Goal: Task Accomplishment & Management: Manage account settings

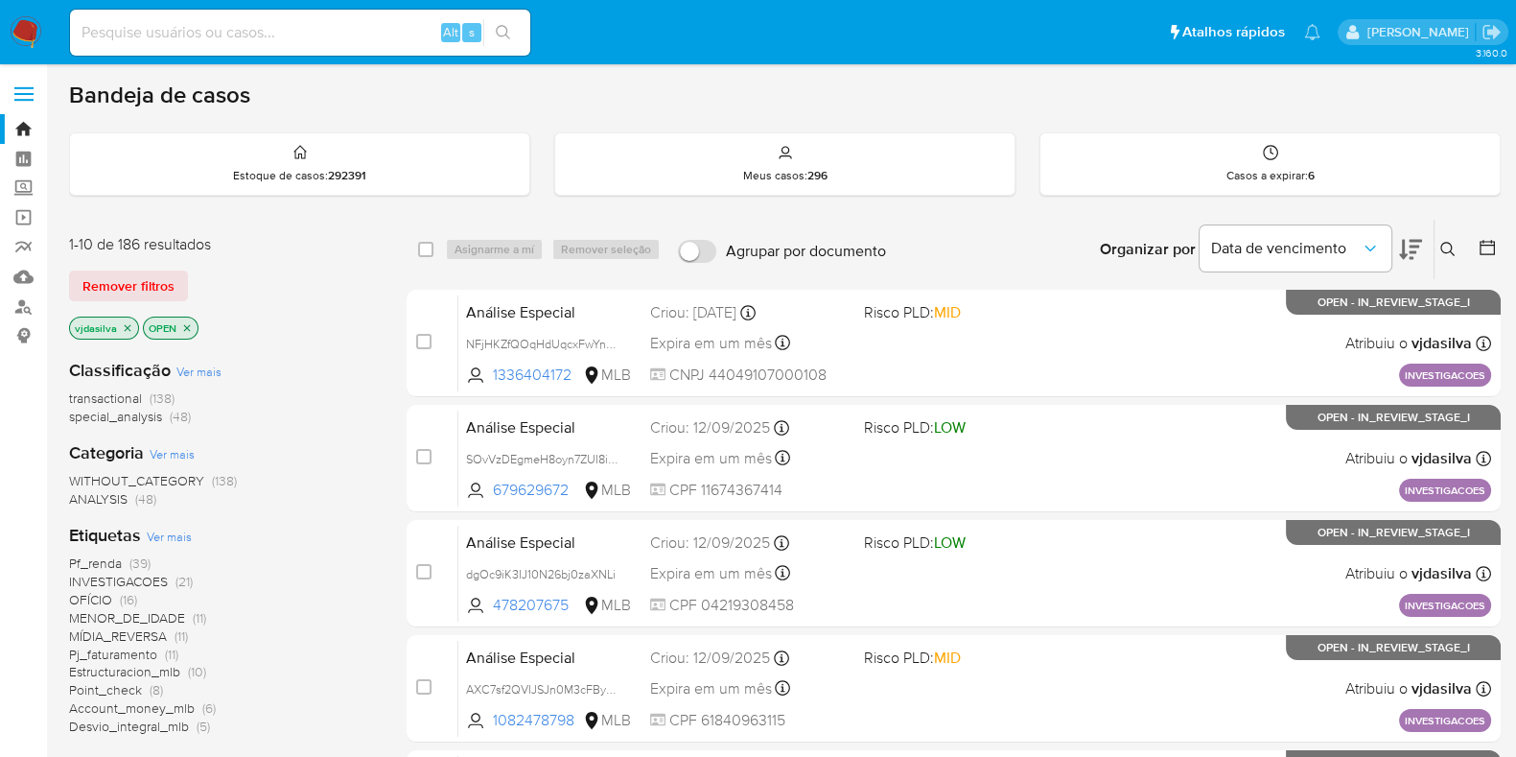
click at [1416, 240] on icon at bounding box center [1410, 250] width 23 height 20
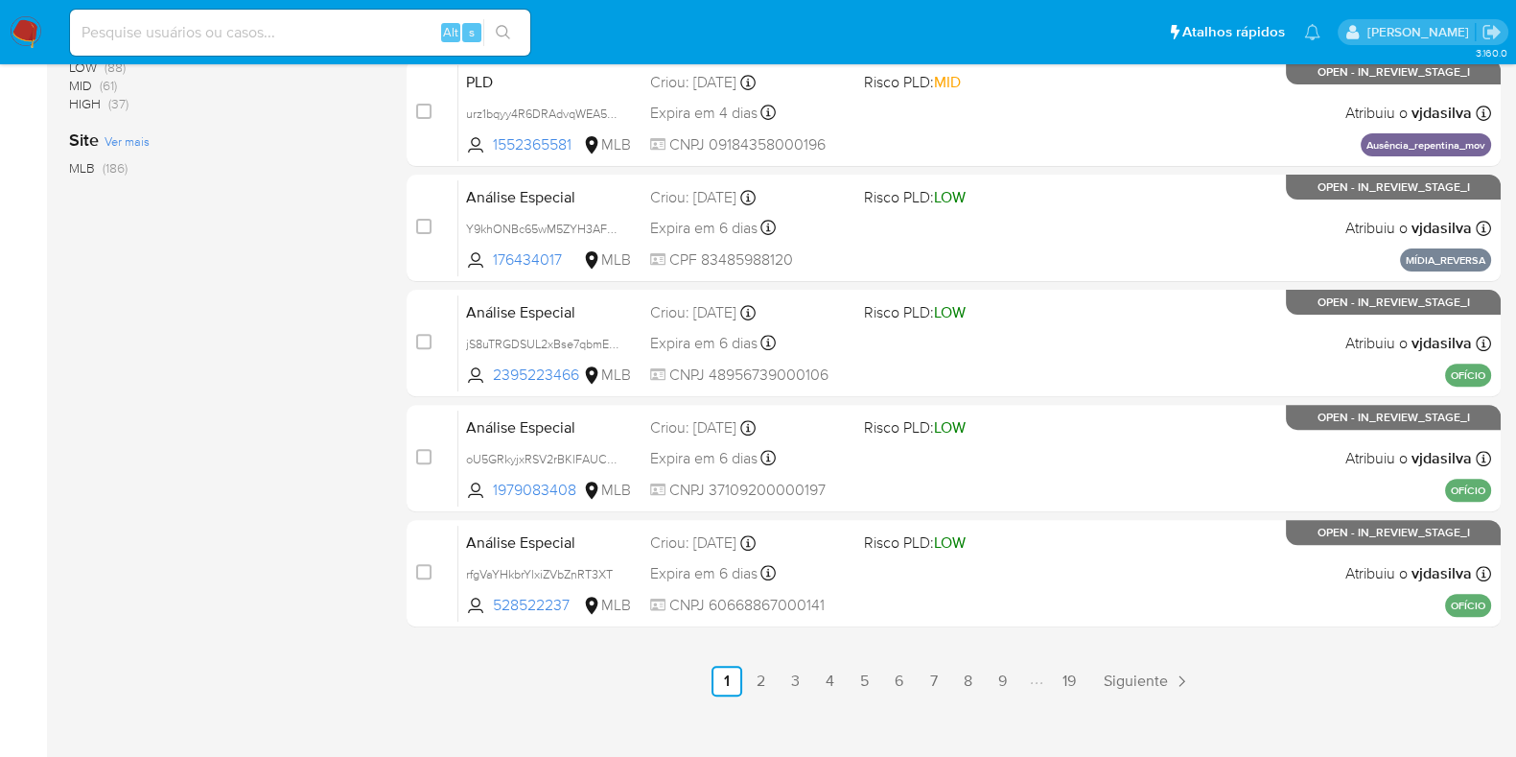
scroll to position [824, 0]
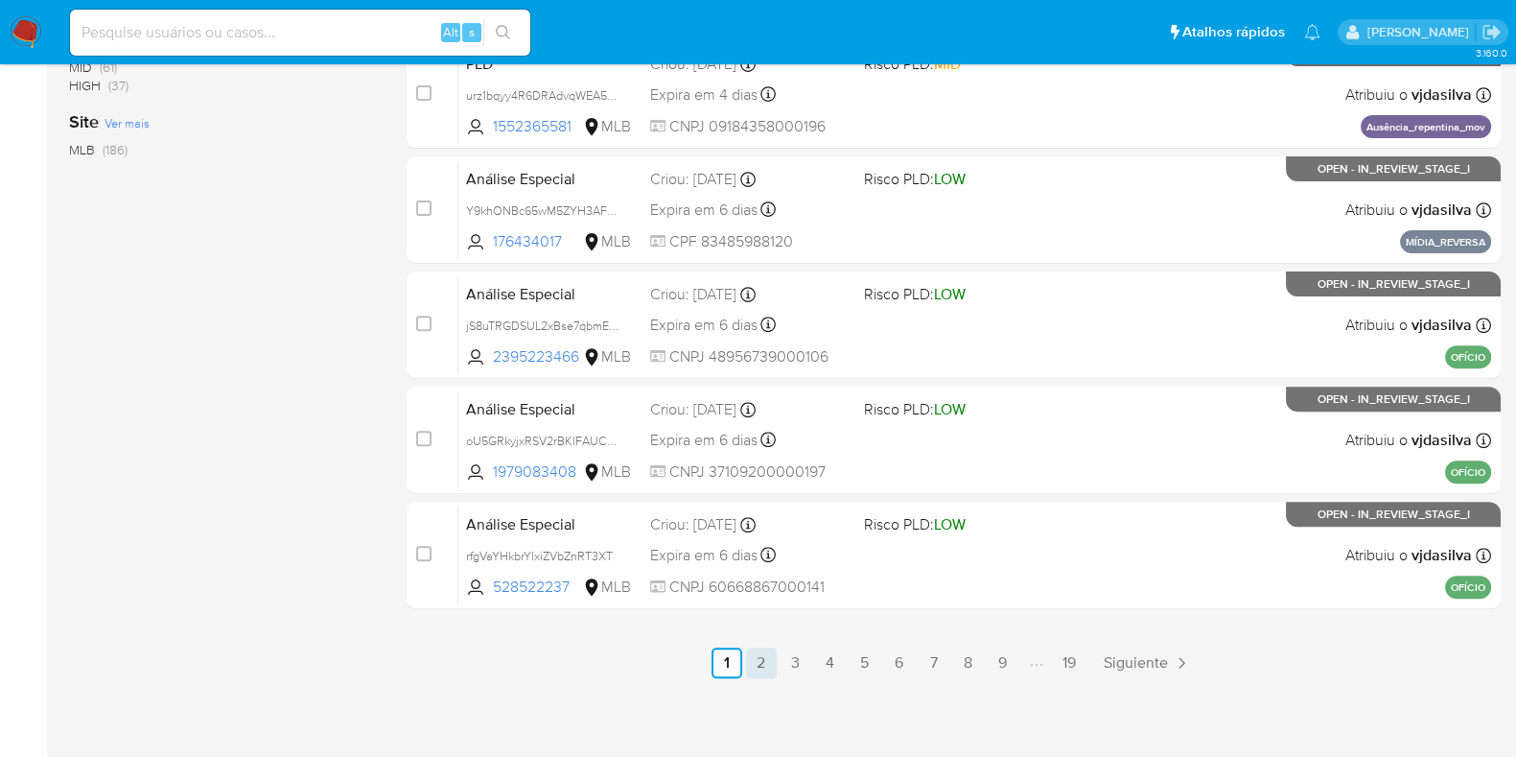
click at [772, 663] on link "2" at bounding box center [761, 662] width 31 height 31
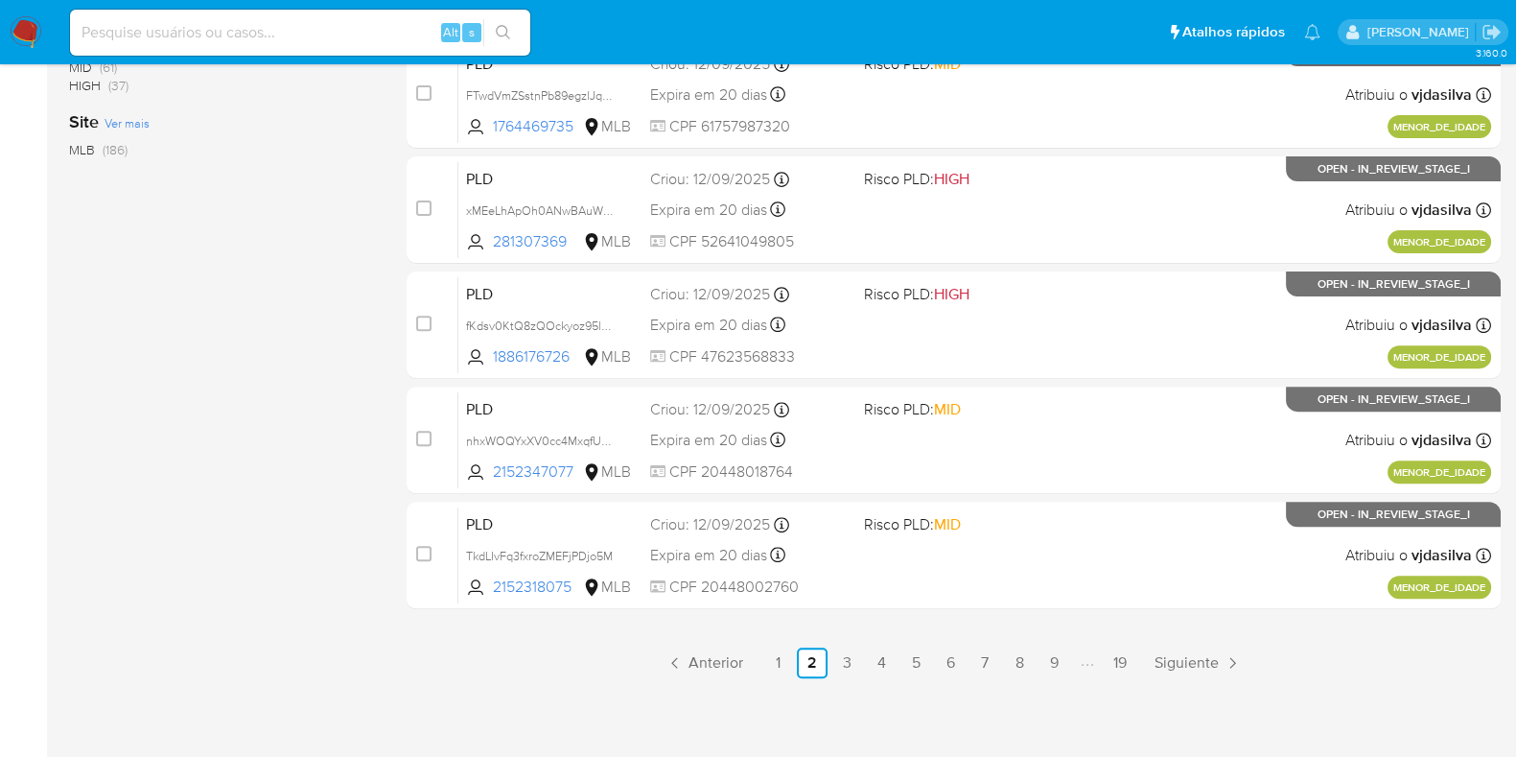
scroll to position [800, 0]
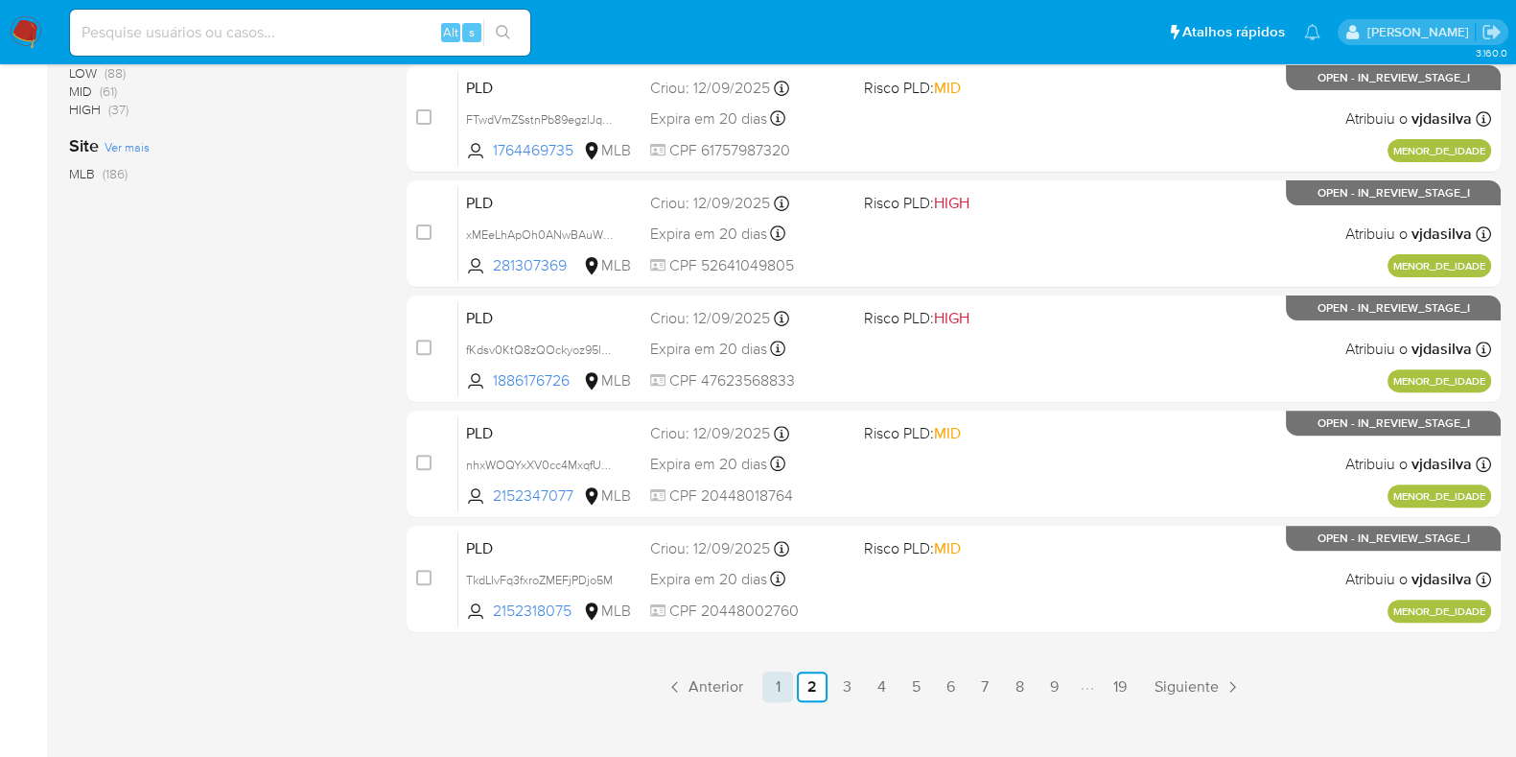
click at [777, 688] on link "1" at bounding box center [778, 686] width 31 height 31
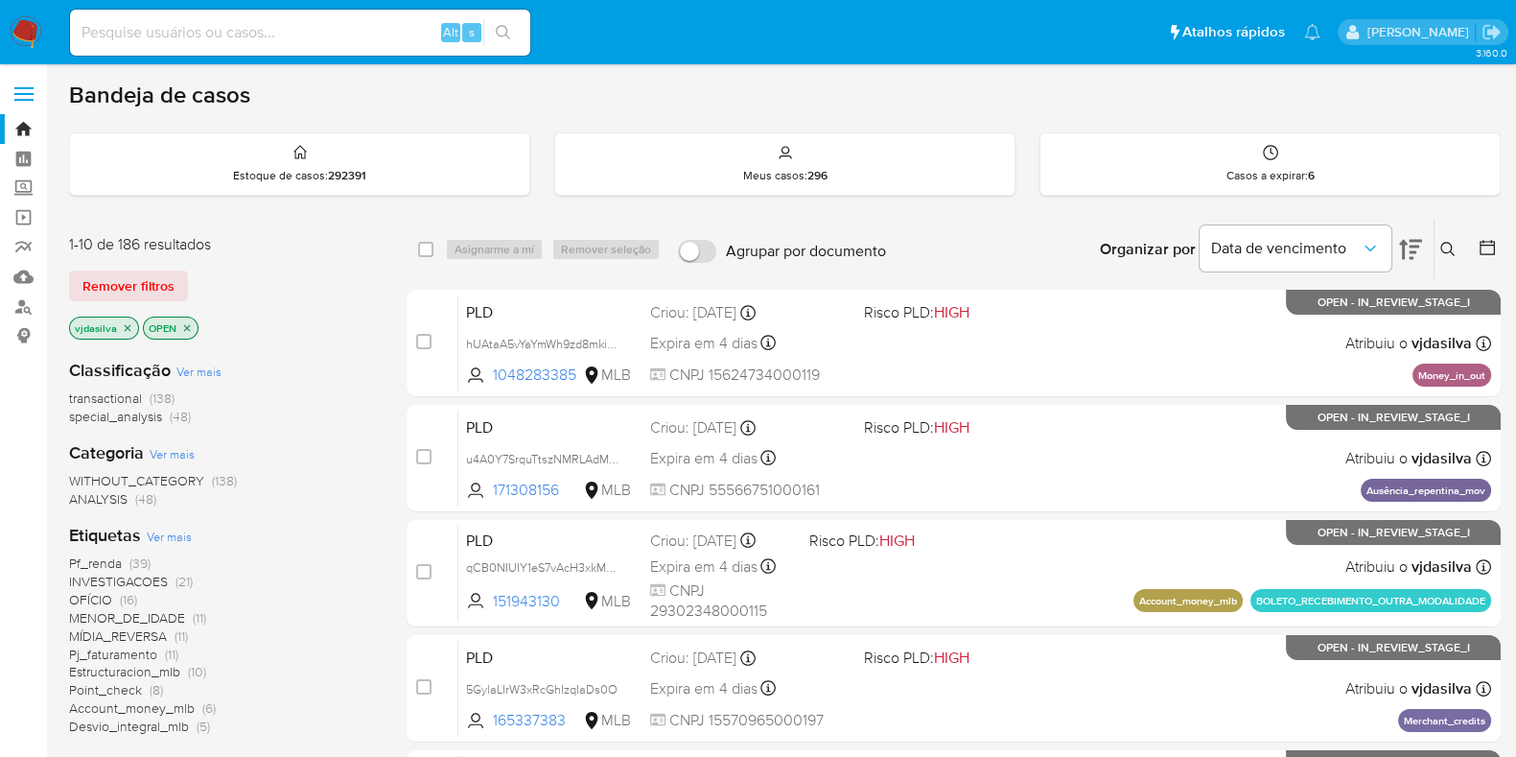
click at [297, 57] on div "Alt s" at bounding box center [300, 33] width 460 height 54
click at [281, 30] on input at bounding box center [300, 32] width 460 height 25
paste input "jS8uTRGDSUL2xBse7qbmEepZ"
type input "jS8uTRGDSUL2xBse7qbmEepZ"
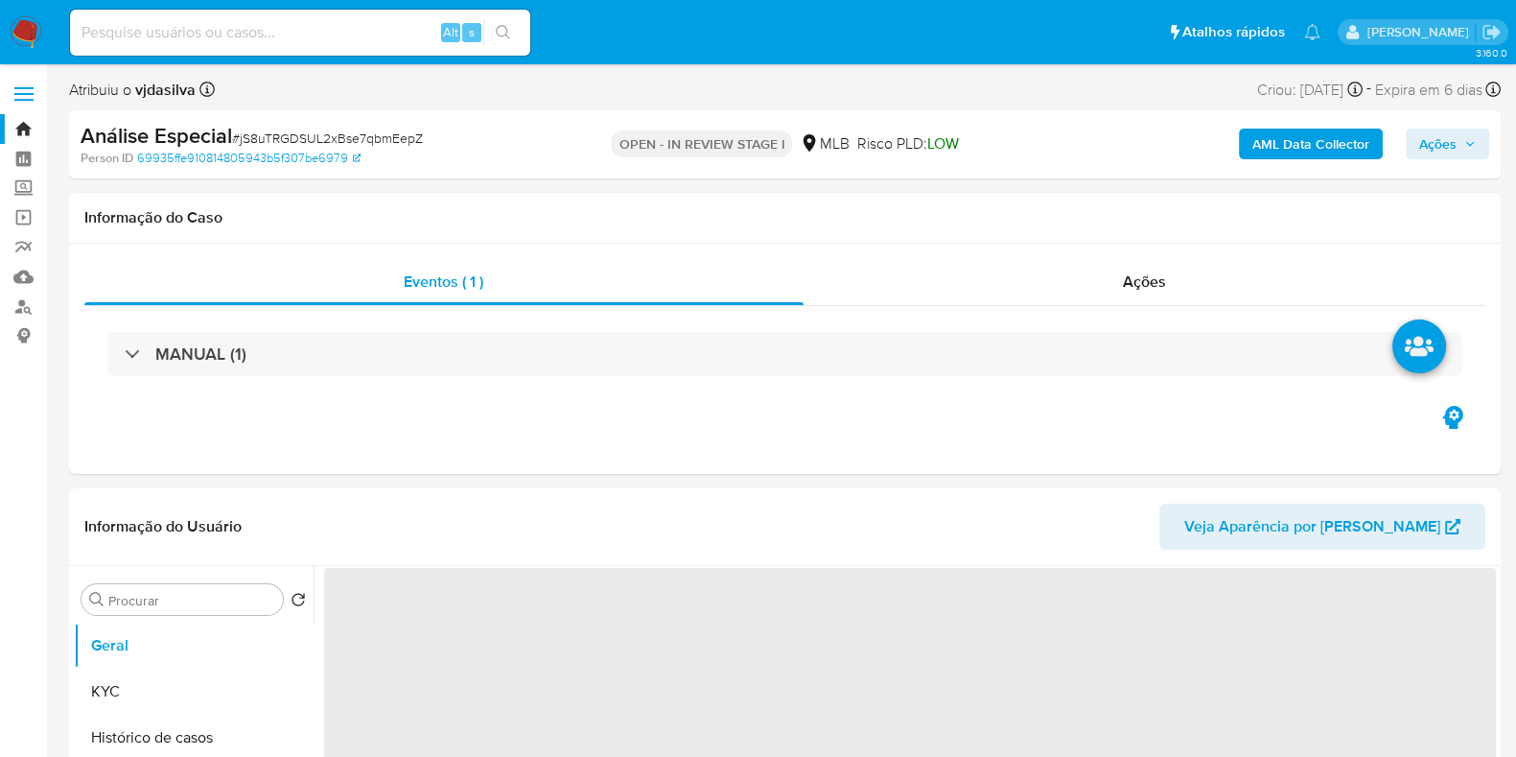
select select "10"
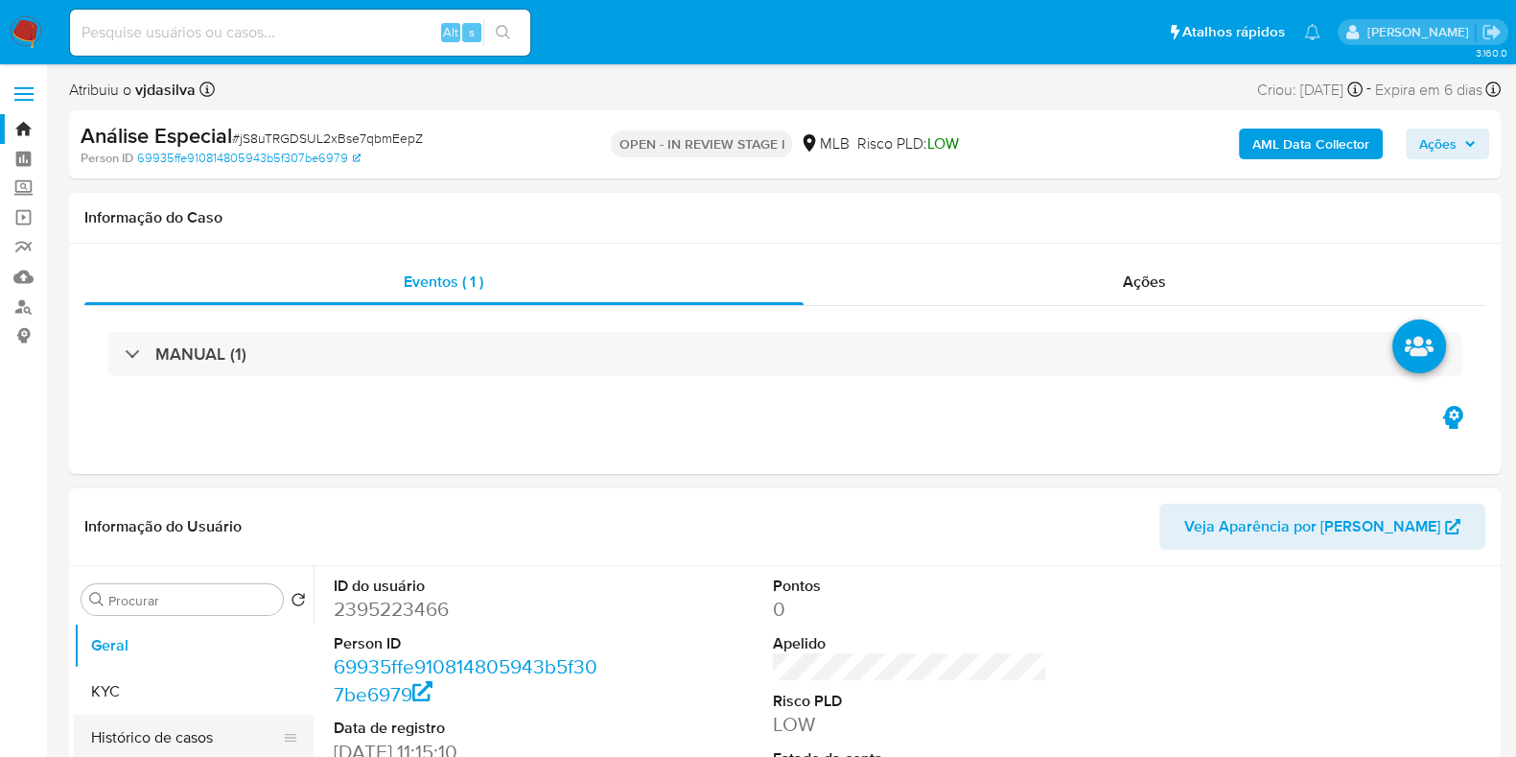
click at [192, 735] on button "Histórico de casos" at bounding box center [186, 738] width 224 height 46
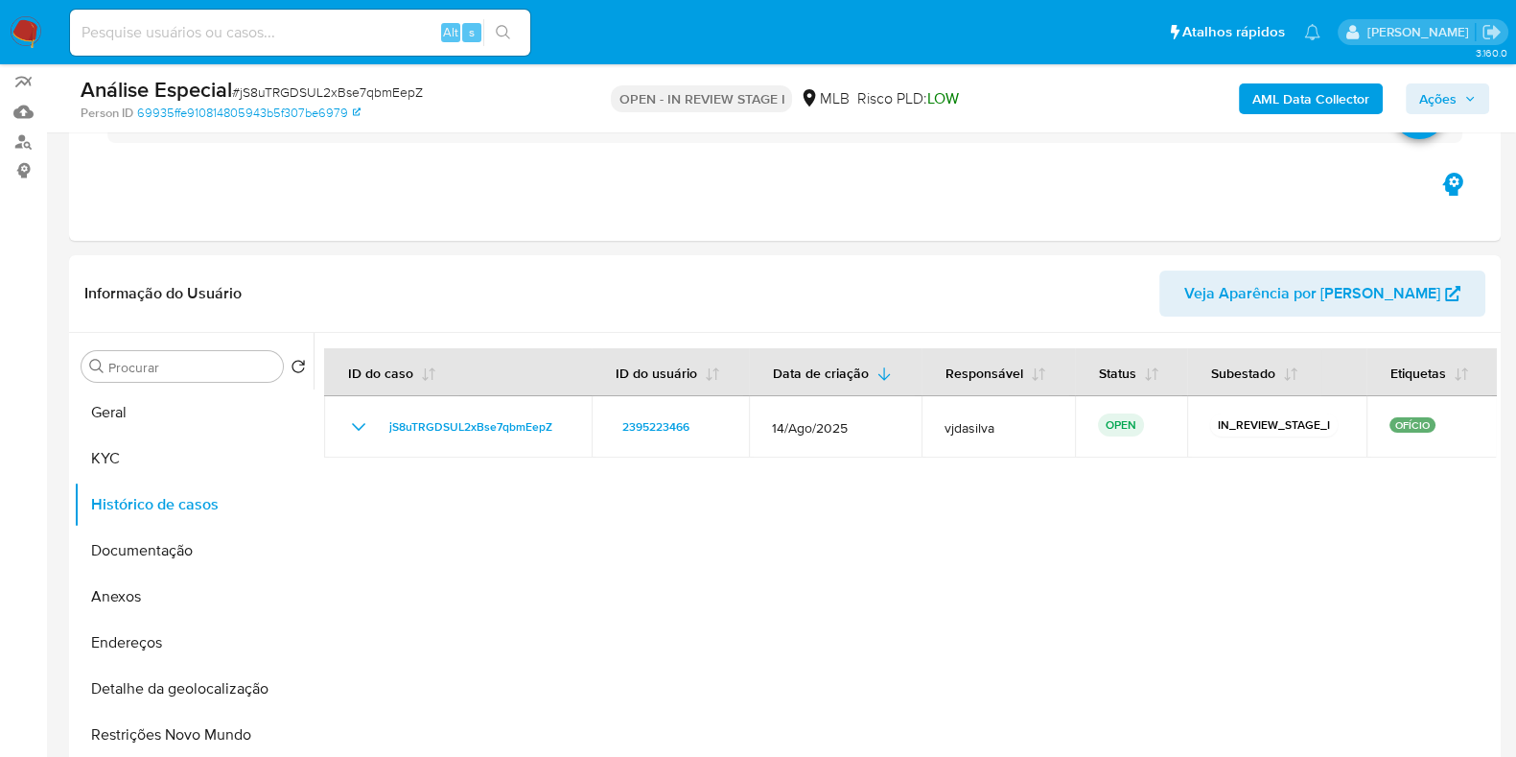
scroll to position [175, 0]
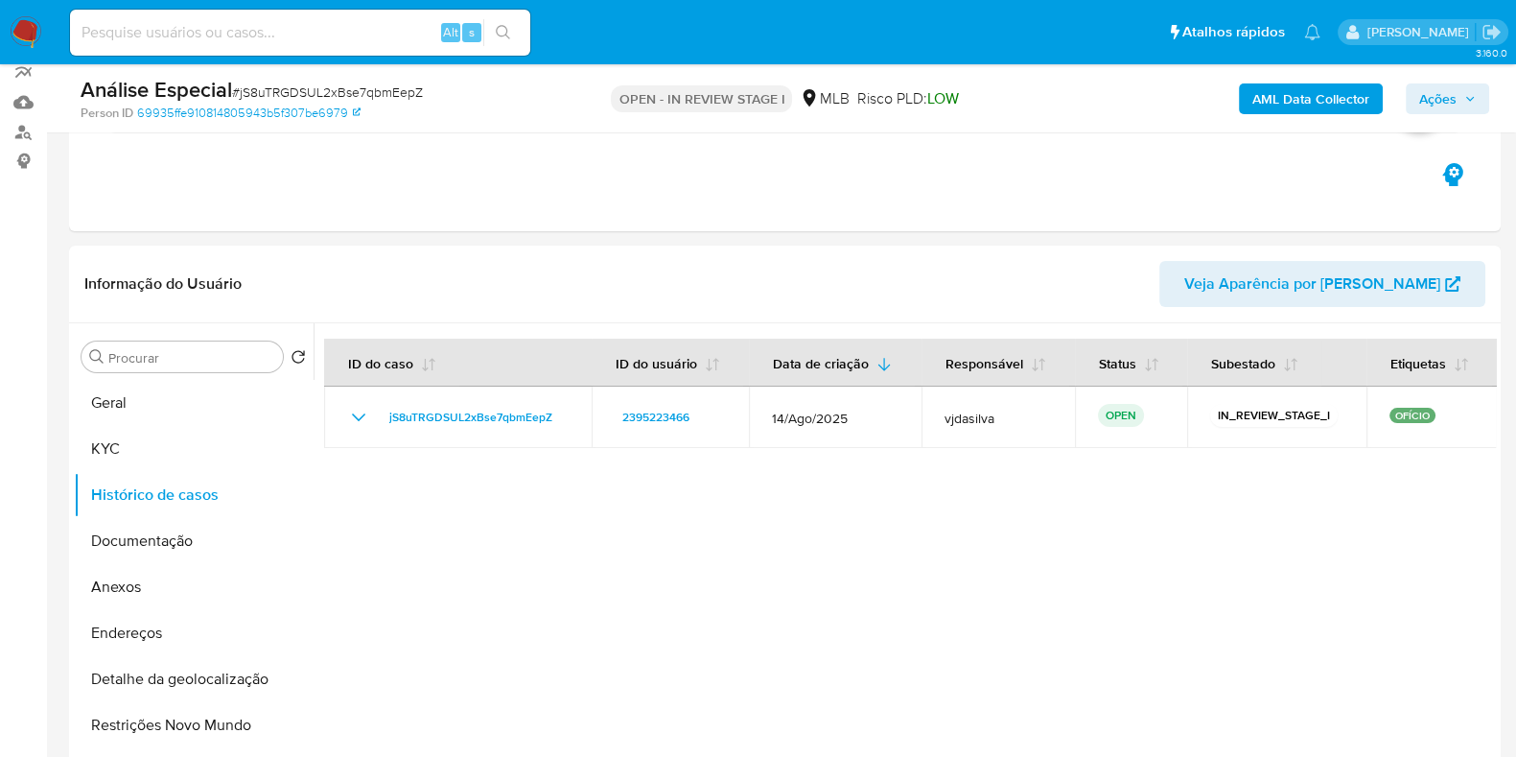
click at [1311, 94] on b "AML Data Collector" at bounding box center [1311, 98] width 117 height 31
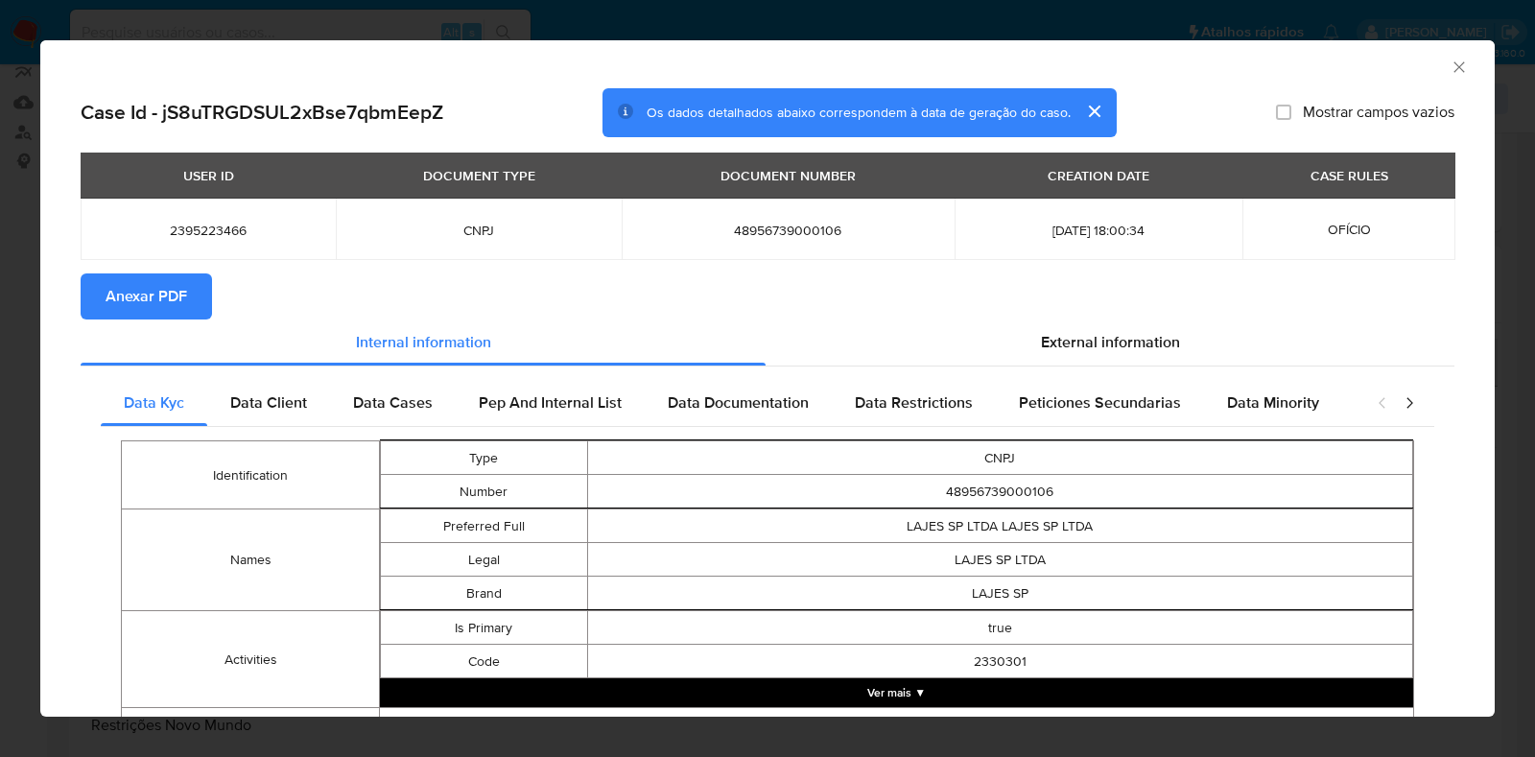
click at [131, 280] on span "Anexar PDF" at bounding box center [147, 296] width 82 height 42
click at [1453, 67] on icon "Fechar a janela" at bounding box center [1458, 66] width 11 height 11
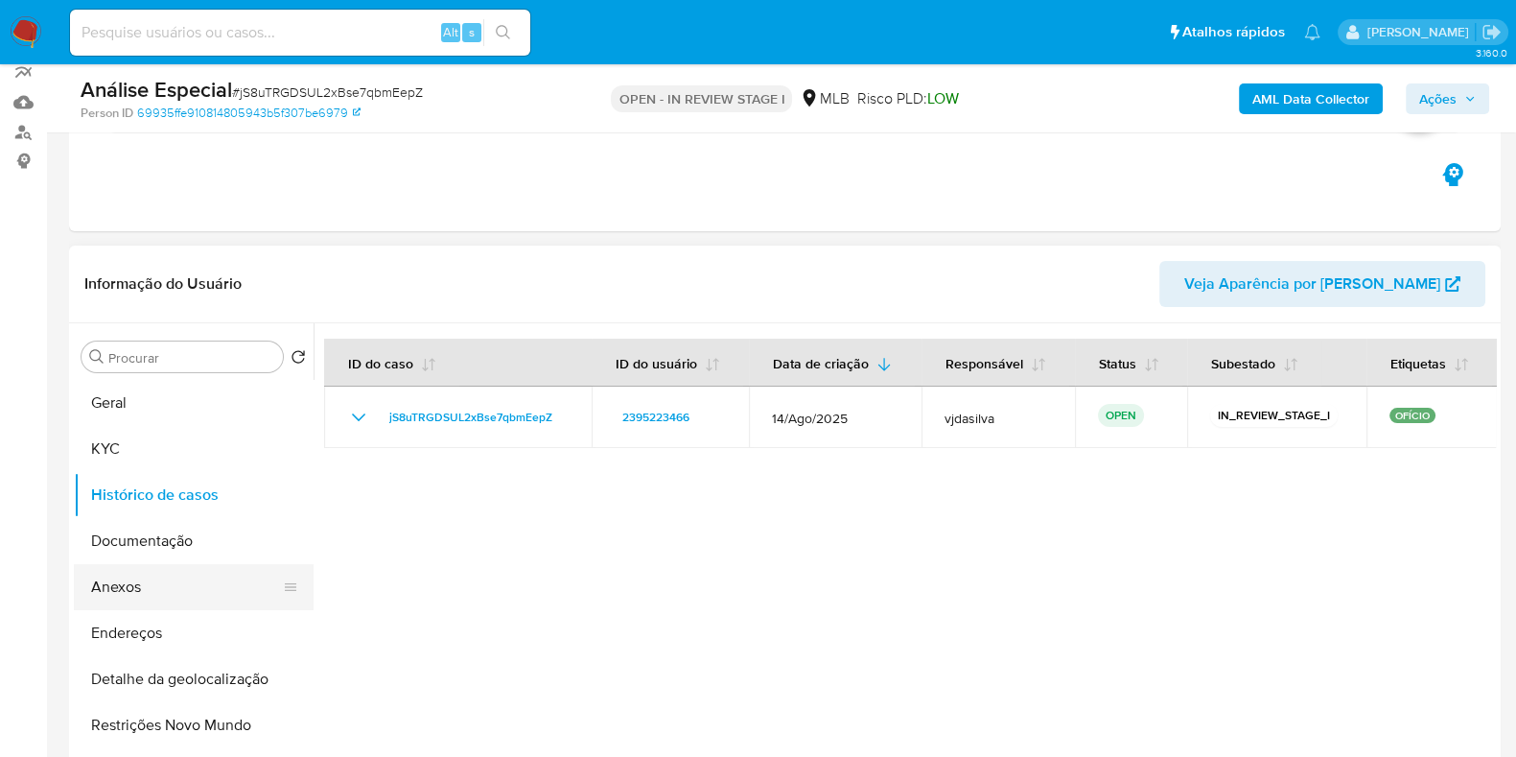
click at [163, 578] on button "Anexos" at bounding box center [186, 587] width 224 height 46
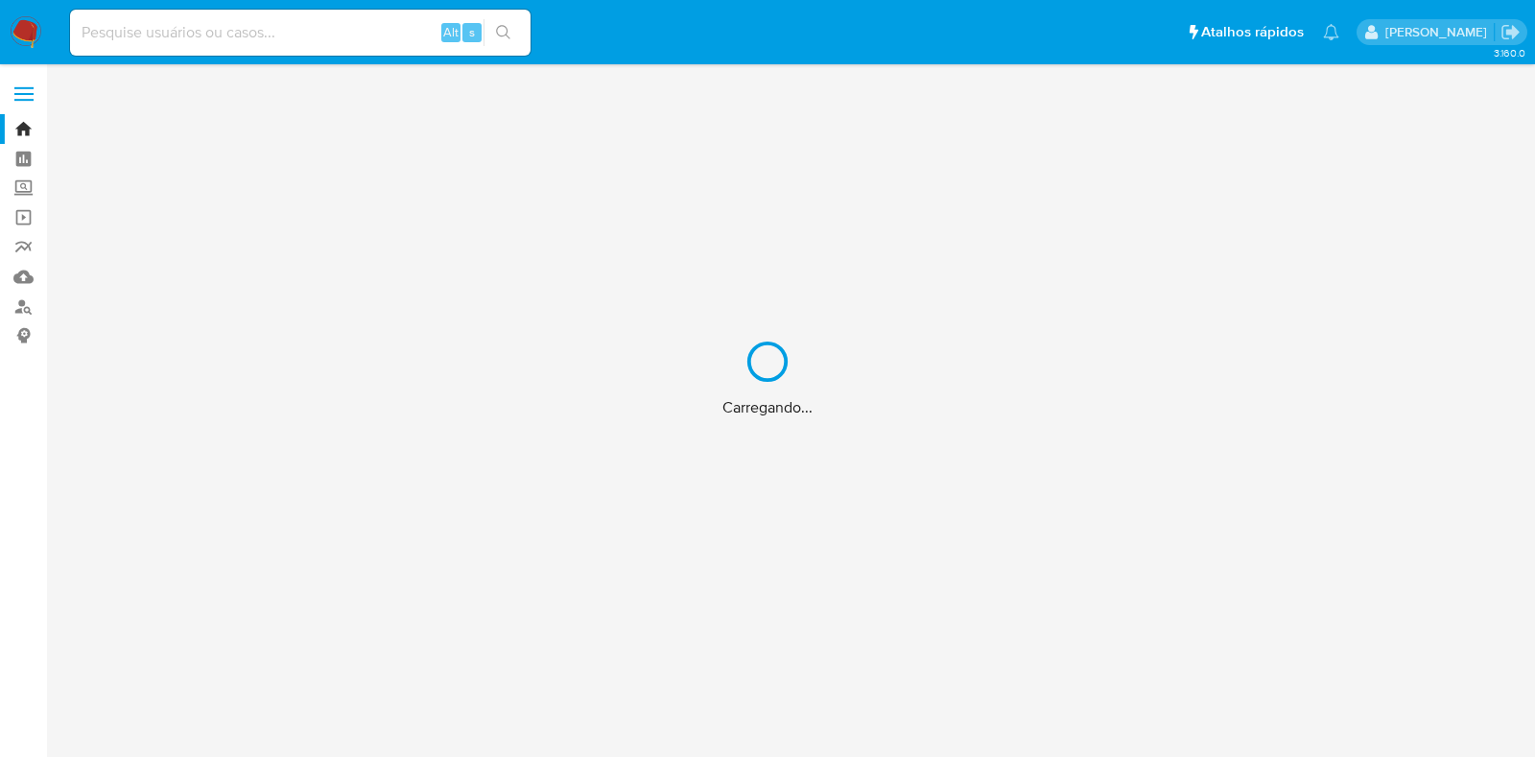
click at [237, 32] on div "Carregando..." at bounding box center [767, 378] width 1535 height 757
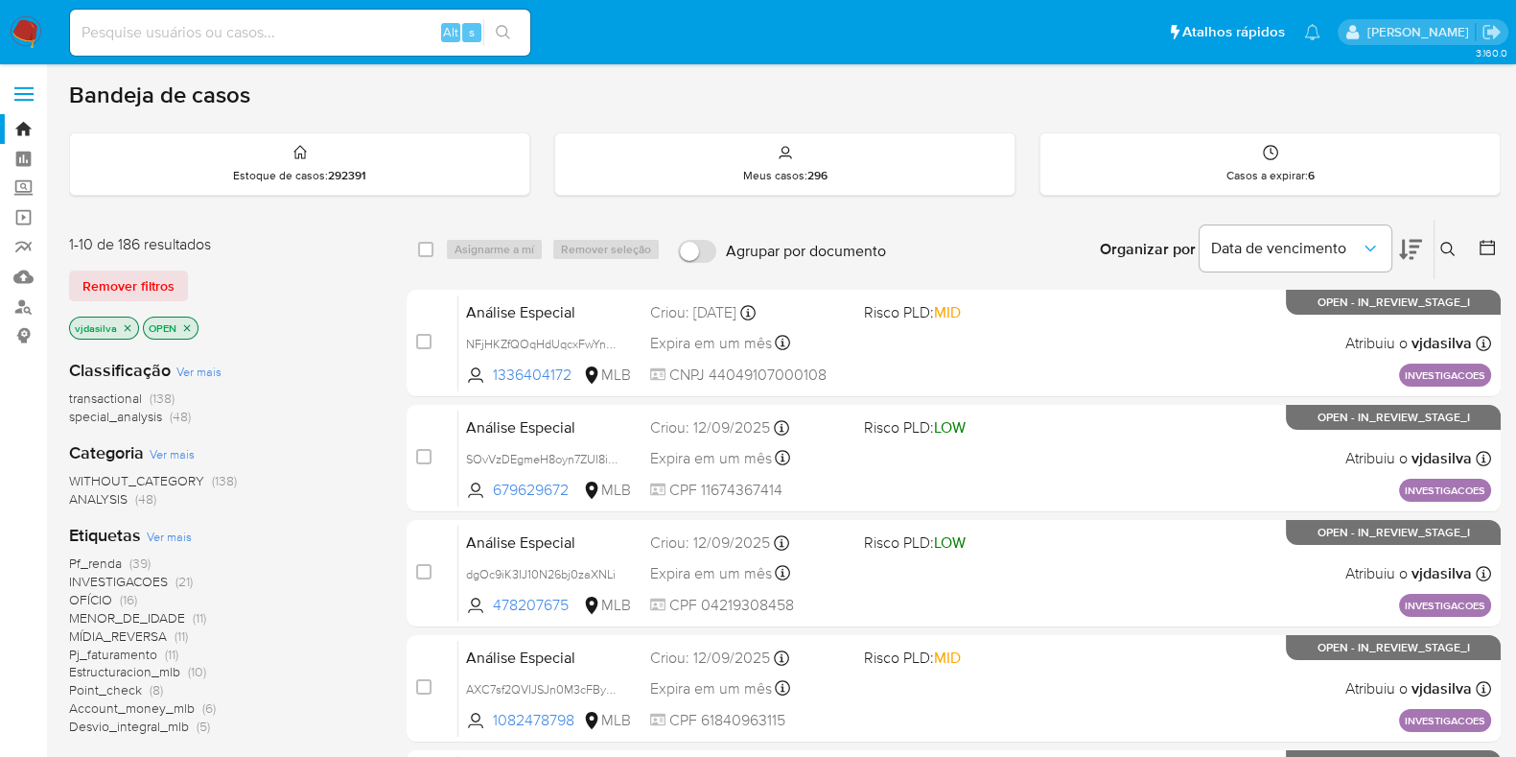
click at [235, 35] on input at bounding box center [300, 32] width 460 height 25
paste input "HZPzvgAvn1D9DAvw4jVAs8ka"
type input "HZPzvgAvn1D9DAvw4jVAs8ka"
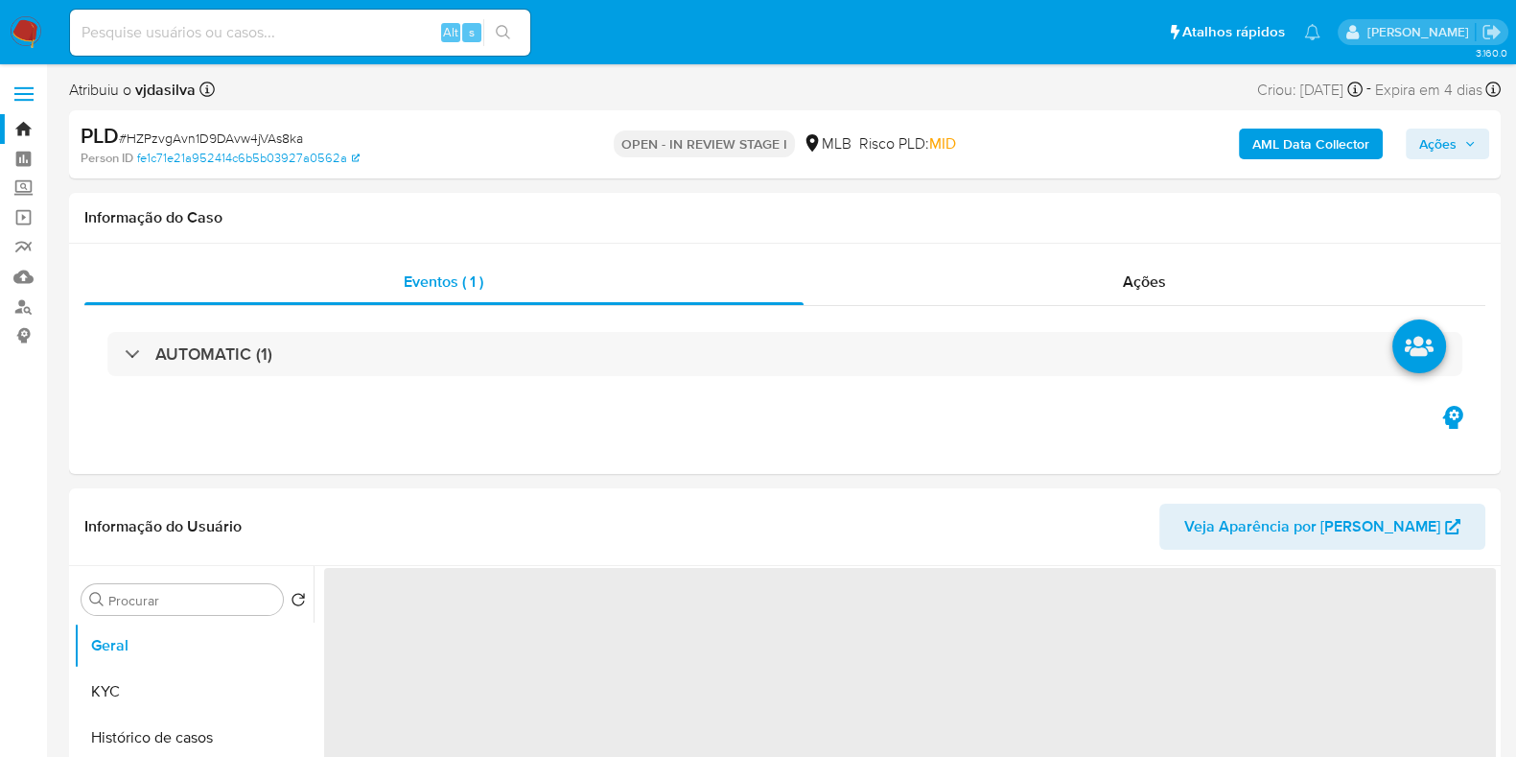
select select "10"
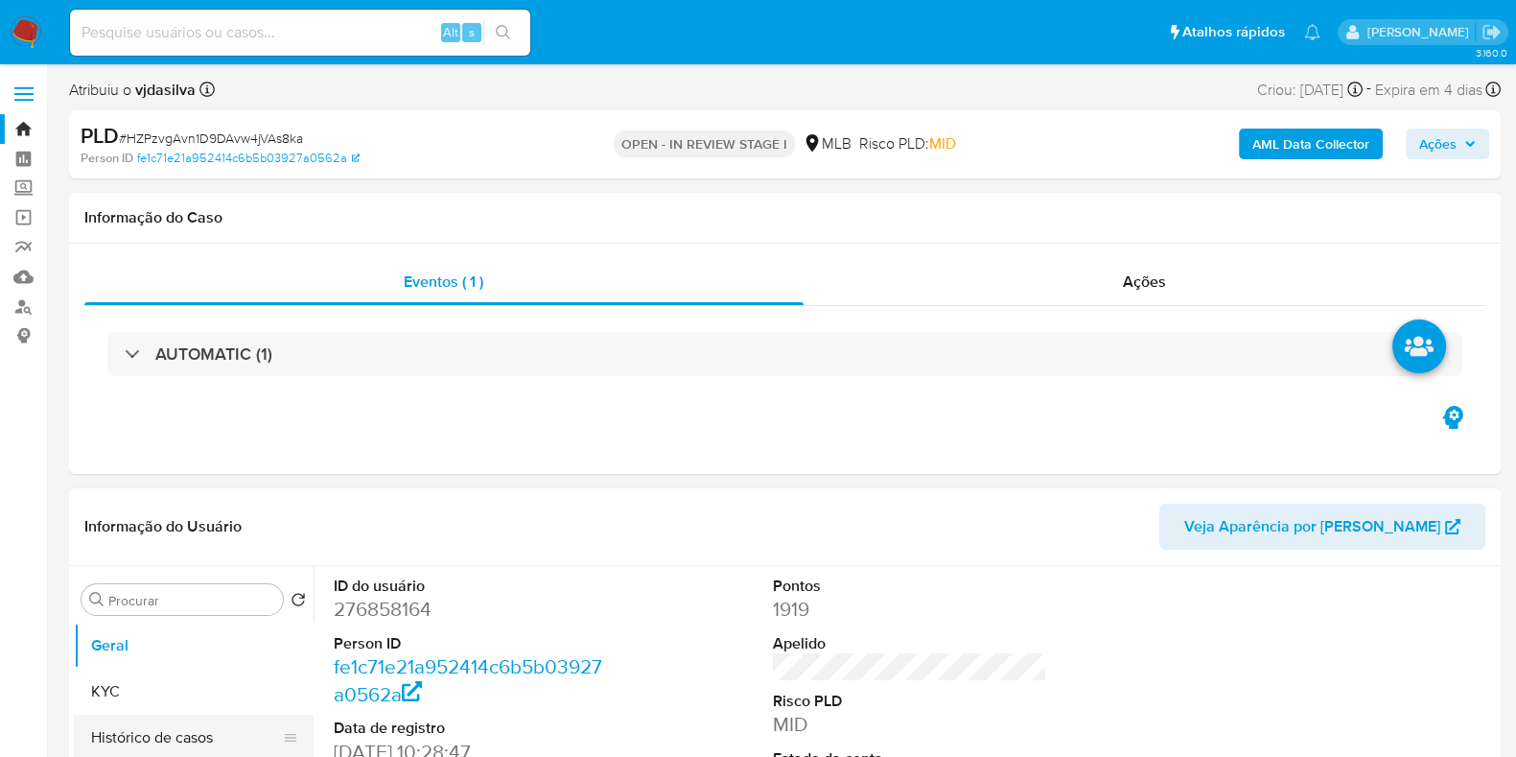
click at [185, 738] on button "Histórico de casos" at bounding box center [186, 738] width 224 height 46
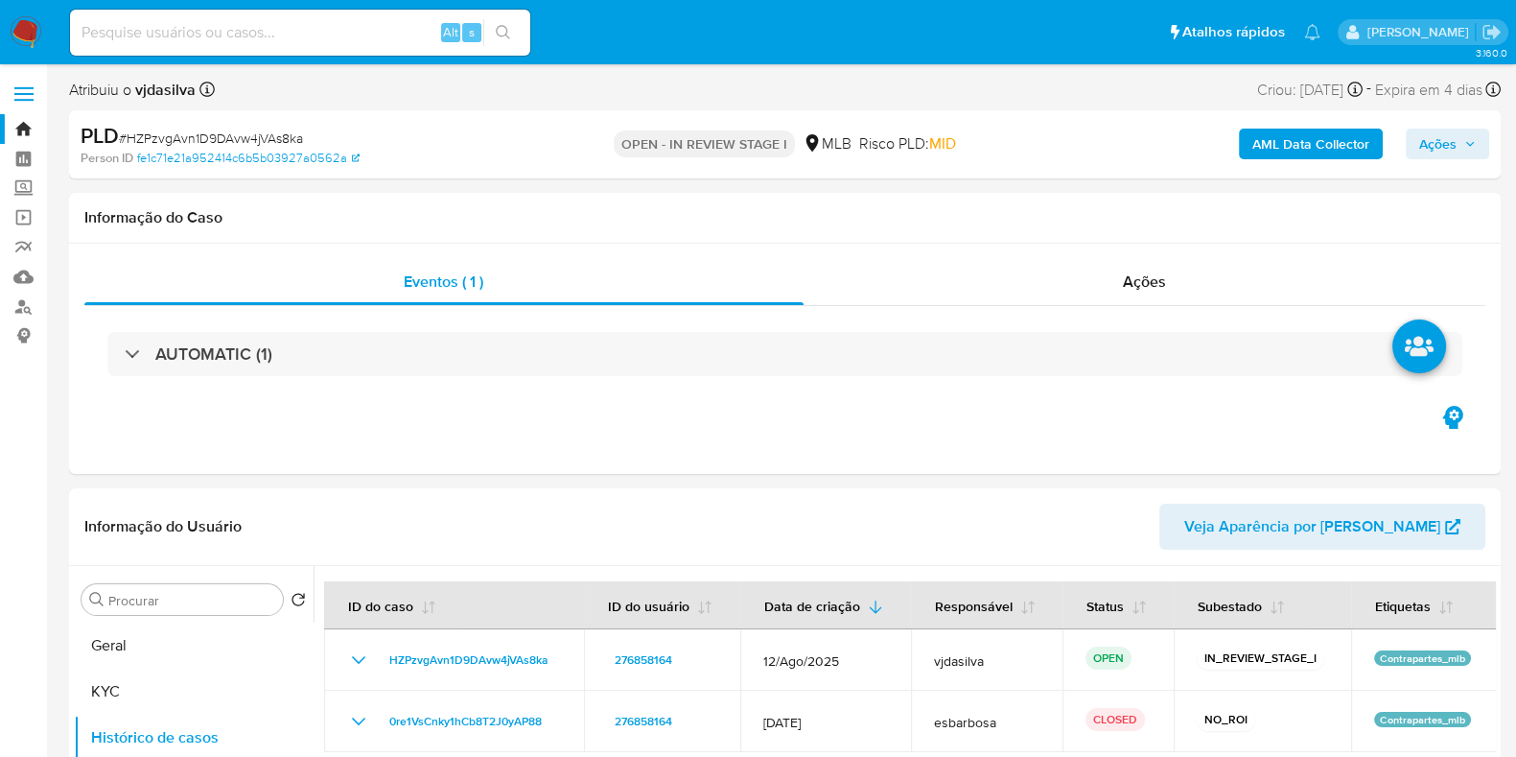
click at [1313, 142] on b "AML Data Collector" at bounding box center [1311, 144] width 117 height 31
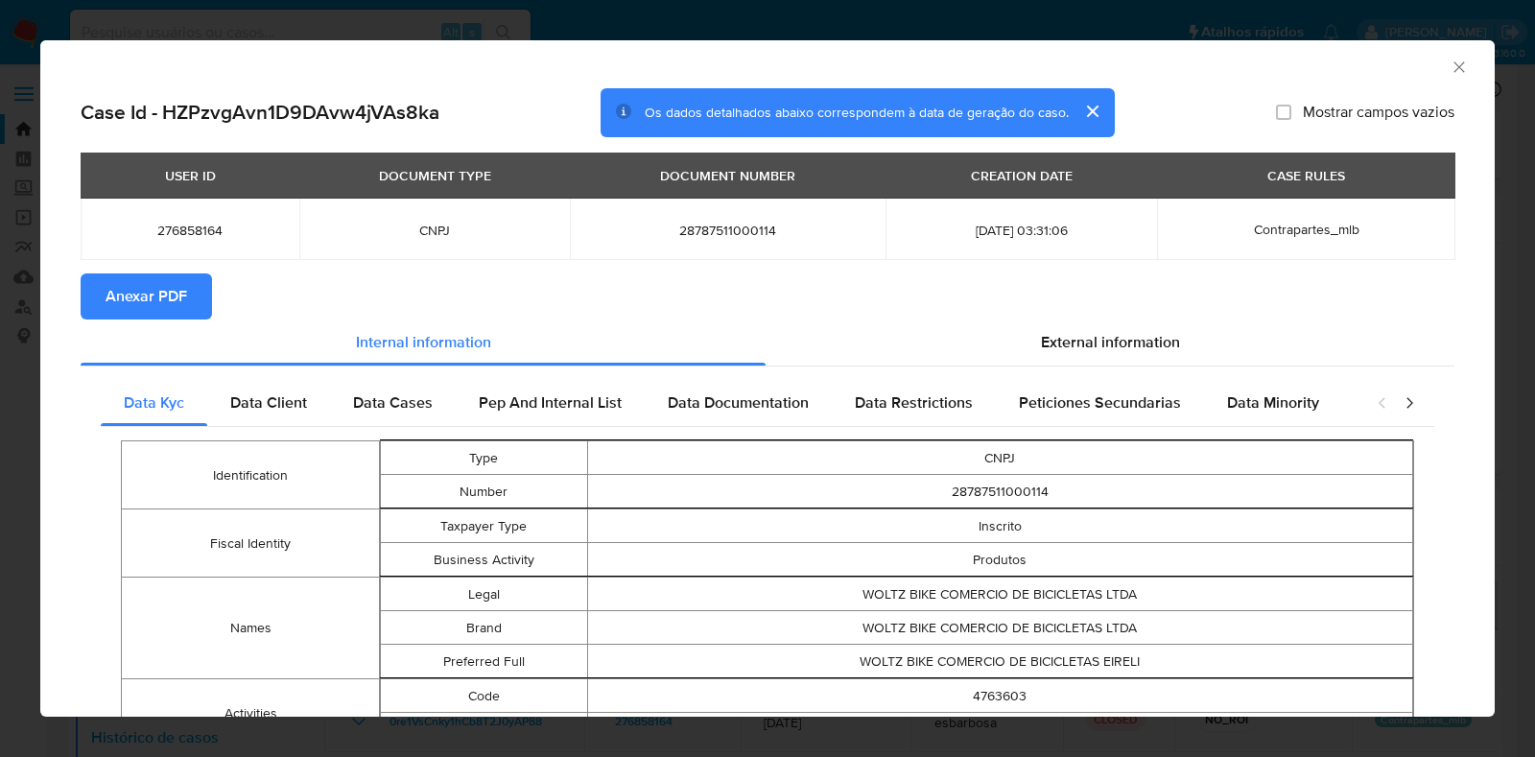
click at [179, 288] on span "Anexar PDF" at bounding box center [147, 296] width 82 height 42
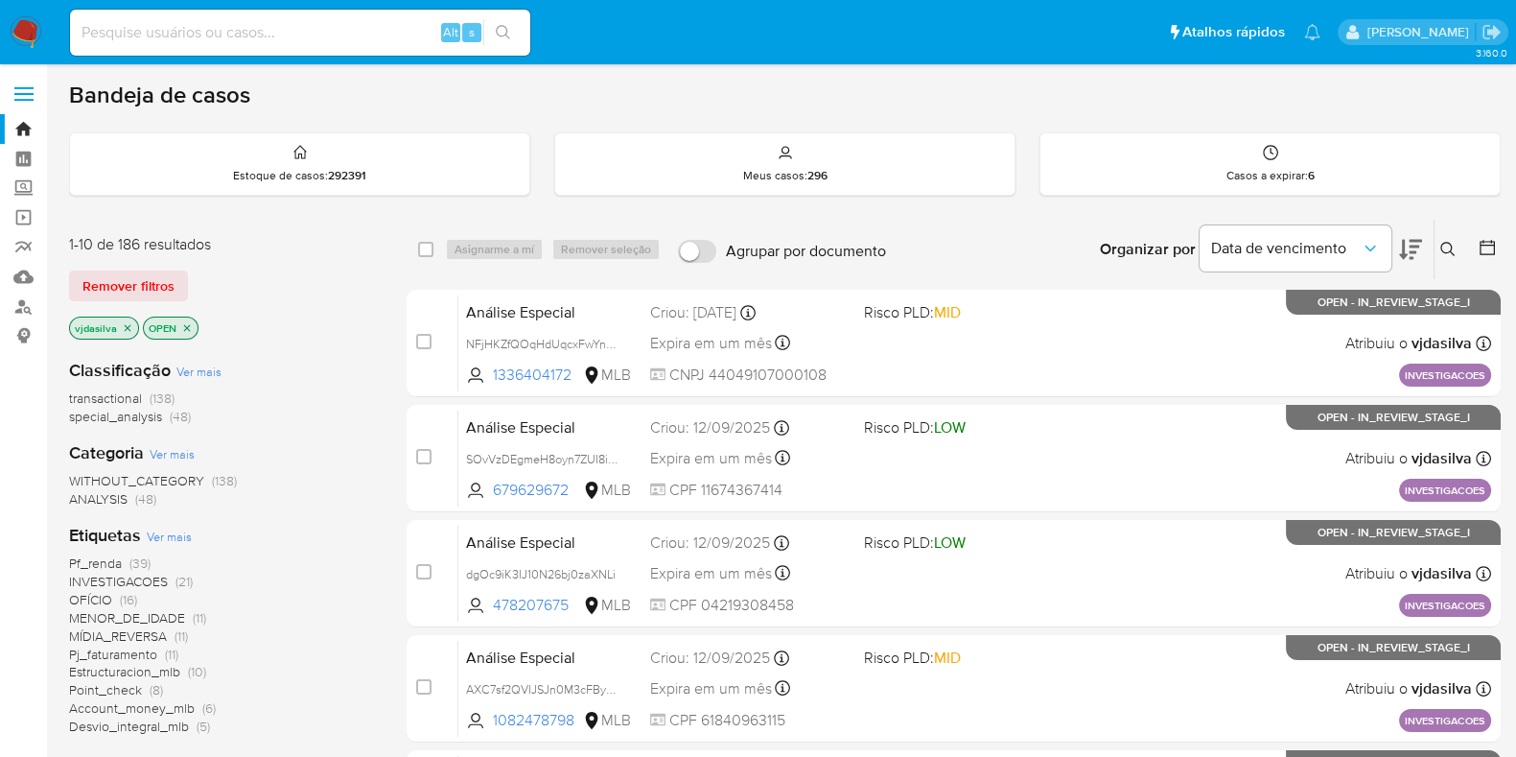
click at [1416, 235] on button at bounding box center [1410, 249] width 23 height 59
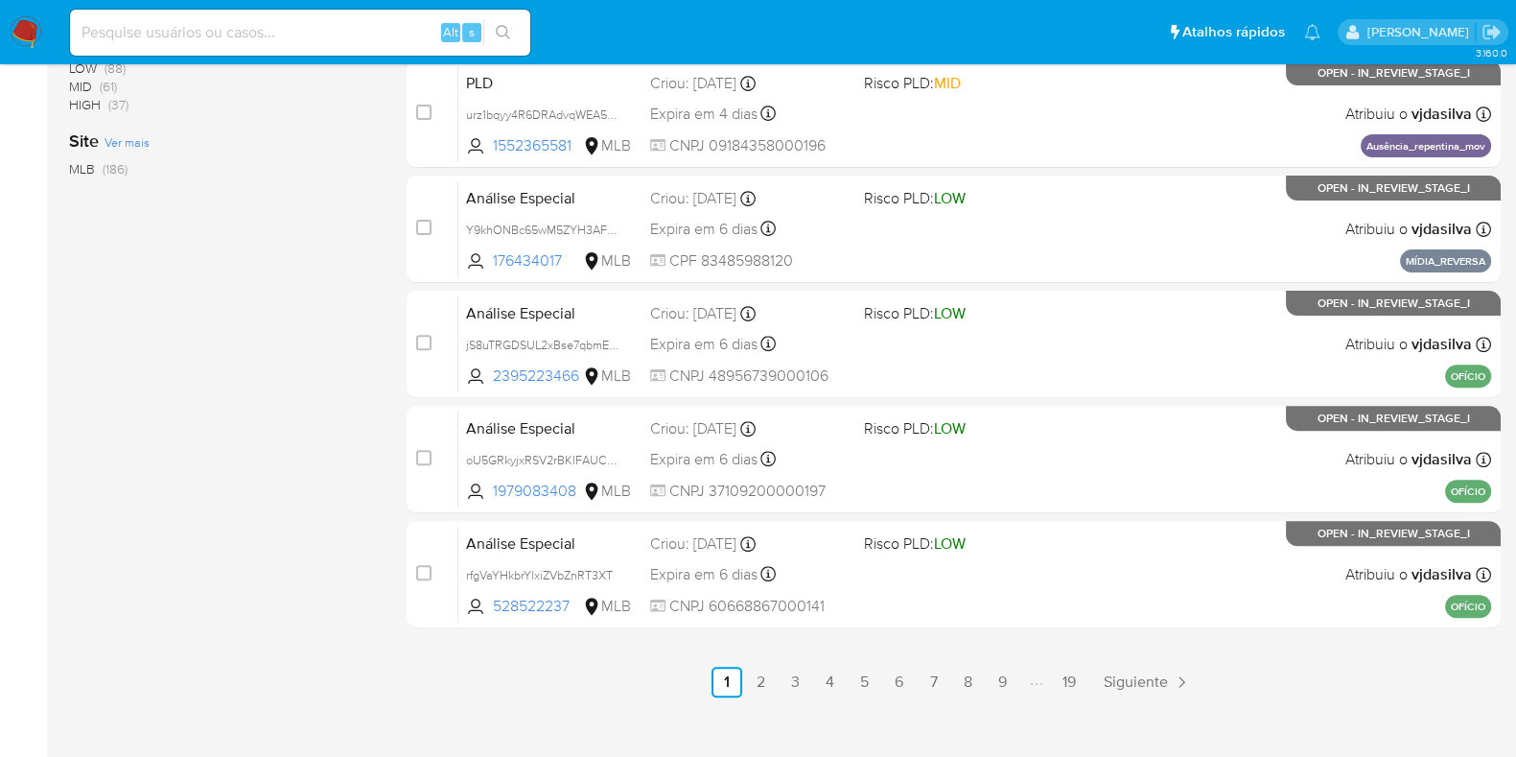
scroll to position [808, 0]
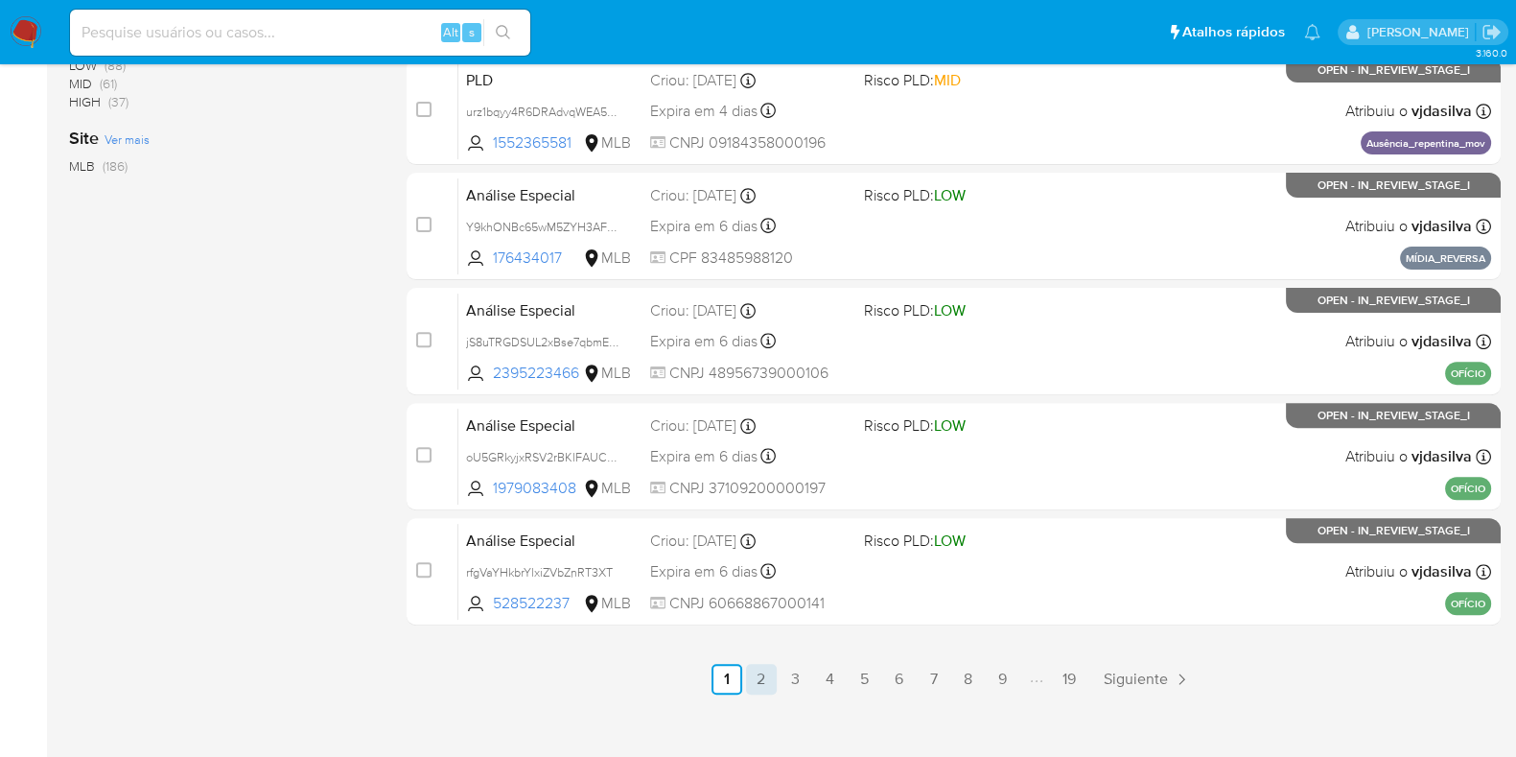
click at [762, 674] on link "2" at bounding box center [761, 679] width 31 height 31
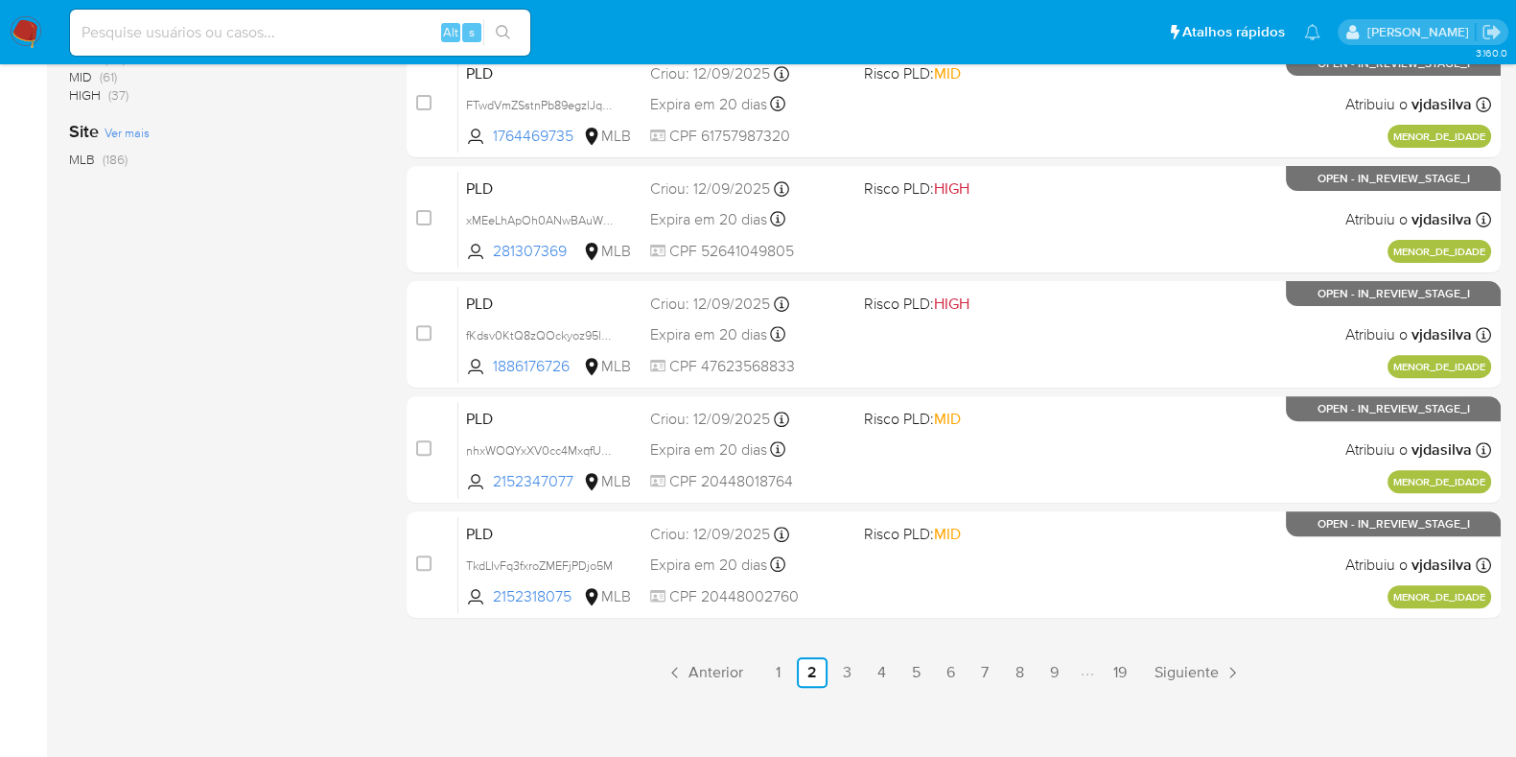
scroll to position [824, 0]
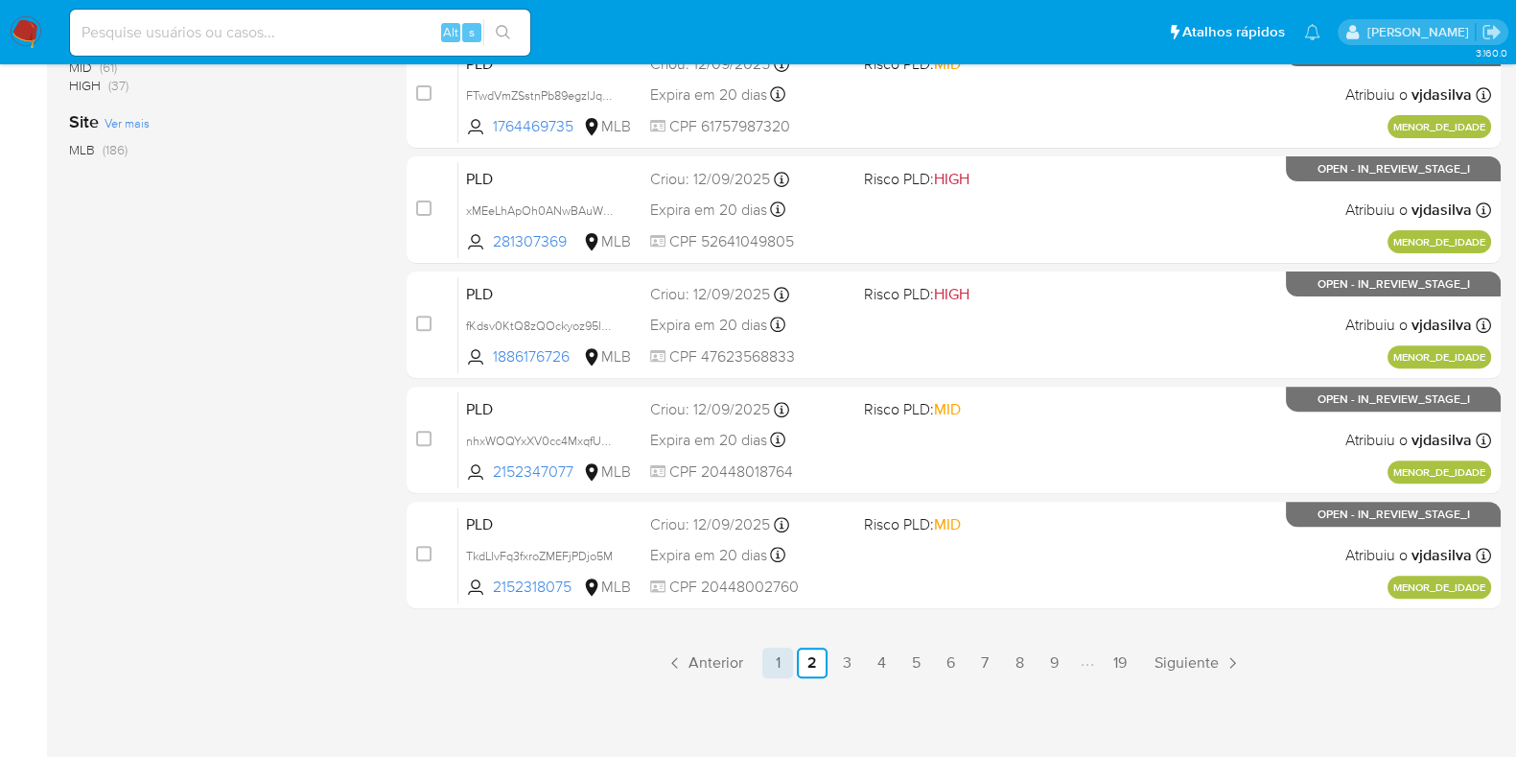
click at [772, 659] on link "1" at bounding box center [778, 662] width 31 height 31
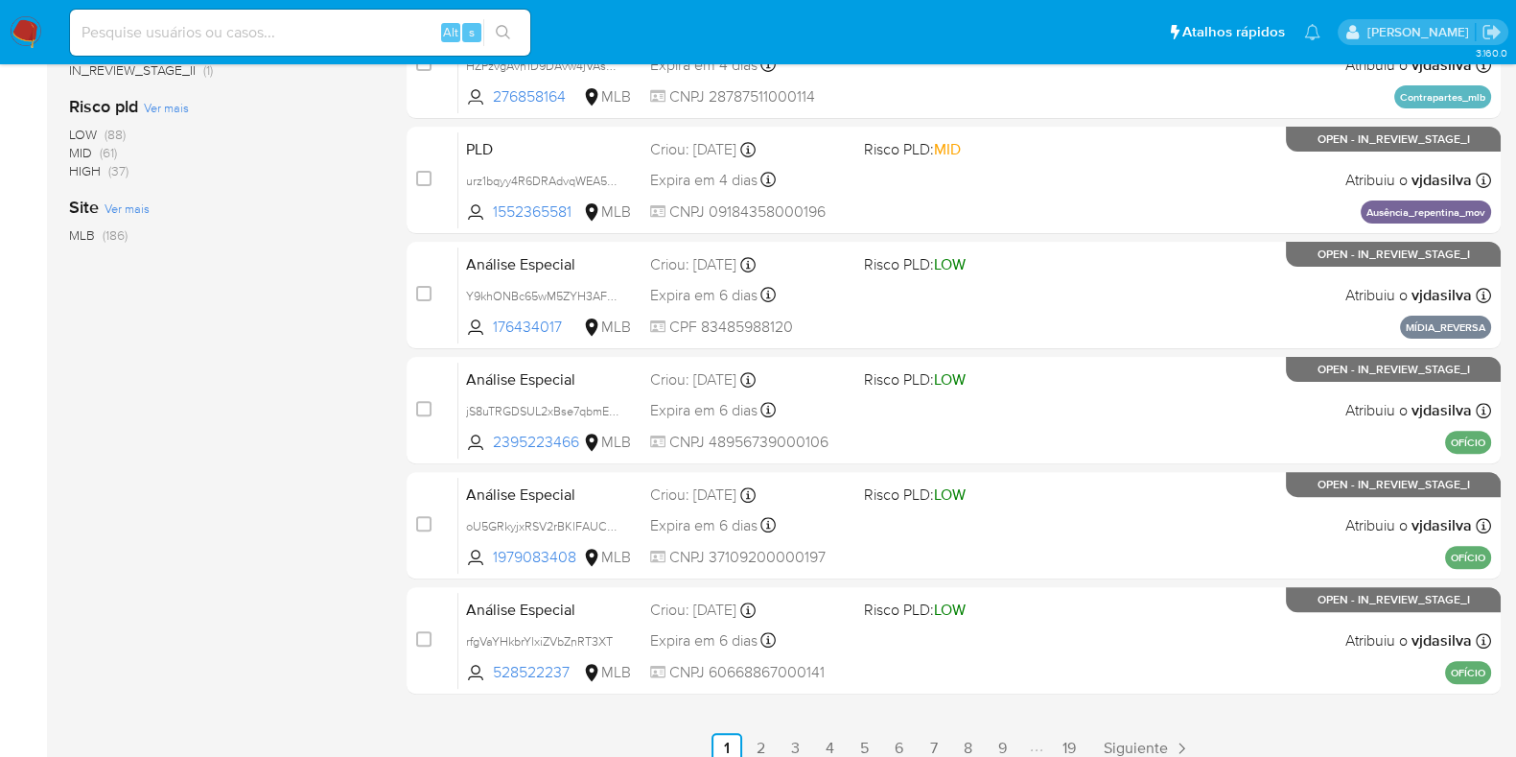
scroll to position [824, 0]
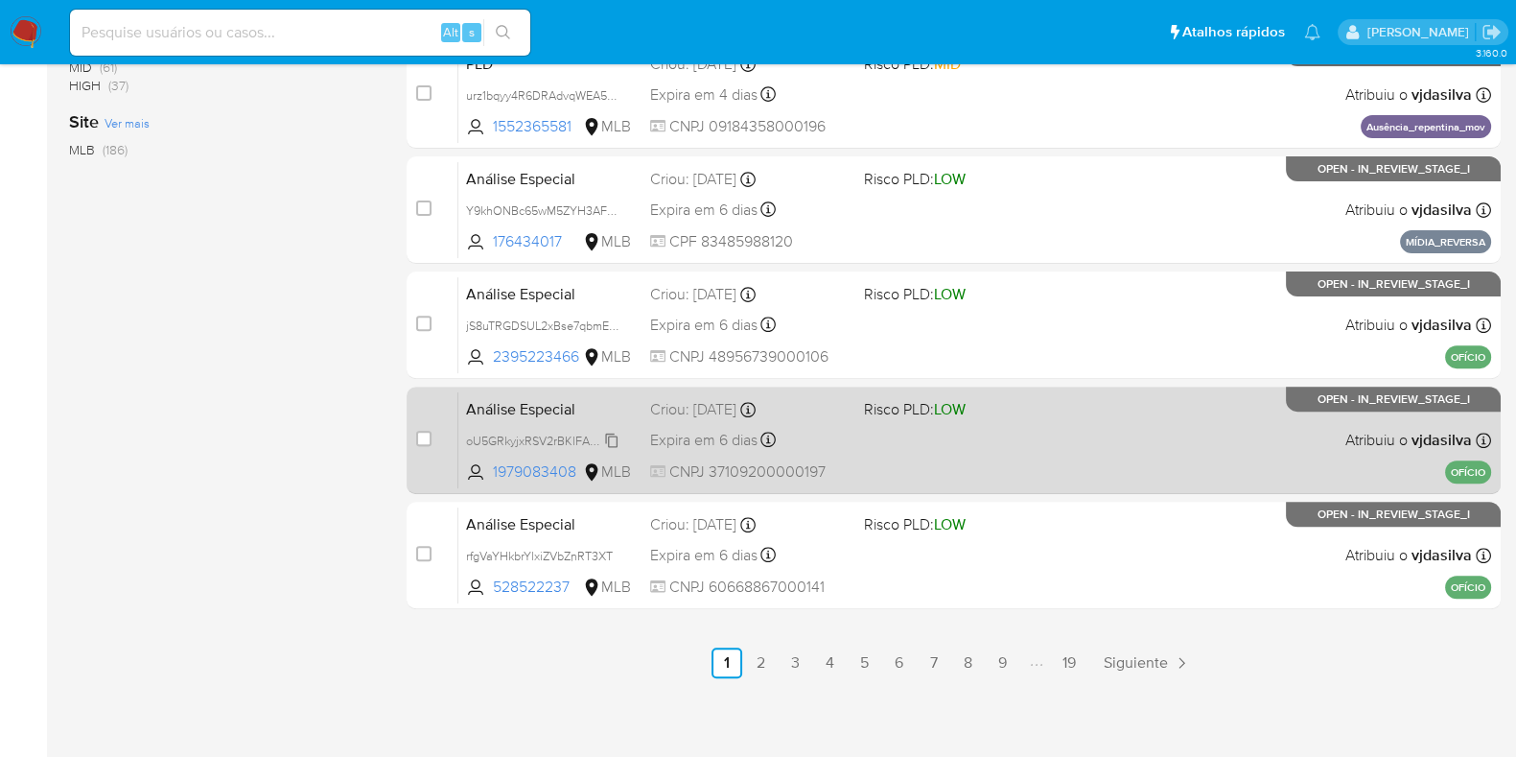
click at [613, 437] on span "oU5GRkyjxRSV2rBKlFAUCLLH" at bounding box center [546, 439] width 161 height 21
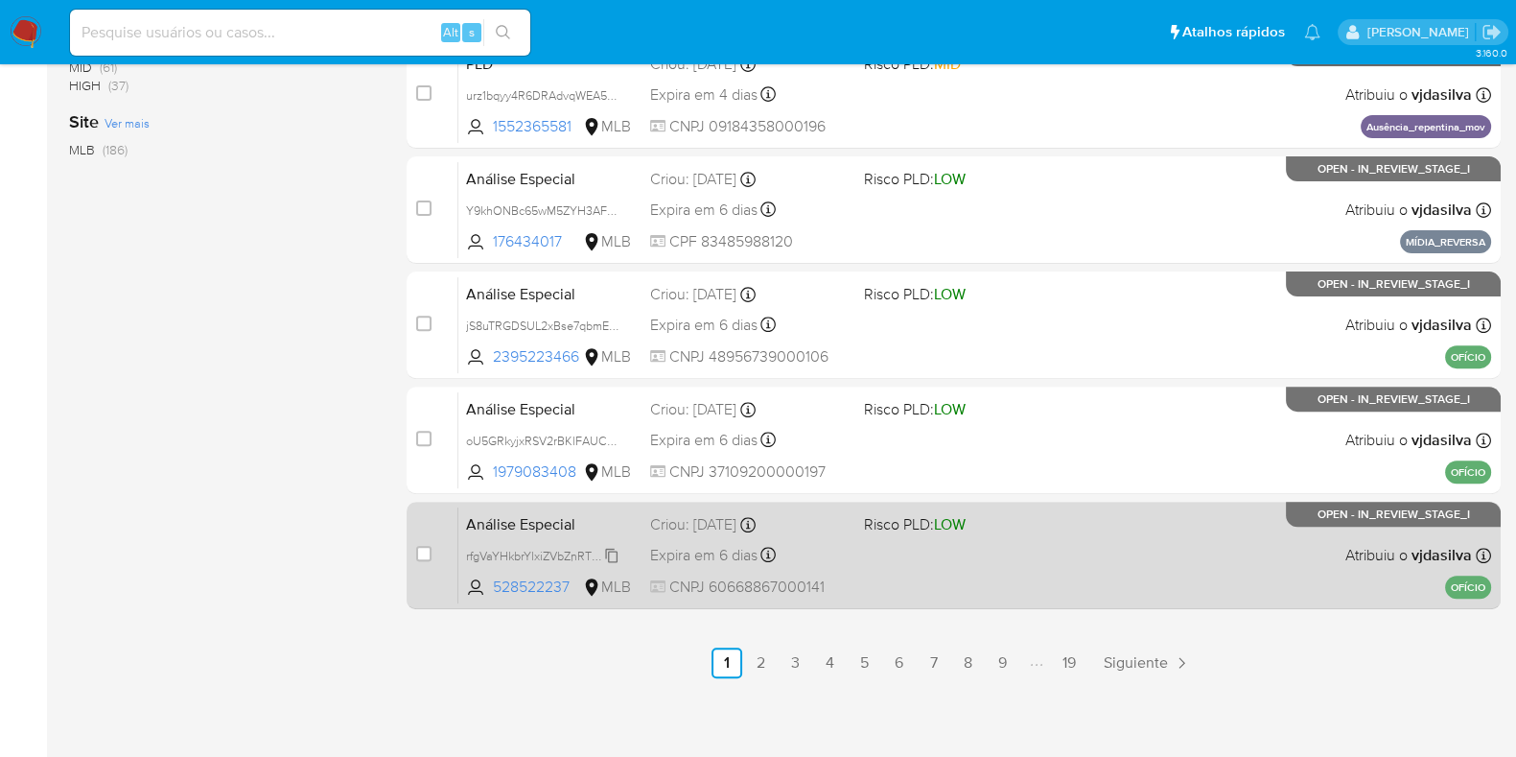
click at [609, 553] on span "rfgVaYHkbrYlxiZVbZnRT3XT" at bounding box center [539, 554] width 147 height 21
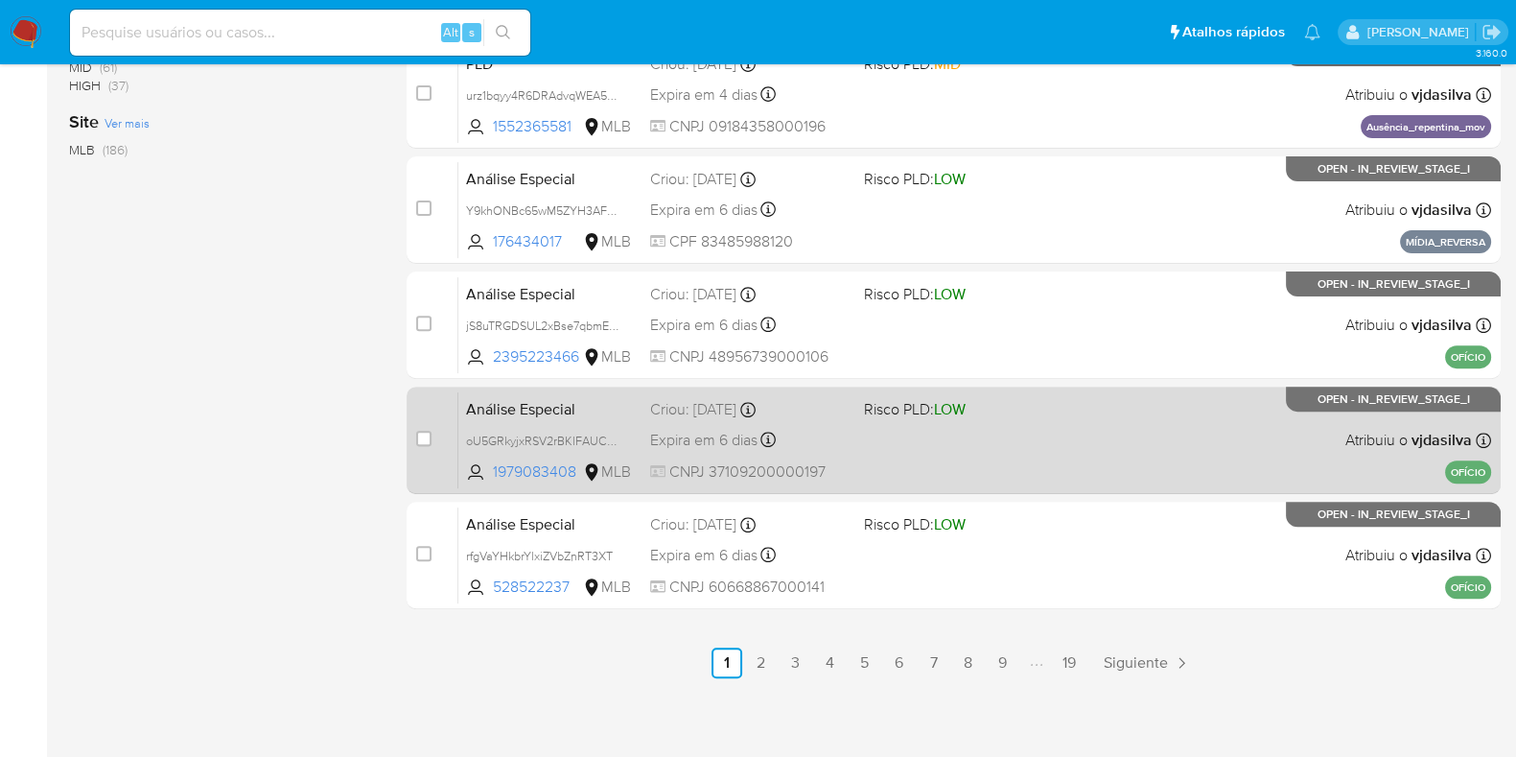
click at [1138, 434] on div "Análise Especial oU5GRkyjxRSV2rBKlFAUCLLH 1979083408 MLB Risco PLD: LOW Criou: …" at bounding box center [974, 439] width 1033 height 97
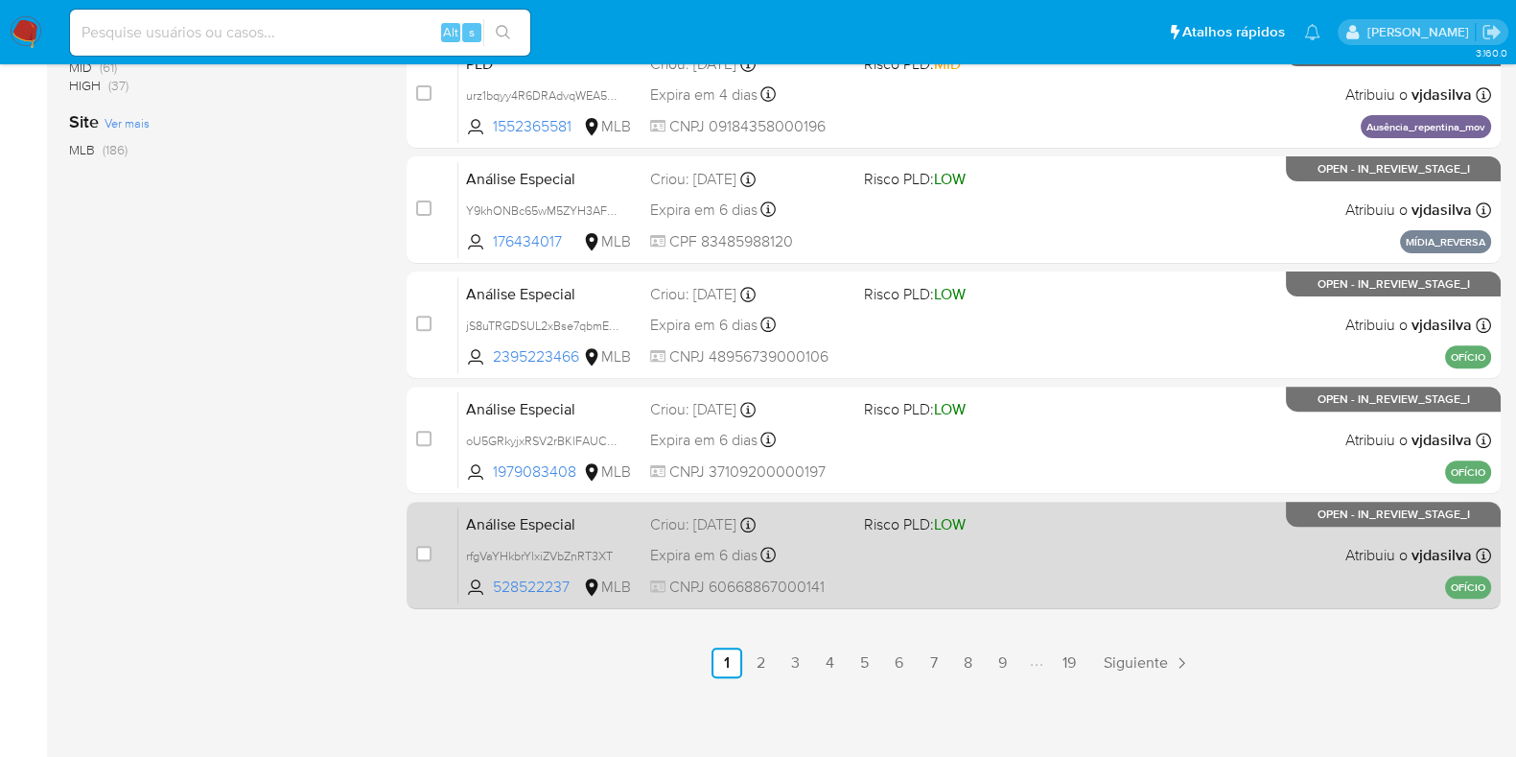
click at [1156, 551] on div "Análise Especial rfgVaYHkbrYlxiZVbZnRT3XT 528522237 MLB Risco PLD: LOW Criou: 1…" at bounding box center [974, 554] width 1033 height 97
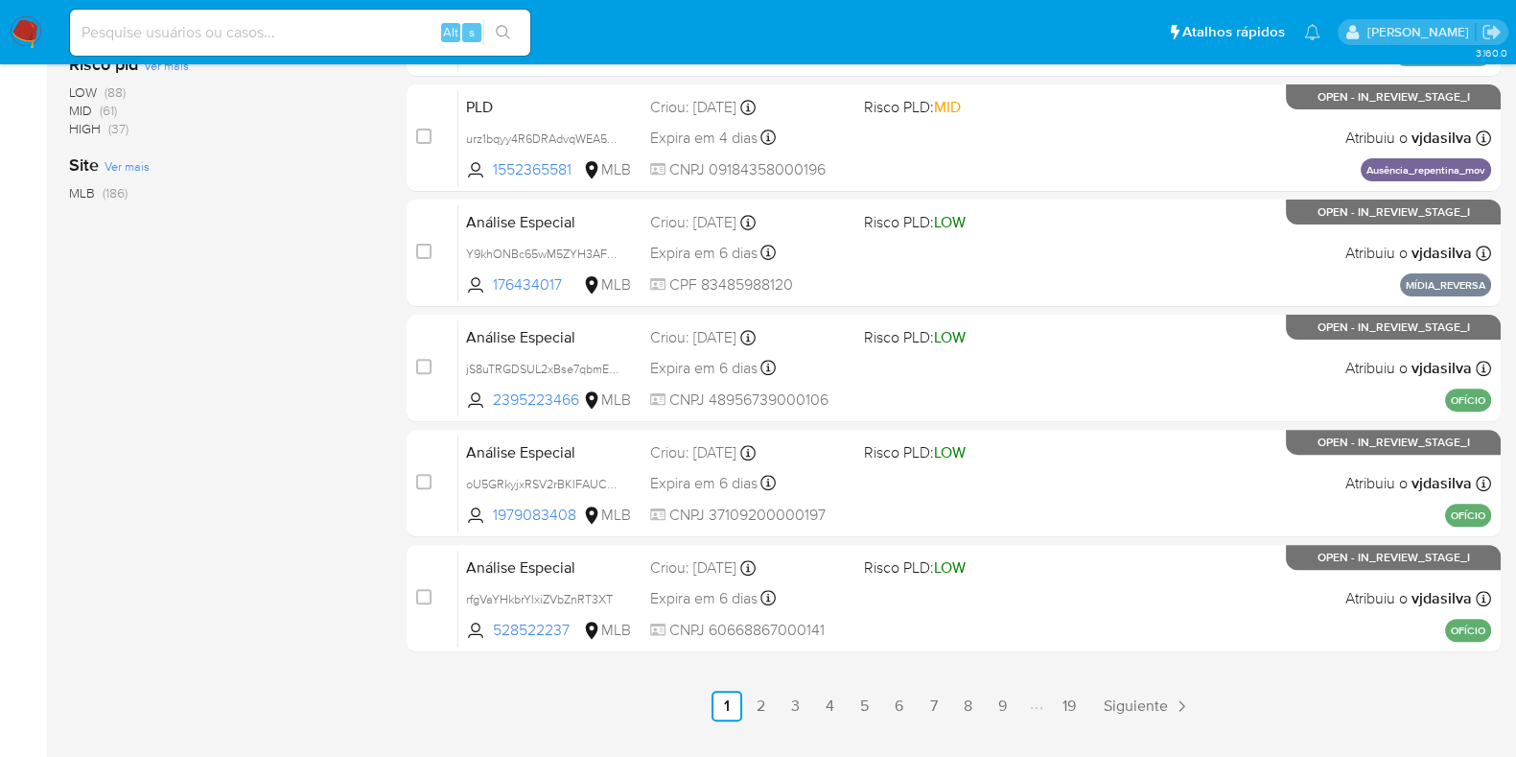
scroll to position [775, 0]
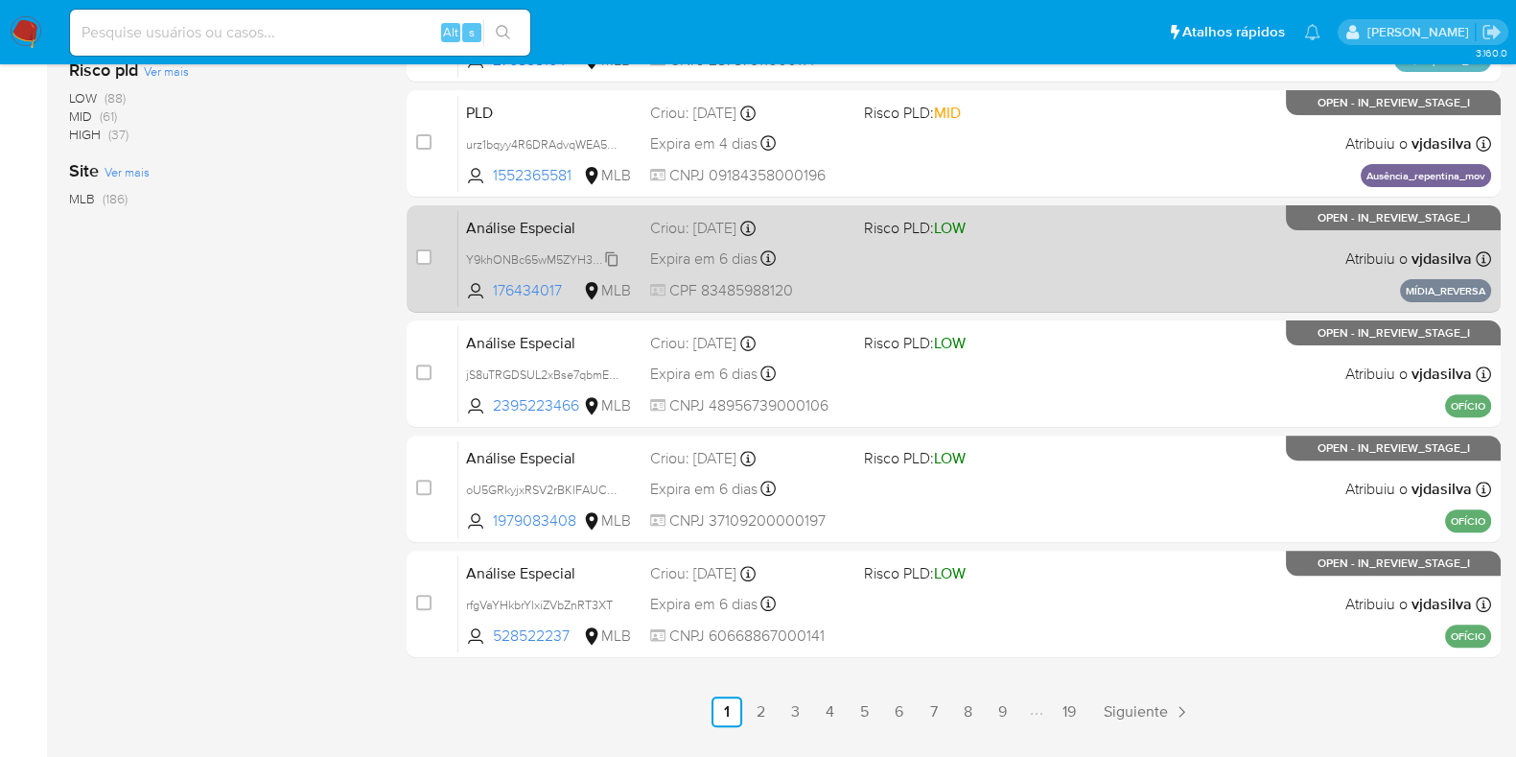
click at [616, 254] on span "Y9khONBc65wM5ZYH3AFNTyyb" at bounding box center [553, 257] width 174 height 21
click at [1059, 309] on div "case-item-checkbox Incapaz de atribuir o caso Análise Especial Y9khONBc65wM5ZYH…" at bounding box center [954, 258] width 1094 height 107
click at [1044, 273] on div "Análise Especial Y9khONBc65wM5ZYH3AFNTyyb 176434017 MLB Risco PLD: LOW Criou: 1…" at bounding box center [974, 258] width 1033 height 97
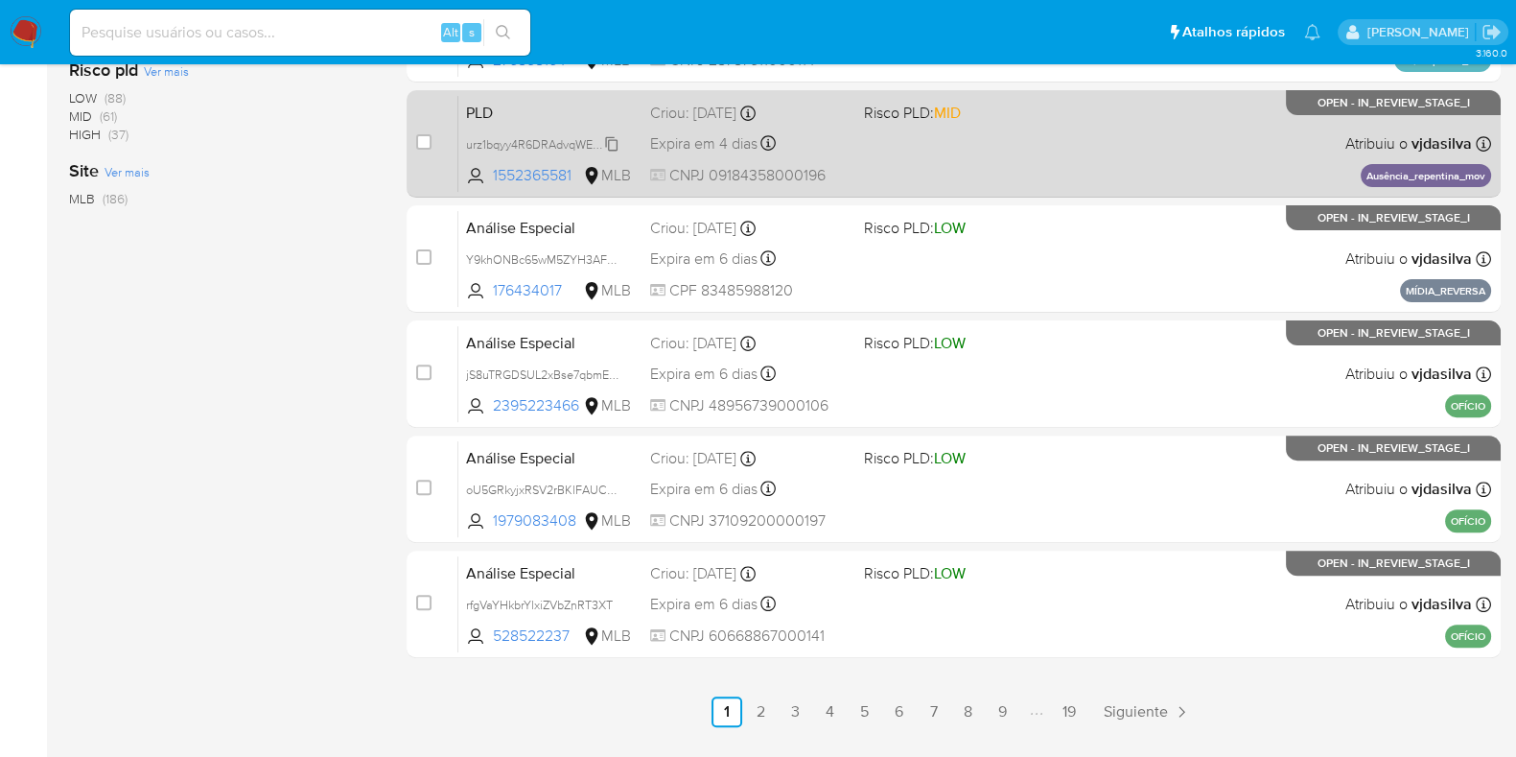
click at [612, 142] on span "urz1bqyy4R6DRAdvqWEA5oat" at bounding box center [545, 142] width 158 height 21
click at [1165, 122] on div "PLD urz1bqyy4R6DRAdvqWEA5oat 1552365581 MLB Risco PLD: MID Criou: 12/08/2025 Cr…" at bounding box center [974, 143] width 1033 height 97
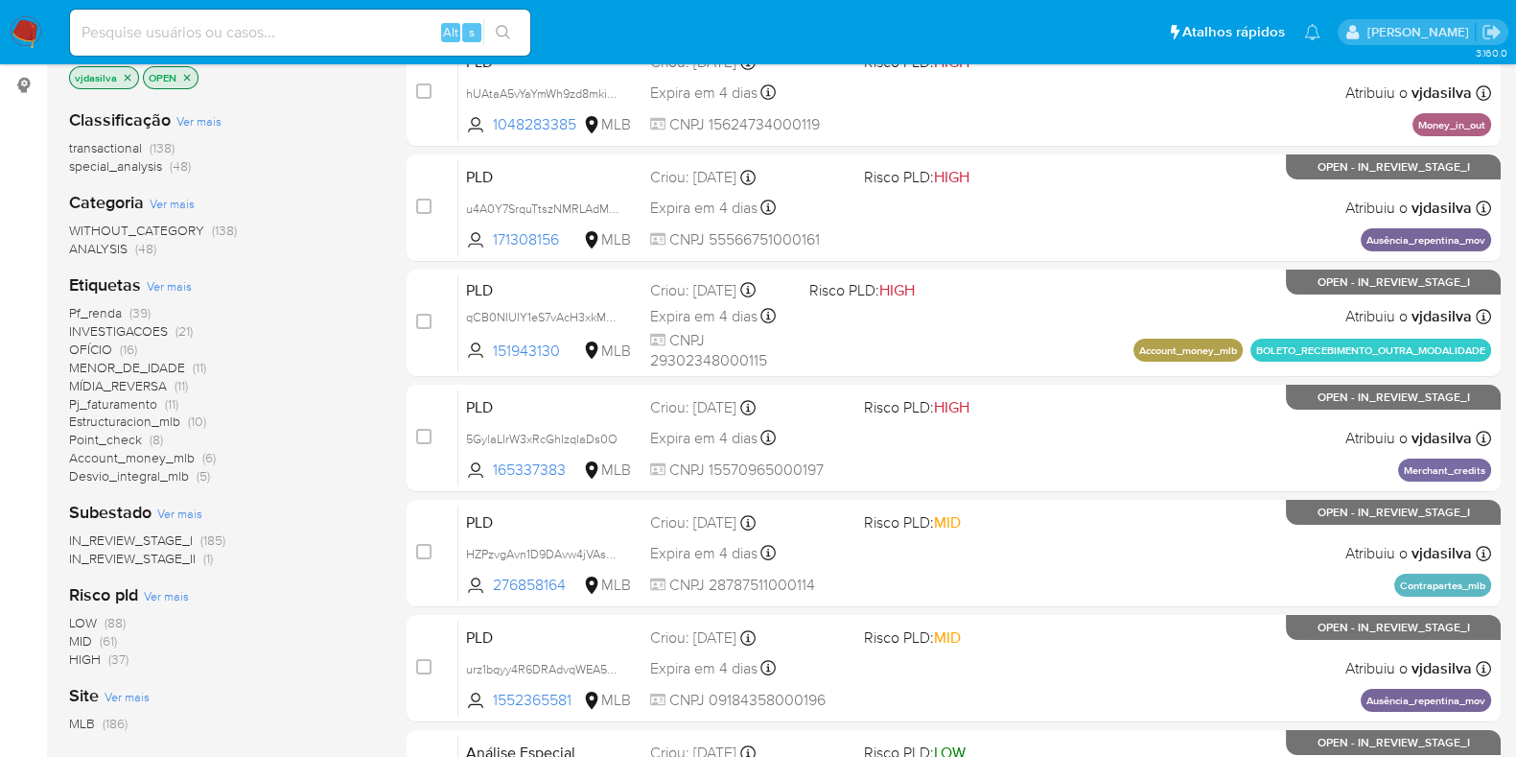
scroll to position [244, 0]
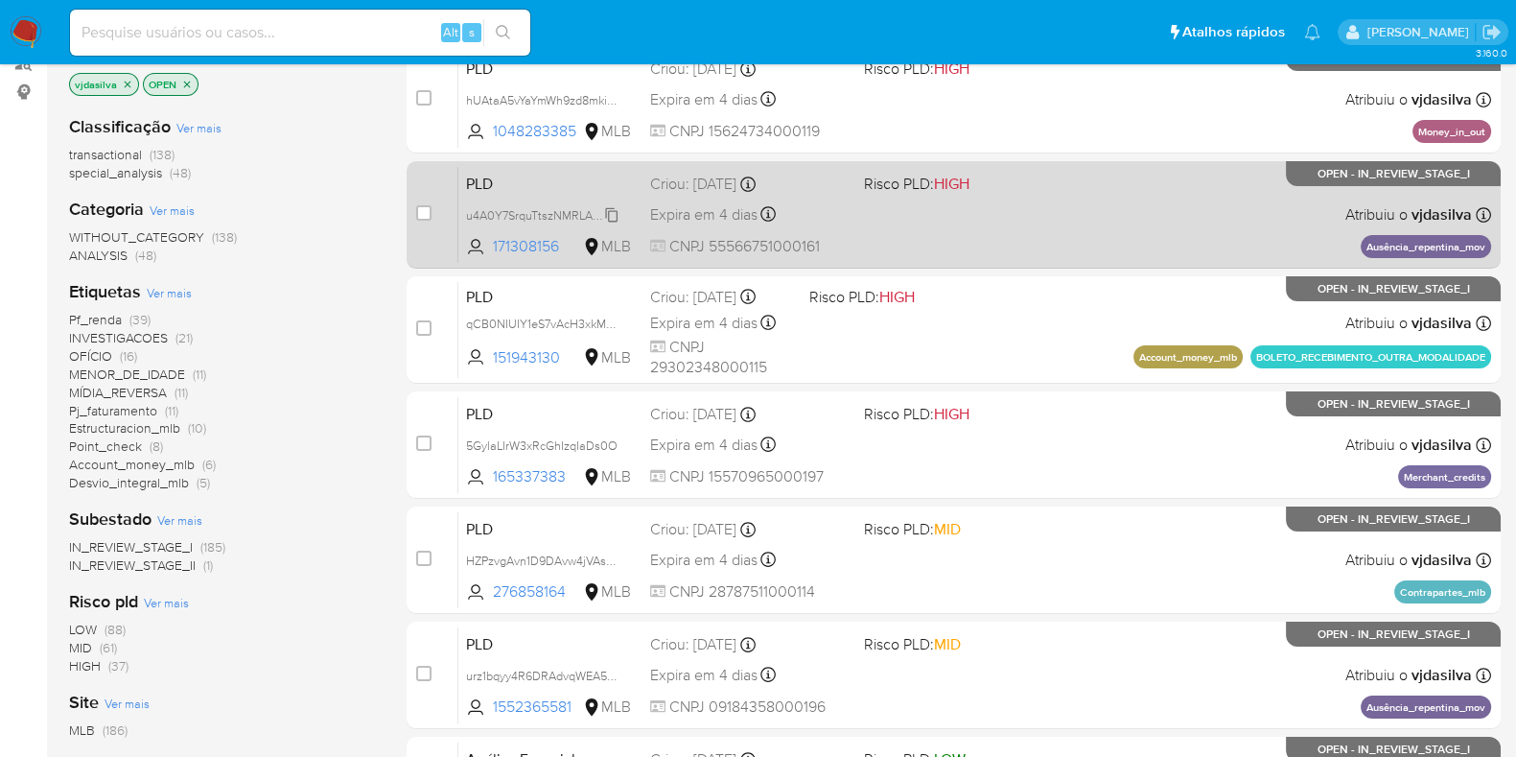
click at [616, 213] on span "u4A0Y7SrquTtszNMRLAdMB8O" at bounding box center [549, 213] width 167 height 21
click at [1117, 229] on div "PLD u4A0Y7SrquTtszNMRLAdMB8O 171308156 MLB Risco PLD: HIGH Criou: 12/08/2025 Cr…" at bounding box center [974, 214] width 1033 height 97
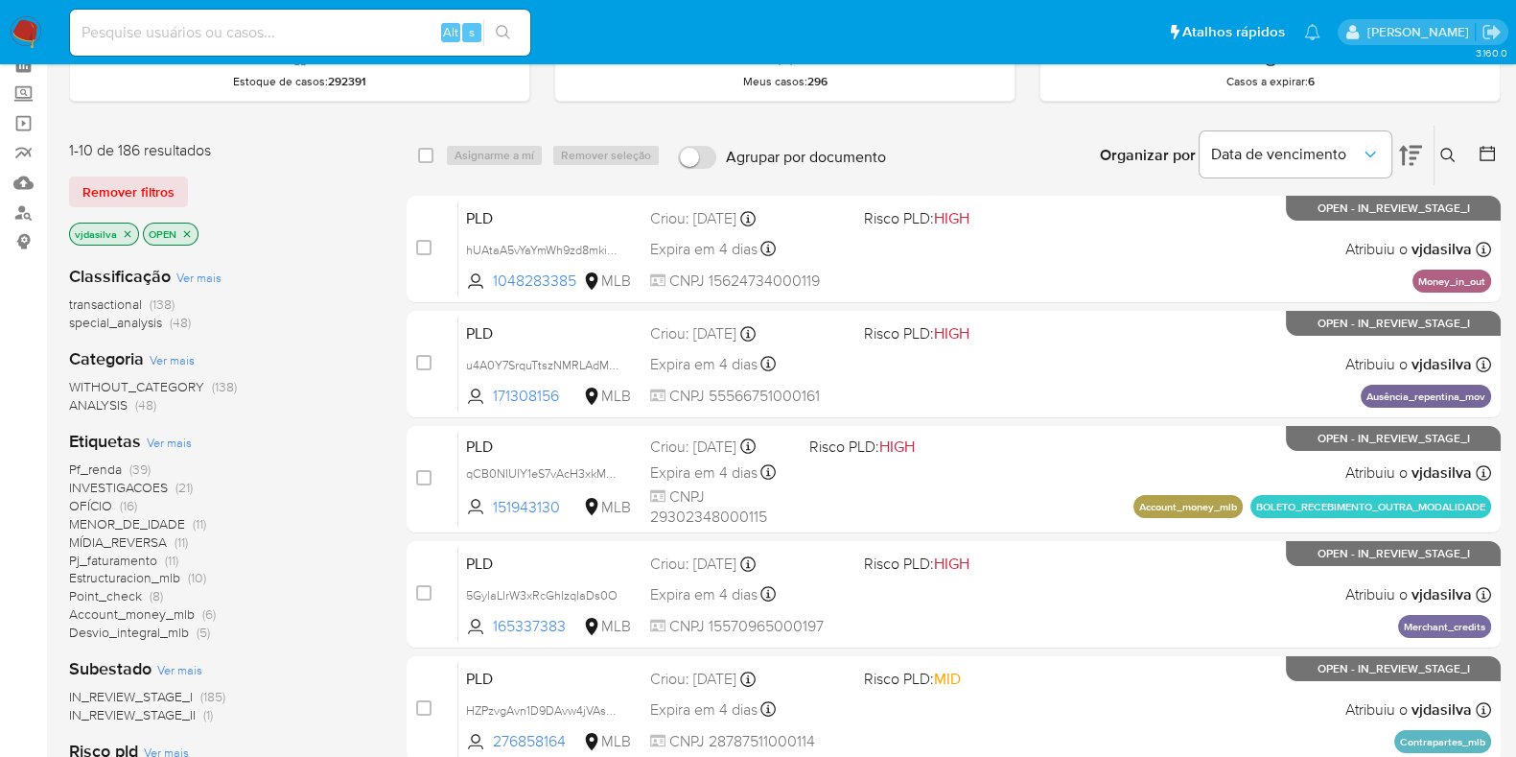
scroll to position [98, 0]
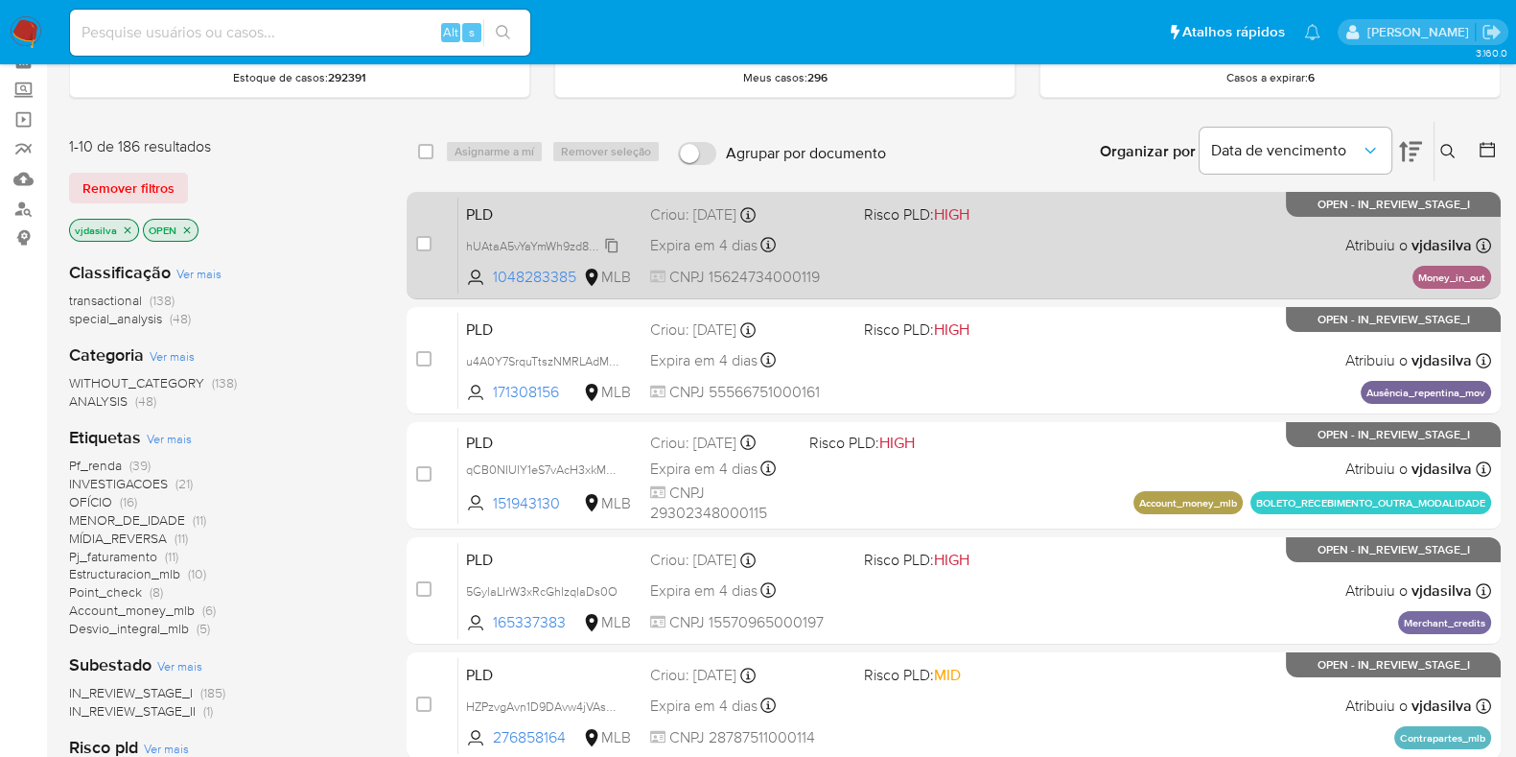
click at [610, 242] on span "hUAtaA5vYaYmWh9zd8mkitkq" at bounding box center [544, 244] width 157 height 21
click at [1113, 230] on div "PLD hUAtaA5vYaYmWh9zd8mkitkq 1048283385 MLB Risco PLD: HIGH Criou: 12/08/2025 C…" at bounding box center [974, 245] width 1033 height 97
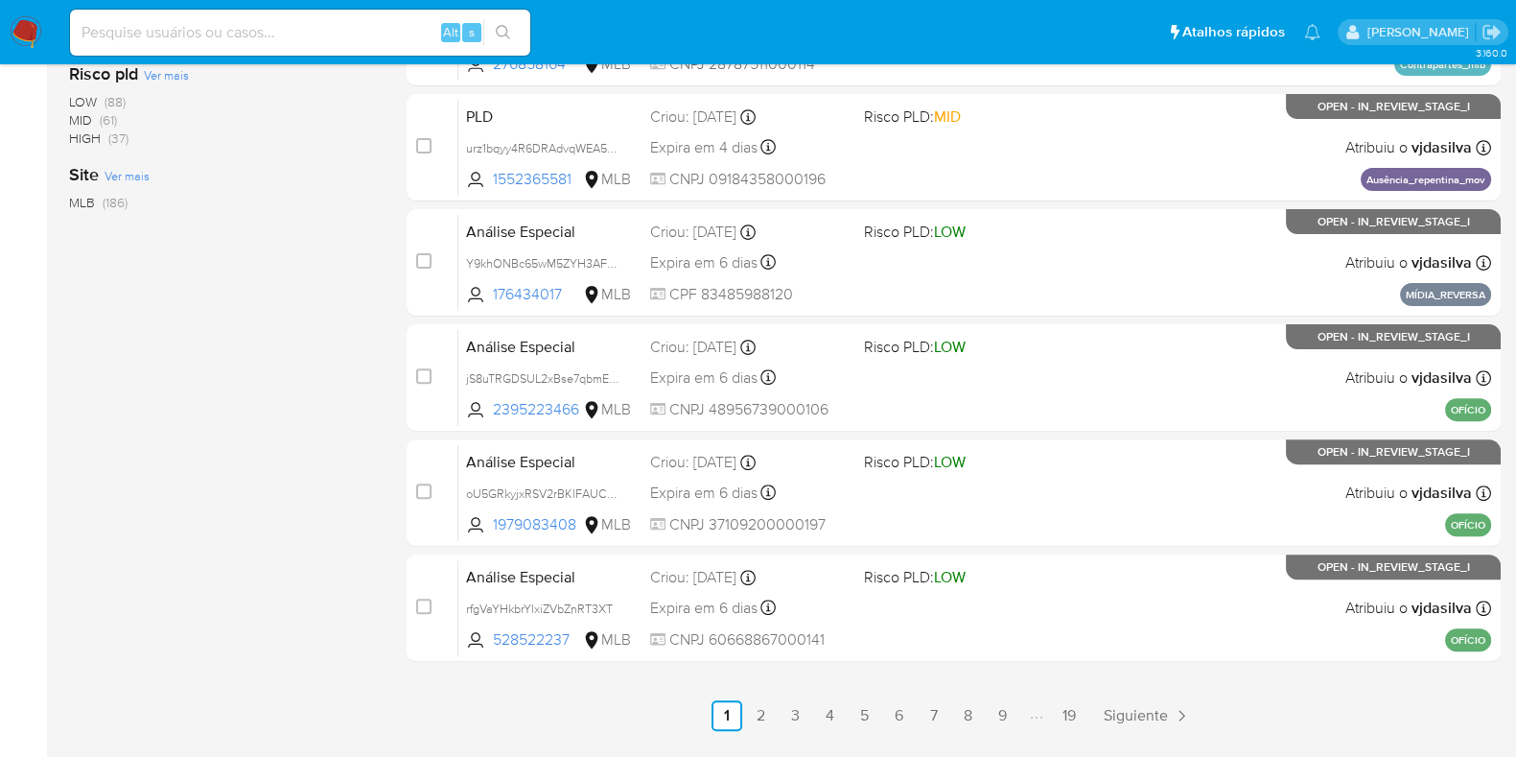
scroll to position [824, 0]
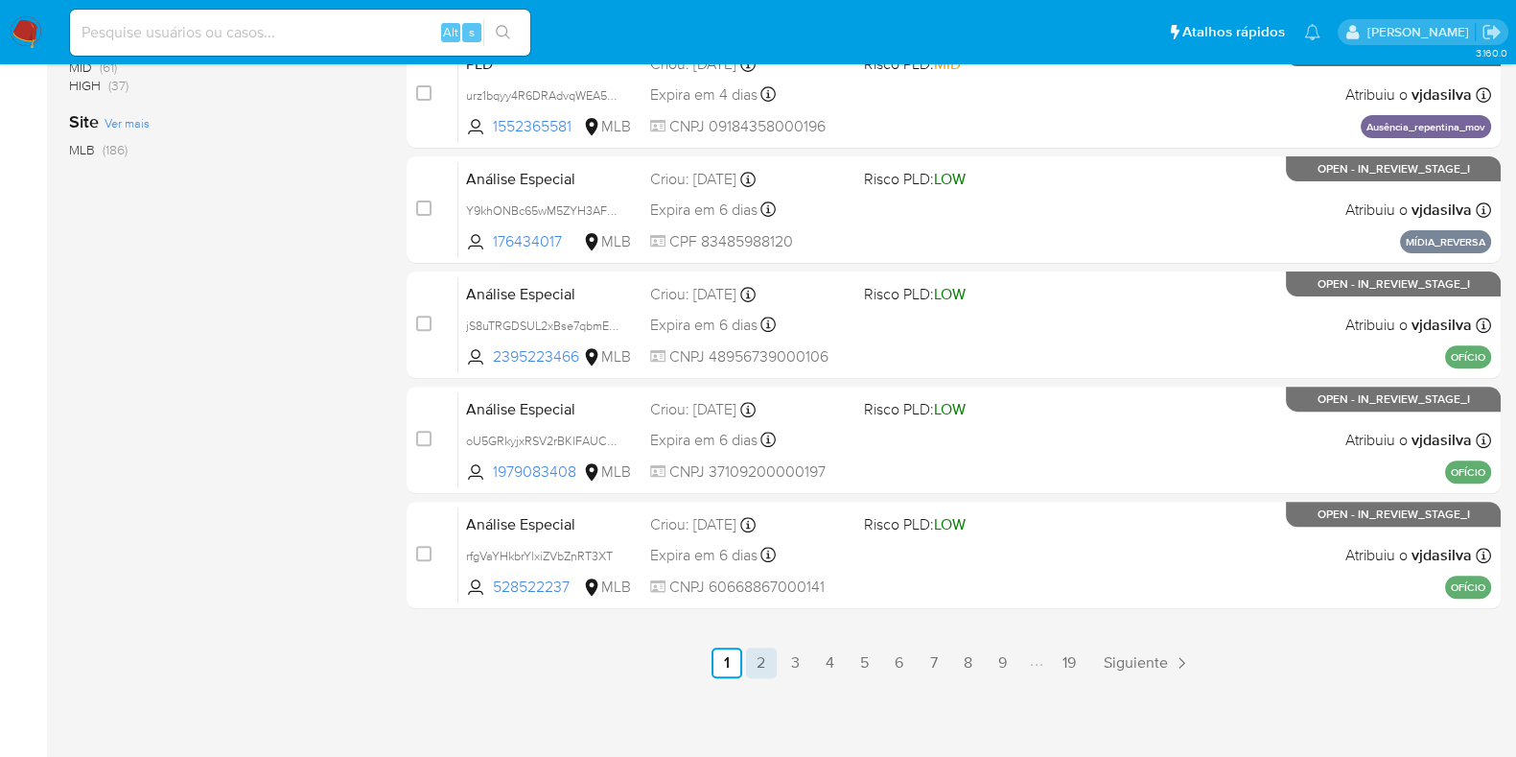
click at [763, 663] on link "2" at bounding box center [761, 662] width 31 height 31
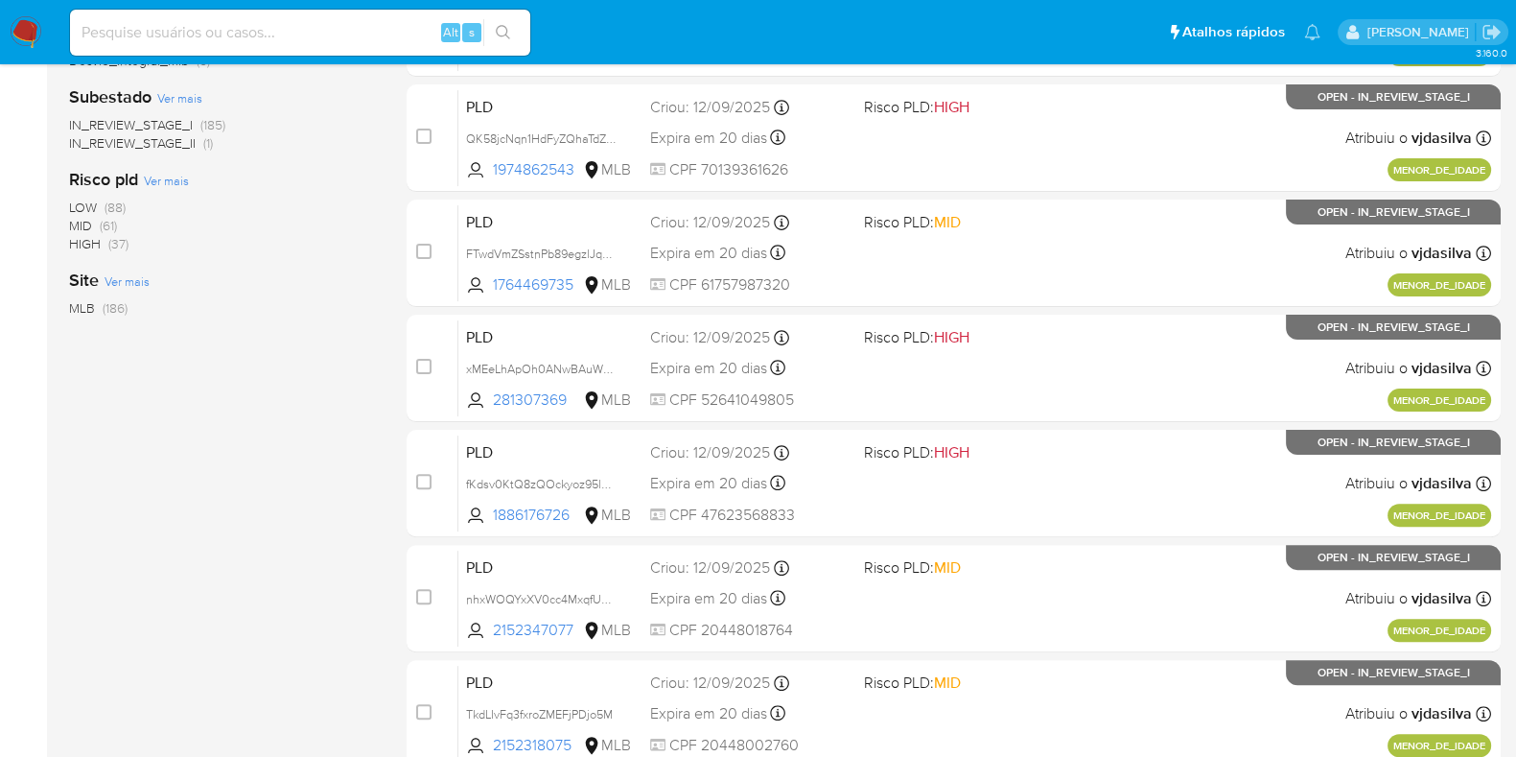
scroll to position [824, 0]
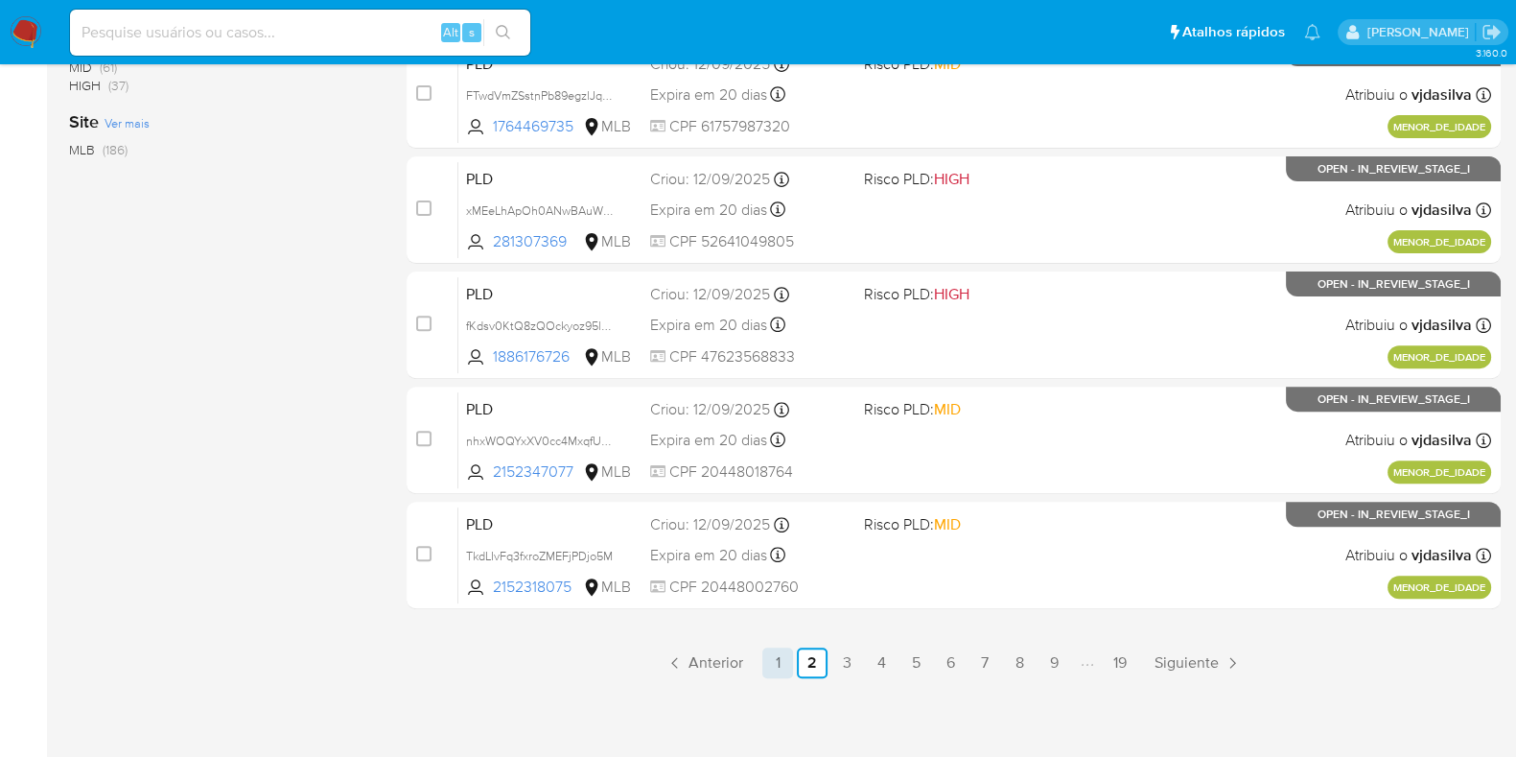
click at [786, 659] on link "1" at bounding box center [778, 662] width 31 height 31
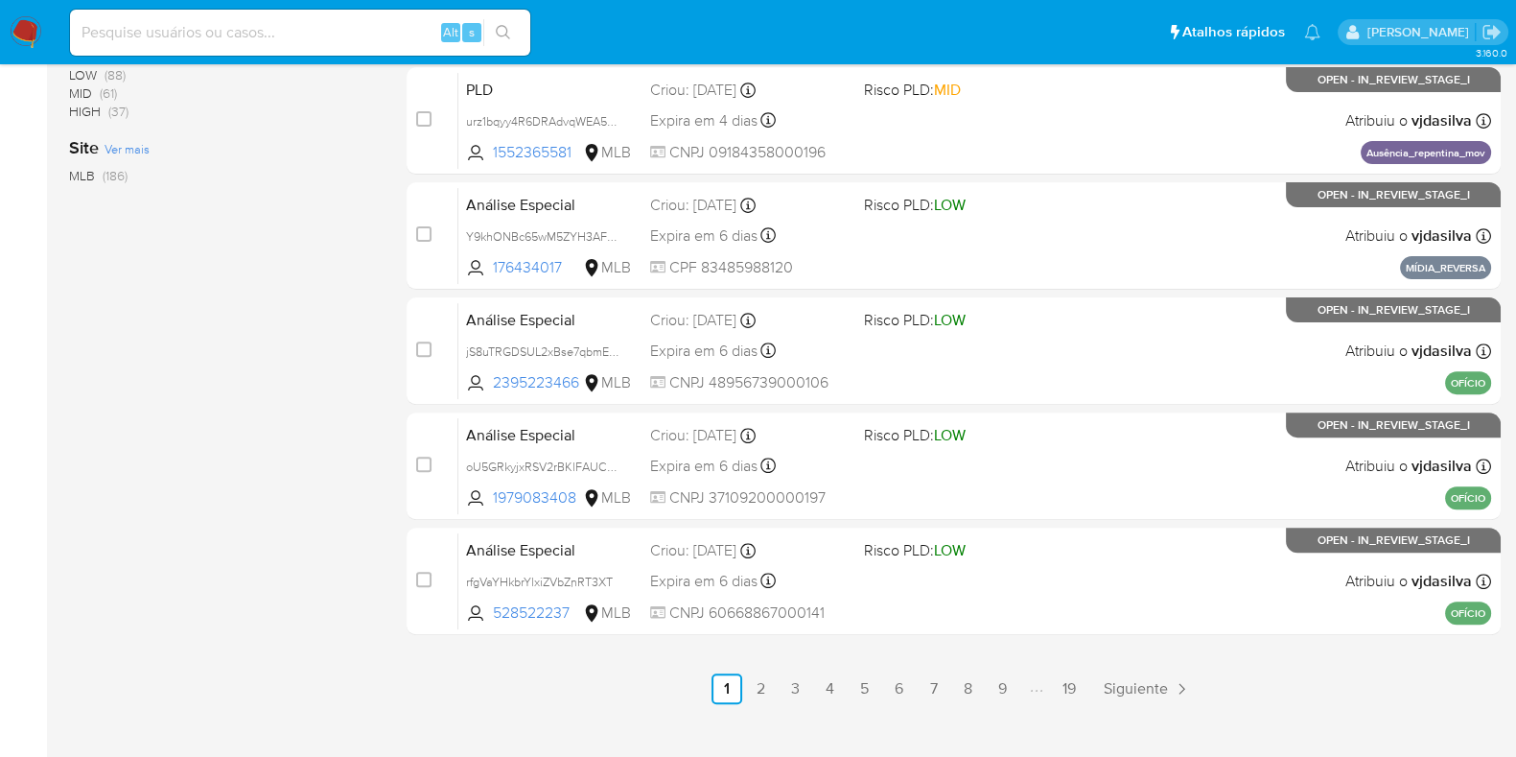
scroll to position [801, 0]
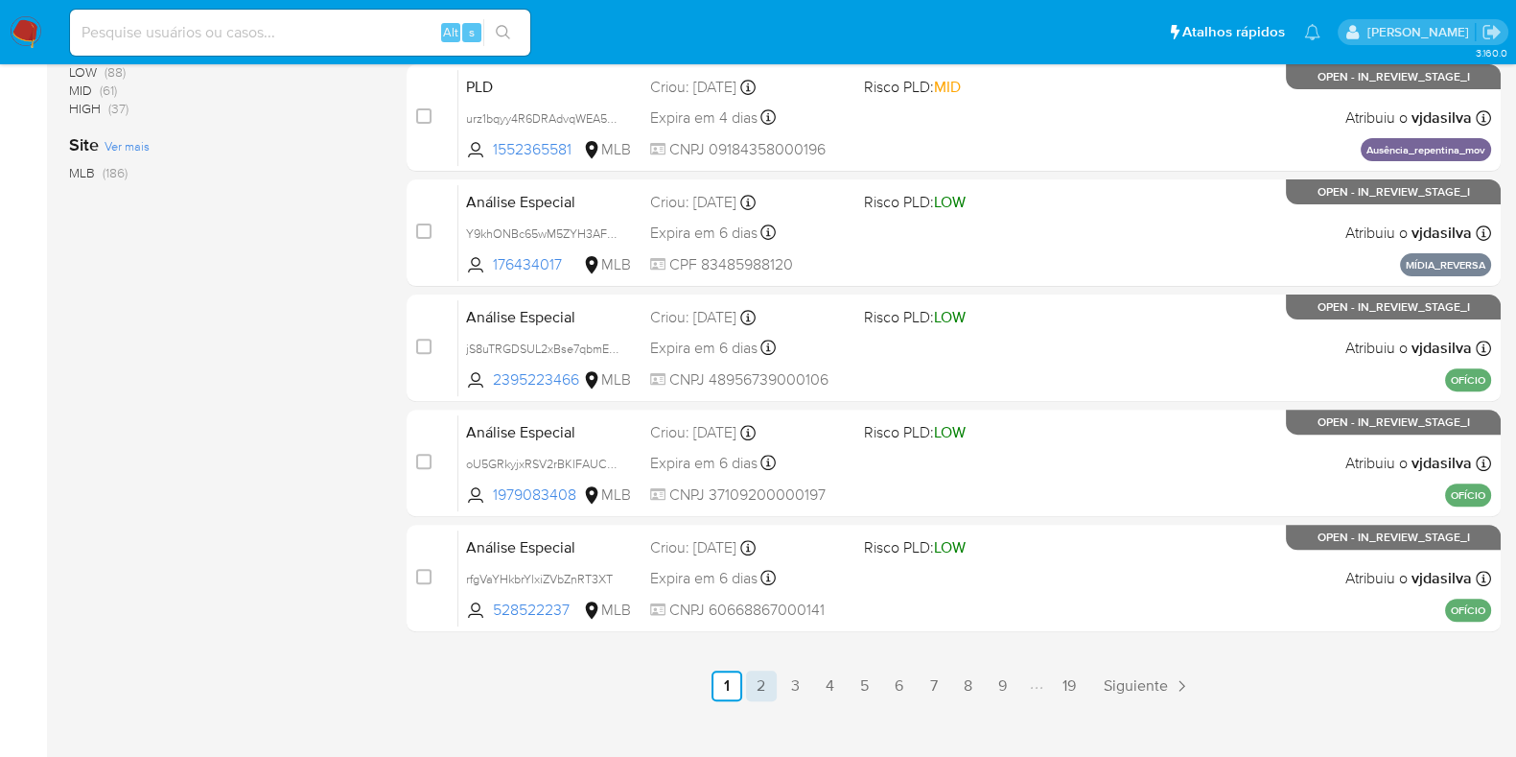
click at [753, 685] on link "2" at bounding box center [761, 685] width 31 height 31
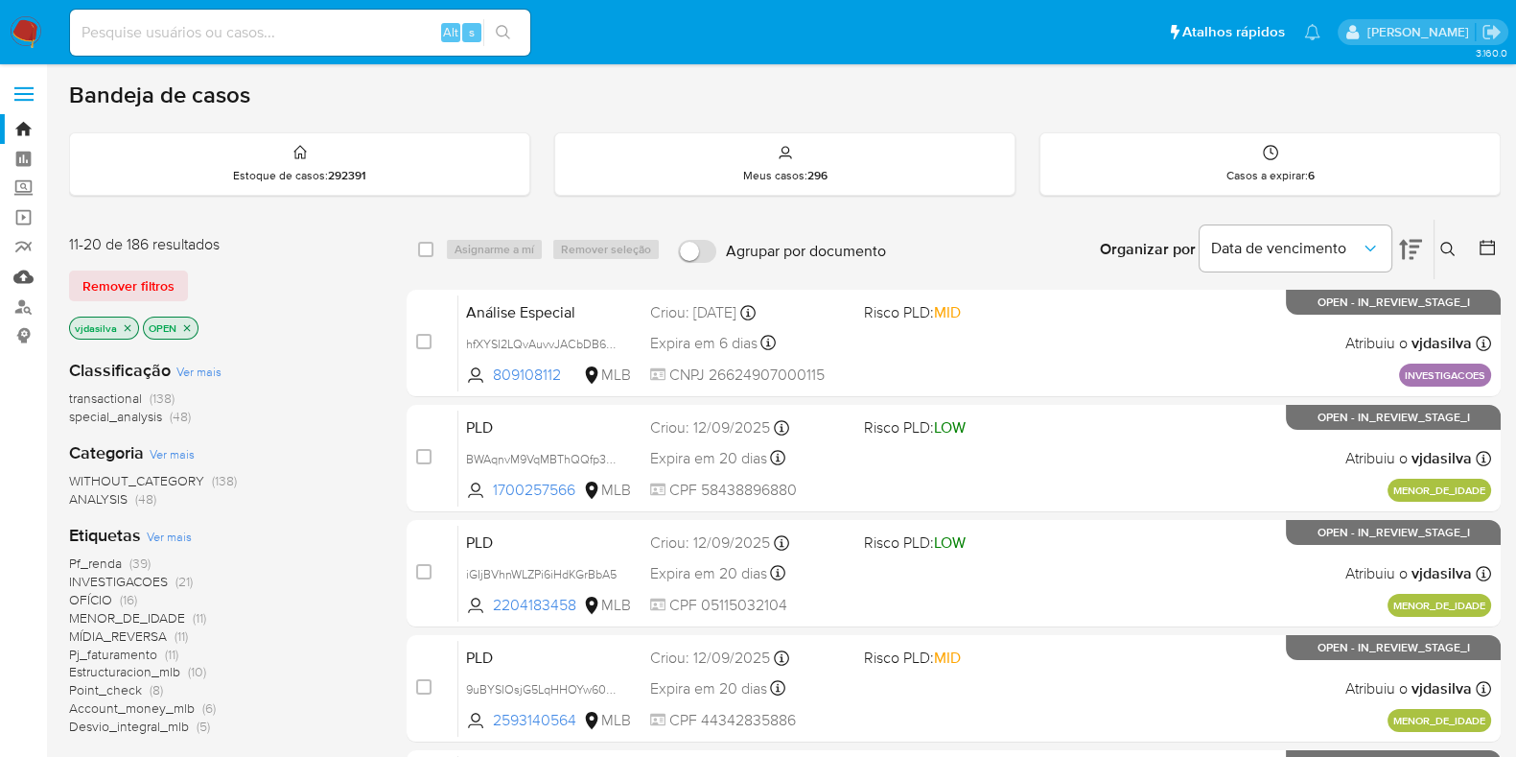
click at [22, 271] on link "Mulan" at bounding box center [114, 277] width 228 height 30
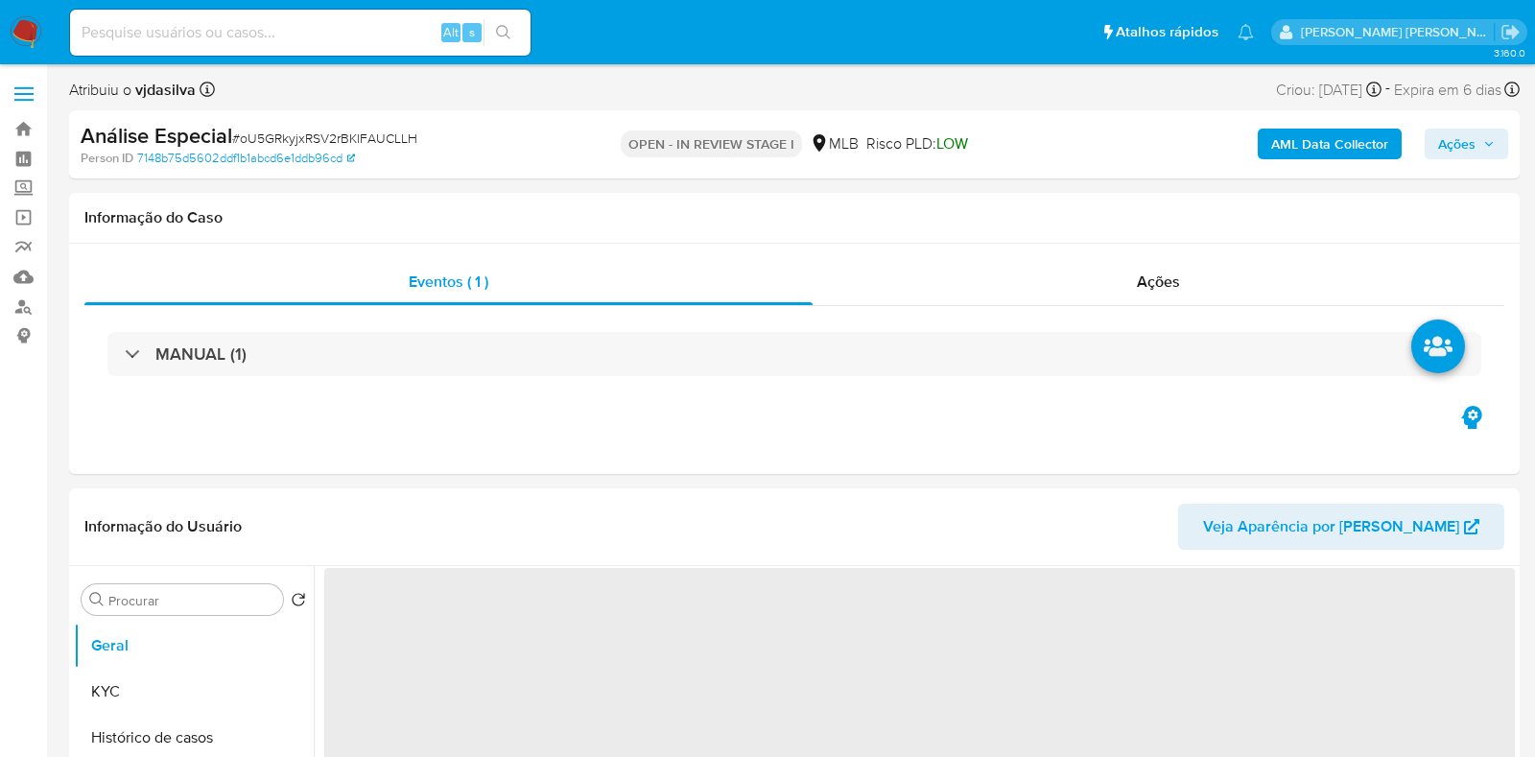
select select "10"
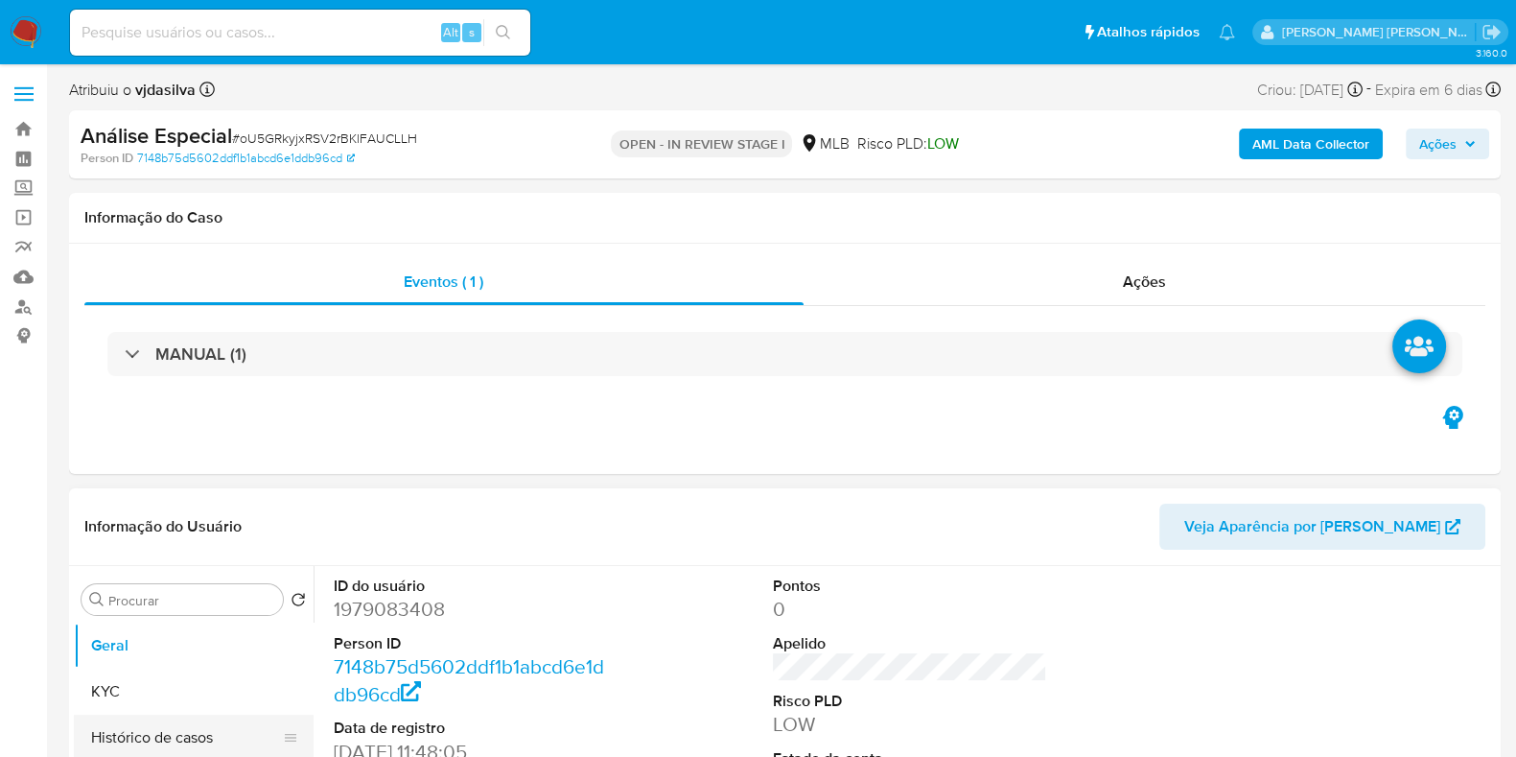
click at [234, 750] on button "Histórico de casos" at bounding box center [186, 738] width 224 height 46
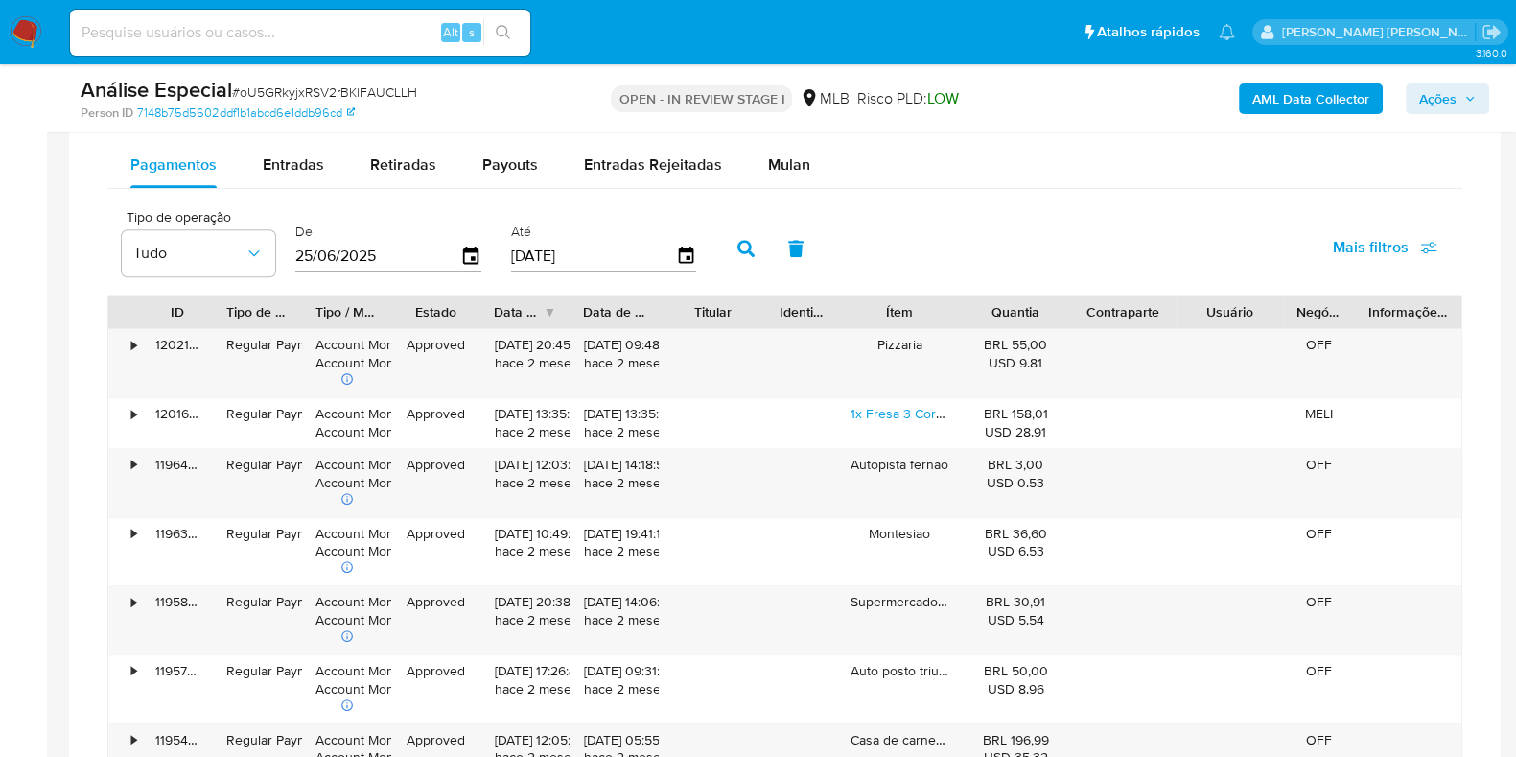
scroll to position [1467, 0]
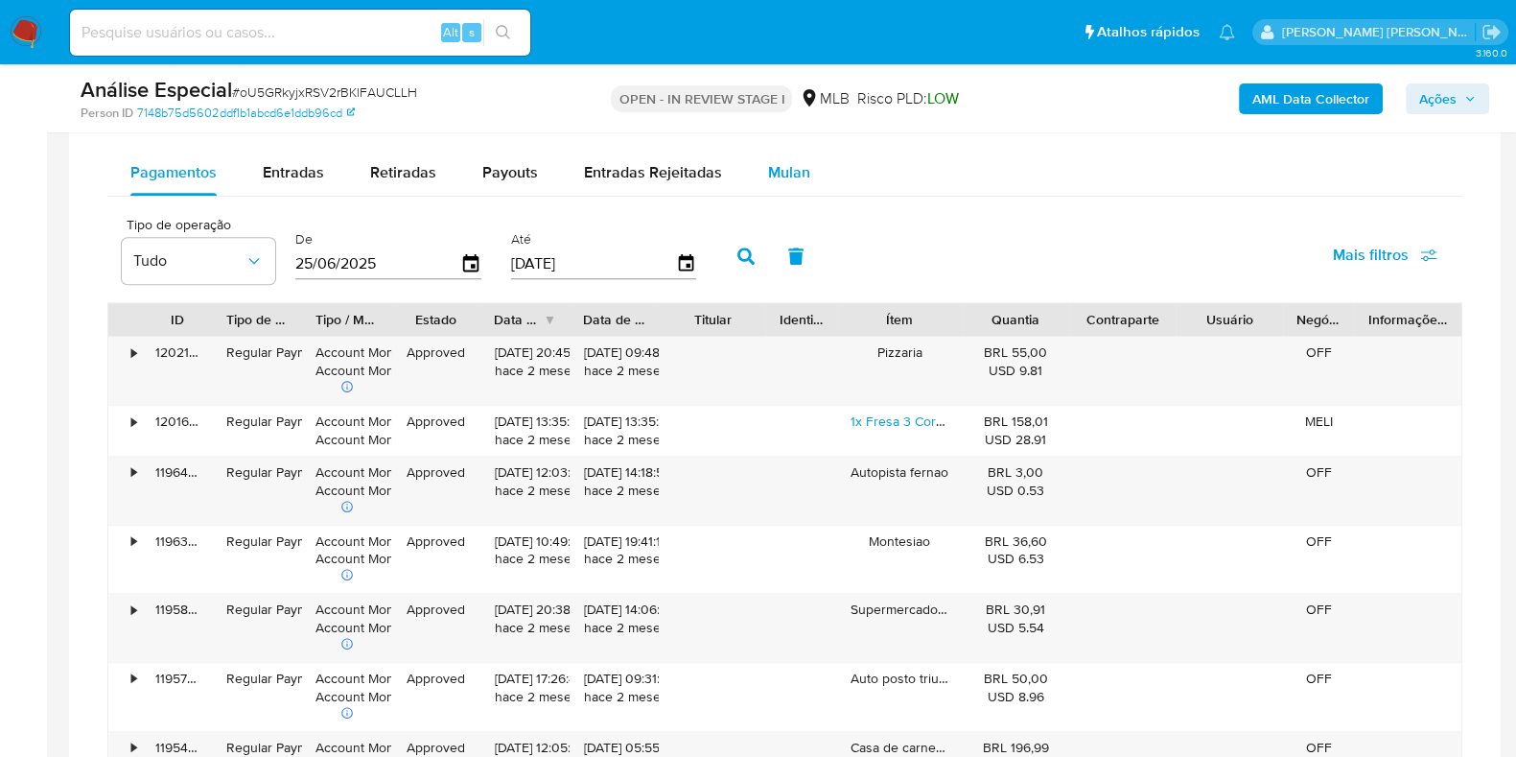
click at [772, 165] on span "Mulan" at bounding box center [789, 172] width 42 height 22
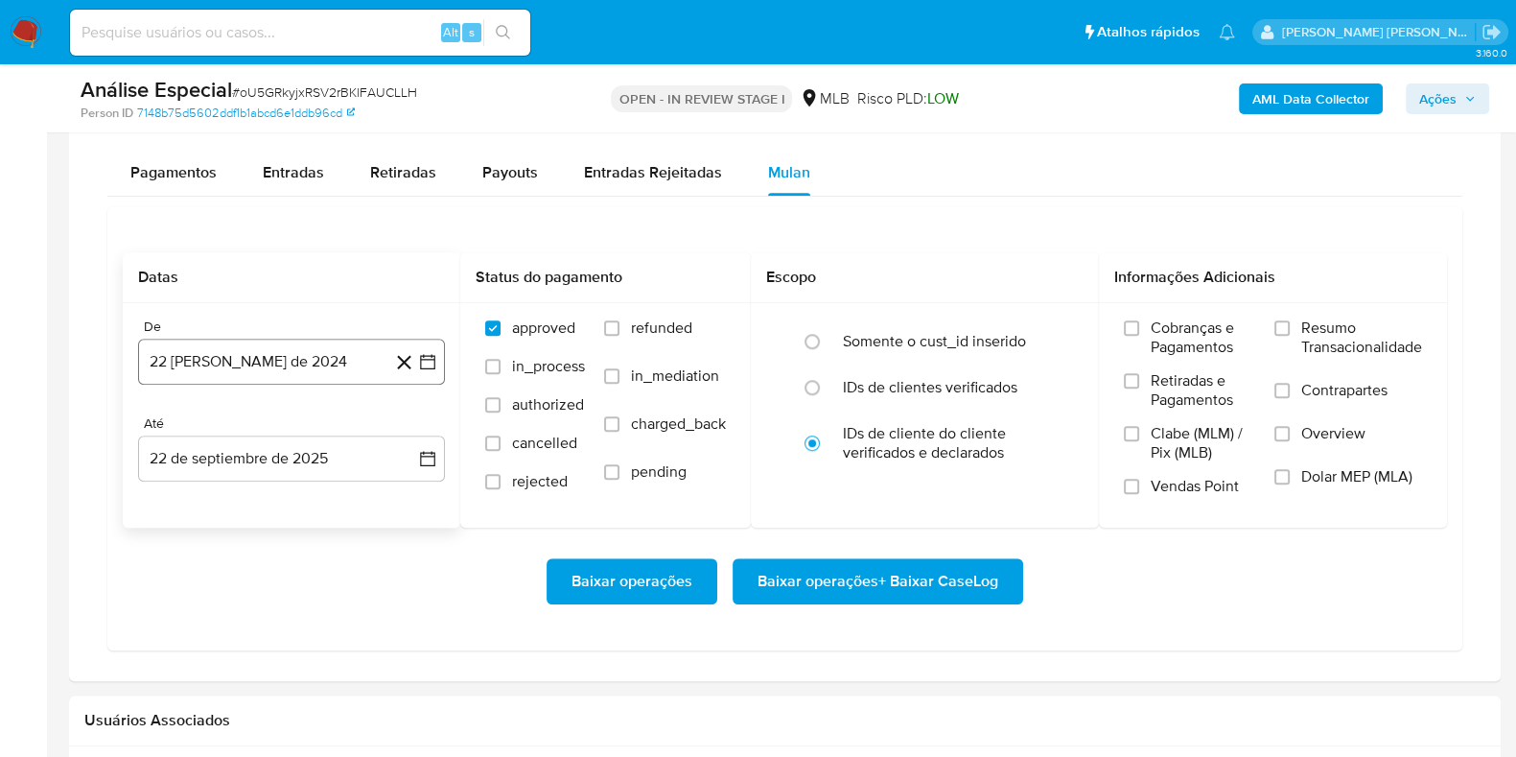
click at [222, 345] on button "22 [PERSON_NAME] de 2024" at bounding box center [291, 362] width 307 height 46
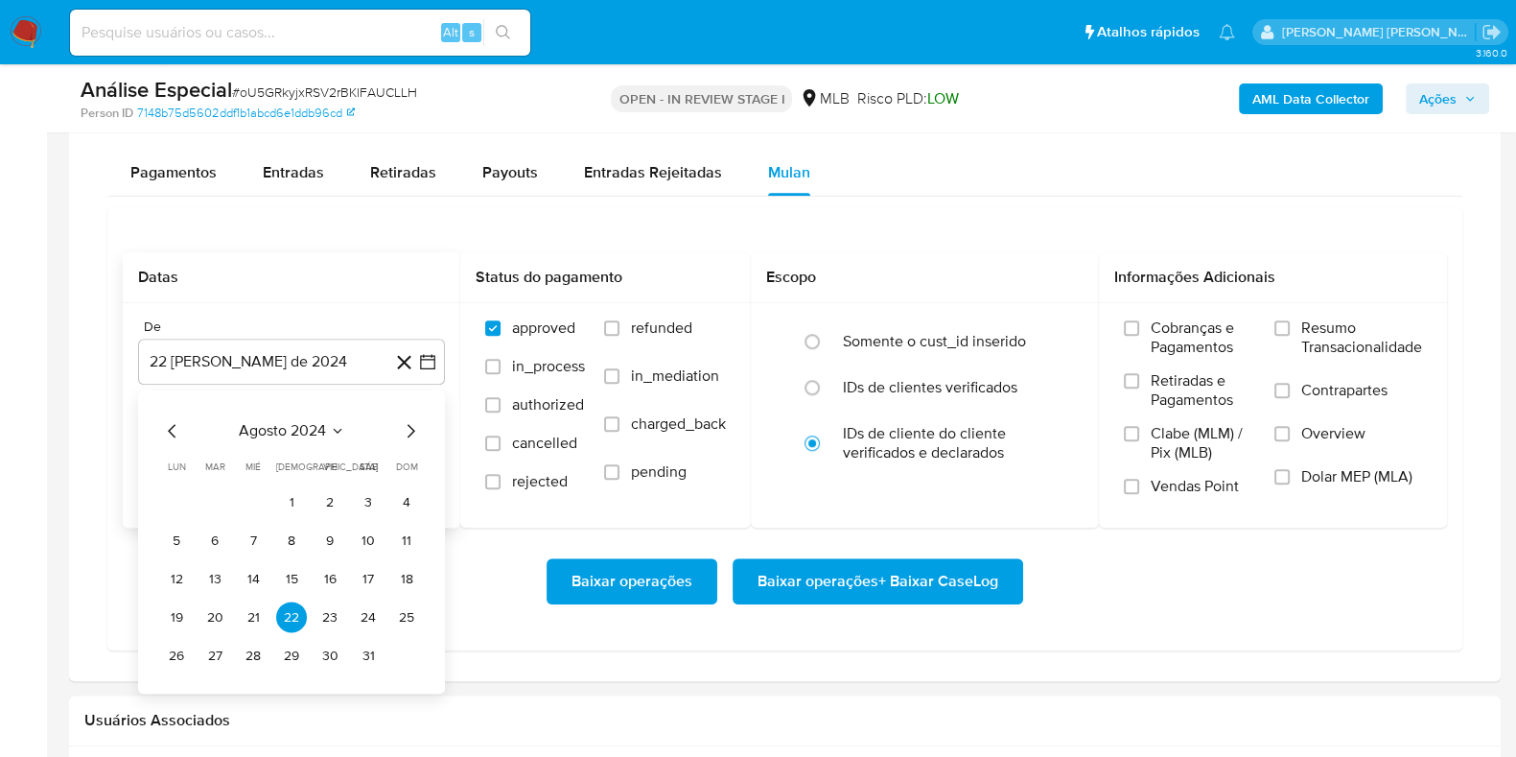
click at [307, 427] on span "agosto 2024" at bounding box center [282, 431] width 87 height 19
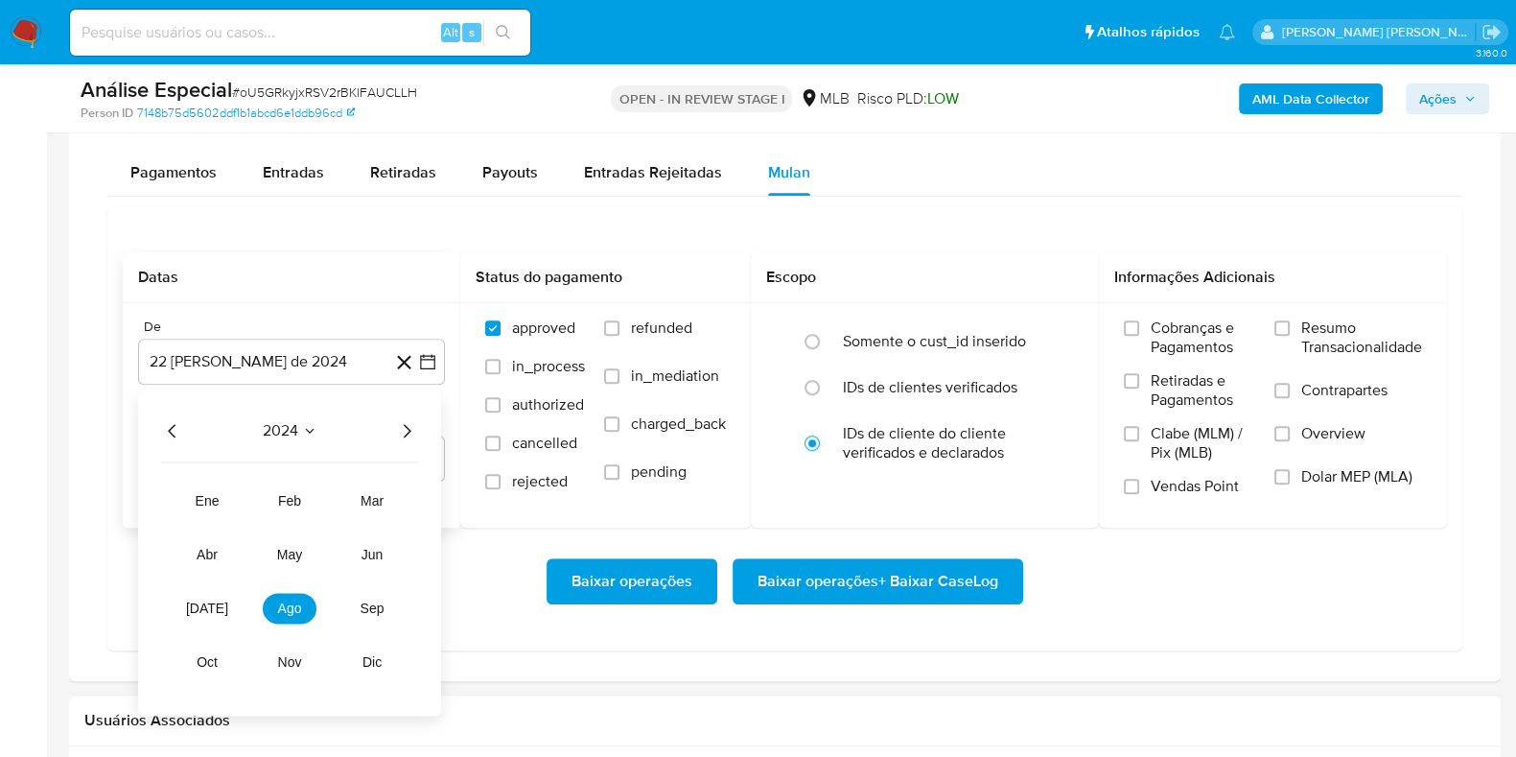
click at [411, 438] on icon "Año siguiente" at bounding box center [406, 431] width 23 height 23
click at [294, 499] on span "feb" at bounding box center [289, 501] width 23 height 15
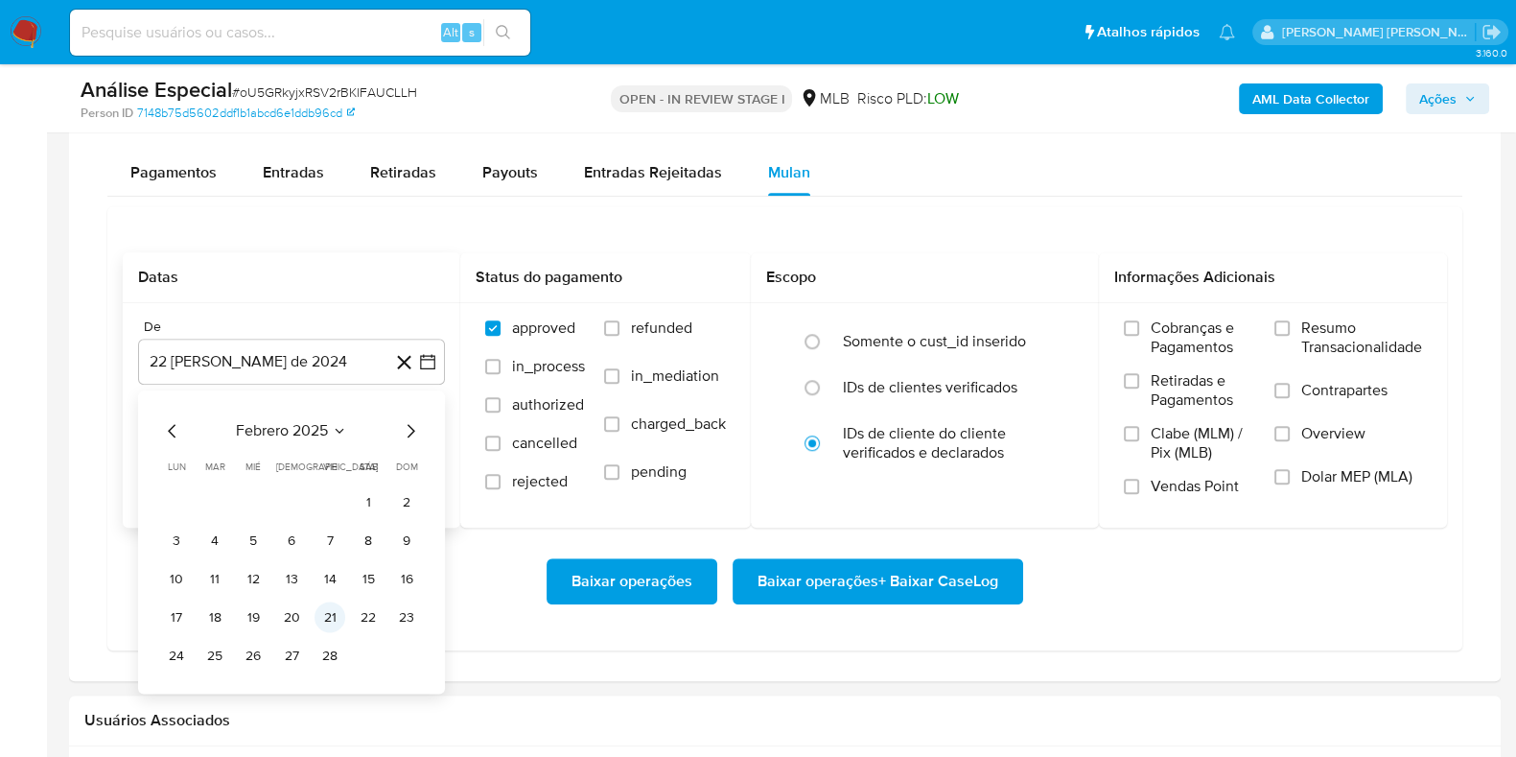
click at [331, 612] on button "21" at bounding box center [330, 617] width 31 height 31
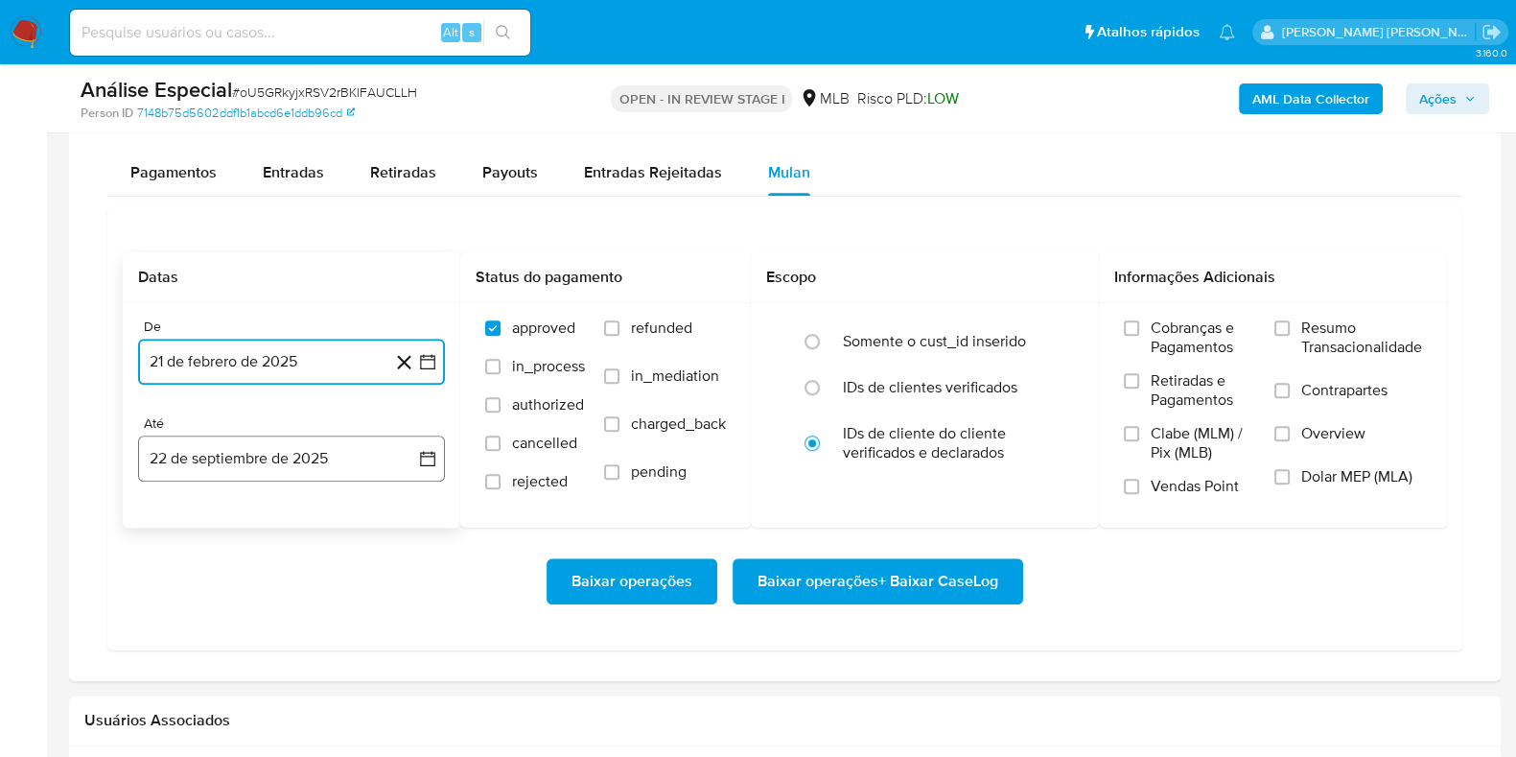
click at [317, 466] on button "22 de septiembre de 2025" at bounding box center [291, 458] width 307 height 46
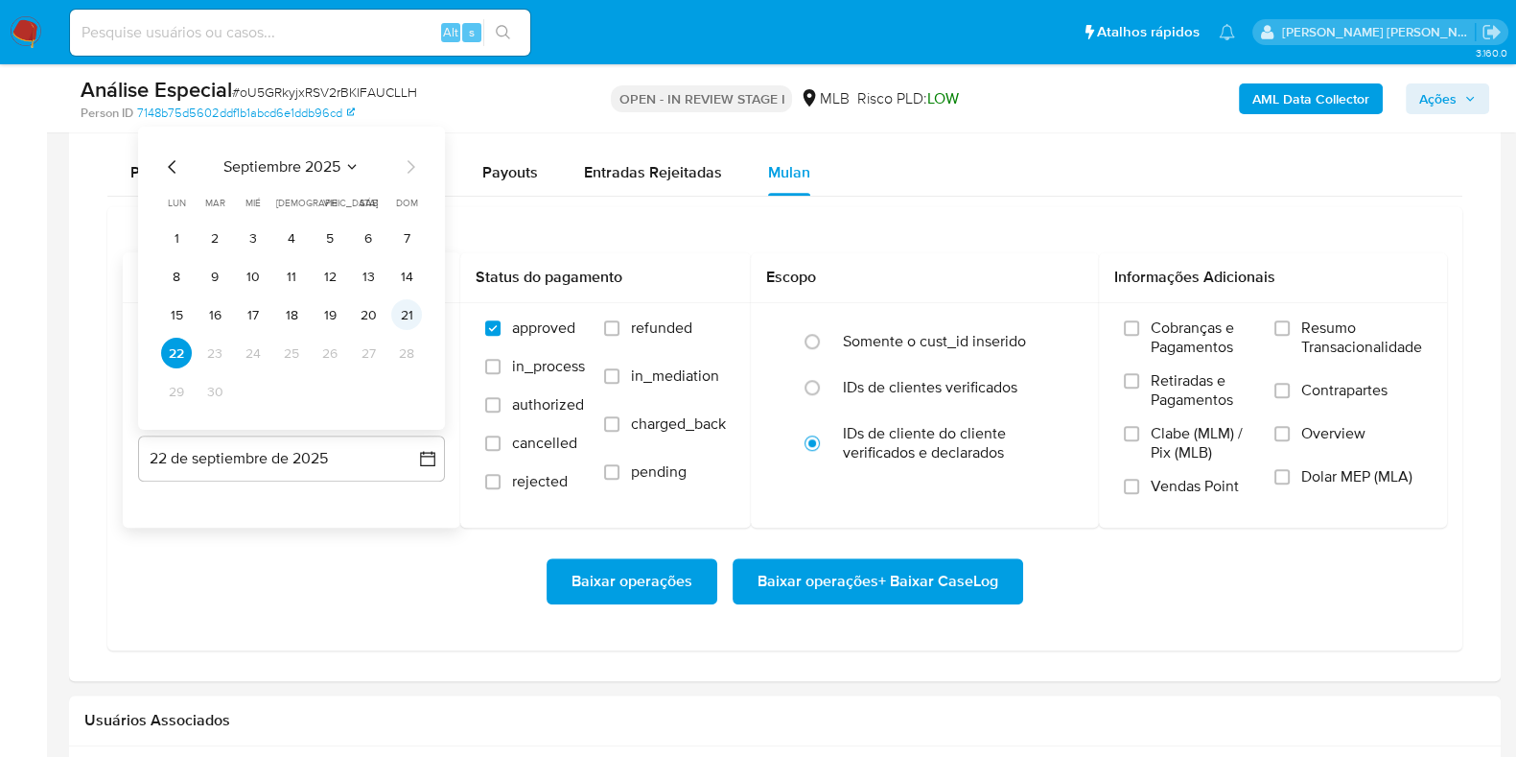
click at [408, 320] on button "21" at bounding box center [406, 314] width 31 height 31
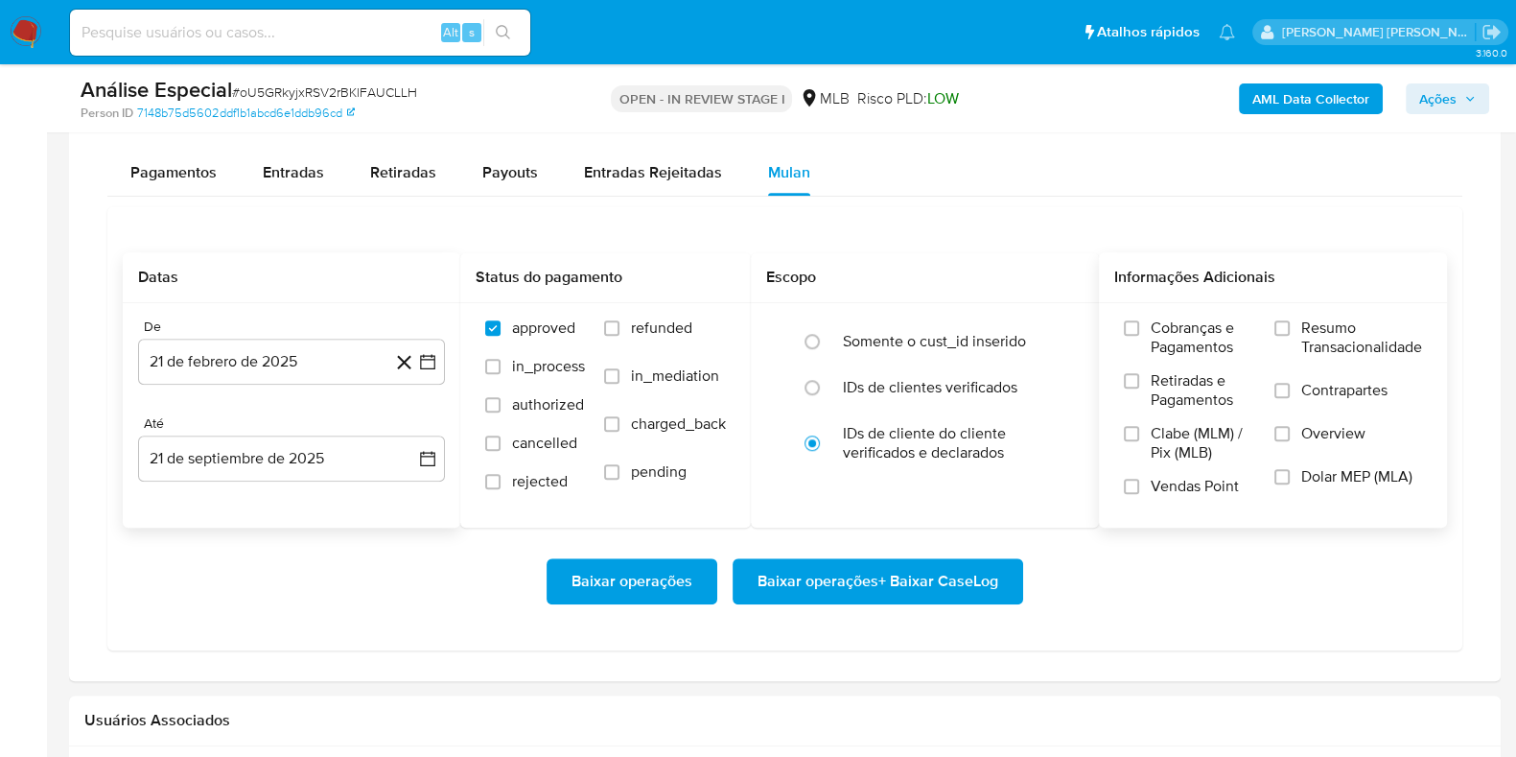
click at [1347, 330] on span "Resumo Transacionalidade" at bounding box center [1362, 337] width 121 height 38
click at [1290, 330] on input "Resumo Transacionalidade" at bounding box center [1282, 327] width 15 height 15
click at [1294, 394] on label "Contrapartes" at bounding box center [1349, 402] width 148 height 43
click at [1290, 394] on input "Contrapartes" at bounding box center [1282, 390] width 15 height 15
click at [942, 578] on span "Baixar operações + Baixar CaseLog" at bounding box center [878, 581] width 241 height 42
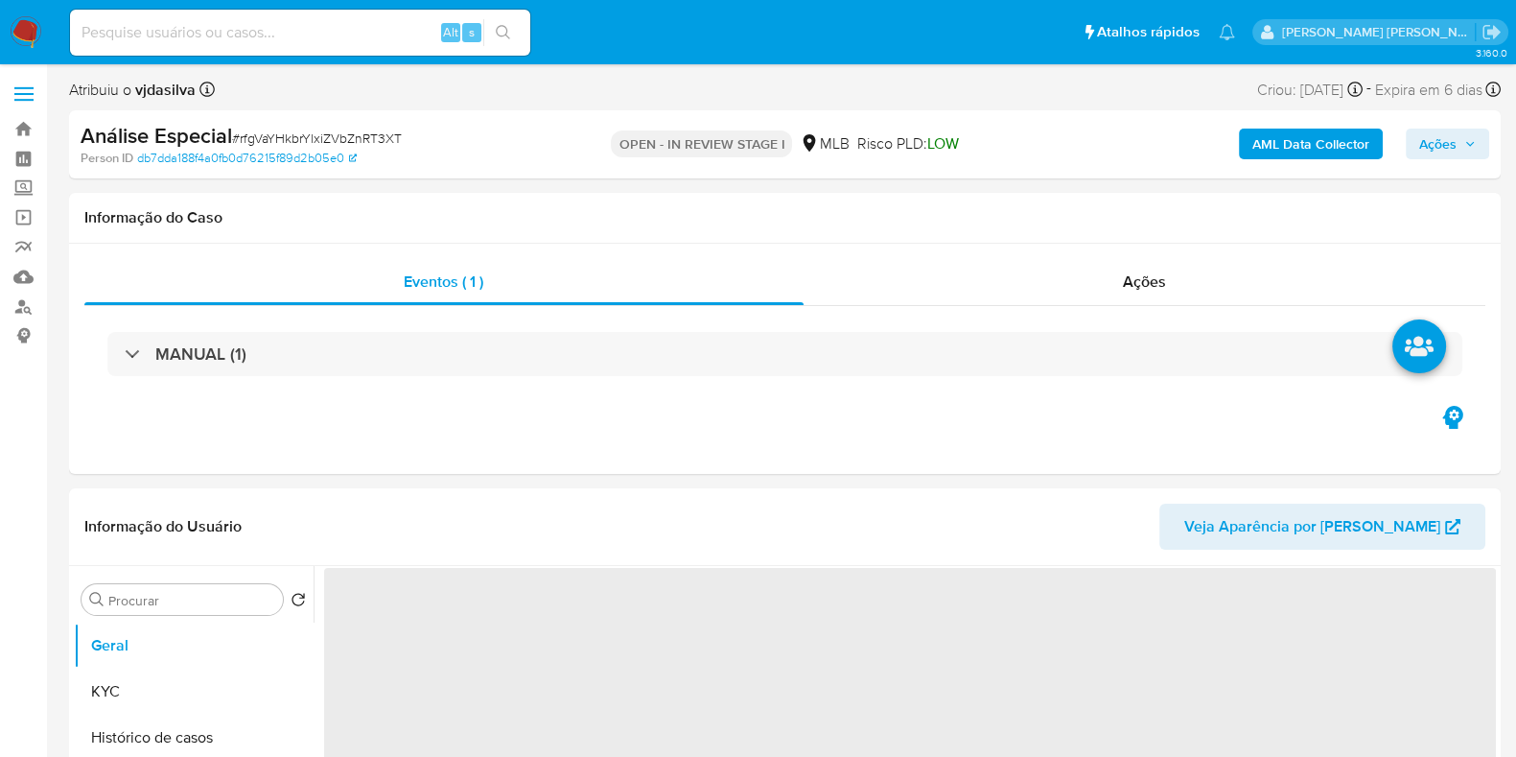
select select "10"
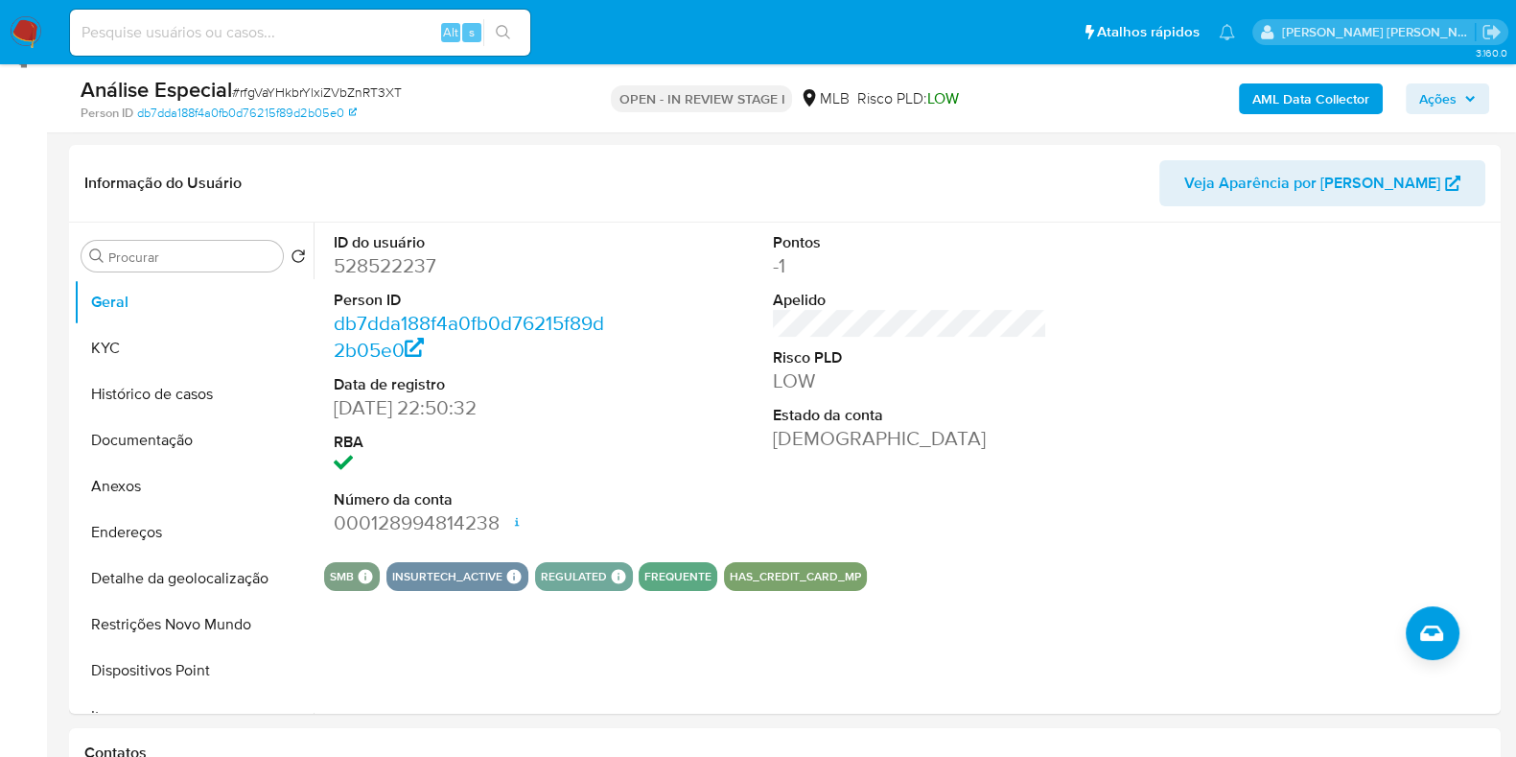
scroll to position [244, 0]
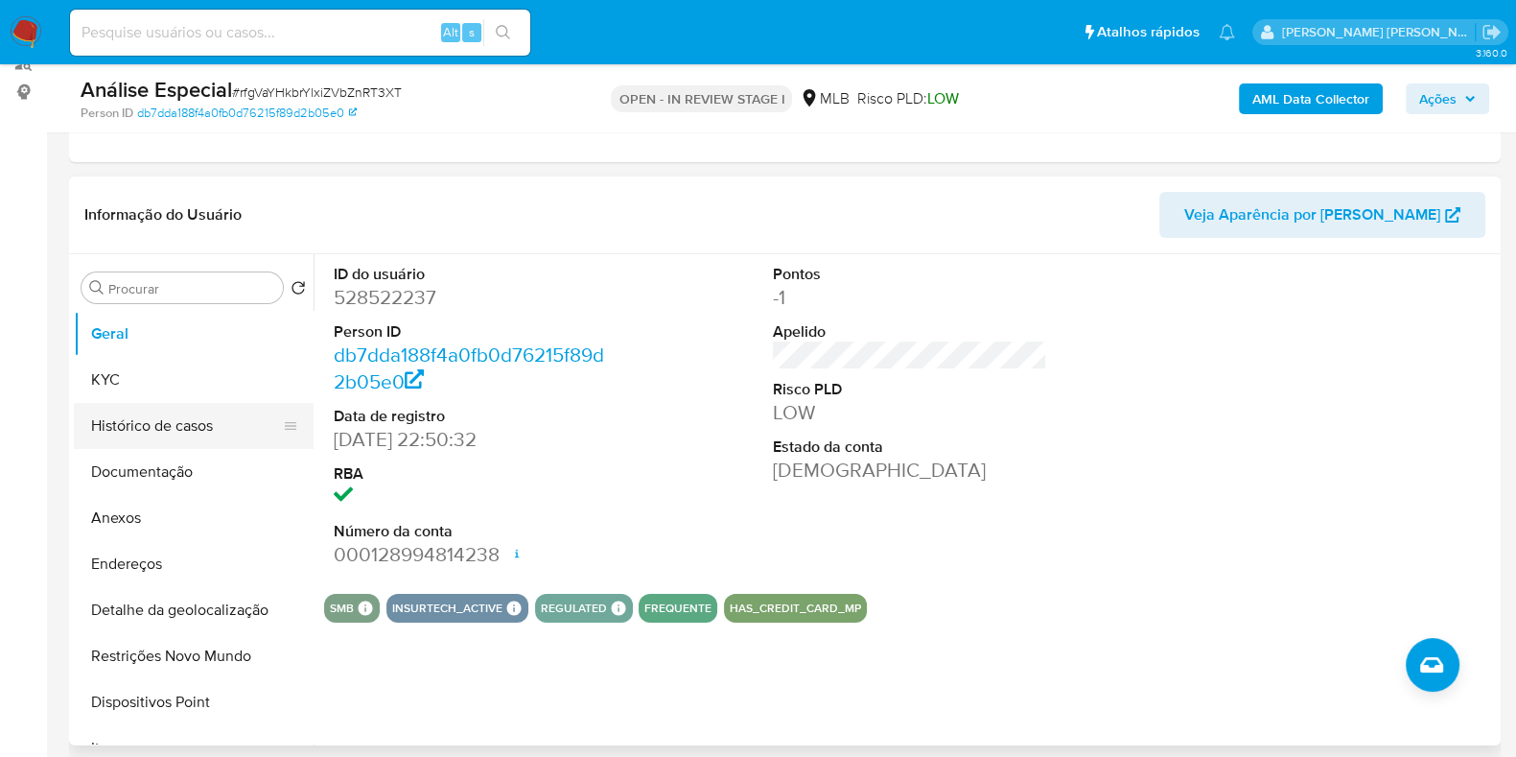
click at [175, 434] on button "Histórico de casos" at bounding box center [186, 426] width 224 height 46
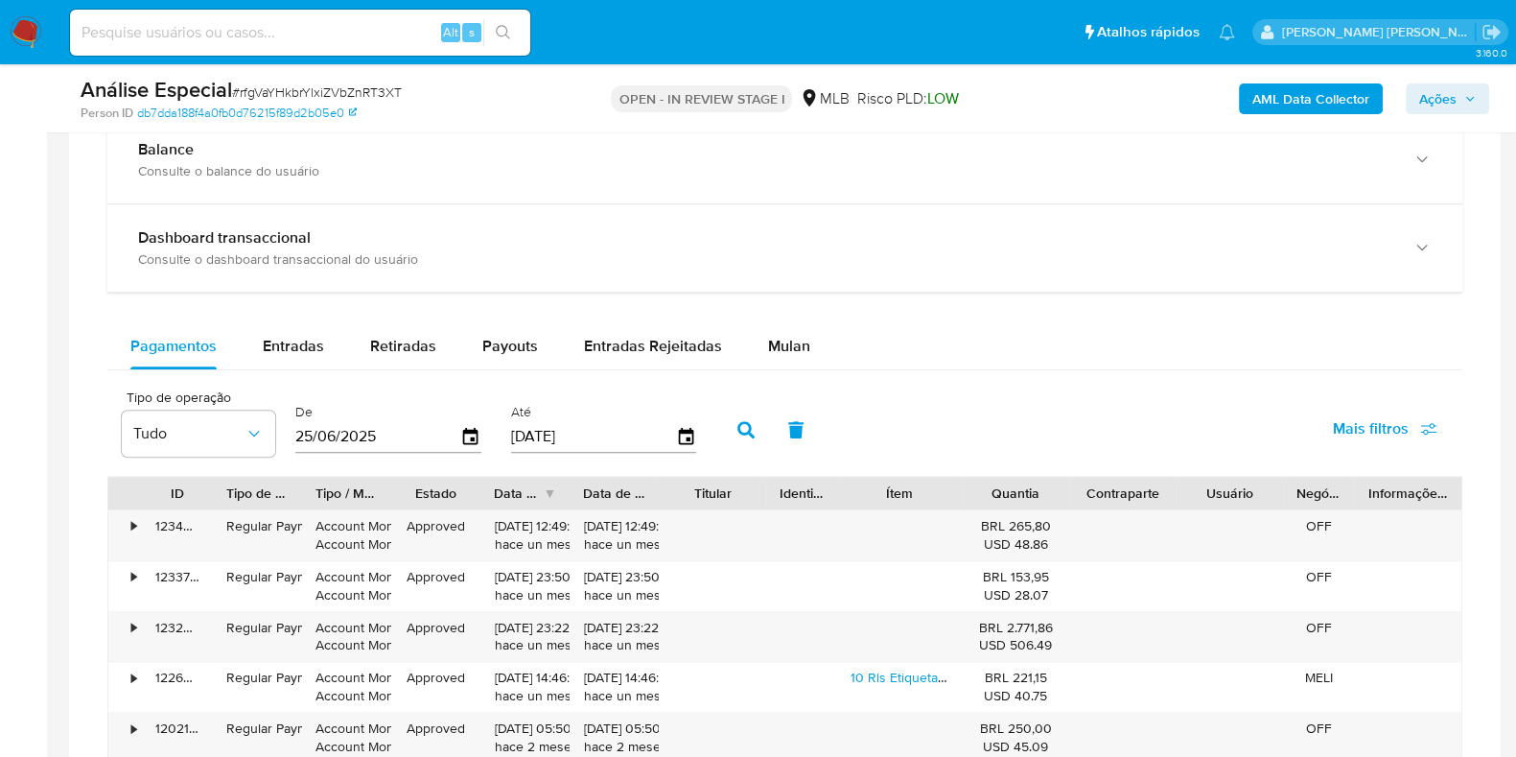
scroll to position [1437, 0]
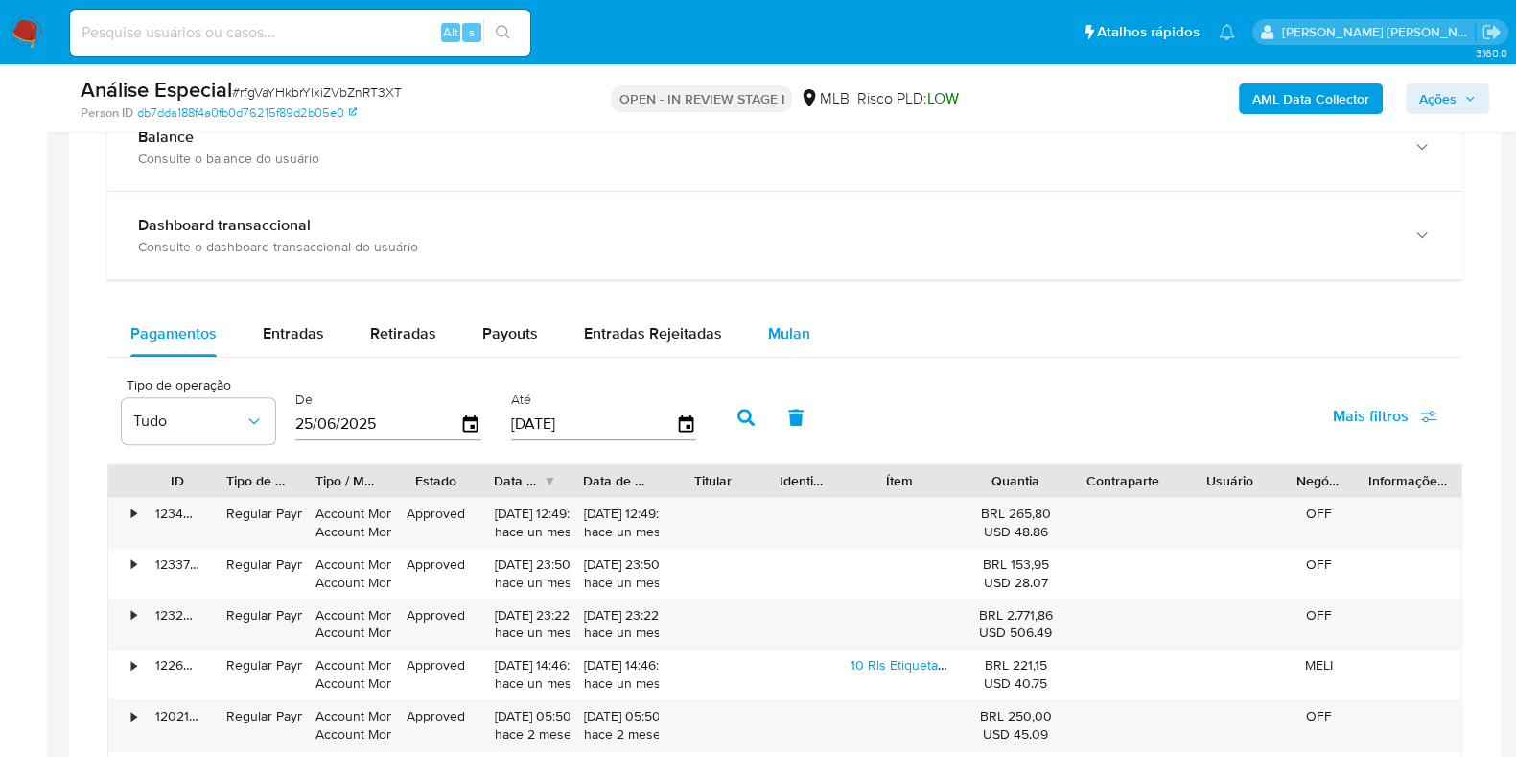
click at [774, 318] on div "Mulan" at bounding box center [789, 334] width 42 height 46
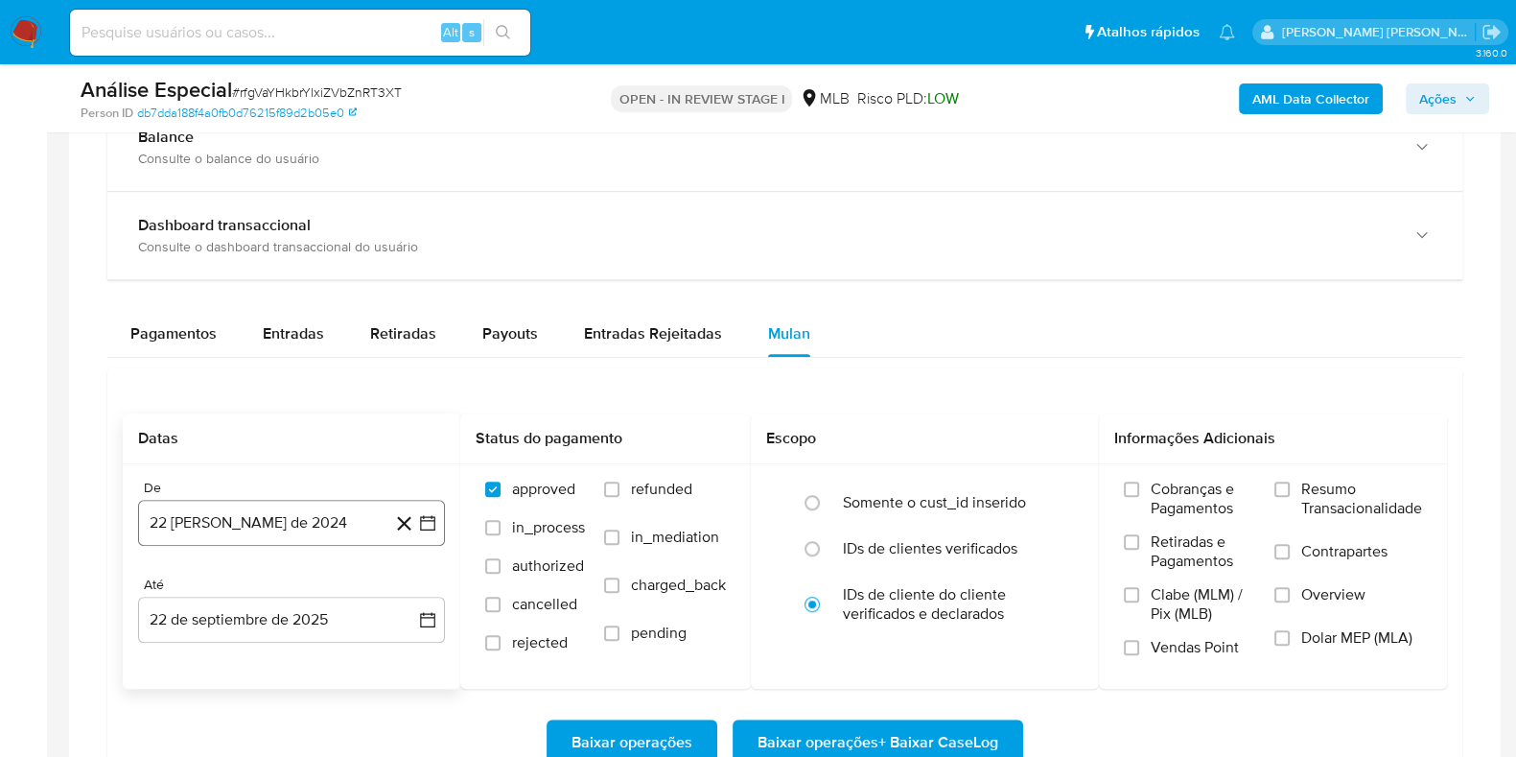
click at [298, 508] on button "22 [PERSON_NAME] de 2024" at bounding box center [291, 523] width 307 height 46
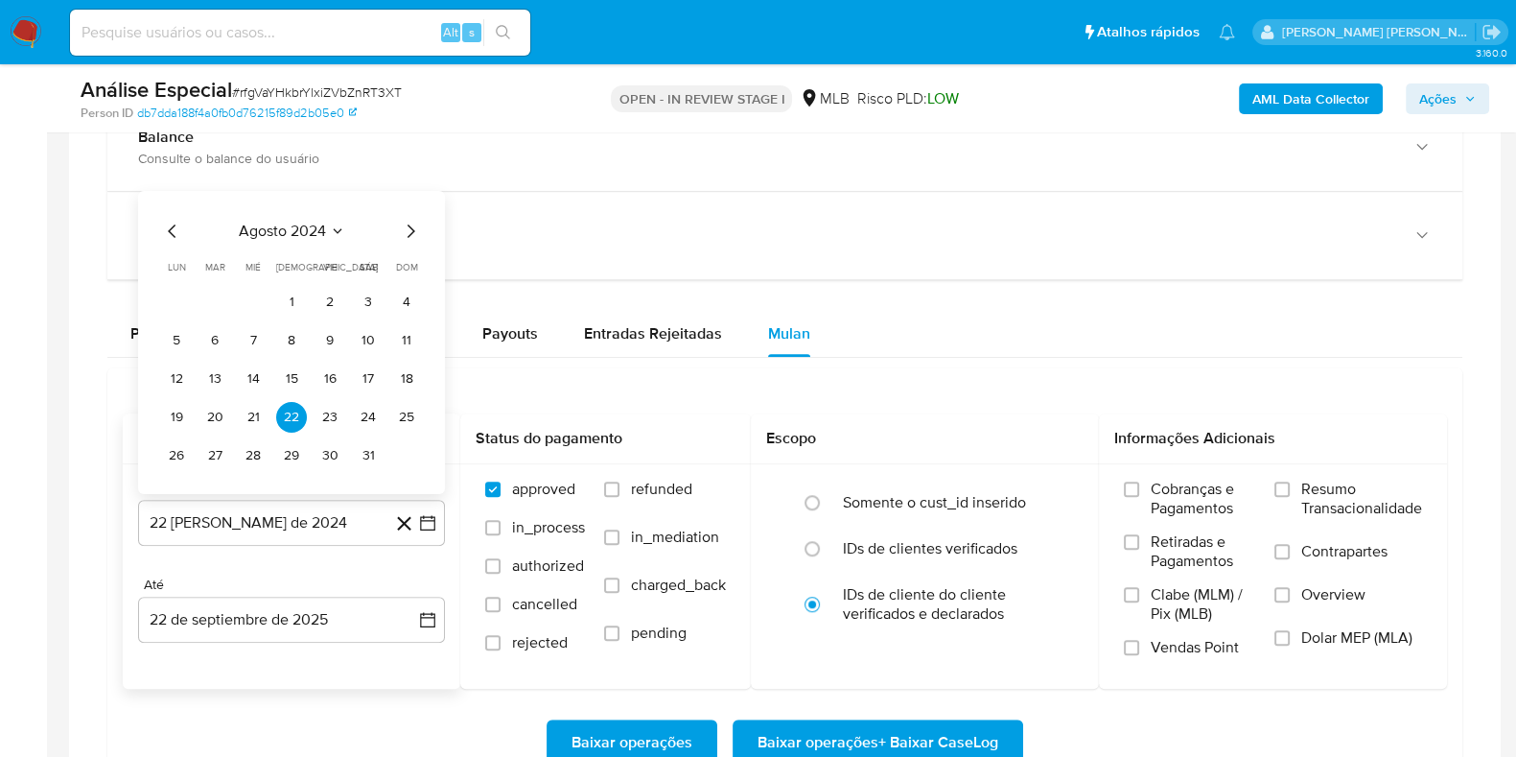
click at [278, 223] on span "agosto 2024" at bounding box center [282, 231] width 87 height 19
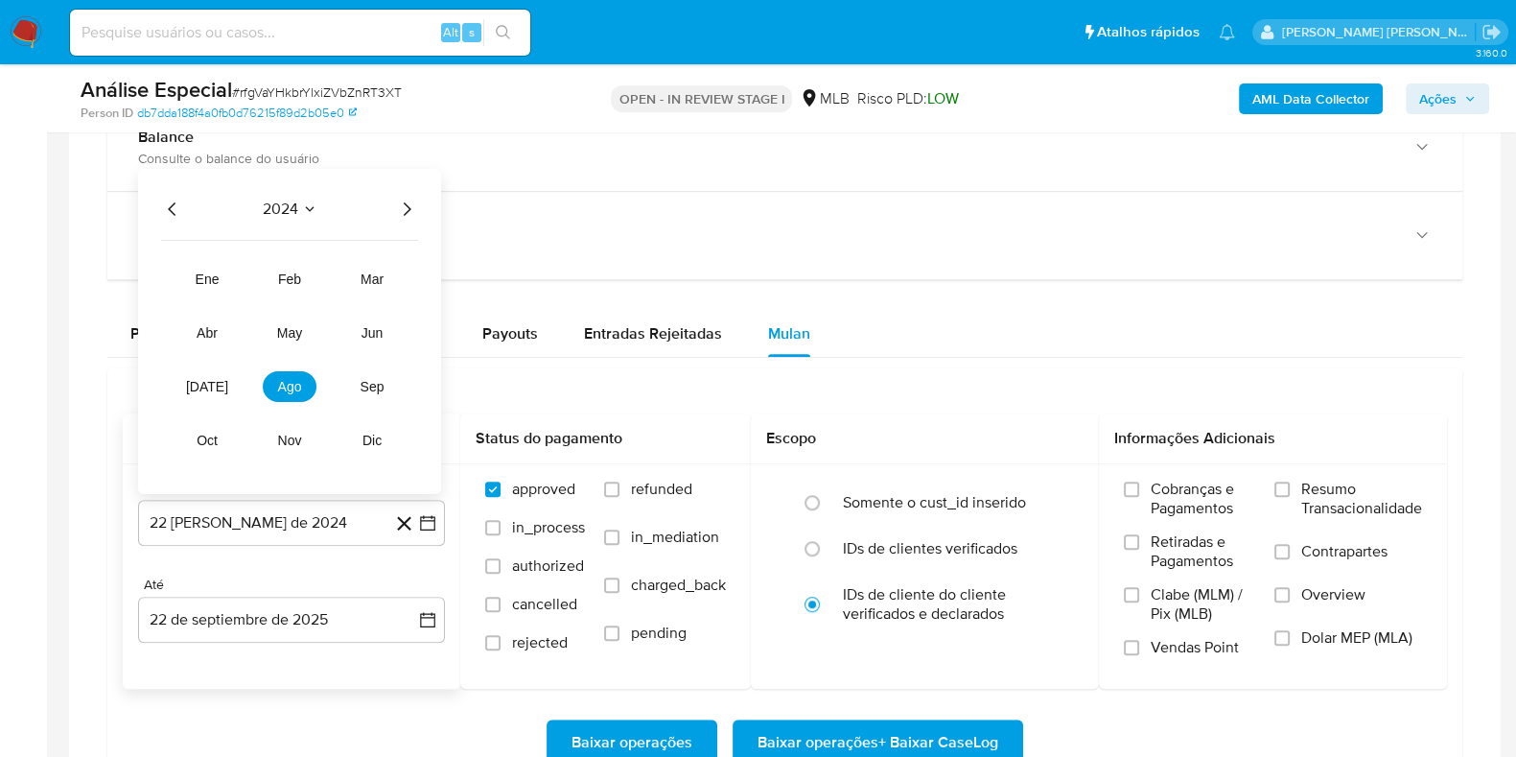
click at [408, 200] on icon "Año siguiente" at bounding box center [406, 209] width 23 height 23
drag, startPoint x: 208, startPoint y: 326, endPoint x: 297, endPoint y: 296, distance: 94.0
click at [297, 296] on tr "ene feb mar abr may jun [DATE] ago sep oct nov dic" at bounding box center [289, 360] width 219 height 192
click at [296, 279] on span "feb" at bounding box center [289, 278] width 23 height 15
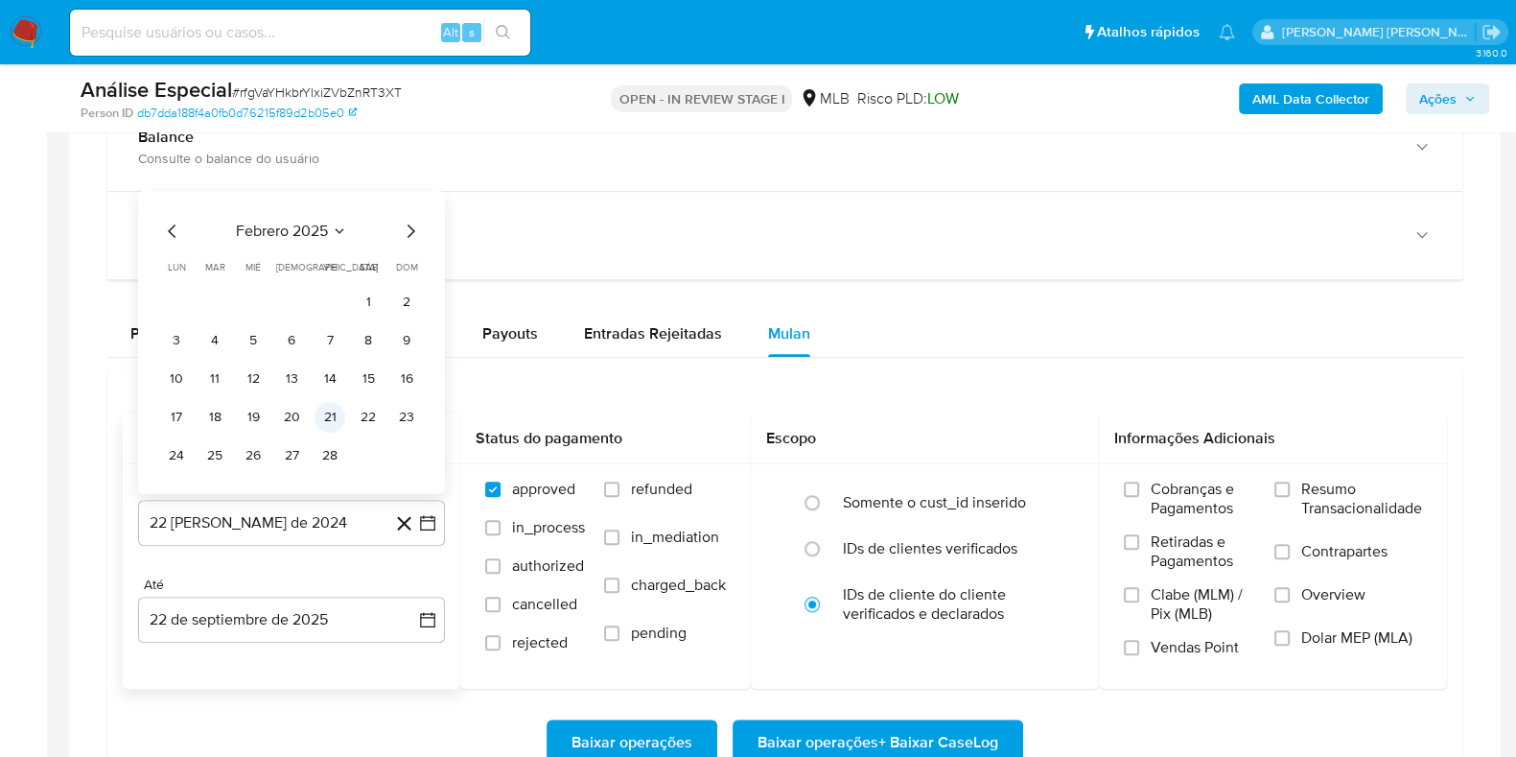
click at [329, 422] on button "21" at bounding box center [330, 417] width 31 height 31
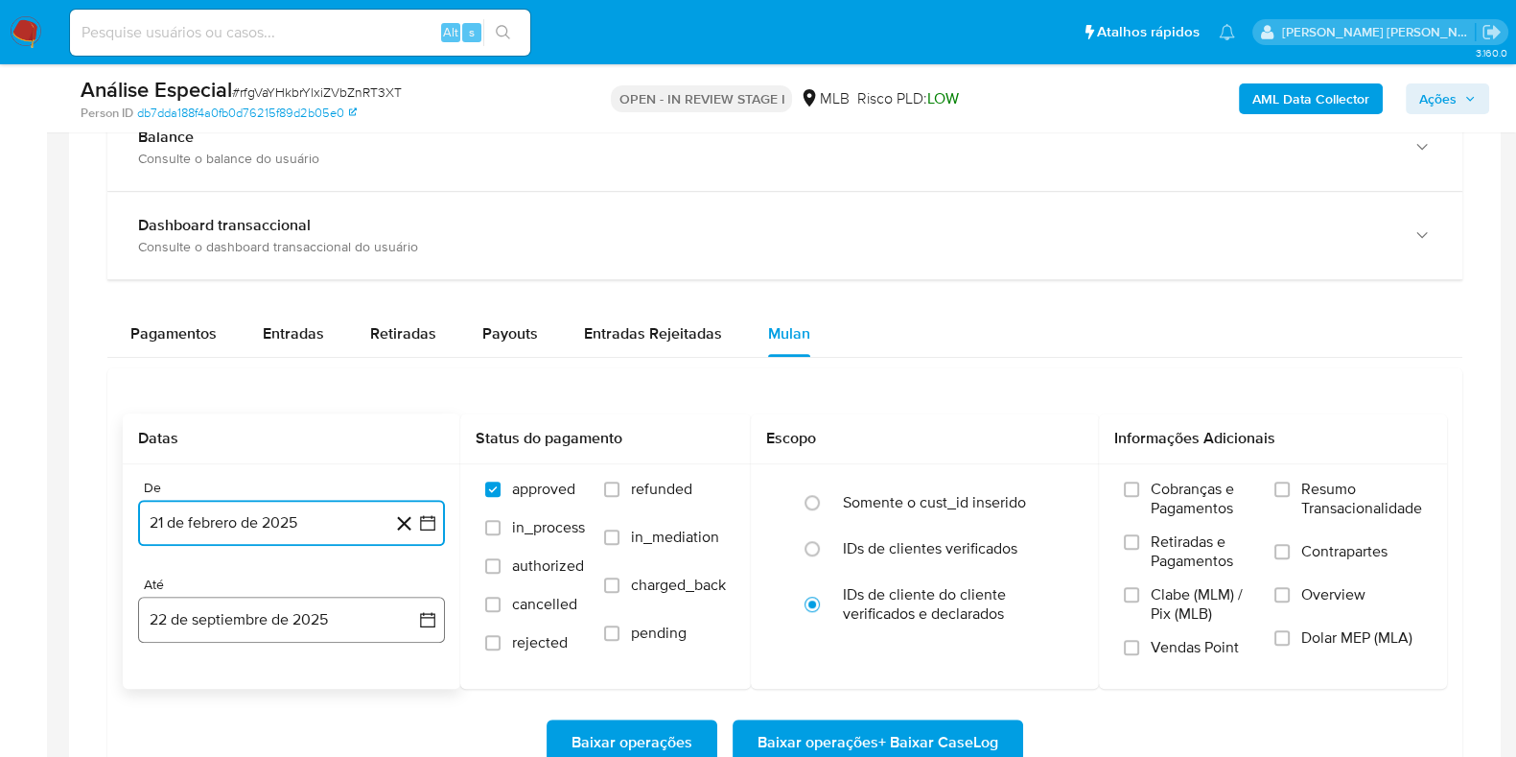
click at [297, 627] on button "22 de septiembre de 2025" at bounding box center [291, 620] width 307 height 46
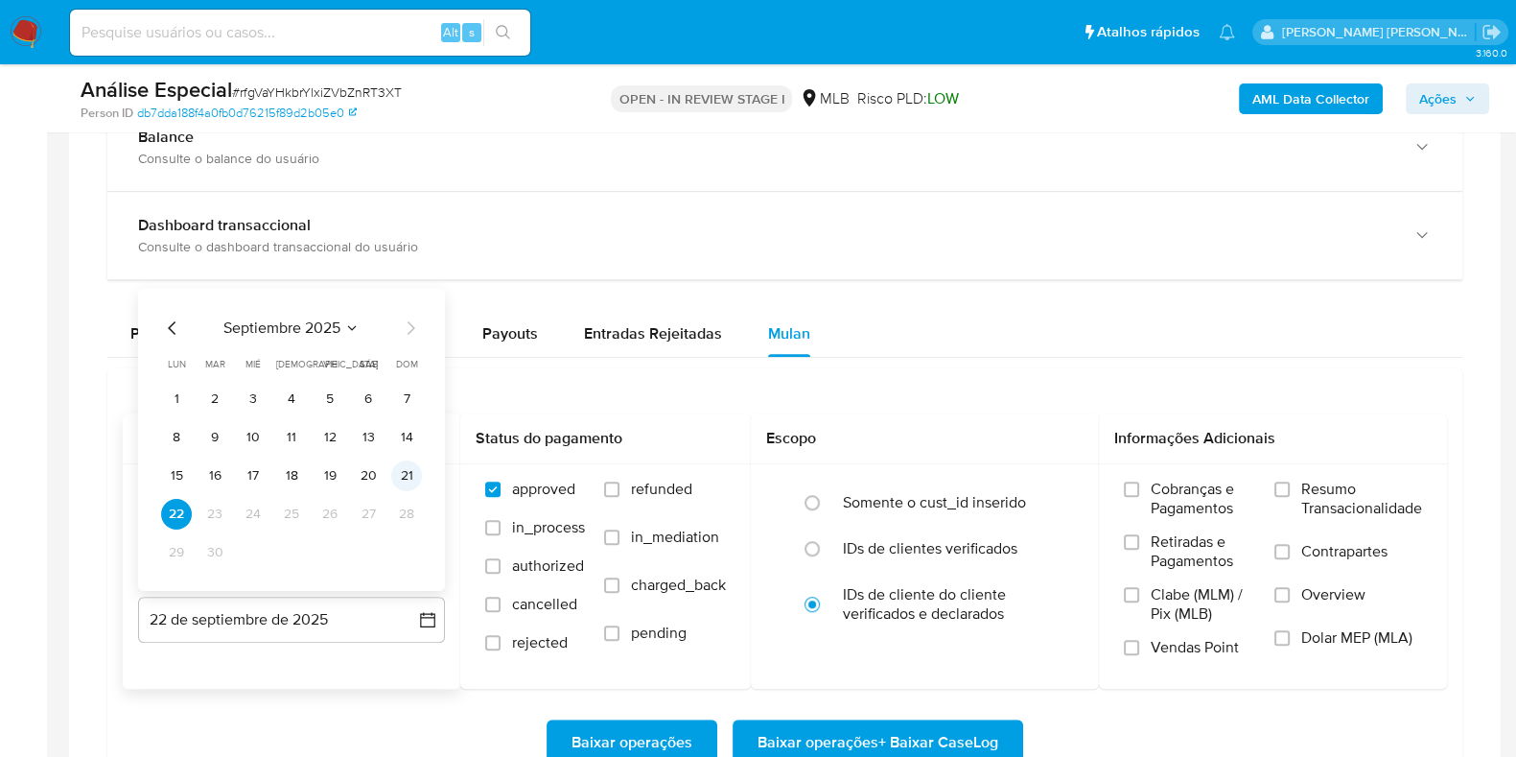
click at [408, 481] on button "21" at bounding box center [406, 475] width 31 height 31
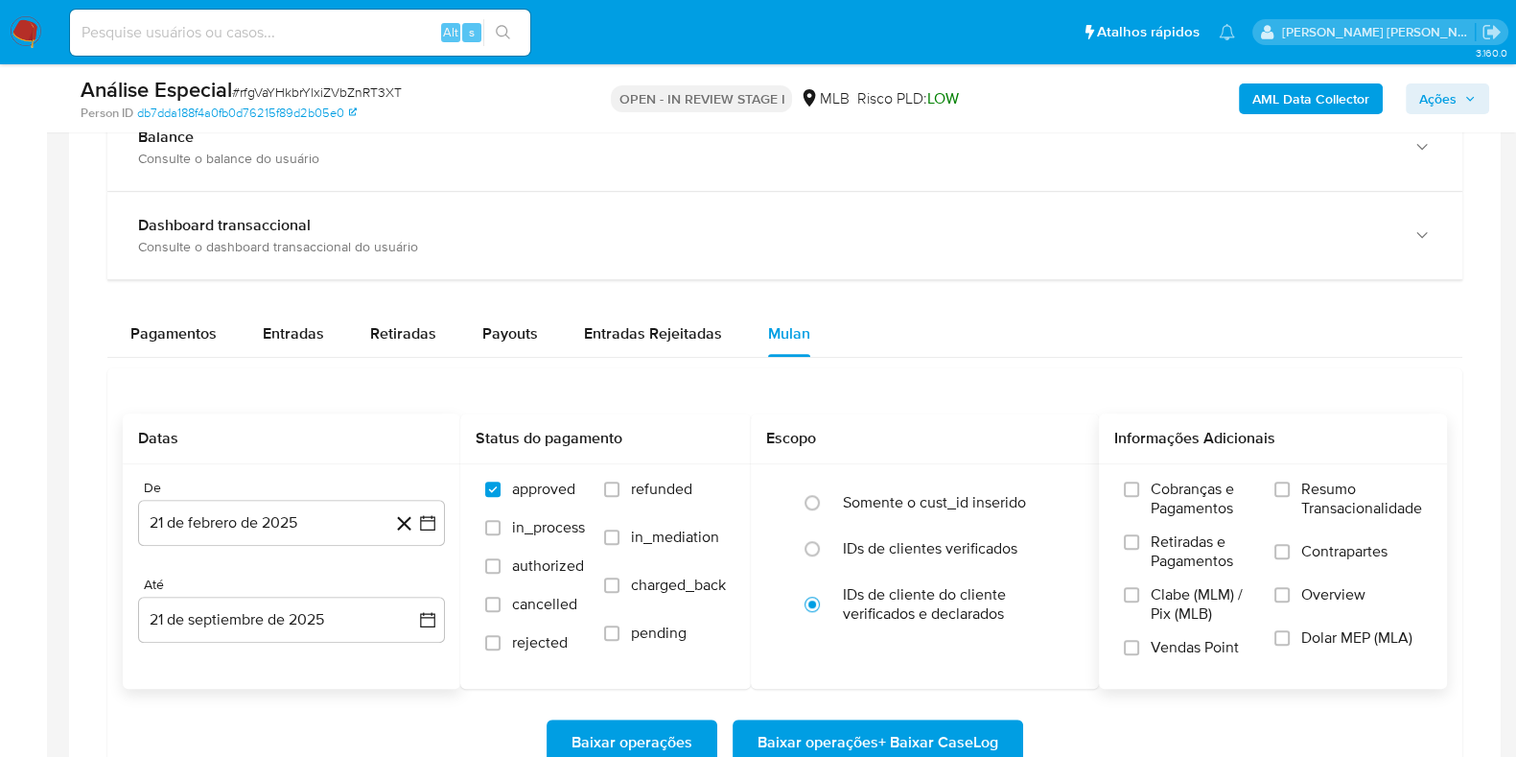
click at [1365, 480] on span "Resumo Transacionalidade" at bounding box center [1362, 499] width 121 height 38
click at [1290, 481] on input "Resumo Transacionalidade" at bounding box center [1282, 488] width 15 height 15
click at [1294, 549] on label "Contrapartes" at bounding box center [1349, 563] width 148 height 43
click at [1290, 549] on input "Contrapartes" at bounding box center [1282, 551] width 15 height 15
click at [908, 734] on span "Baixar operações + Baixar CaseLog" at bounding box center [878, 742] width 241 height 42
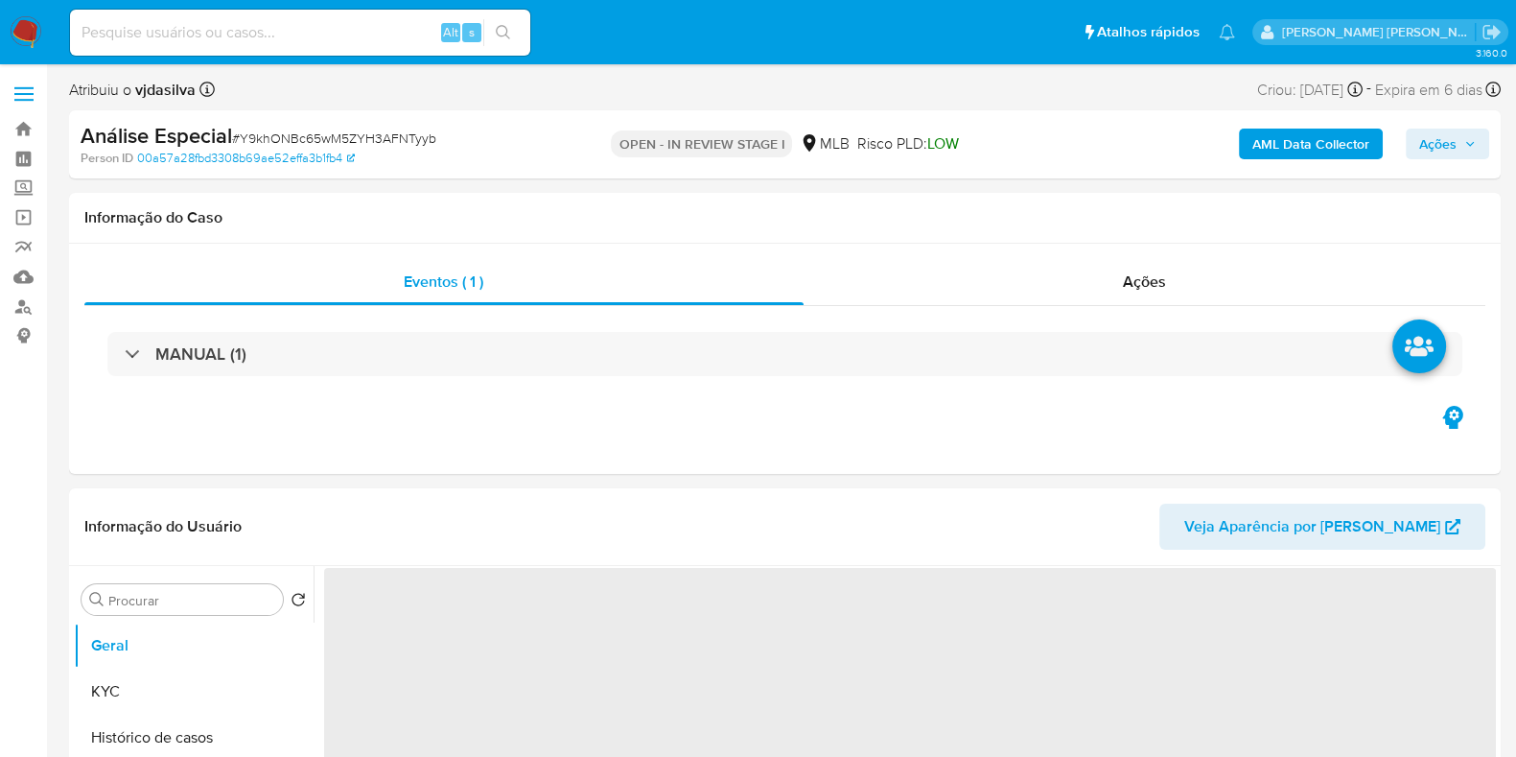
select select "10"
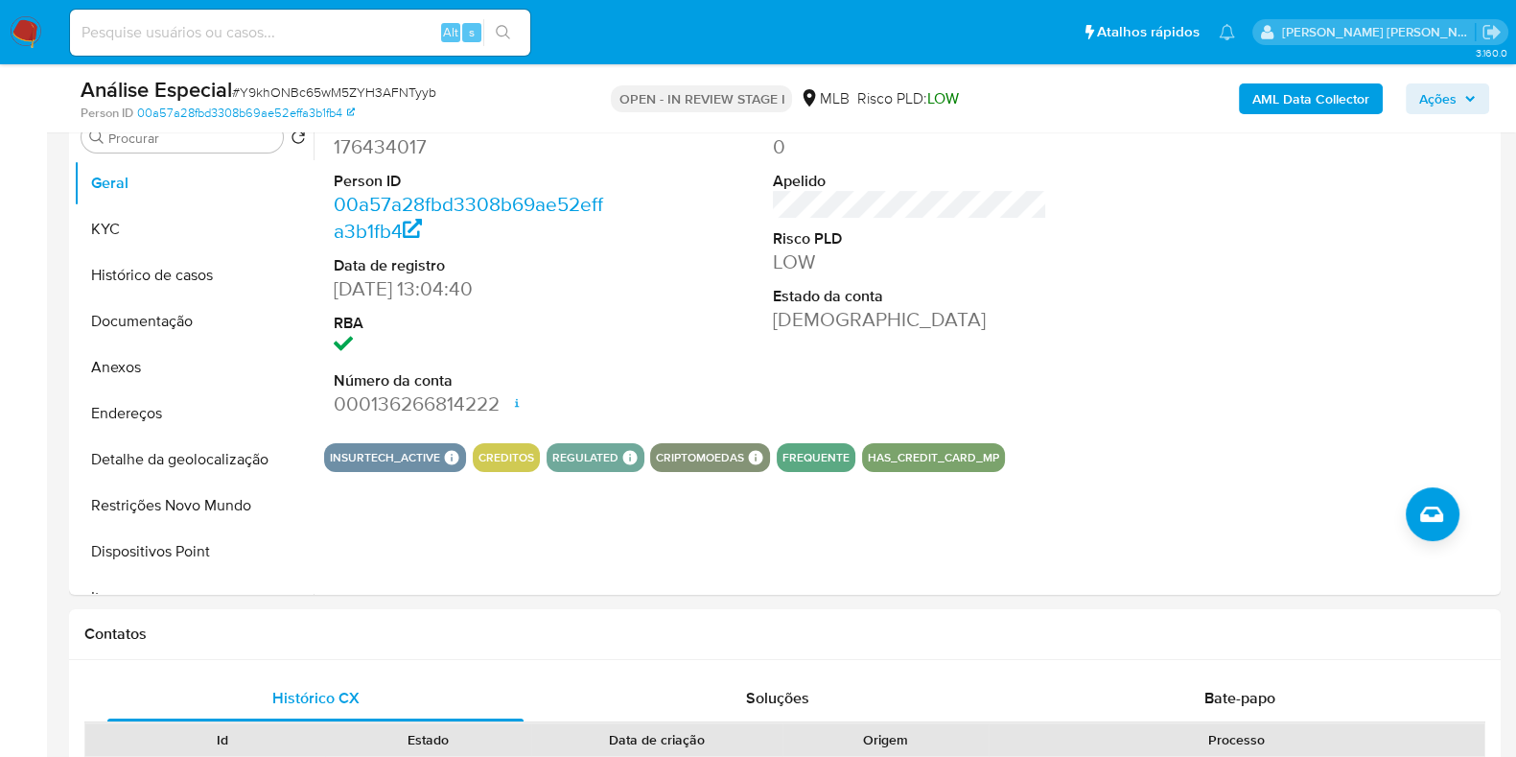
scroll to position [384, 0]
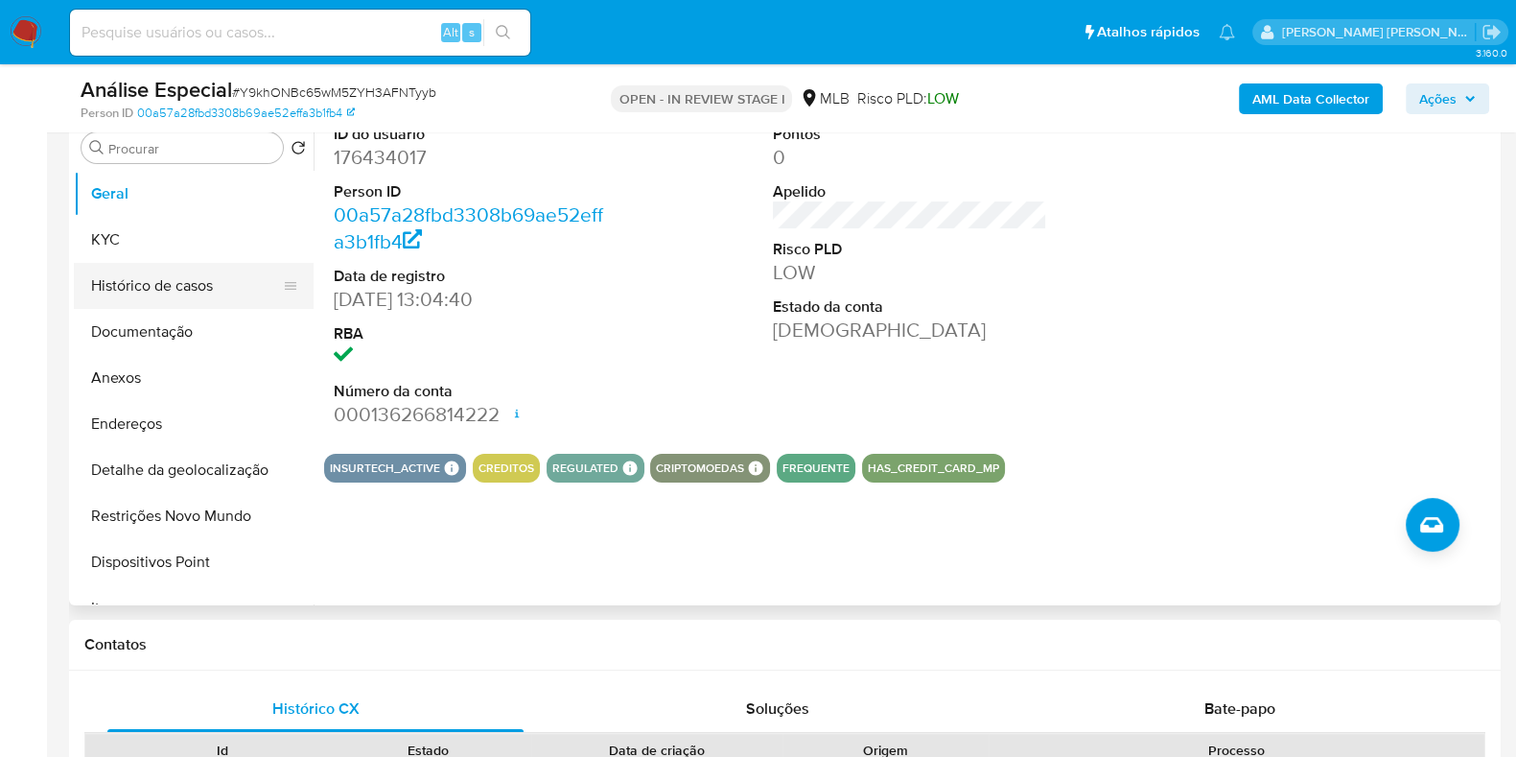
click at [201, 290] on button "Histórico de casos" at bounding box center [186, 286] width 224 height 46
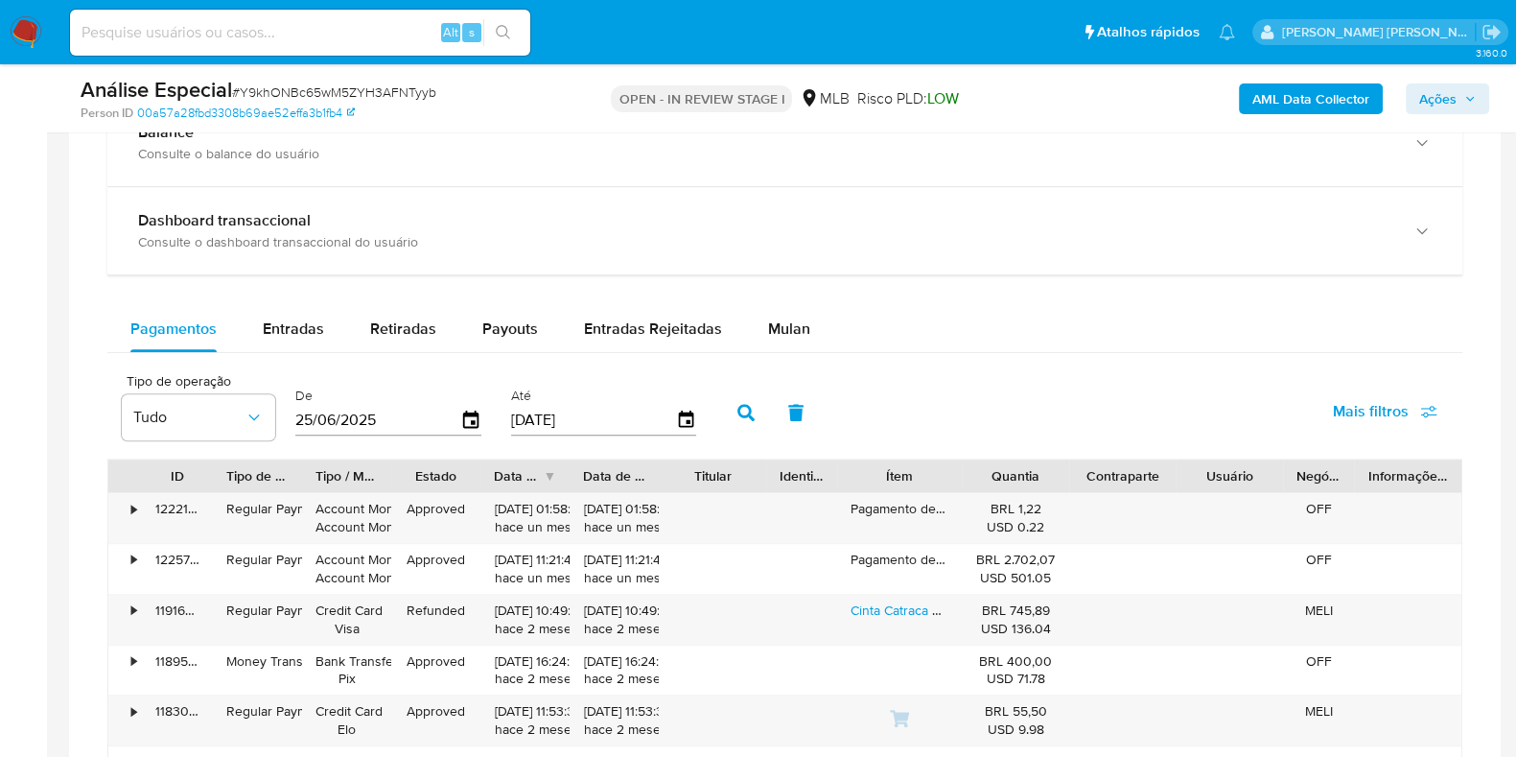
scroll to position [1443, 0]
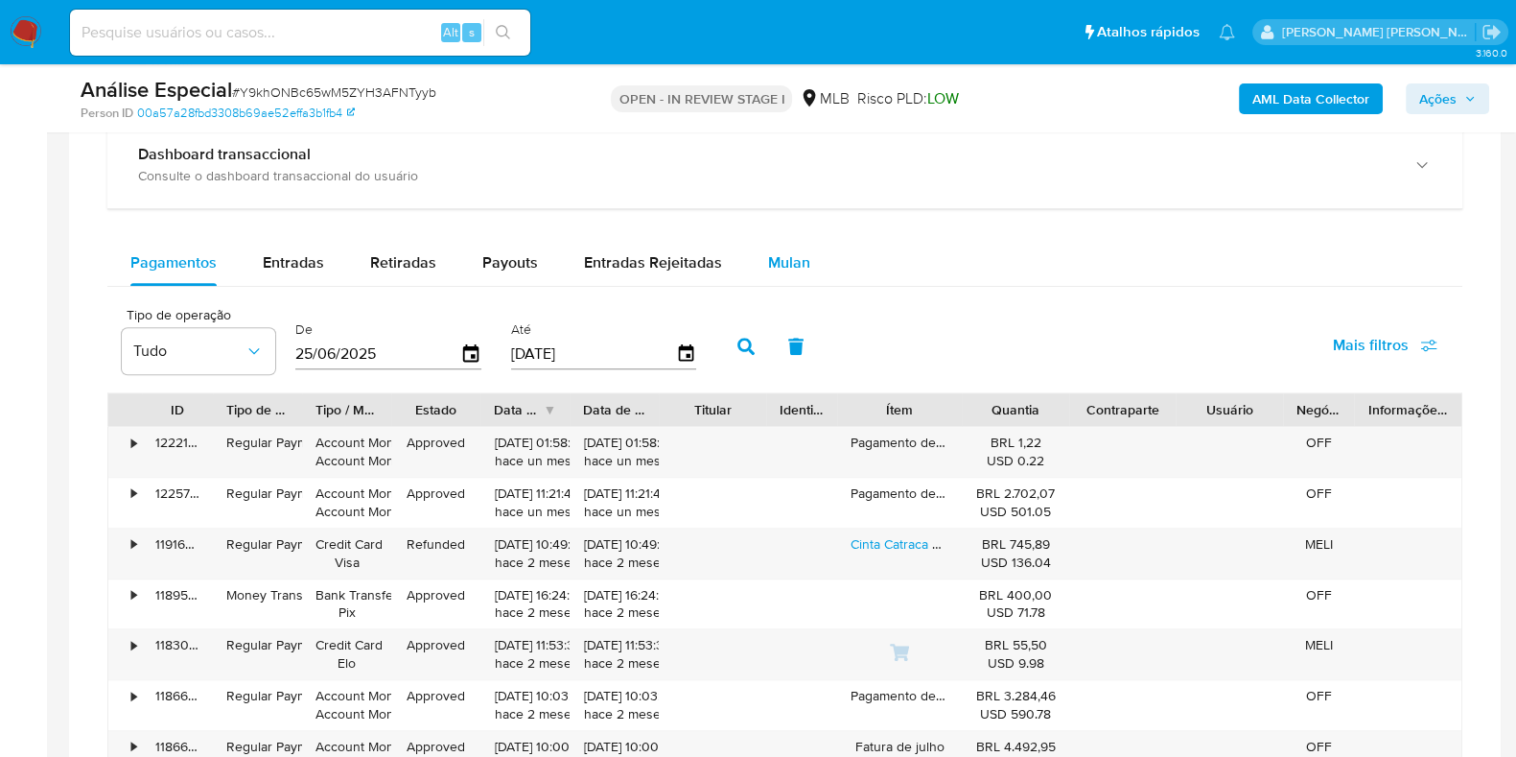
click at [789, 262] on span "Mulan" at bounding box center [789, 262] width 42 height 22
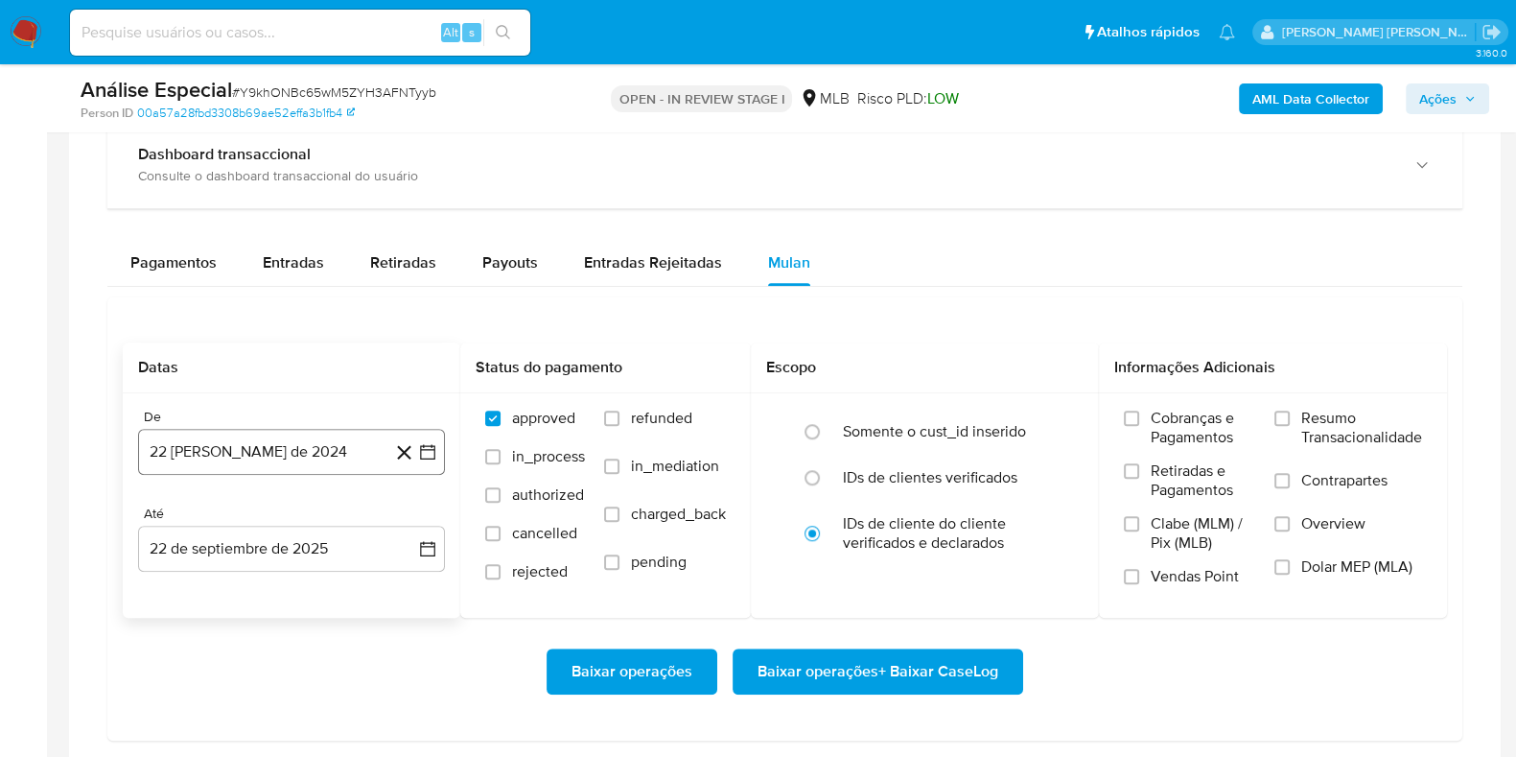
click at [226, 455] on button "22 [PERSON_NAME] de 2024" at bounding box center [291, 452] width 307 height 46
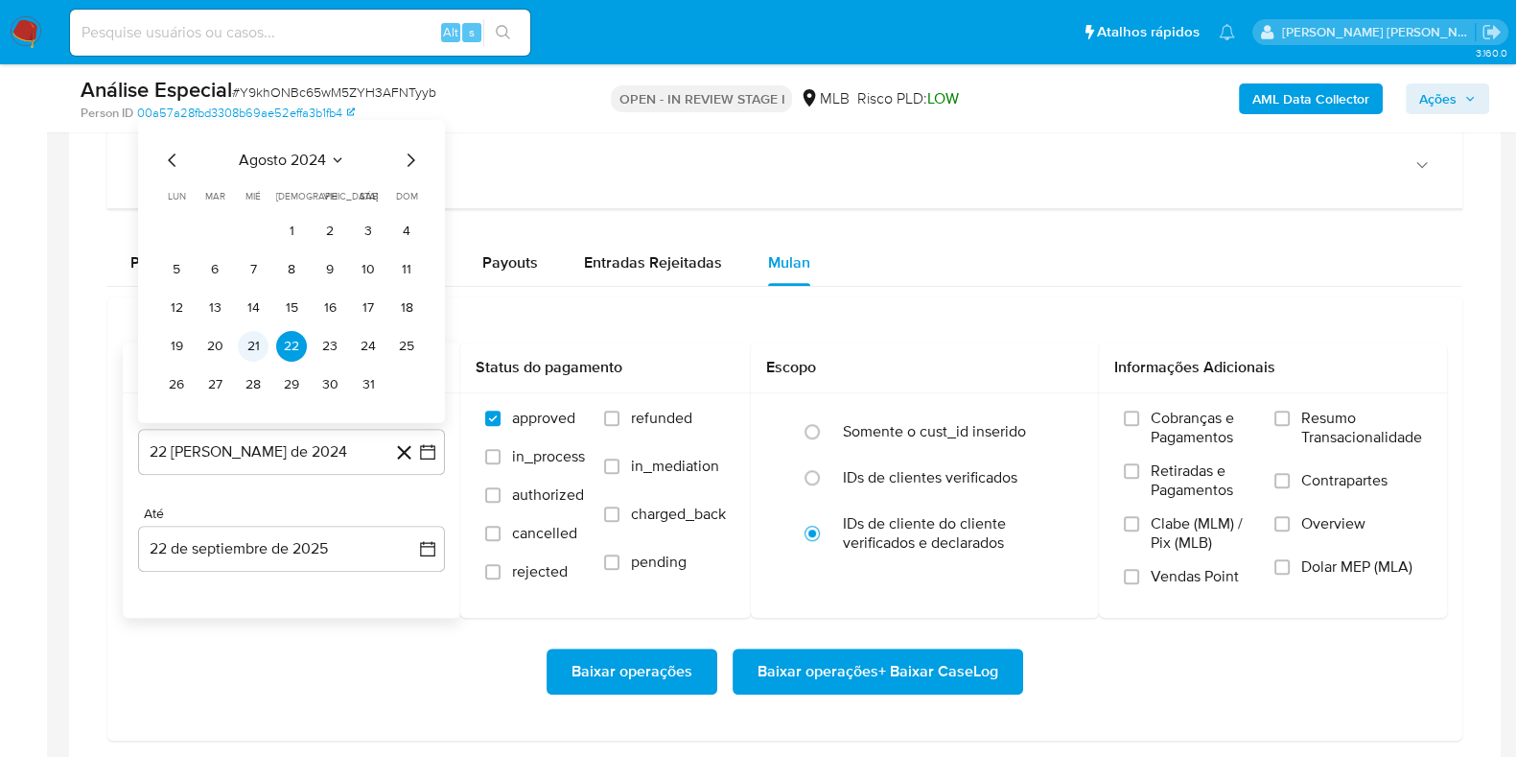
click at [264, 343] on button "21" at bounding box center [253, 346] width 31 height 31
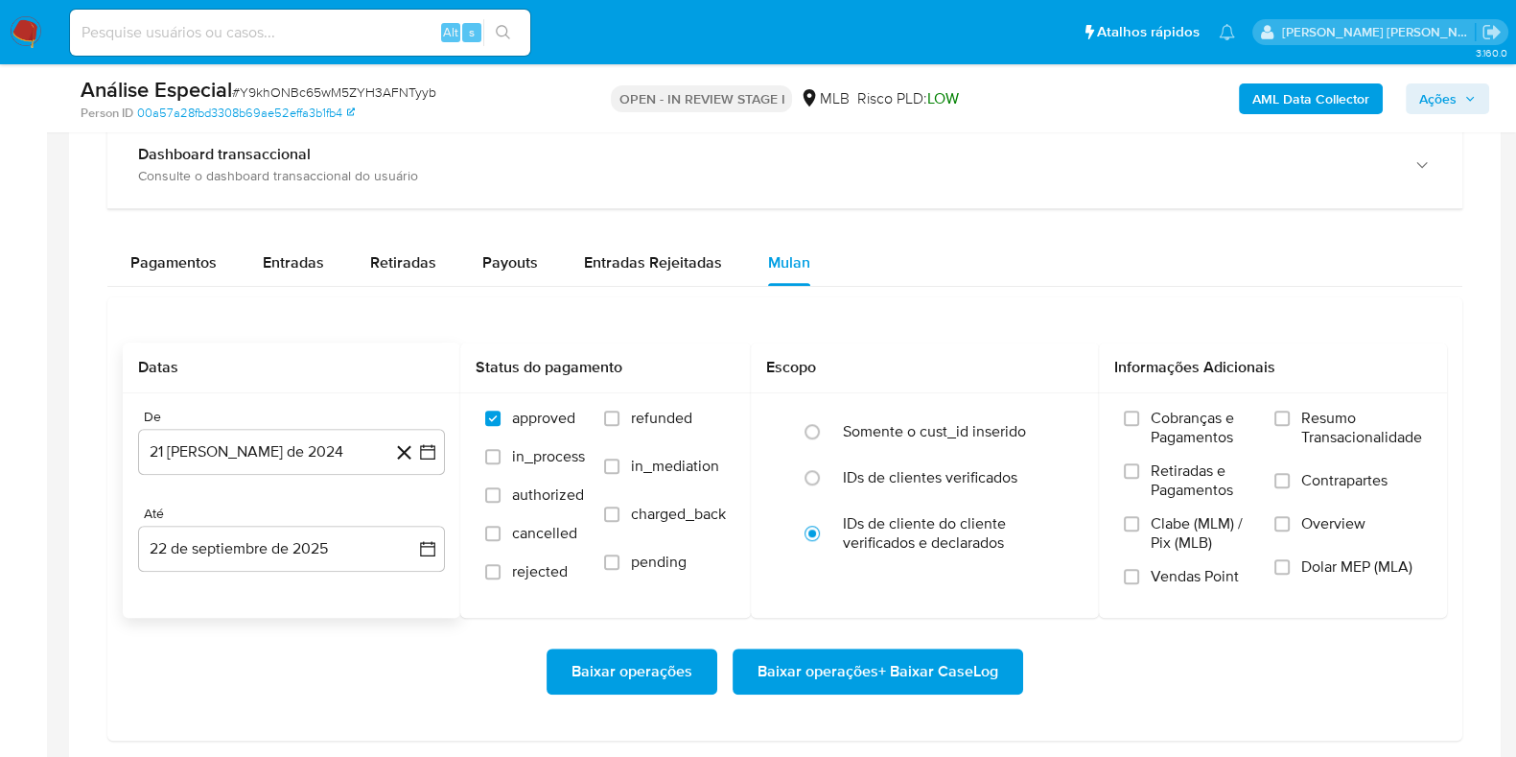
click at [305, 421] on div "De" at bounding box center [291, 417] width 307 height 17
click at [305, 448] on button "21 de agosto de 2024" at bounding box center [291, 452] width 307 height 46
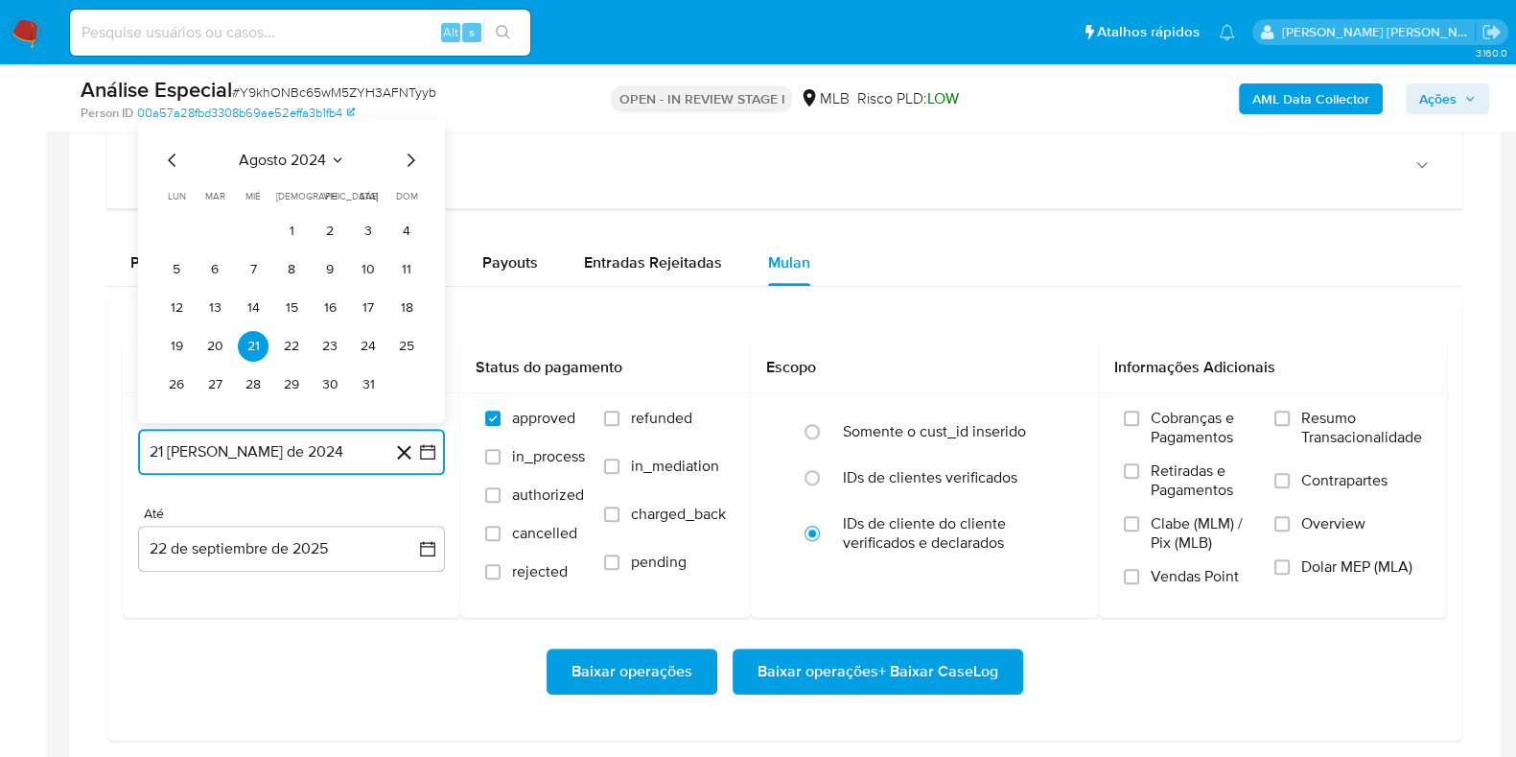
click at [414, 158] on icon "Mes siguiente" at bounding box center [410, 160] width 23 height 23
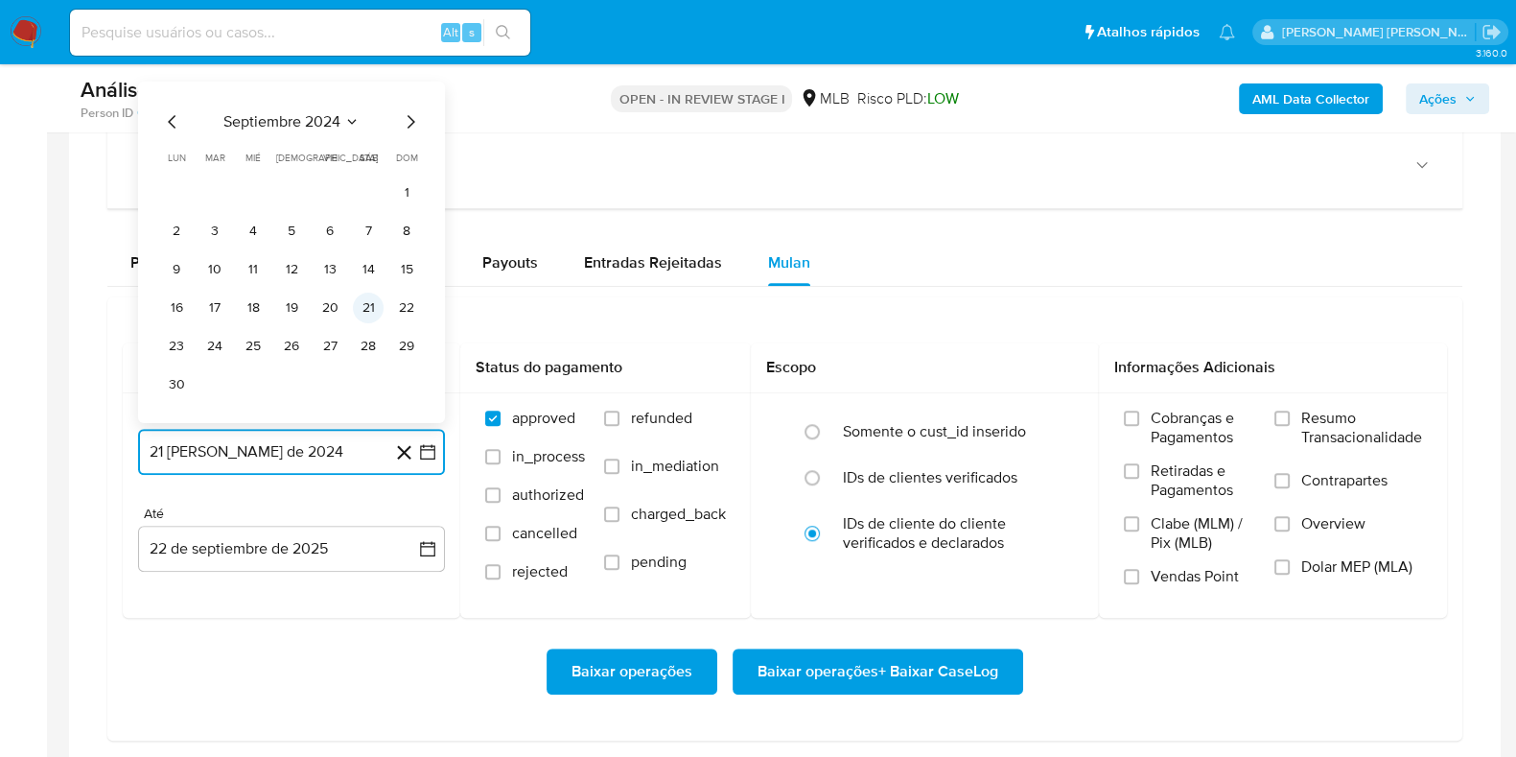
click at [360, 301] on button "21" at bounding box center [368, 308] width 31 height 31
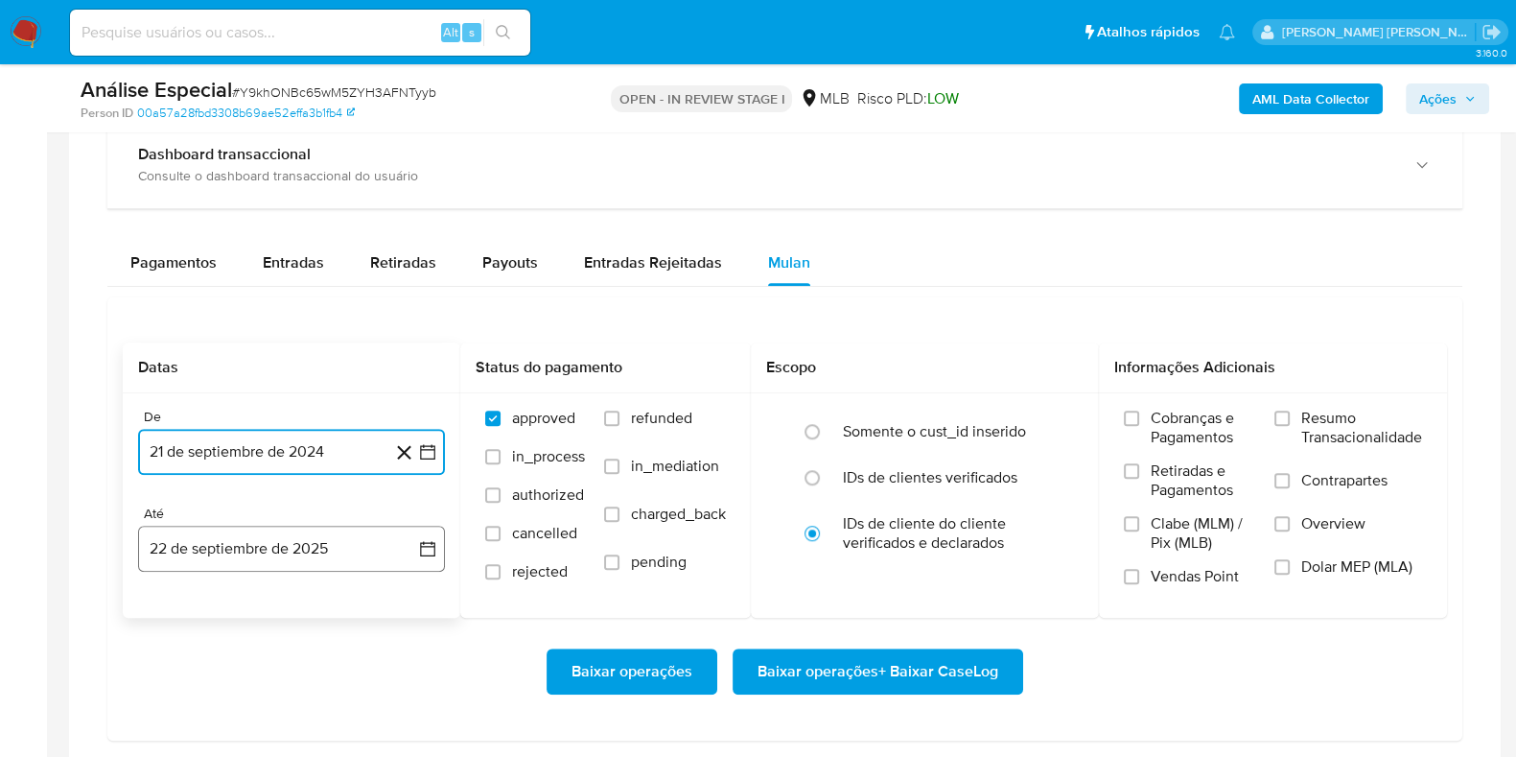
click at [267, 549] on button "22 de septiembre de 2025" at bounding box center [291, 549] width 307 height 46
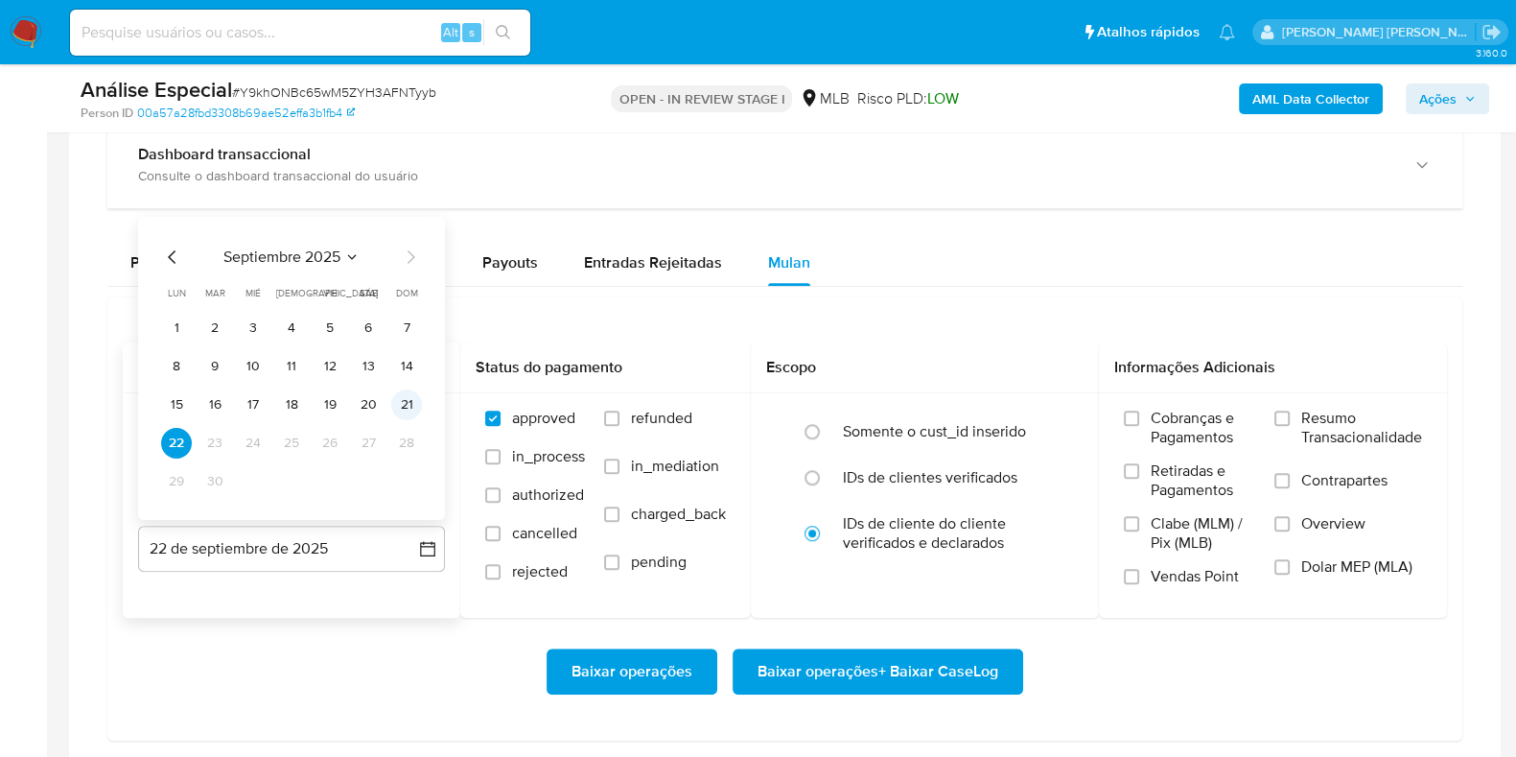
click at [398, 400] on button "21" at bounding box center [406, 404] width 31 height 31
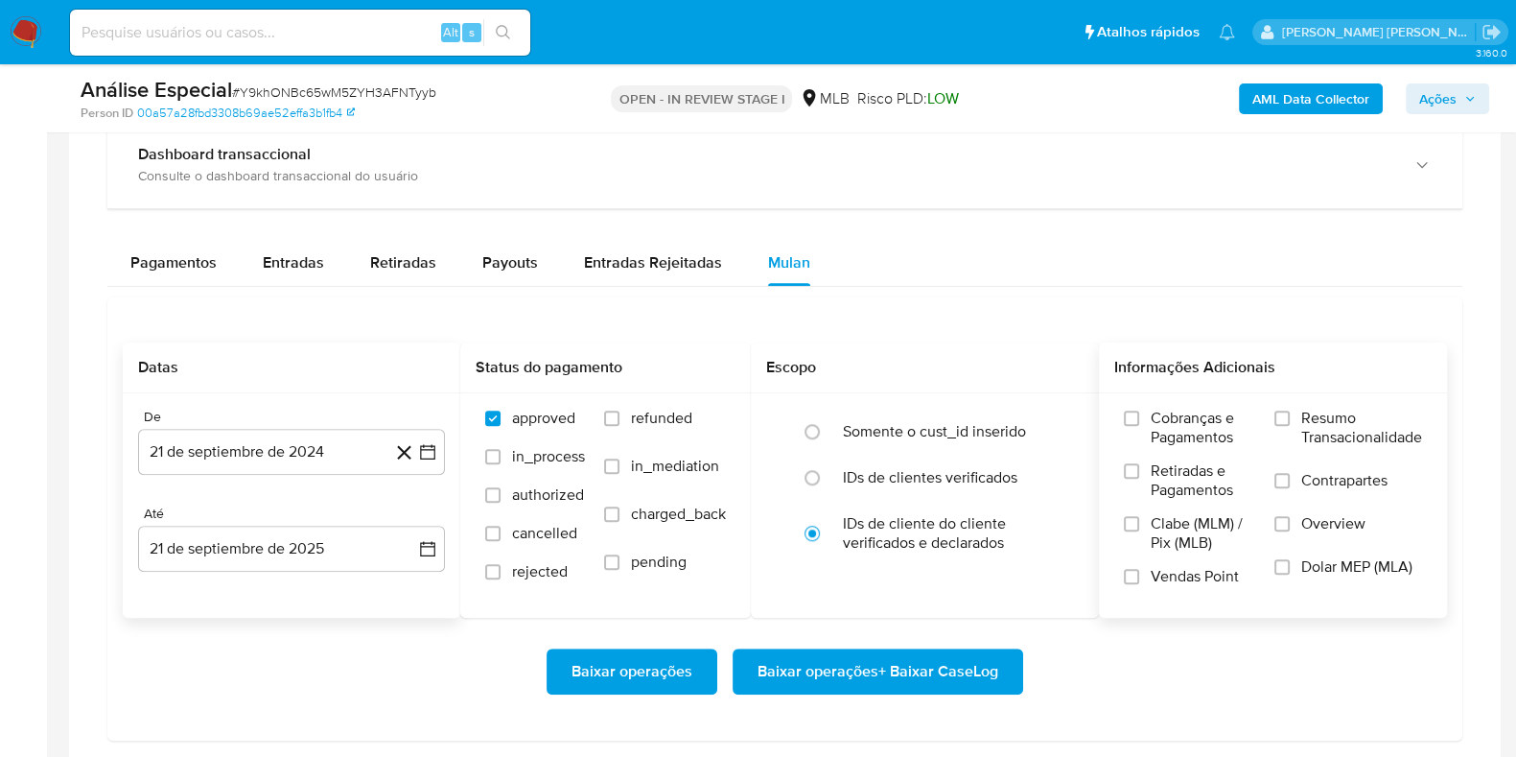
click at [1304, 410] on span "Resumo Transacionalidade" at bounding box center [1362, 428] width 121 height 38
click at [1290, 411] on input "Resumo Transacionalidade" at bounding box center [1282, 418] width 15 height 15
click at [1302, 490] on label "Contrapartes" at bounding box center [1349, 492] width 148 height 43
click at [1290, 488] on input "Contrapartes" at bounding box center [1282, 480] width 15 height 15
click at [947, 672] on span "Baixar operações + Baixar CaseLog" at bounding box center [878, 671] width 241 height 42
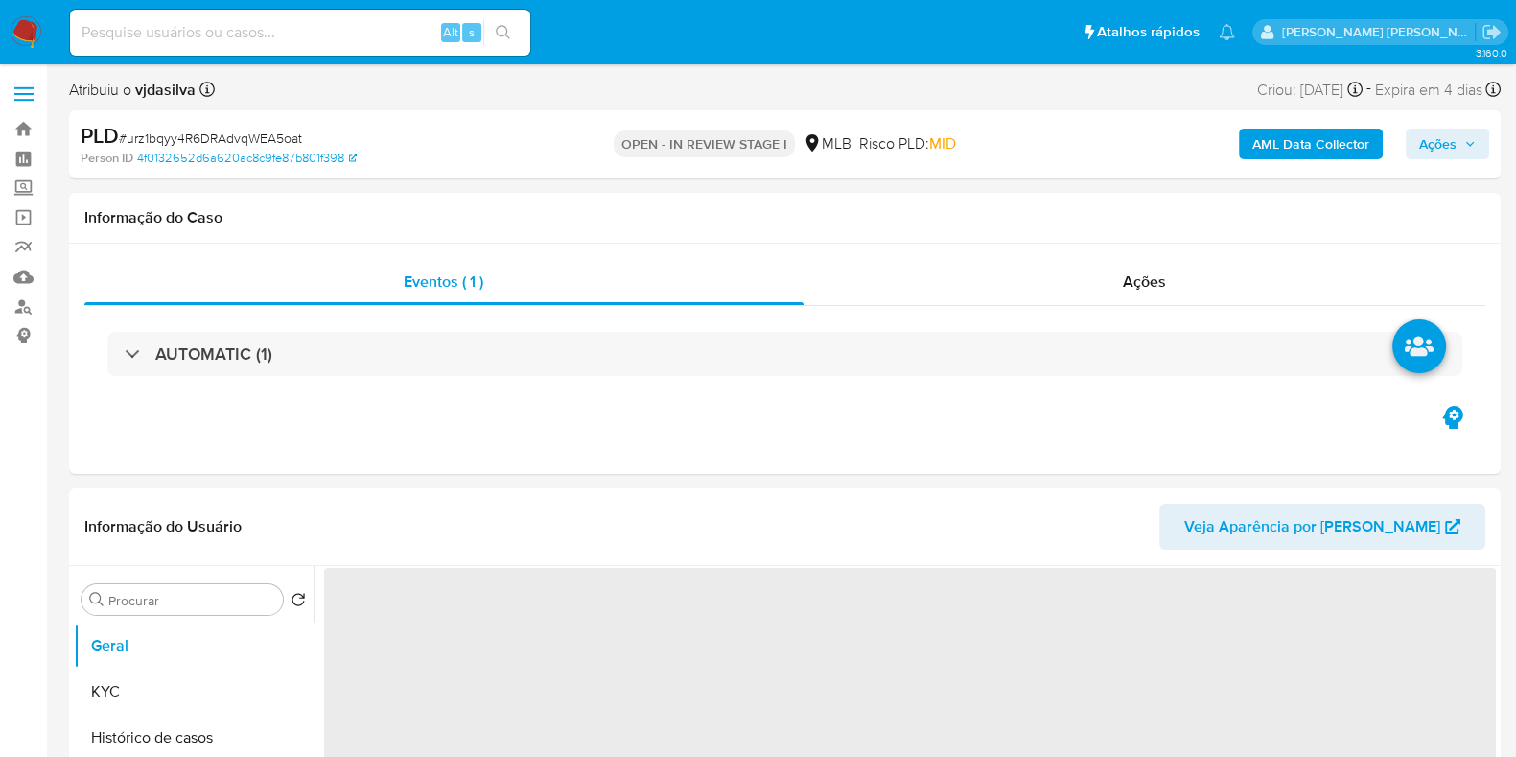
select select "10"
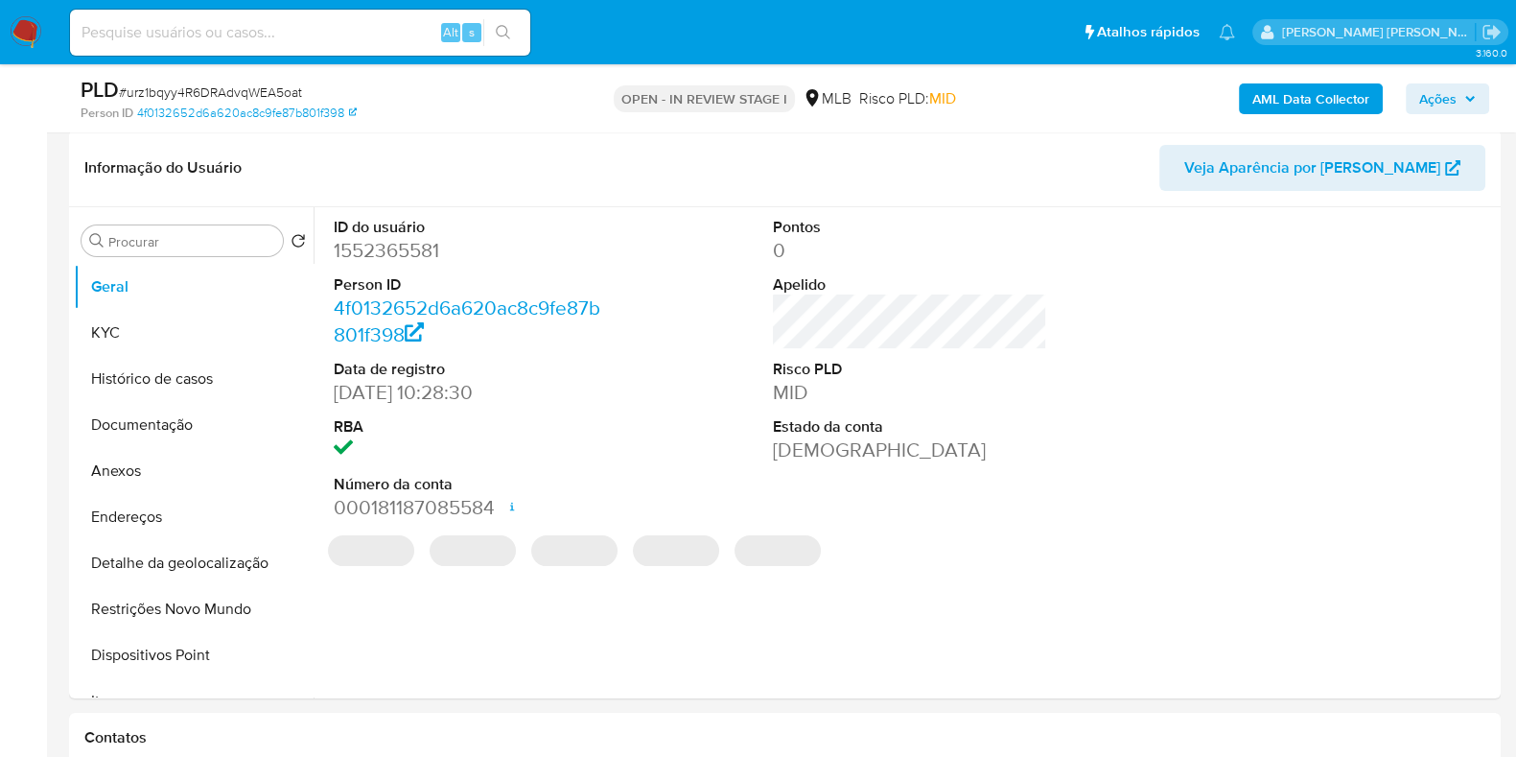
scroll to position [297, 0]
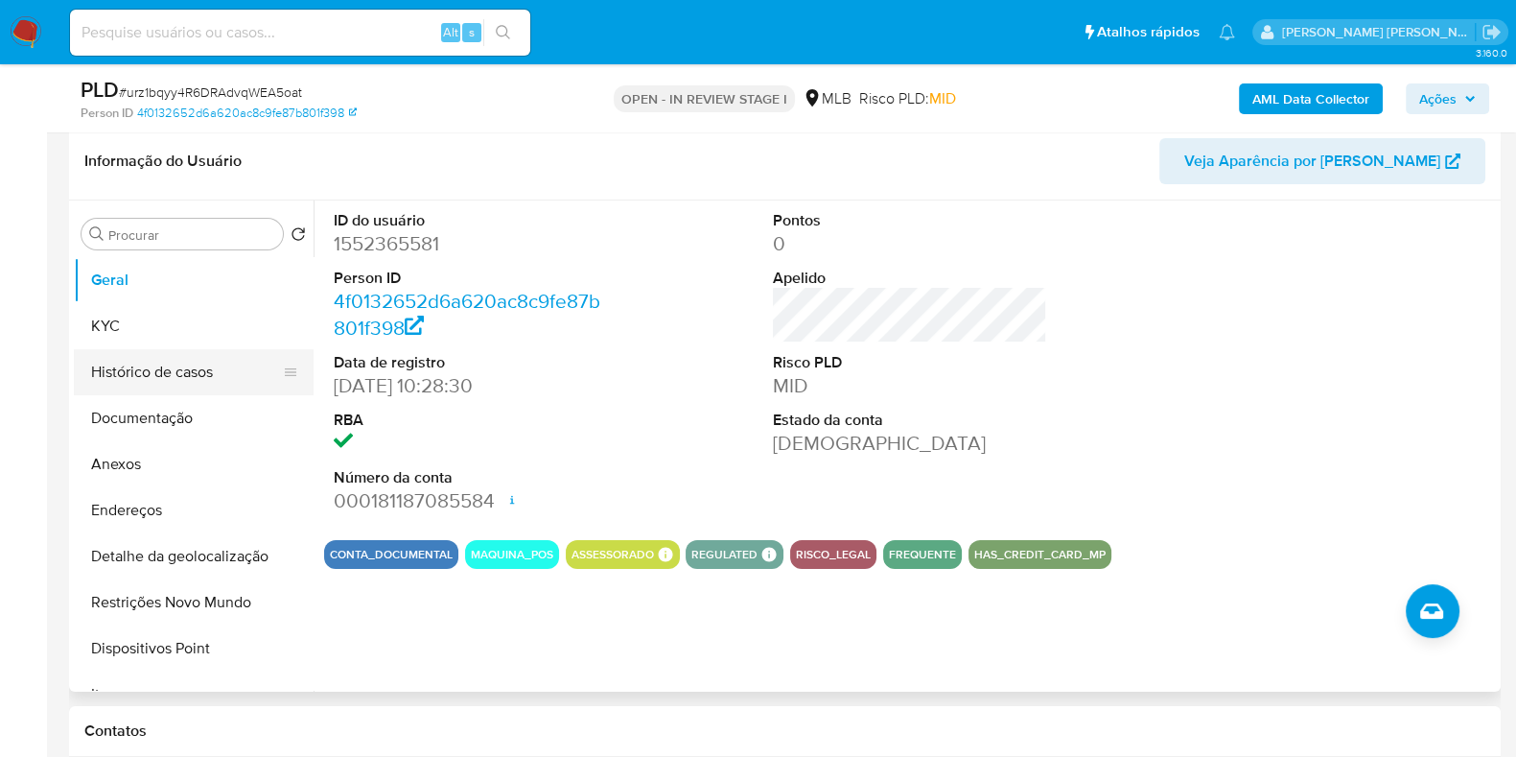
click at [213, 365] on button "Histórico de casos" at bounding box center [186, 372] width 224 height 46
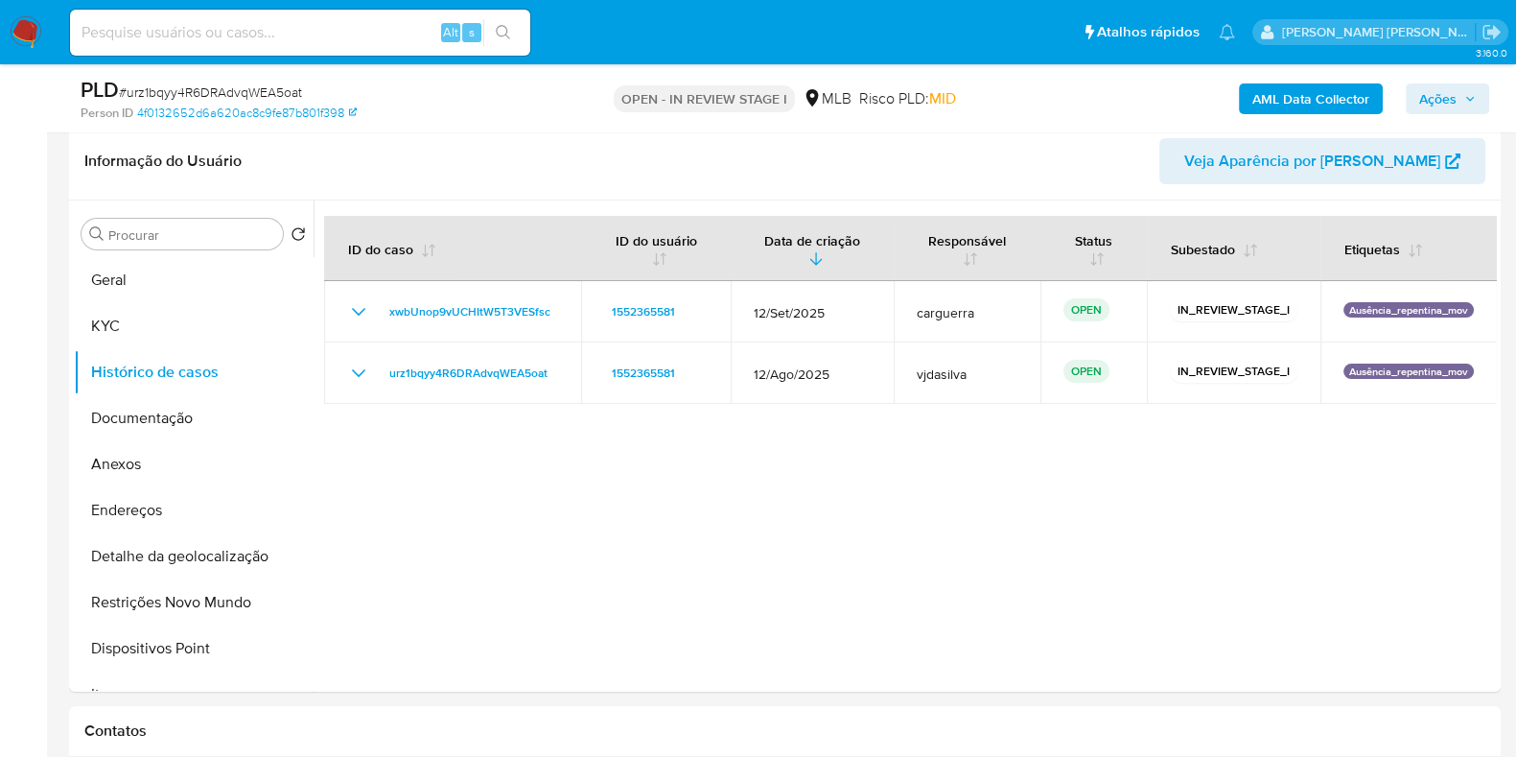
click at [1268, 94] on b "AML Data Collector" at bounding box center [1311, 98] width 117 height 31
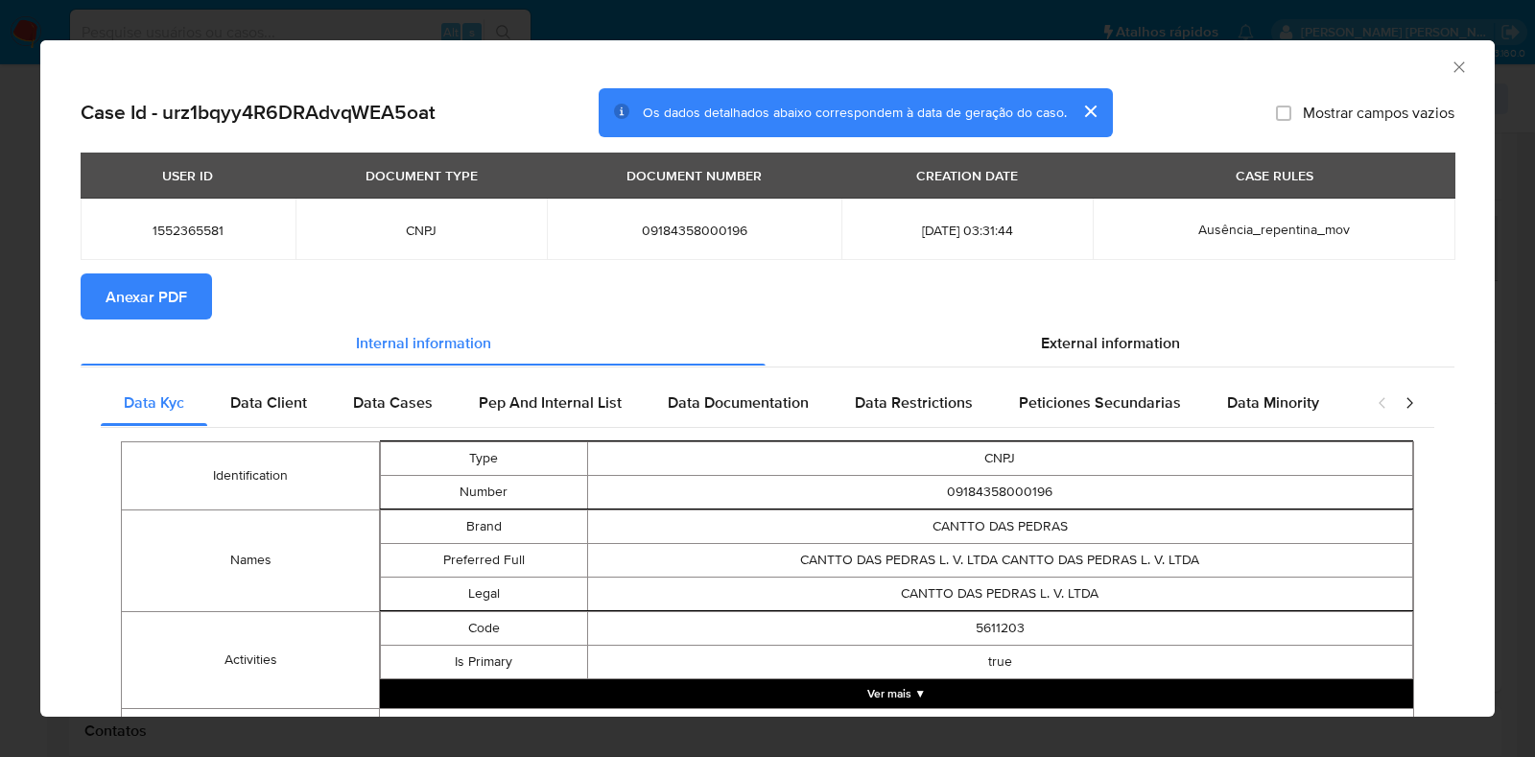
click at [180, 304] on span "Anexar PDF" at bounding box center [147, 296] width 82 height 42
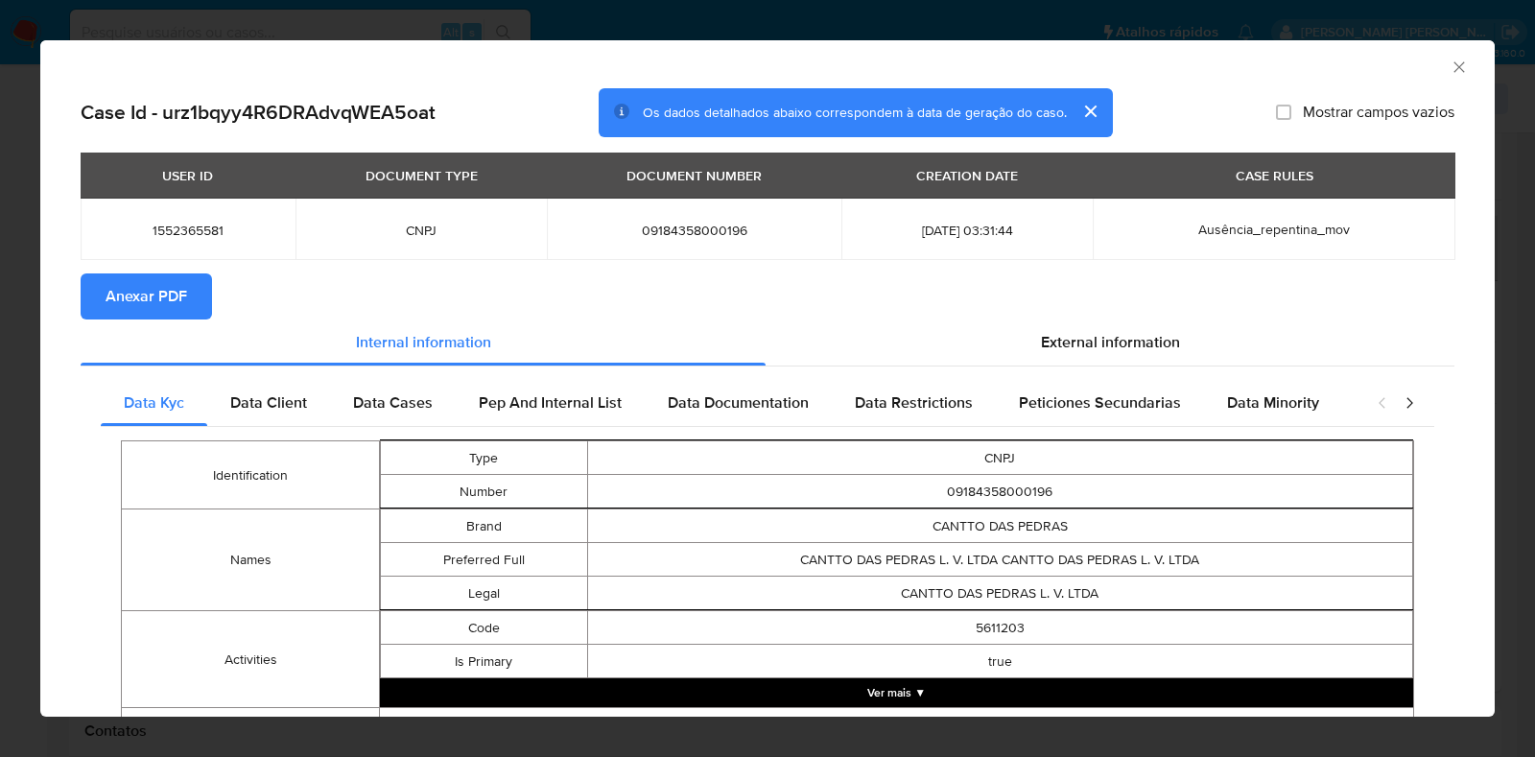
click at [1449, 73] on icon "Fechar a janela" at bounding box center [1458, 67] width 19 height 19
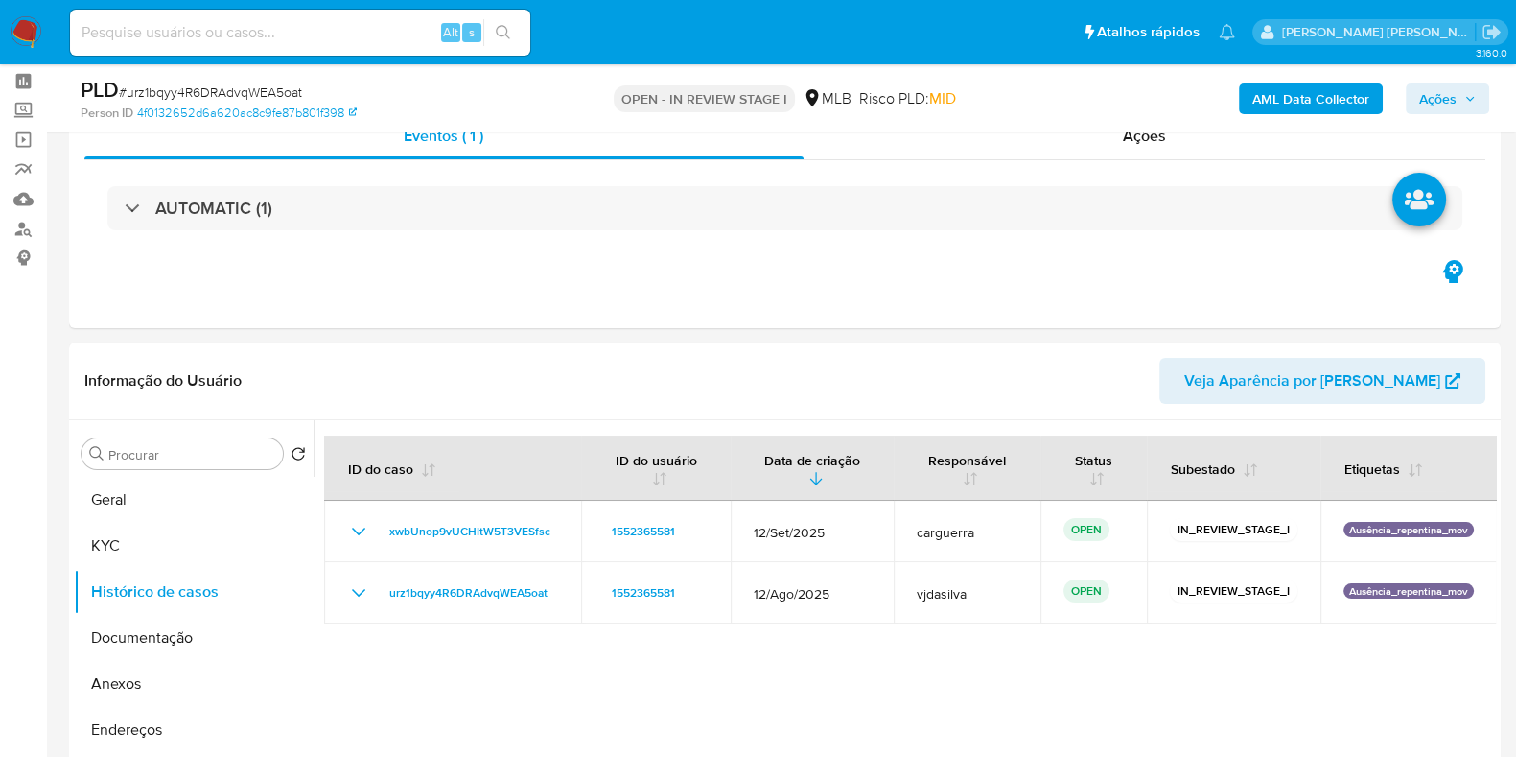
scroll to position [47, 0]
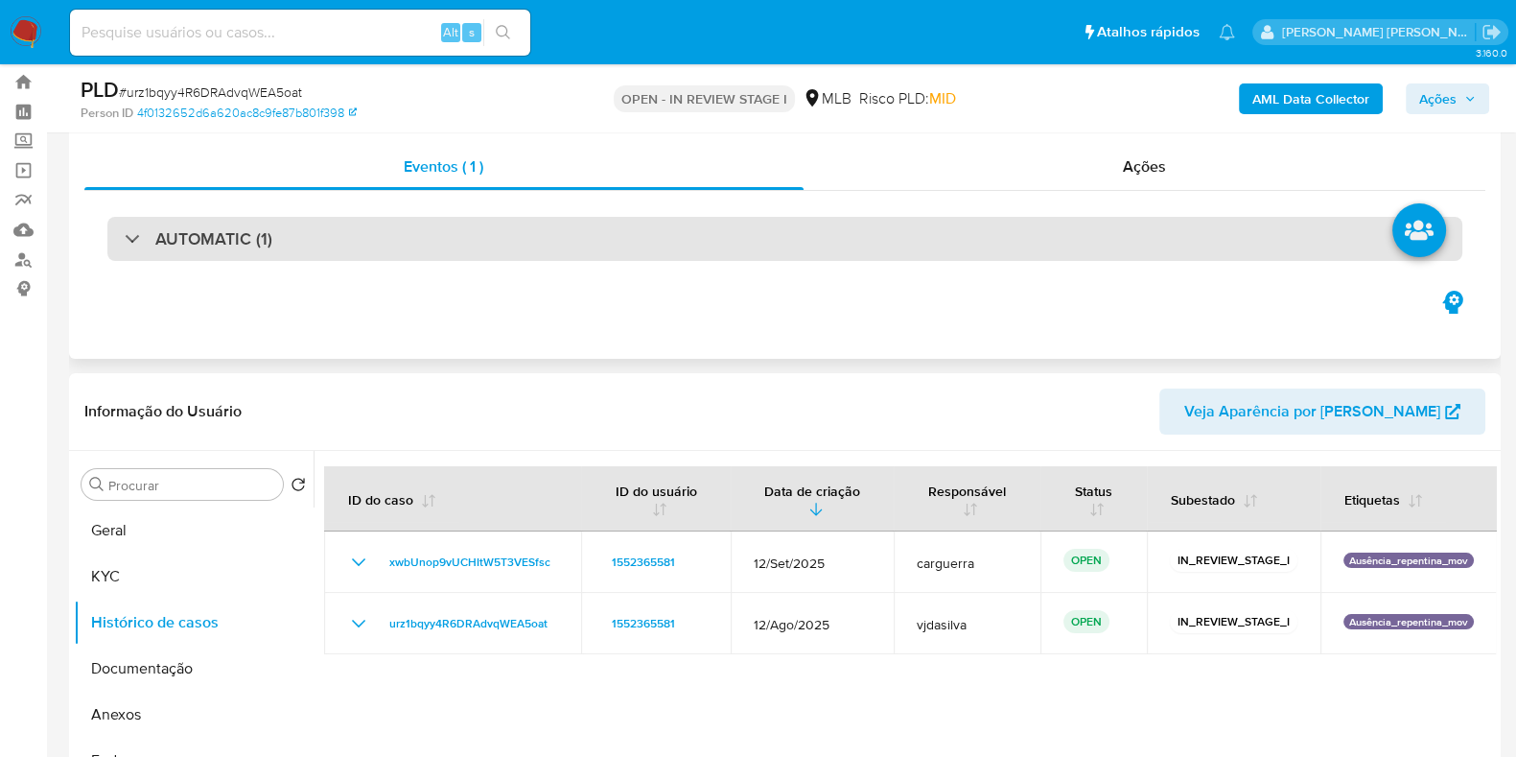
click at [1262, 223] on div "AUTOMATIC (1)" at bounding box center [784, 239] width 1355 height 44
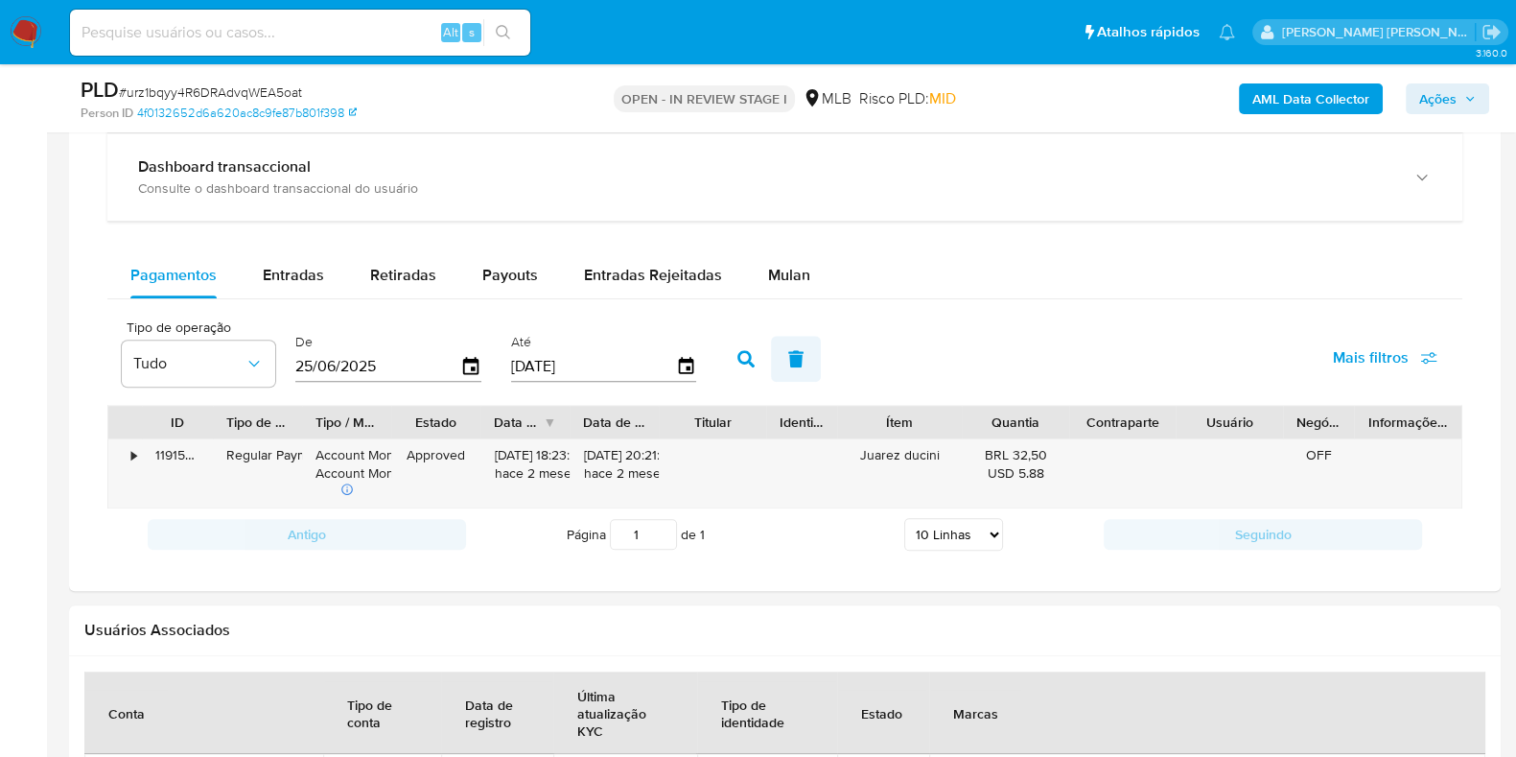
scroll to position [1970, 0]
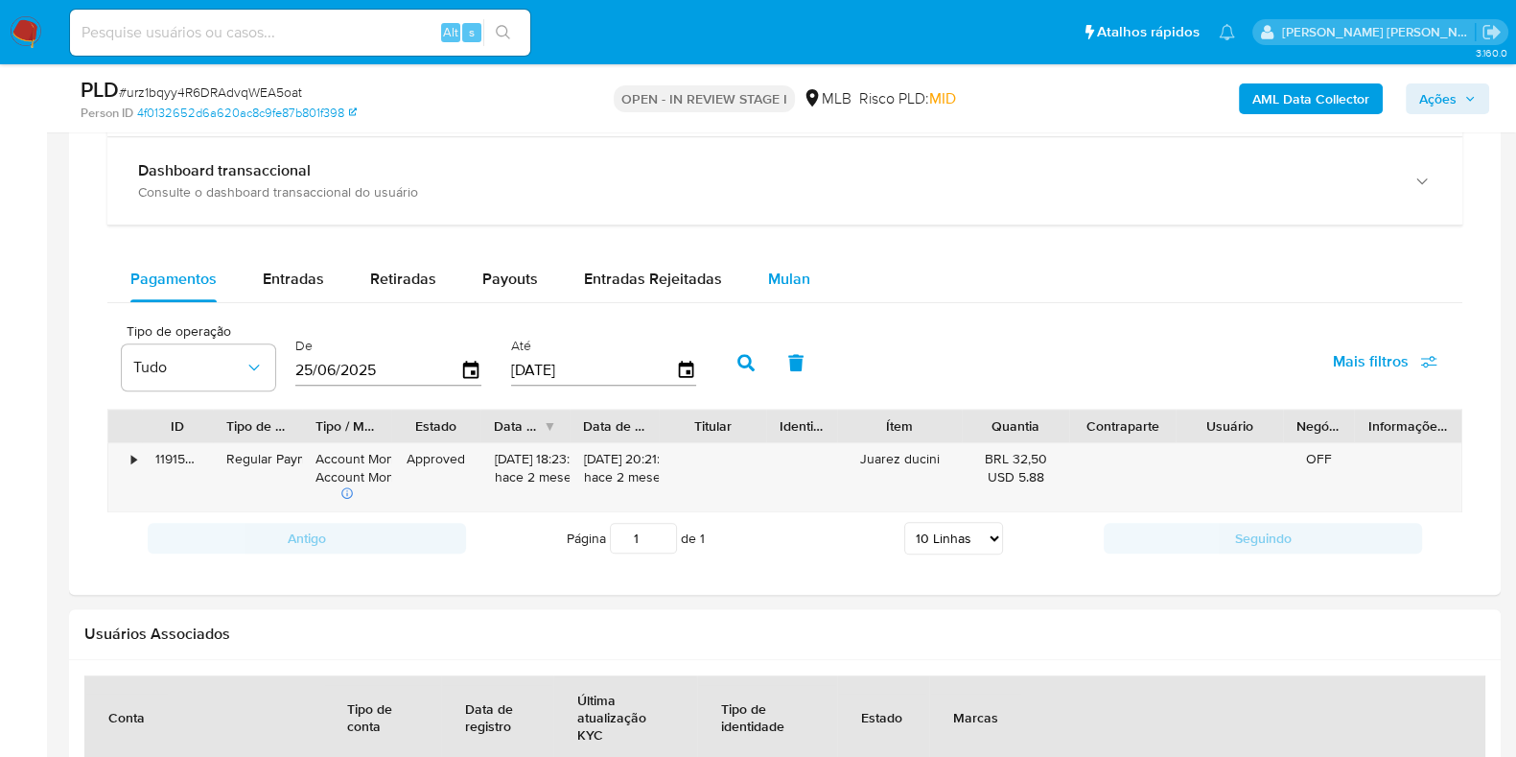
click at [771, 280] on span "Mulan" at bounding box center [789, 279] width 42 height 22
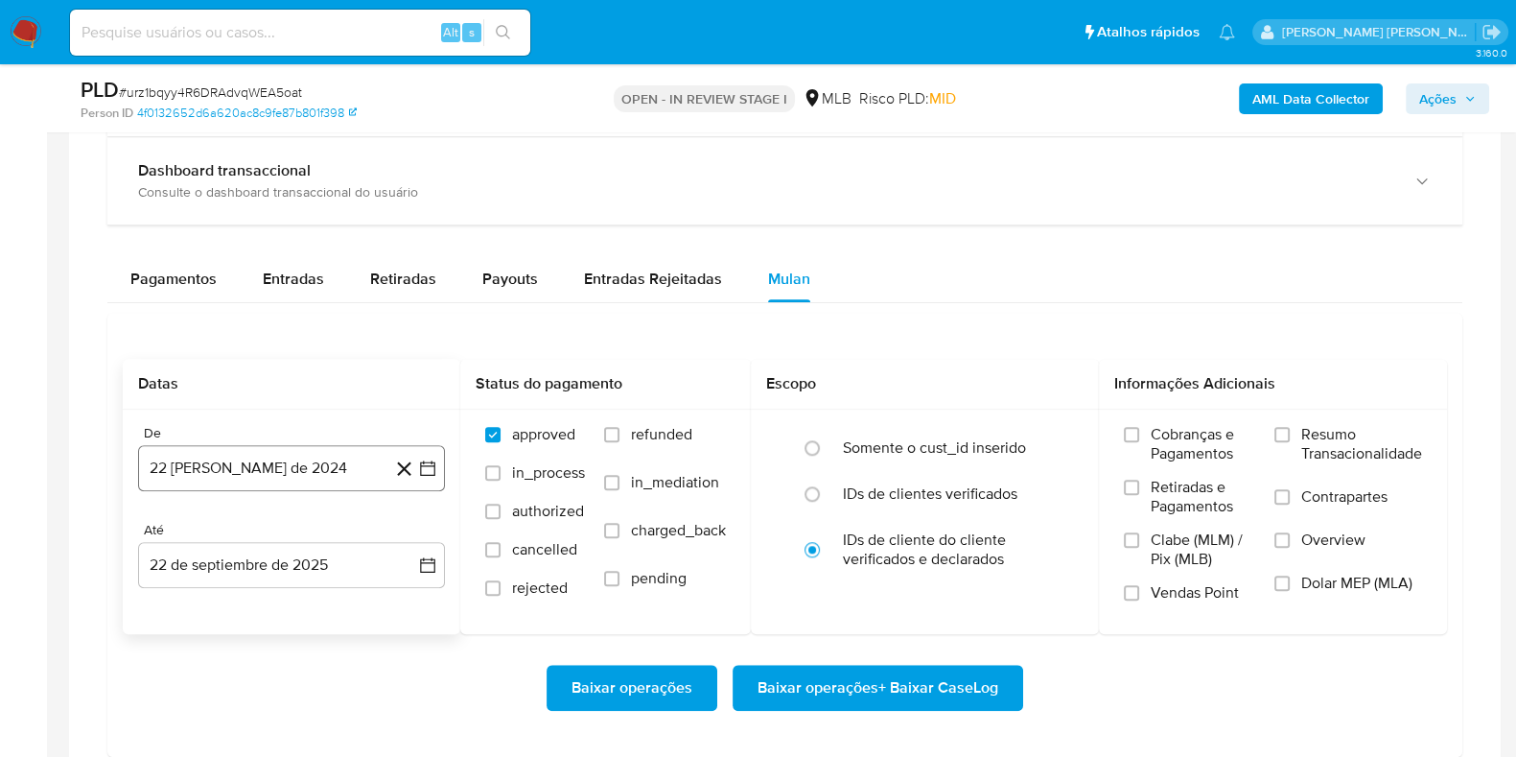
click at [279, 467] on button "22 [PERSON_NAME] de 2024" at bounding box center [291, 468] width 307 height 46
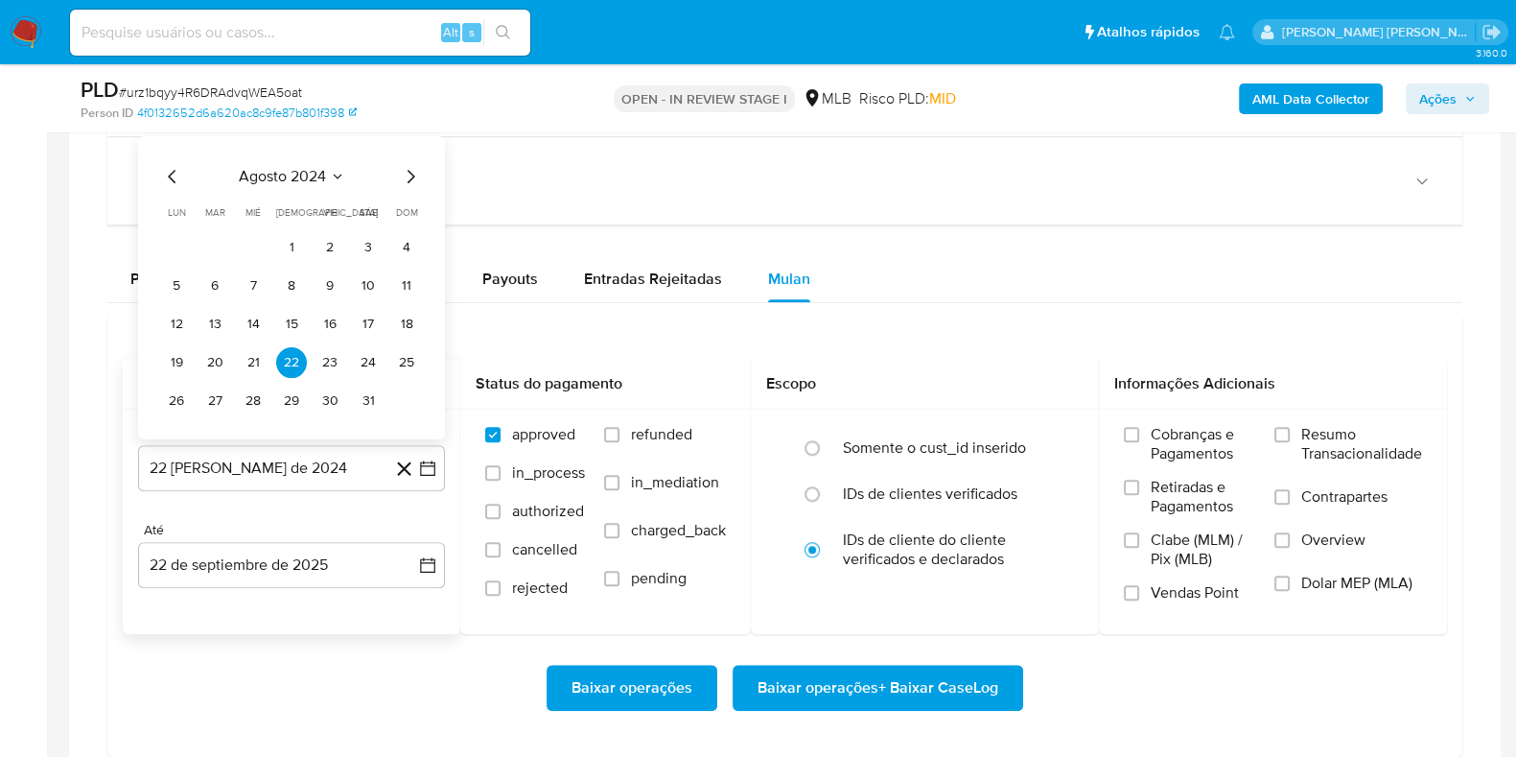
click at [278, 174] on span "agosto 2024" at bounding box center [282, 176] width 87 height 19
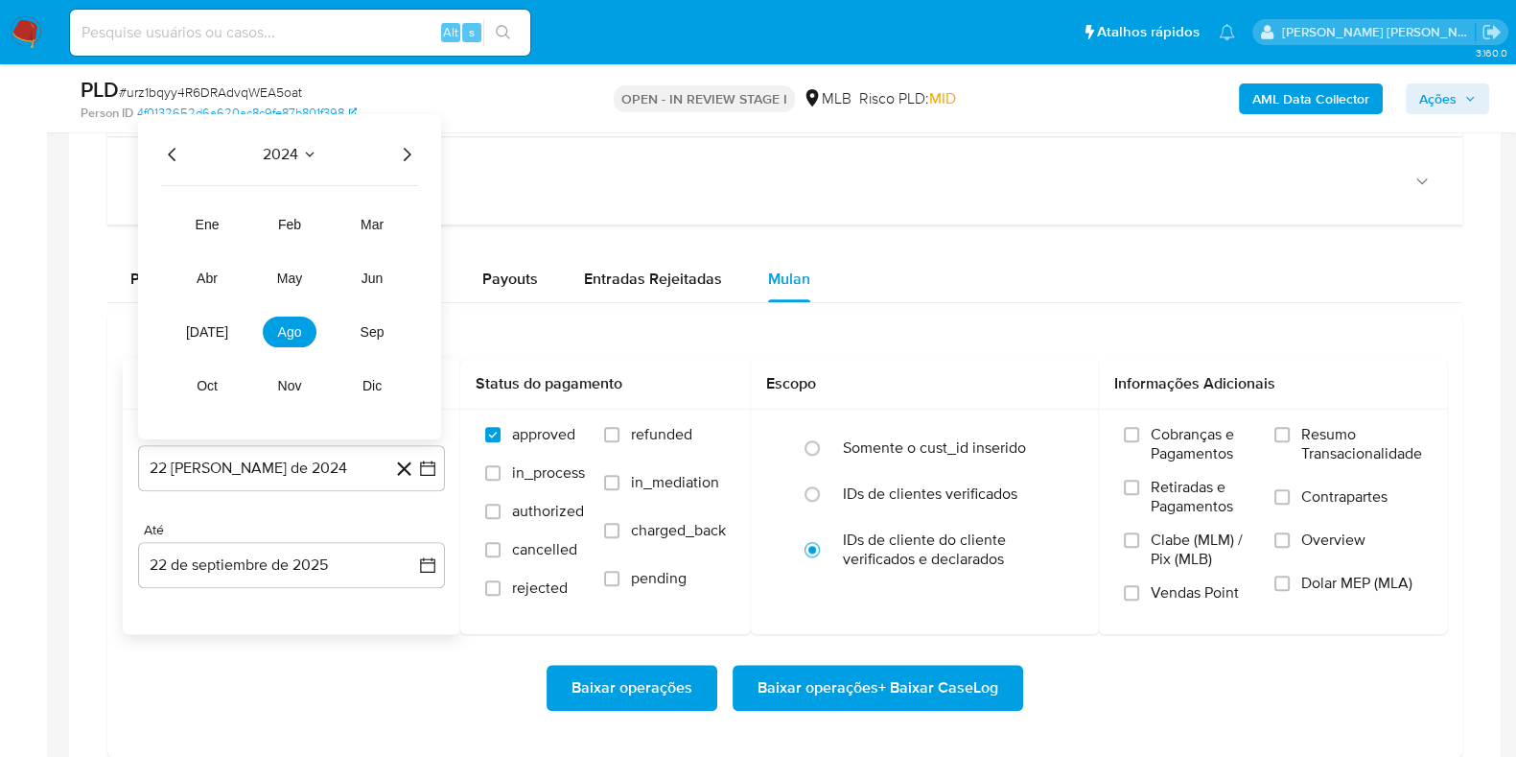
click at [409, 154] on icon "Año siguiente" at bounding box center [406, 154] width 23 height 23
click at [283, 227] on span "feb" at bounding box center [289, 224] width 23 height 15
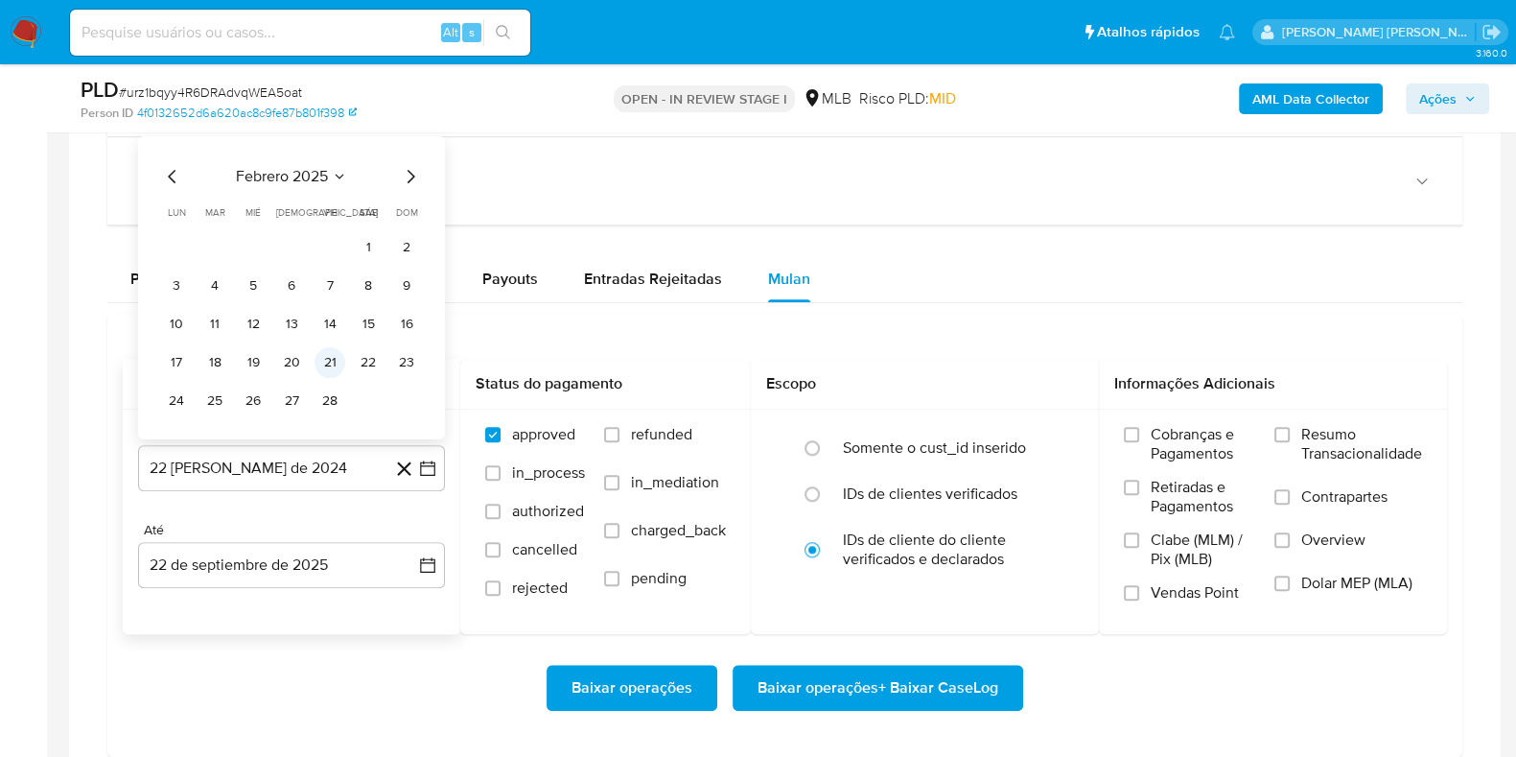
click at [334, 364] on button "21" at bounding box center [330, 362] width 31 height 31
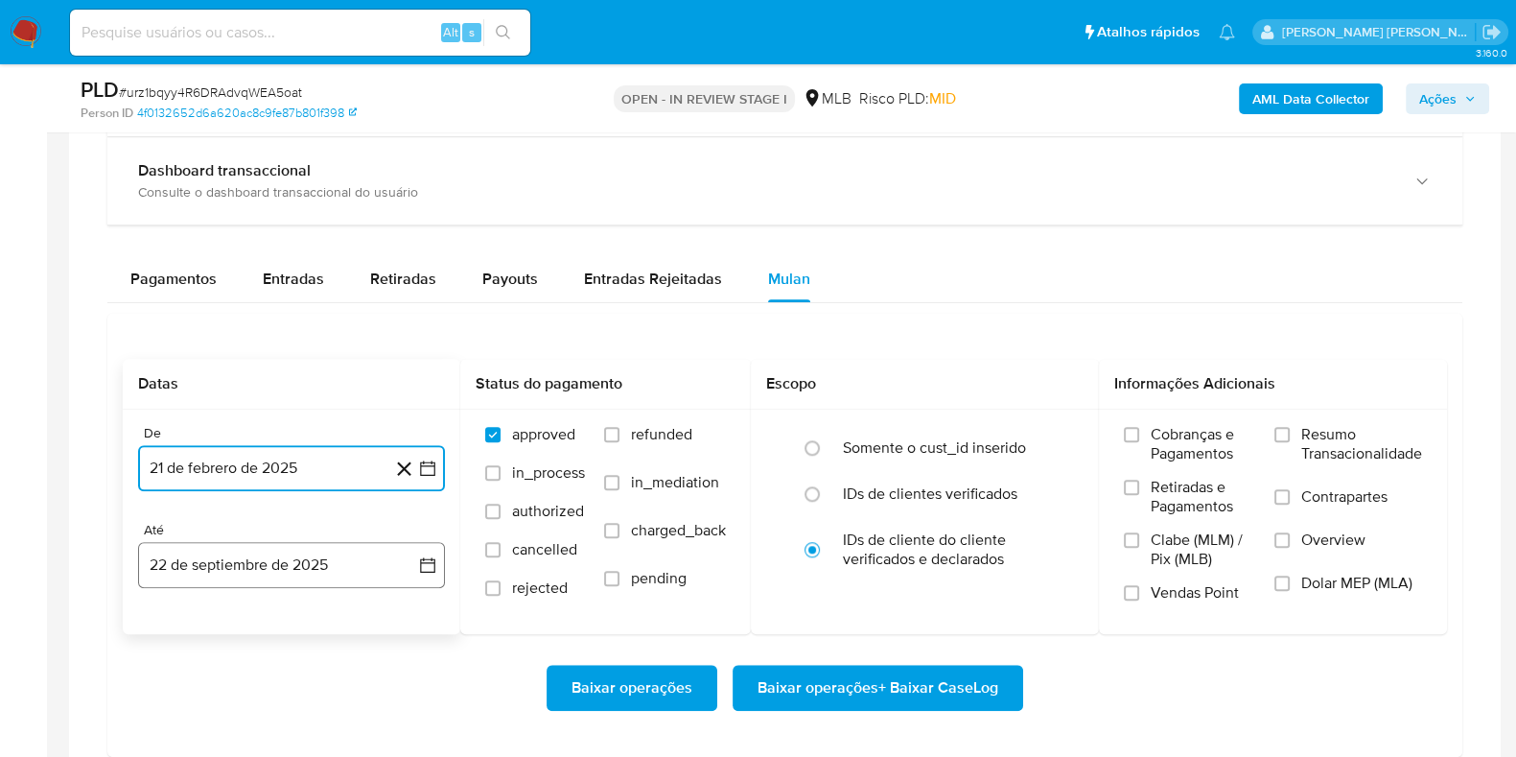
click at [283, 569] on button "22 de septiembre de 2025" at bounding box center [291, 565] width 307 height 46
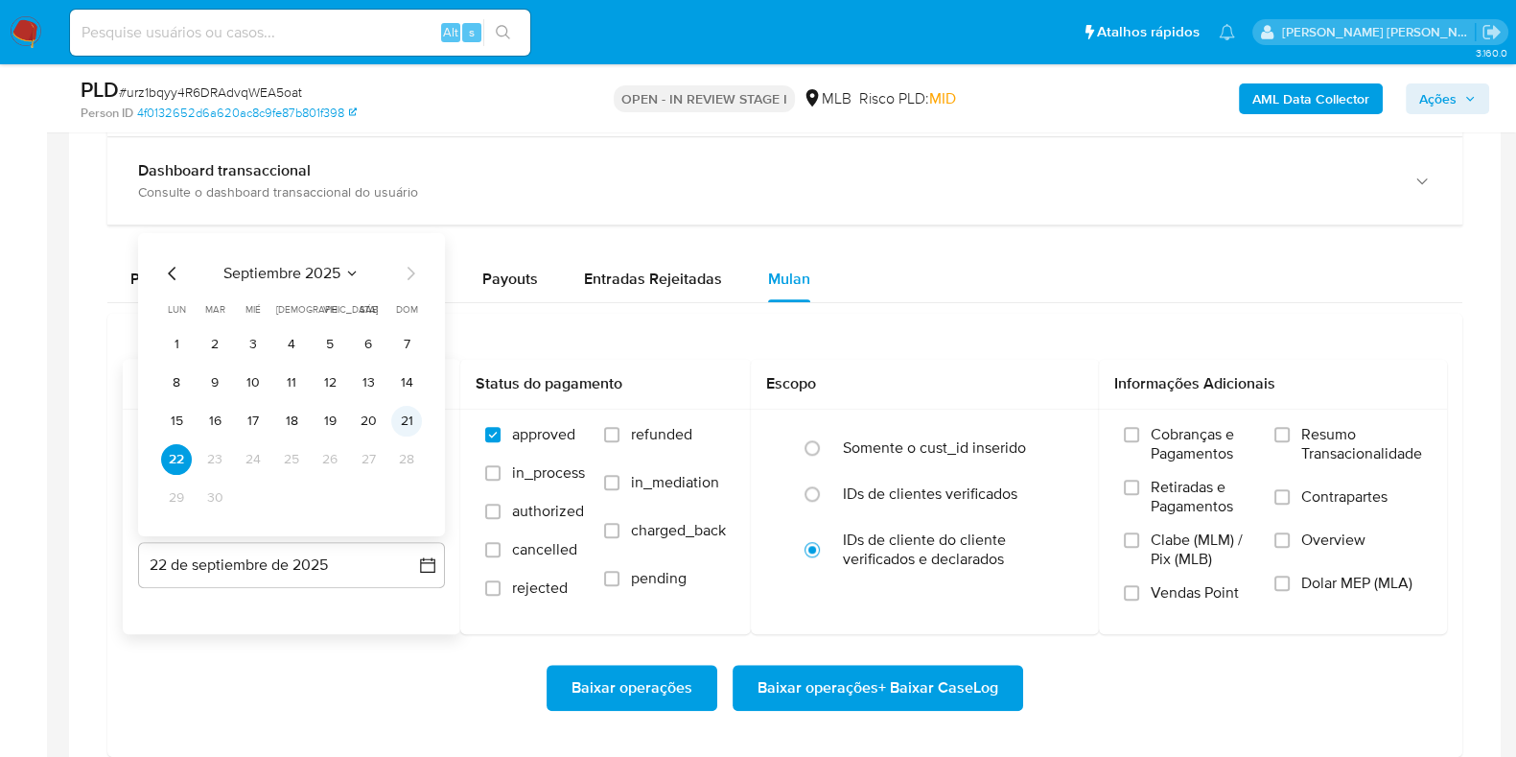
click at [415, 411] on button "21" at bounding box center [406, 421] width 31 height 31
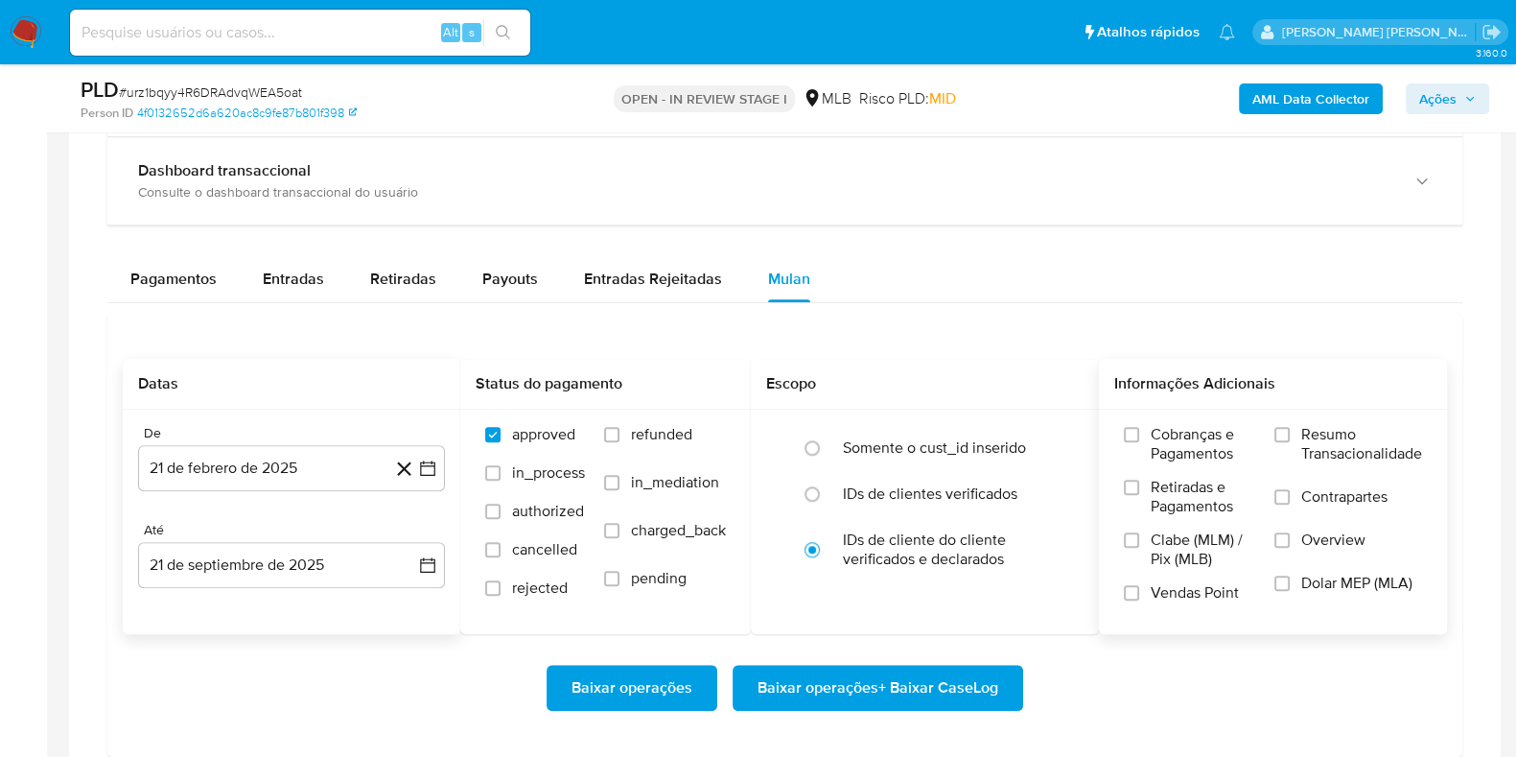
click at [1307, 431] on span "Resumo Transacionalidade" at bounding box center [1362, 444] width 121 height 38
click at [1290, 431] on input "Resumo Transacionalidade" at bounding box center [1282, 434] width 15 height 15
click at [1302, 501] on span "Contrapartes" at bounding box center [1345, 496] width 86 height 19
click at [1290, 501] on input "Contrapartes" at bounding box center [1282, 496] width 15 height 15
click at [964, 695] on span "Baixar operações + Baixar CaseLog" at bounding box center [878, 688] width 241 height 42
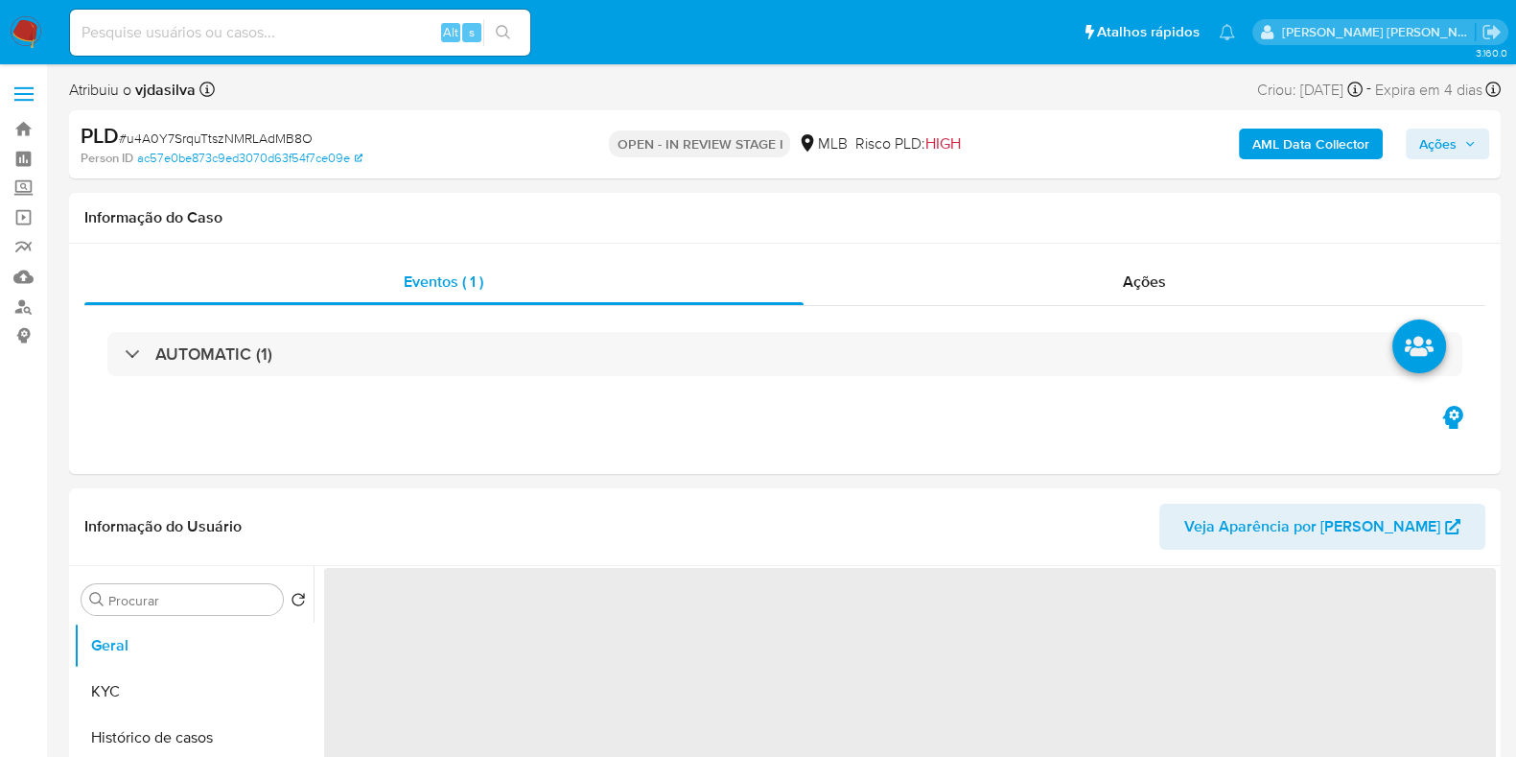
select select "10"
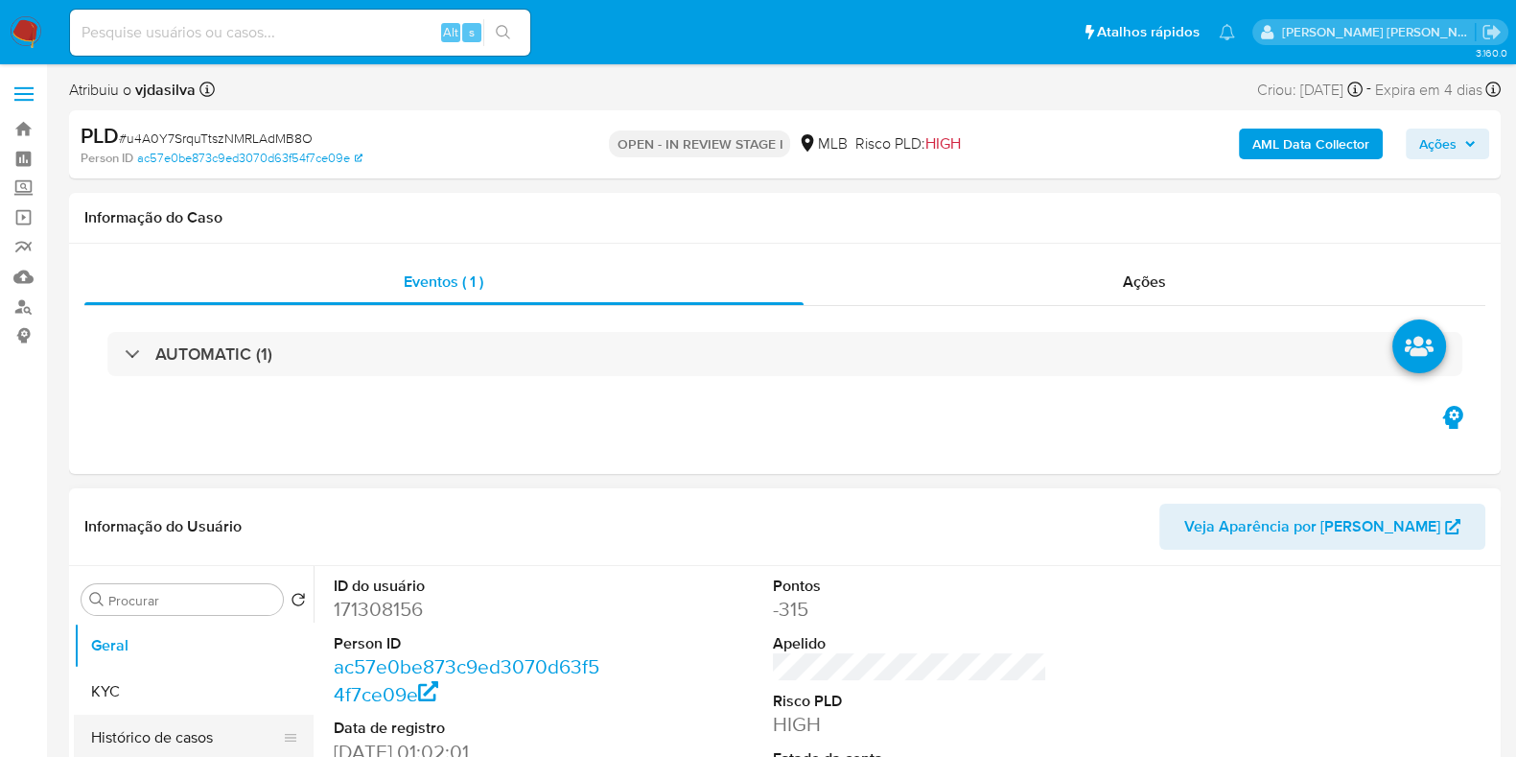
click at [243, 734] on button "Histórico de casos" at bounding box center [186, 738] width 224 height 46
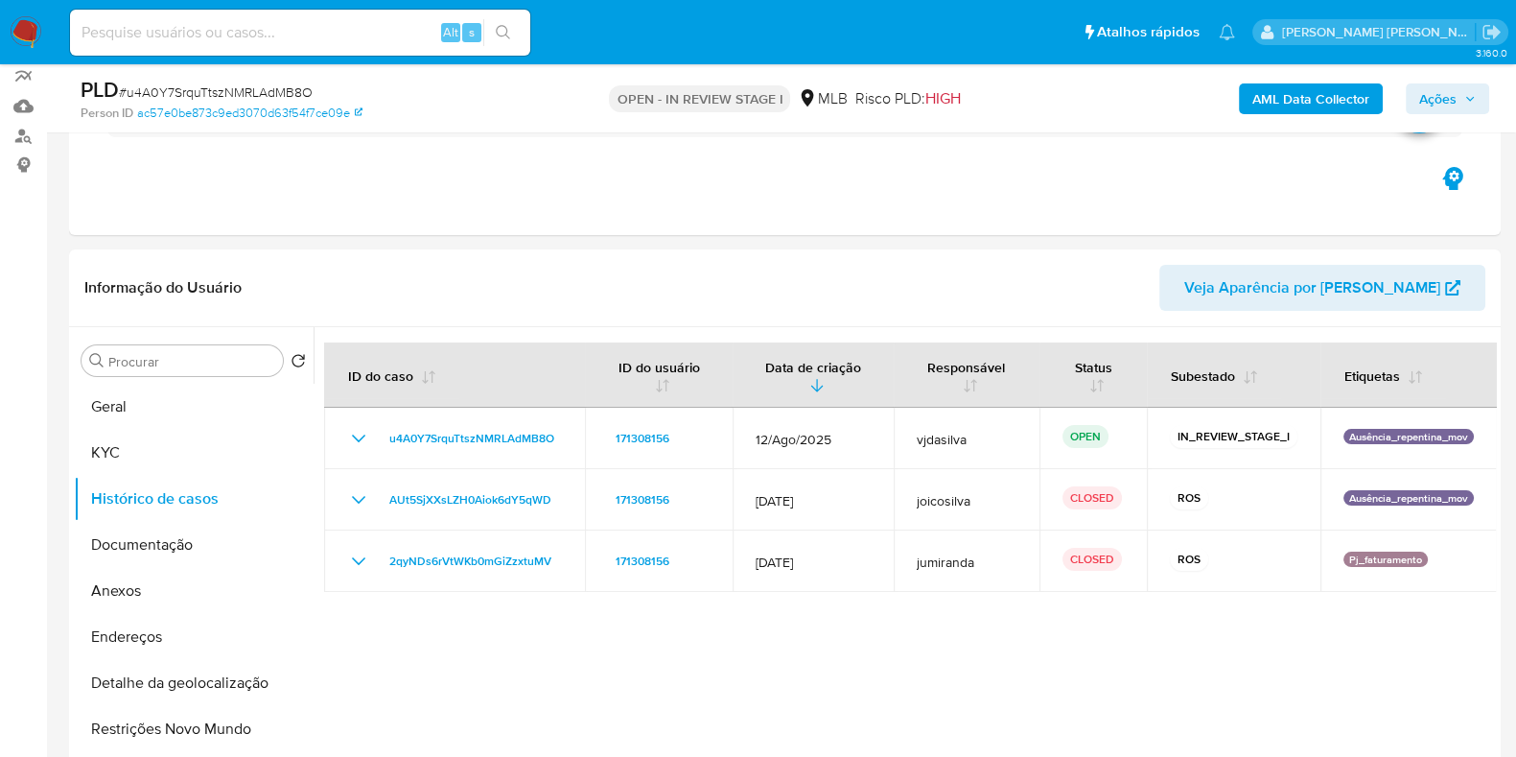
scroll to position [174, 0]
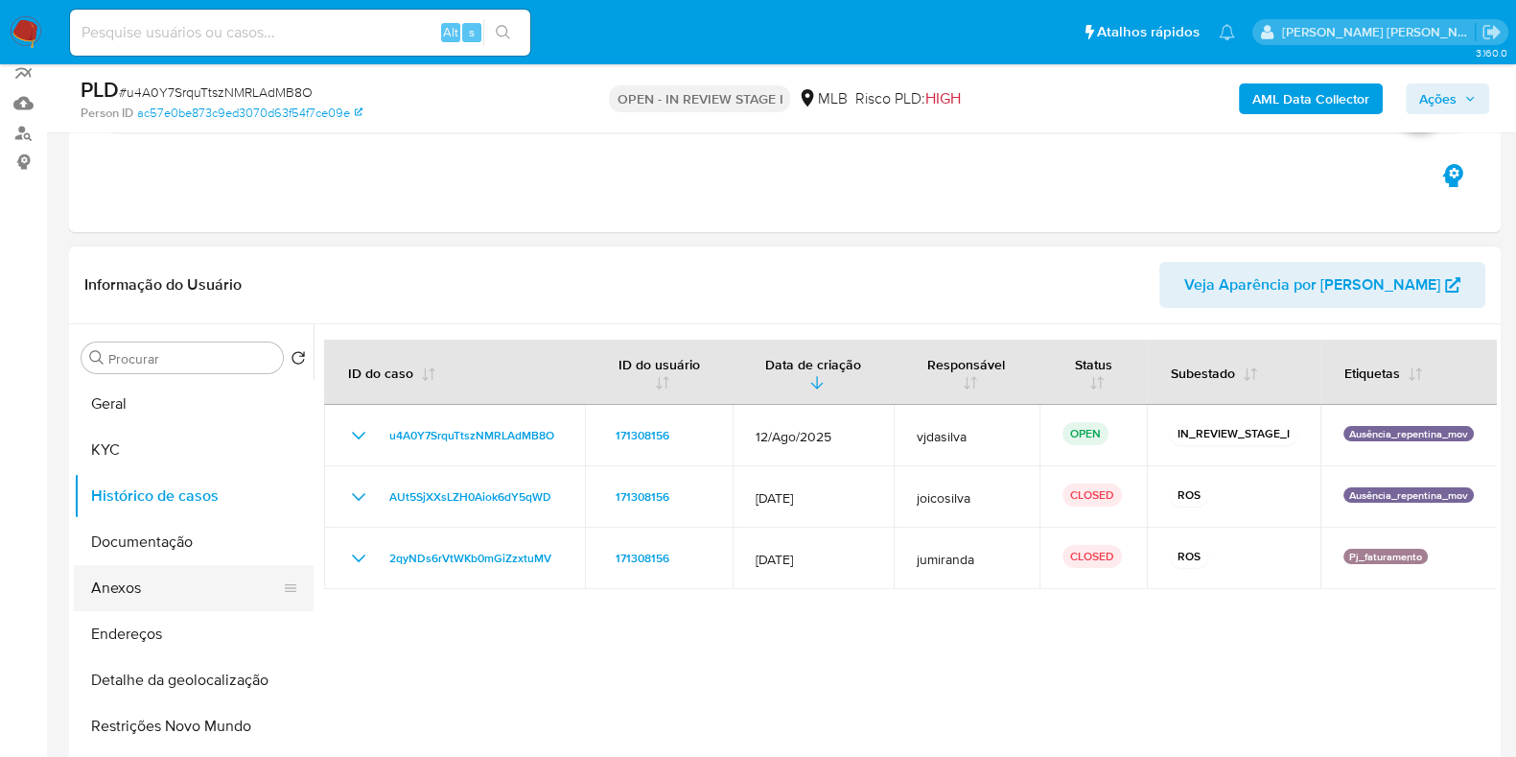
click at [184, 587] on button "Anexos" at bounding box center [186, 588] width 224 height 46
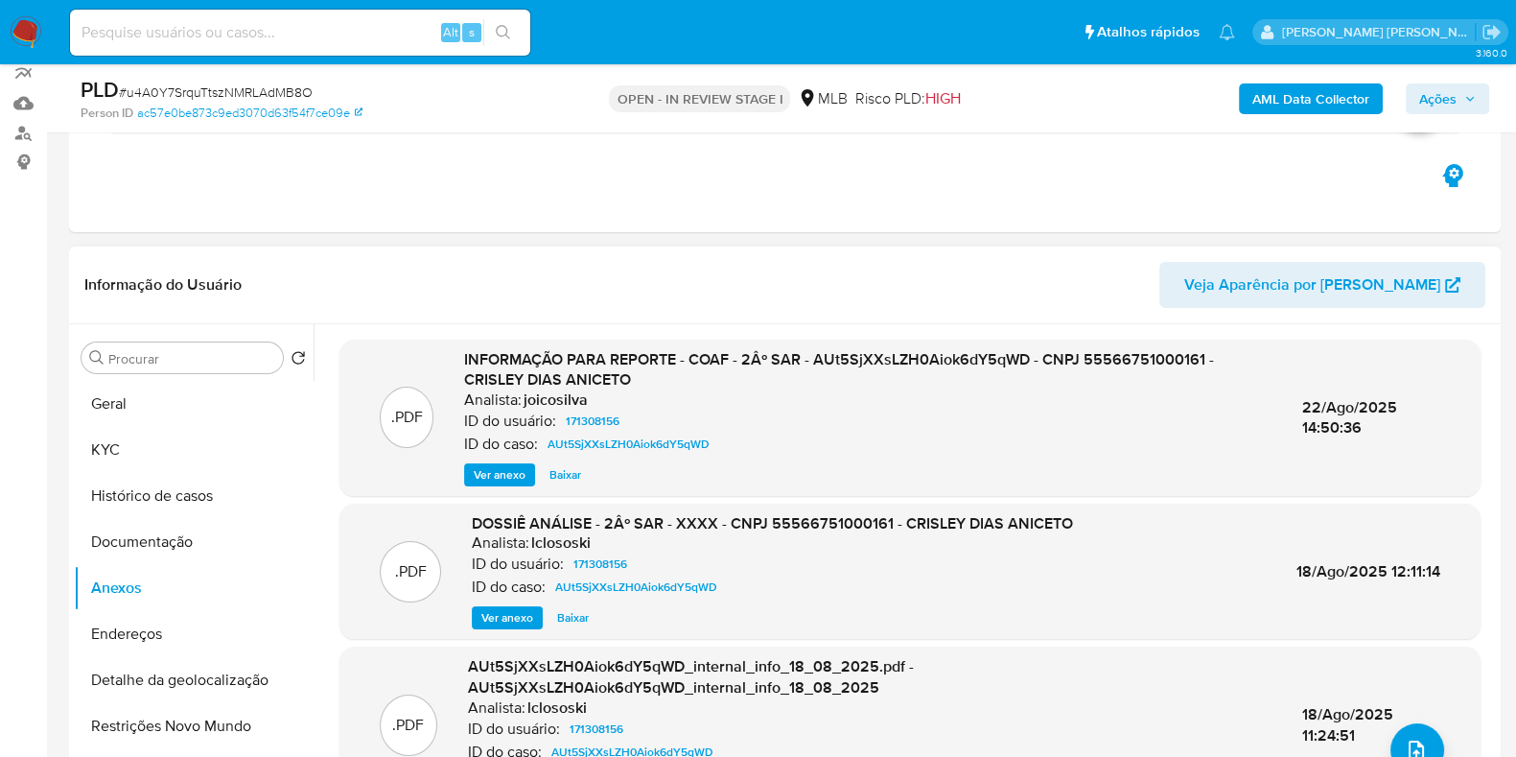
click at [499, 472] on span "Ver anexo" at bounding box center [500, 474] width 52 height 19
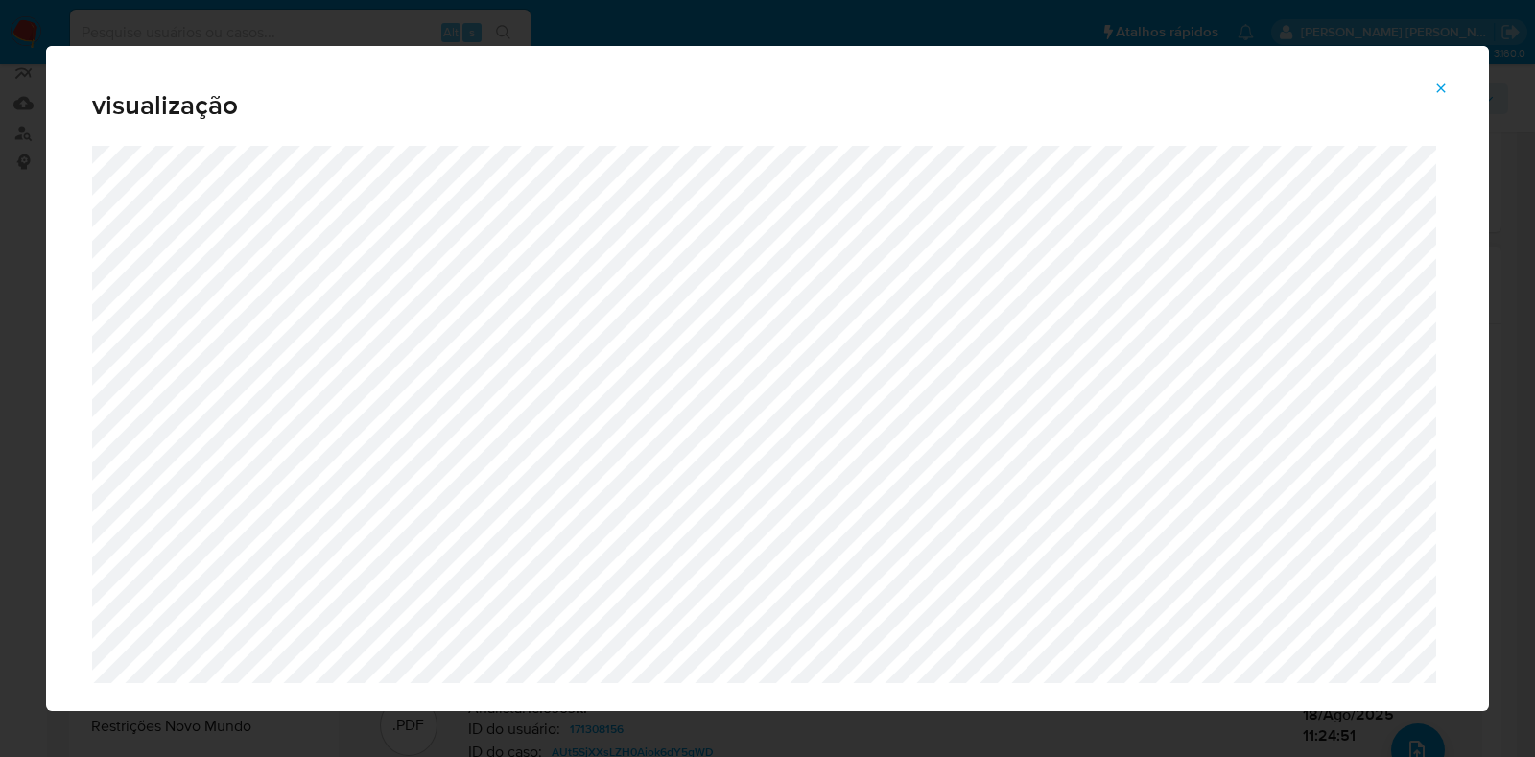
click at [1442, 91] on icon "Attachment preview" at bounding box center [1440, 88] width 15 height 15
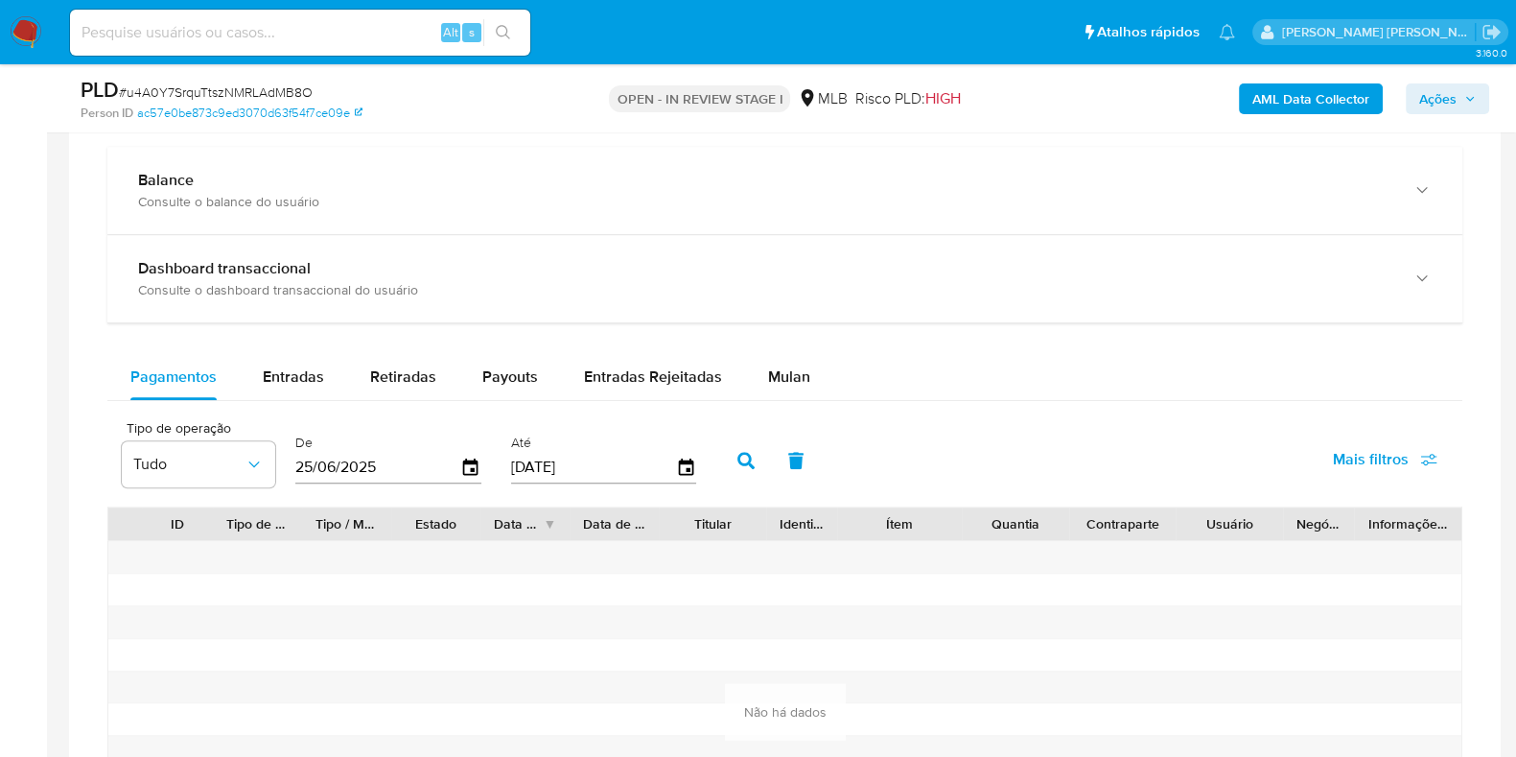
scroll to position [1408, 0]
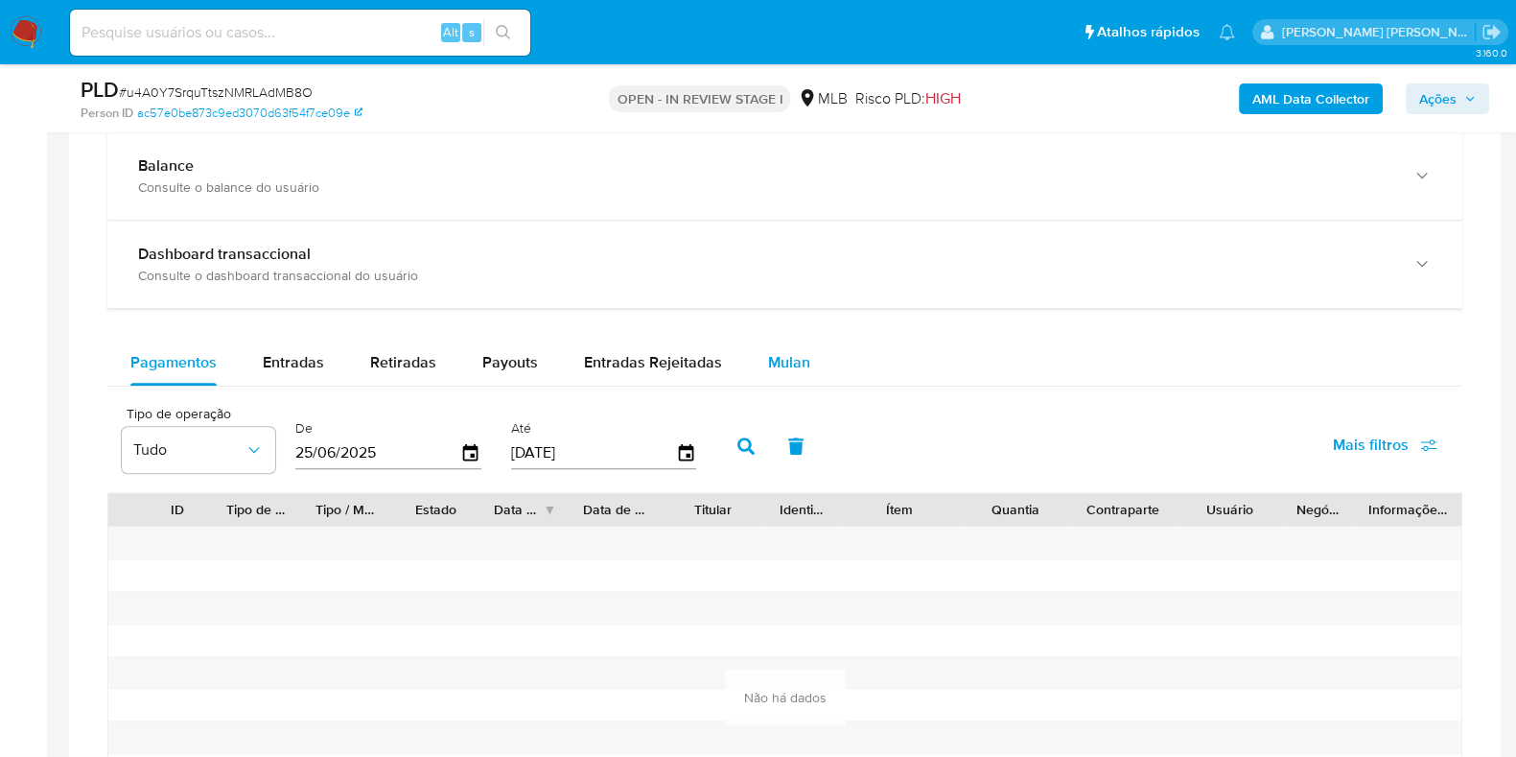
click at [768, 363] on span "Mulan" at bounding box center [789, 362] width 42 height 22
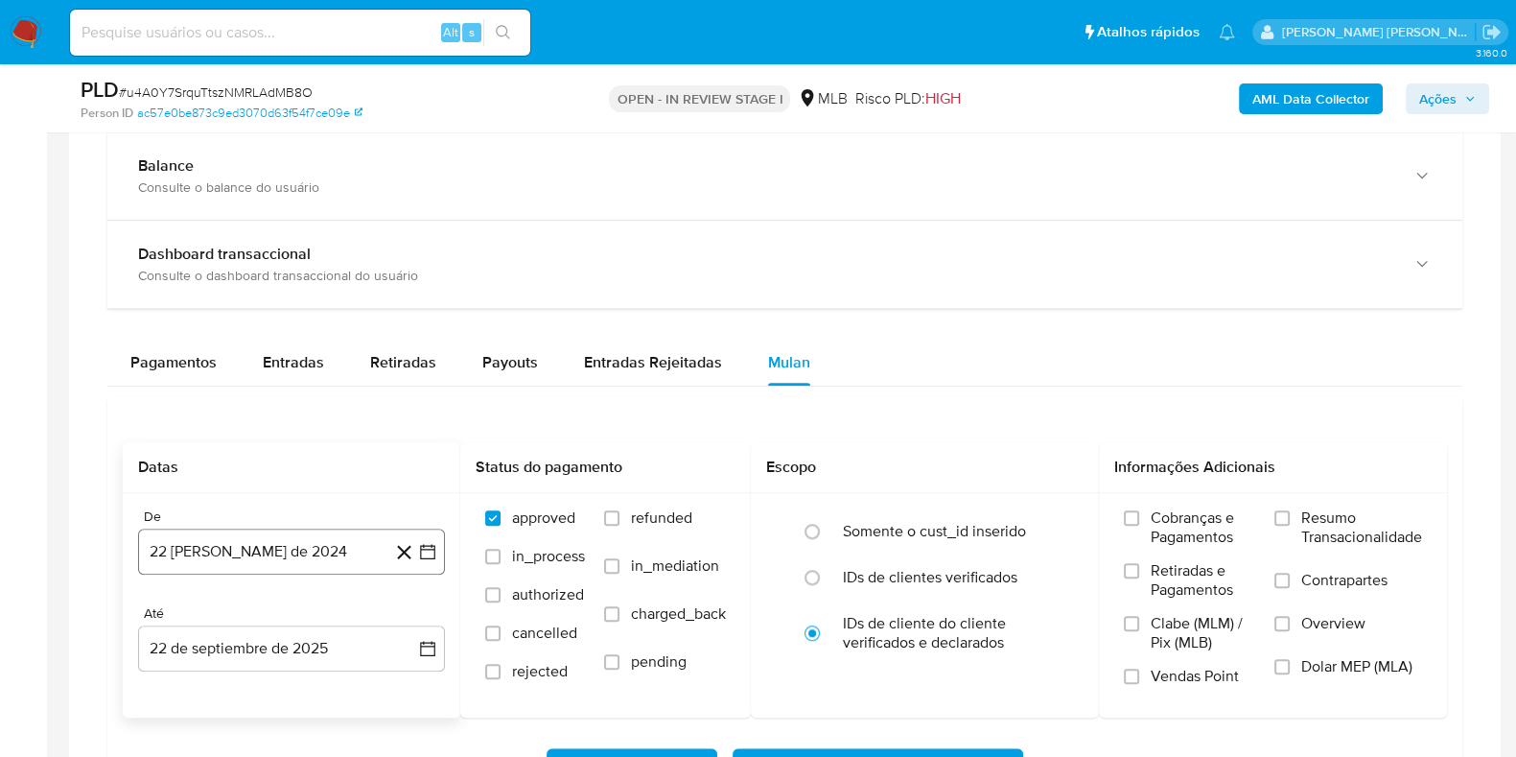
click at [269, 563] on button "22 [PERSON_NAME] de 2024" at bounding box center [291, 551] width 307 height 46
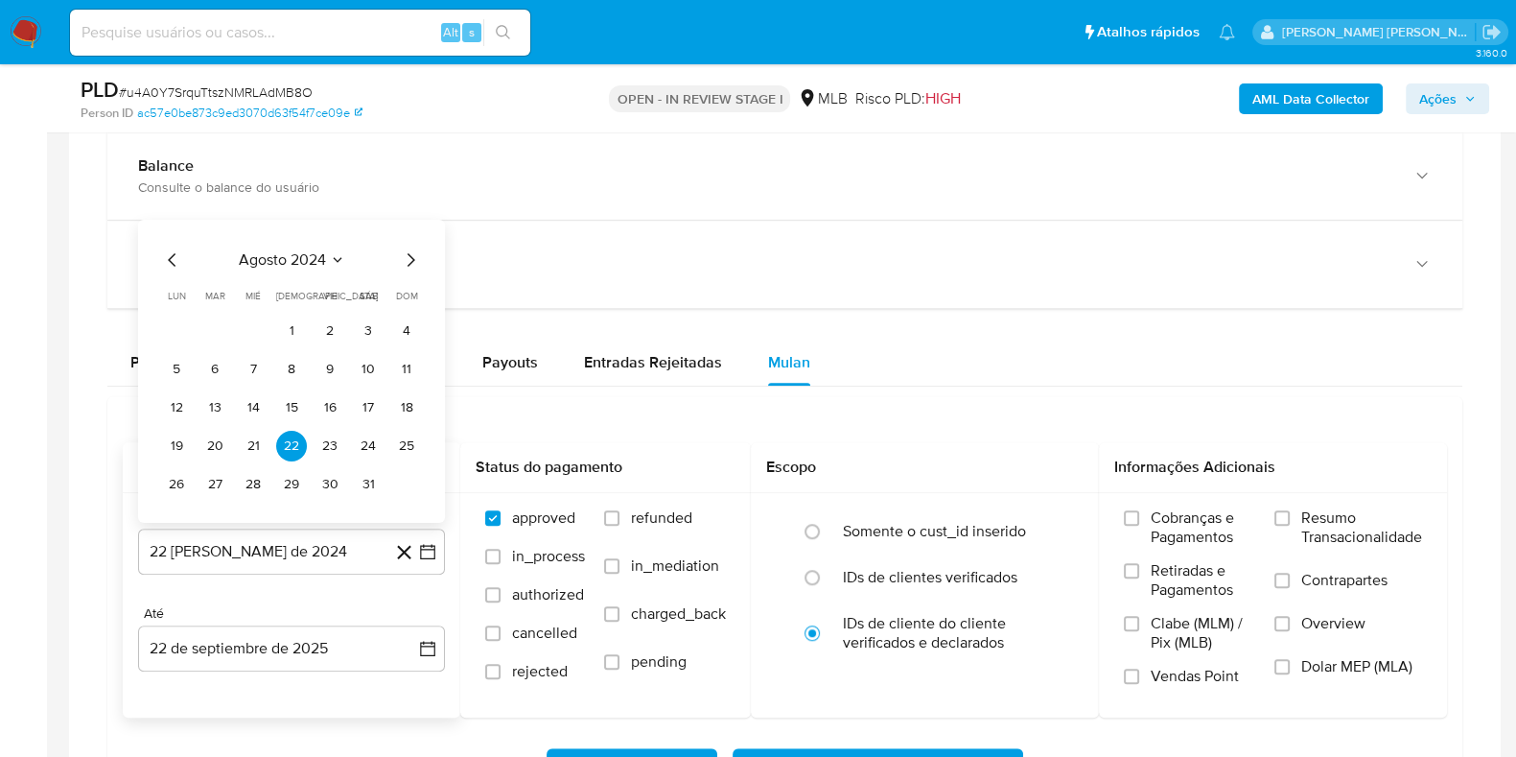
click at [304, 261] on span "agosto 2024" at bounding box center [282, 259] width 87 height 19
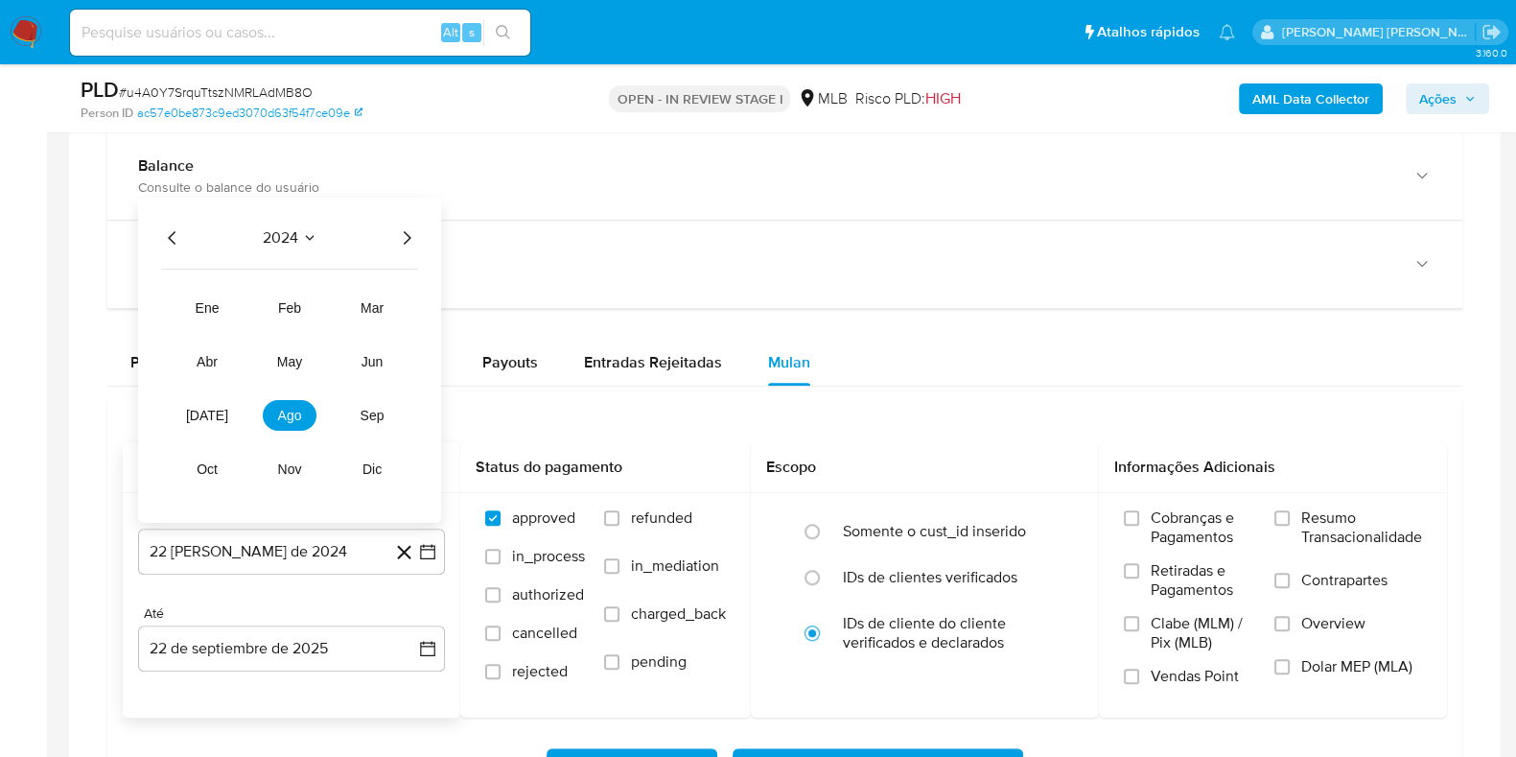
click at [412, 239] on icon "Año siguiente" at bounding box center [406, 237] width 23 height 23
click at [287, 360] on span "may" at bounding box center [289, 361] width 25 height 15
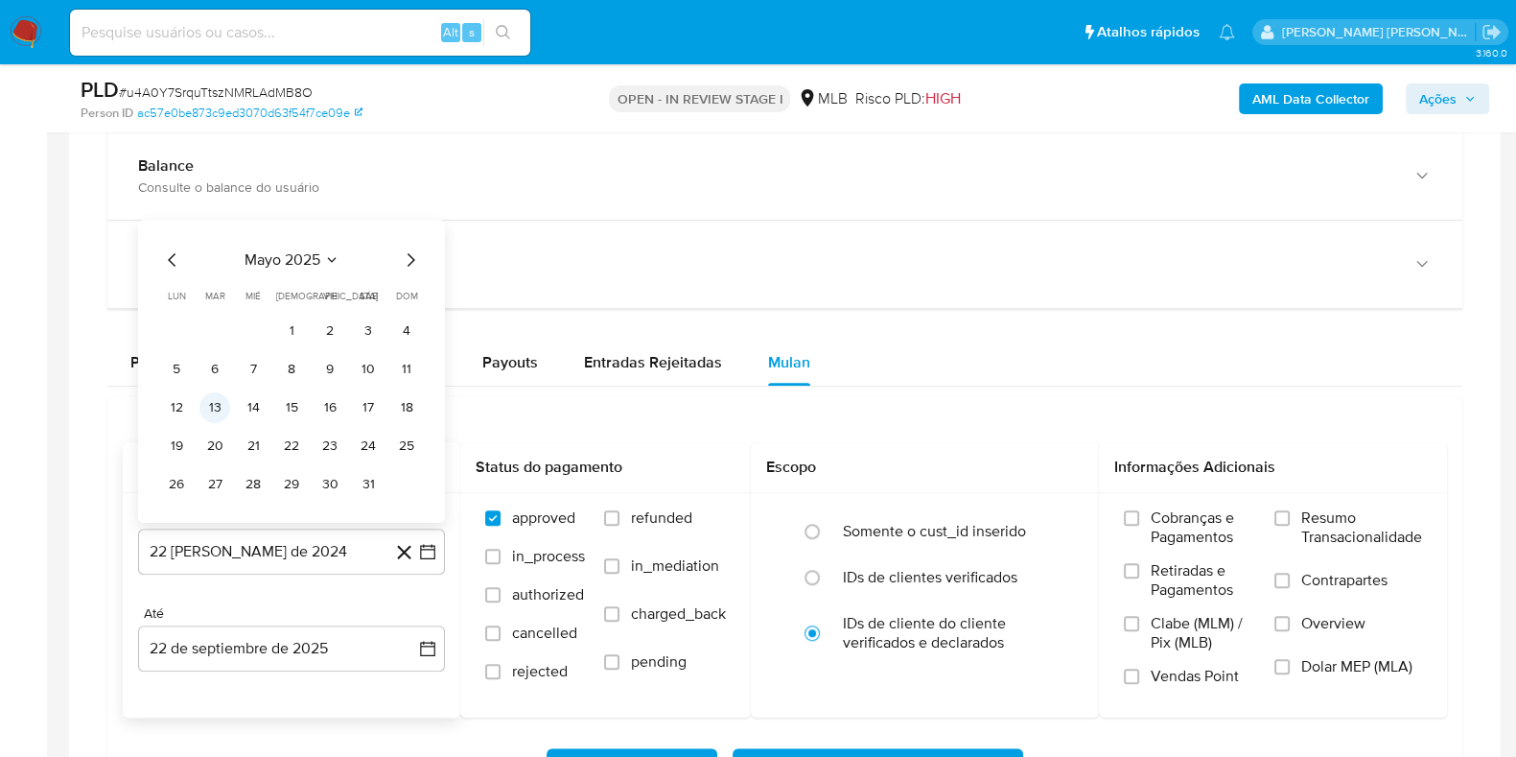
click at [215, 402] on button "13" at bounding box center [215, 407] width 31 height 31
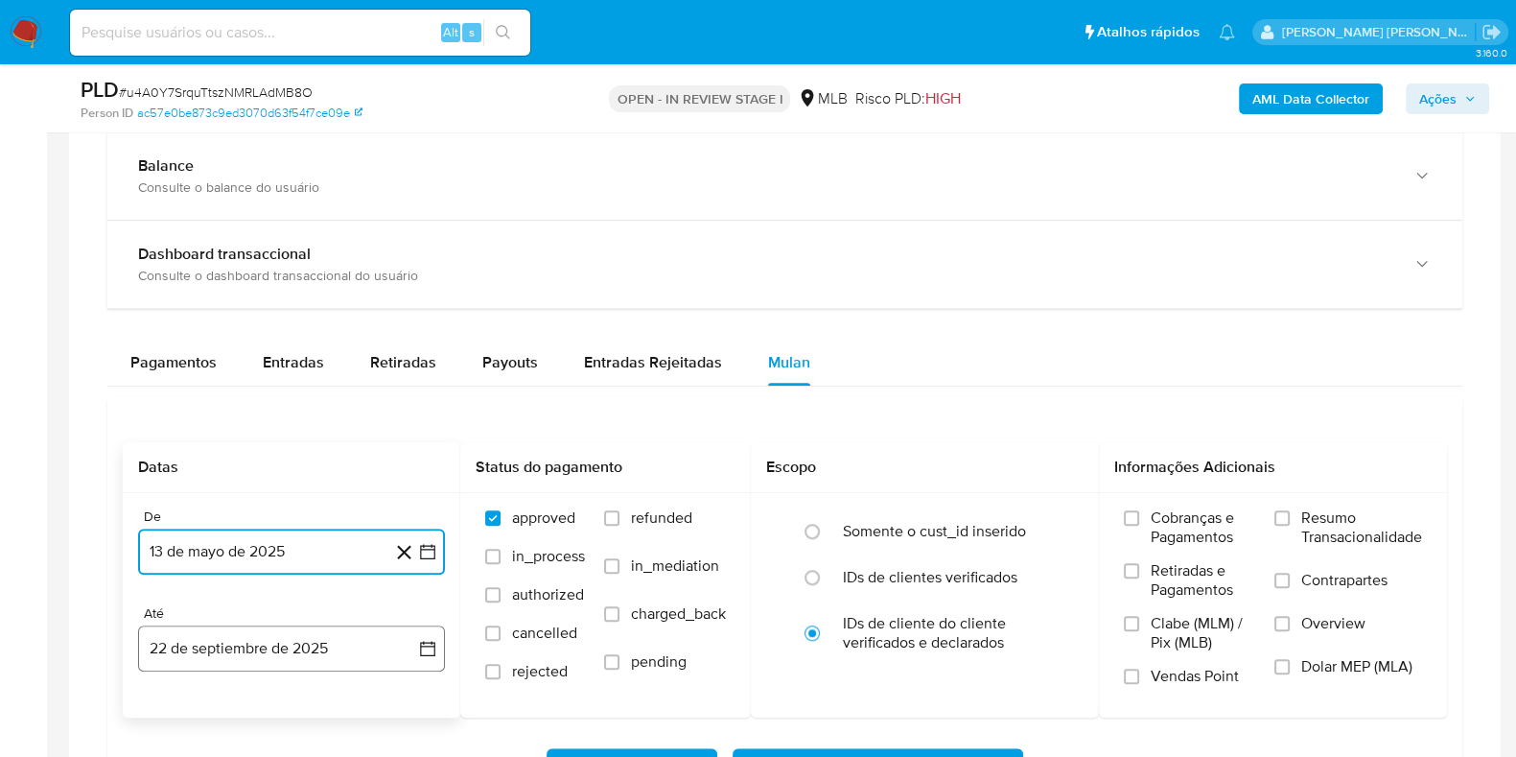
click at [302, 646] on button "22 de septiembre de 2025" at bounding box center [291, 648] width 307 height 46
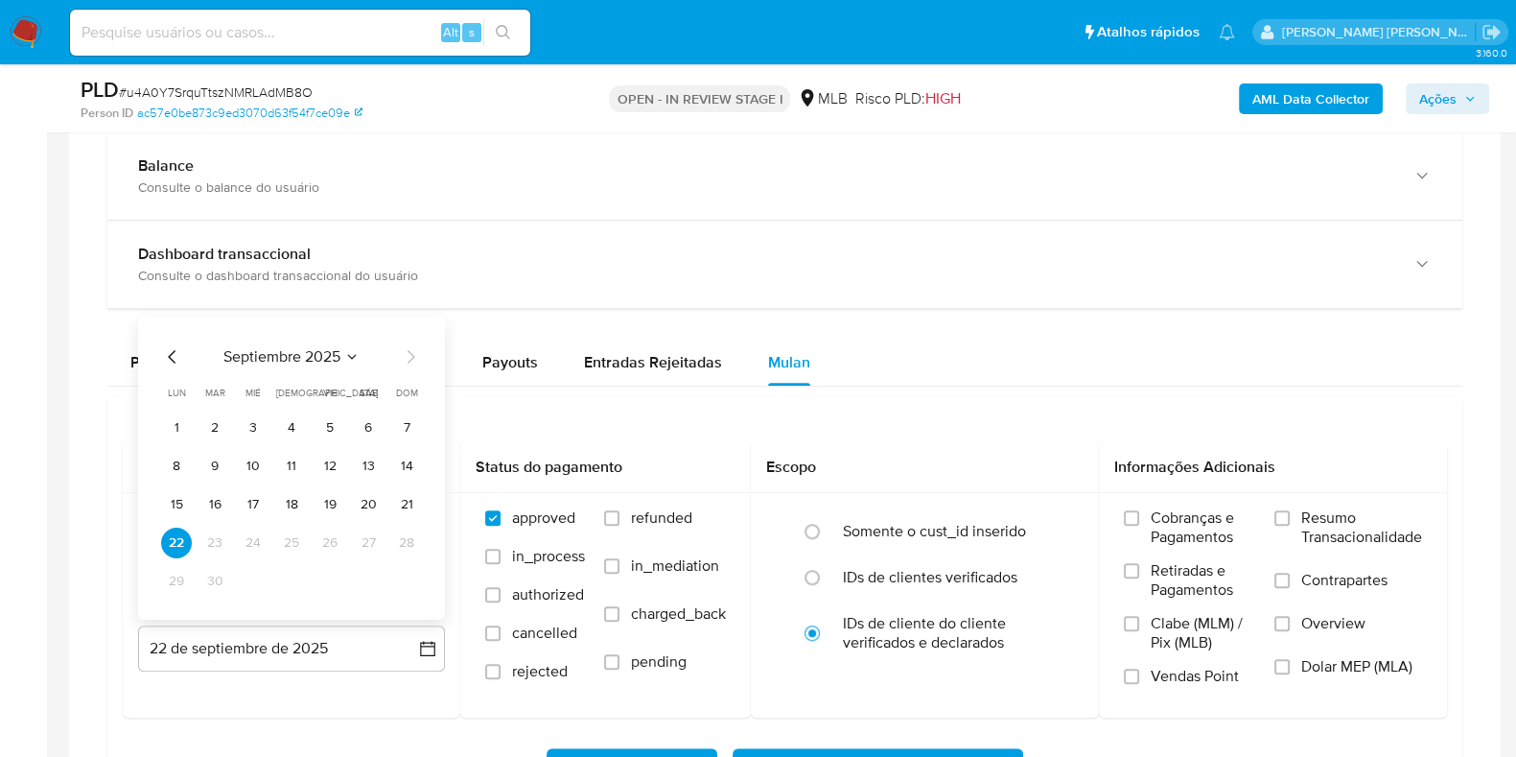
click at [73, 391] on div at bounding box center [785, 451] width 1432 height 840
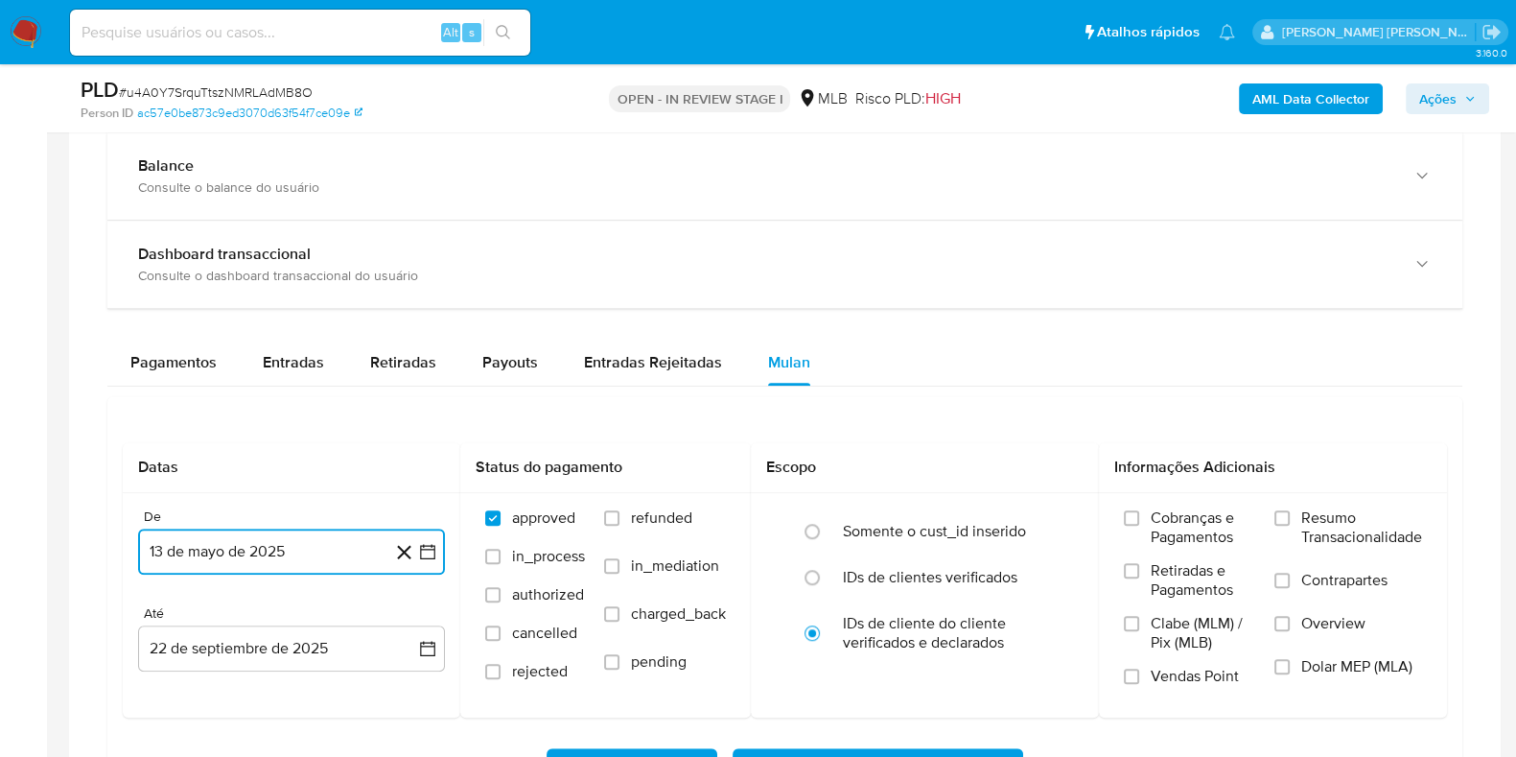
click at [281, 560] on button "13 de mayo de 2025" at bounding box center [291, 551] width 307 height 46
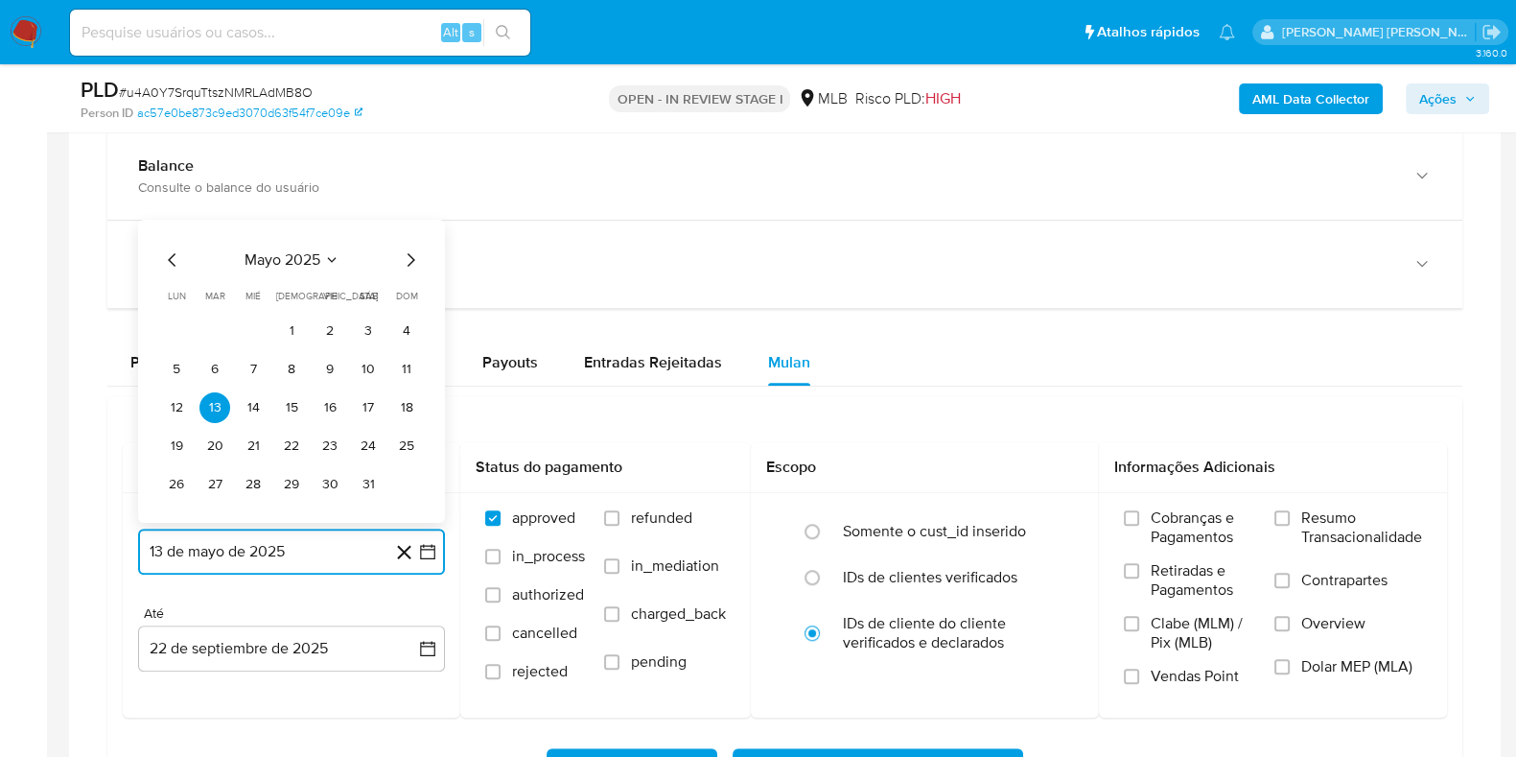
click at [293, 250] on span "mayo 2025" at bounding box center [283, 259] width 76 height 19
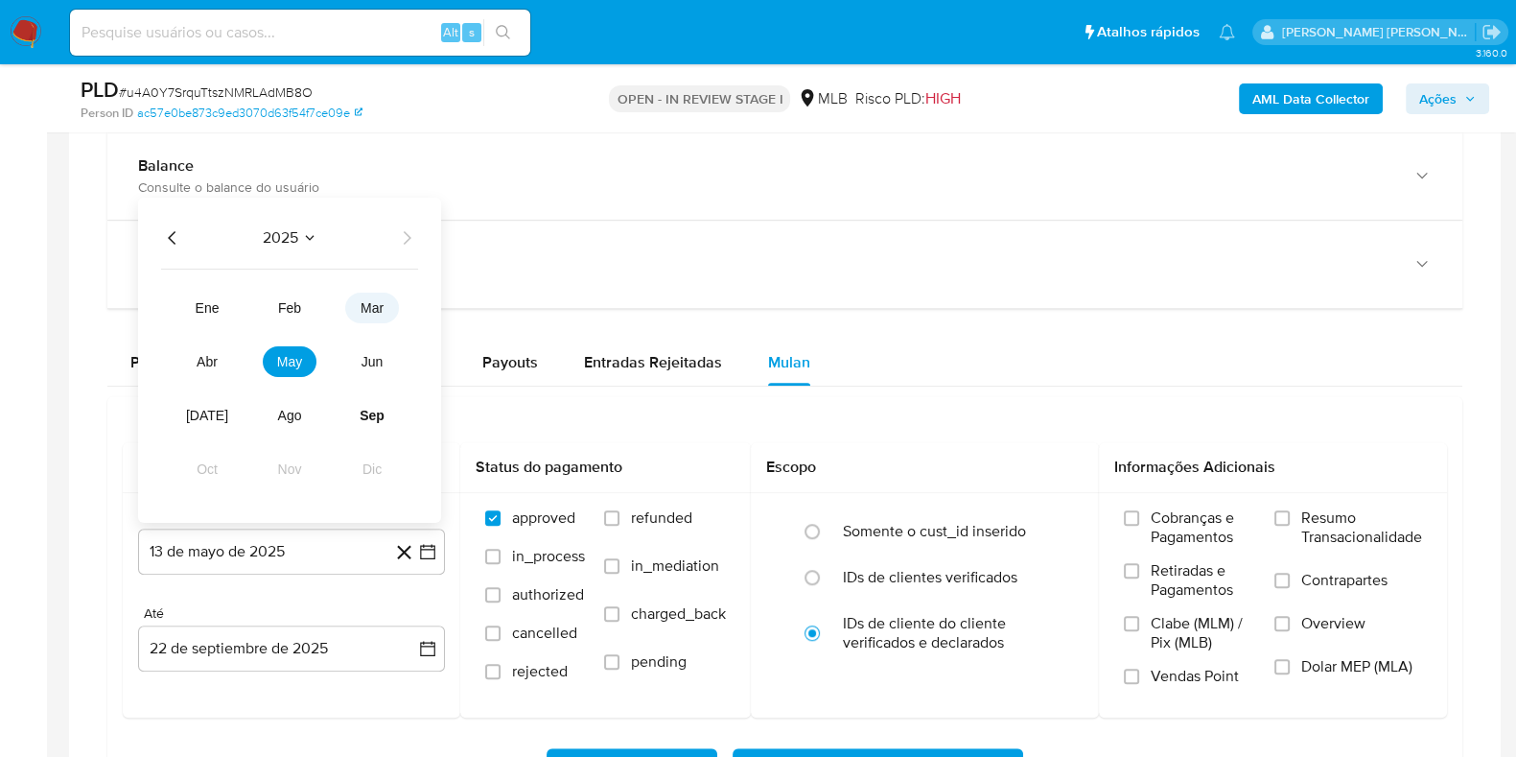
click at [364, 309] on span "mar" at bounding box center [372, 307] width 23 height 15
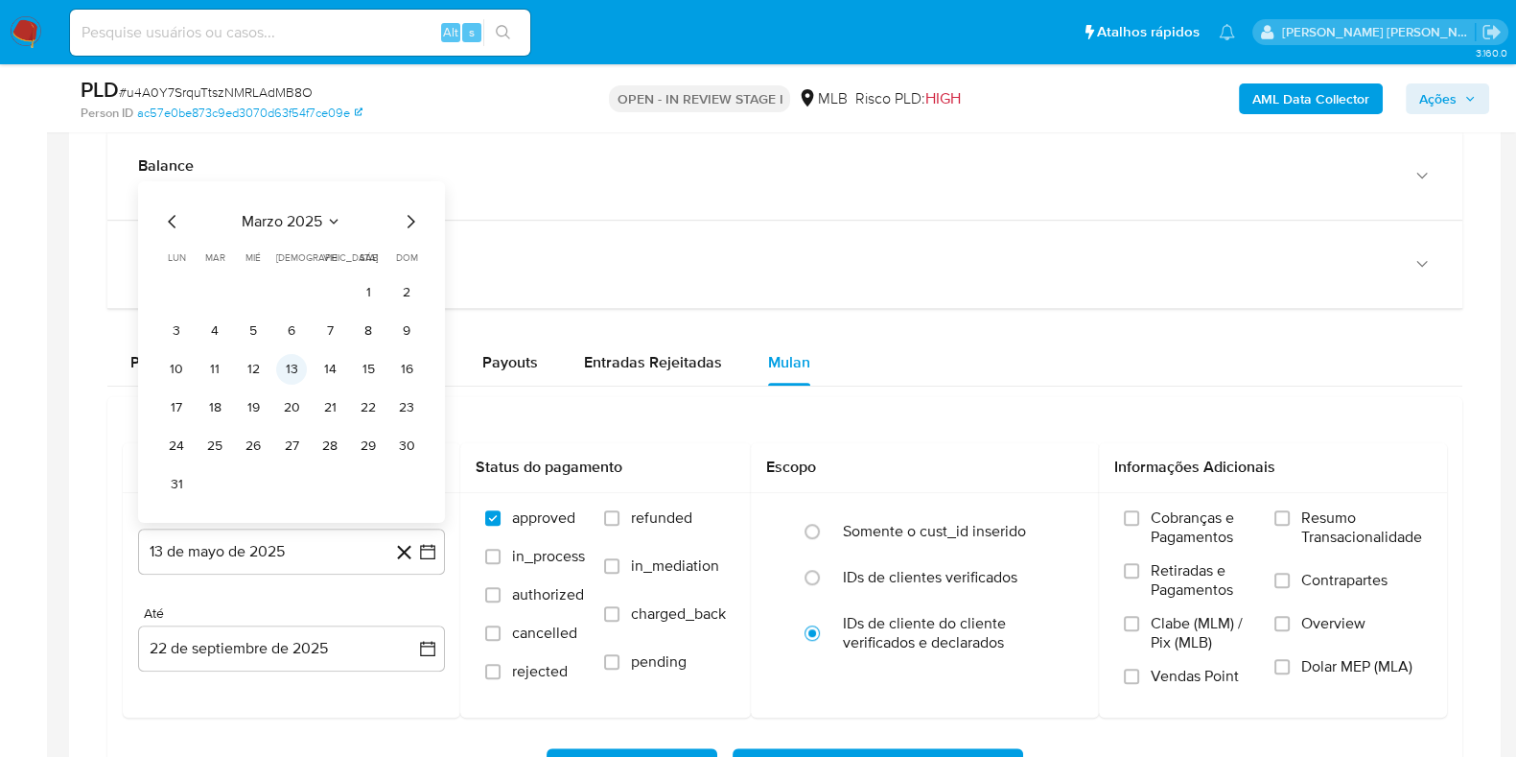
click at [297, 360] on button "13" at bounding box center [291, 369] width 31 height 31
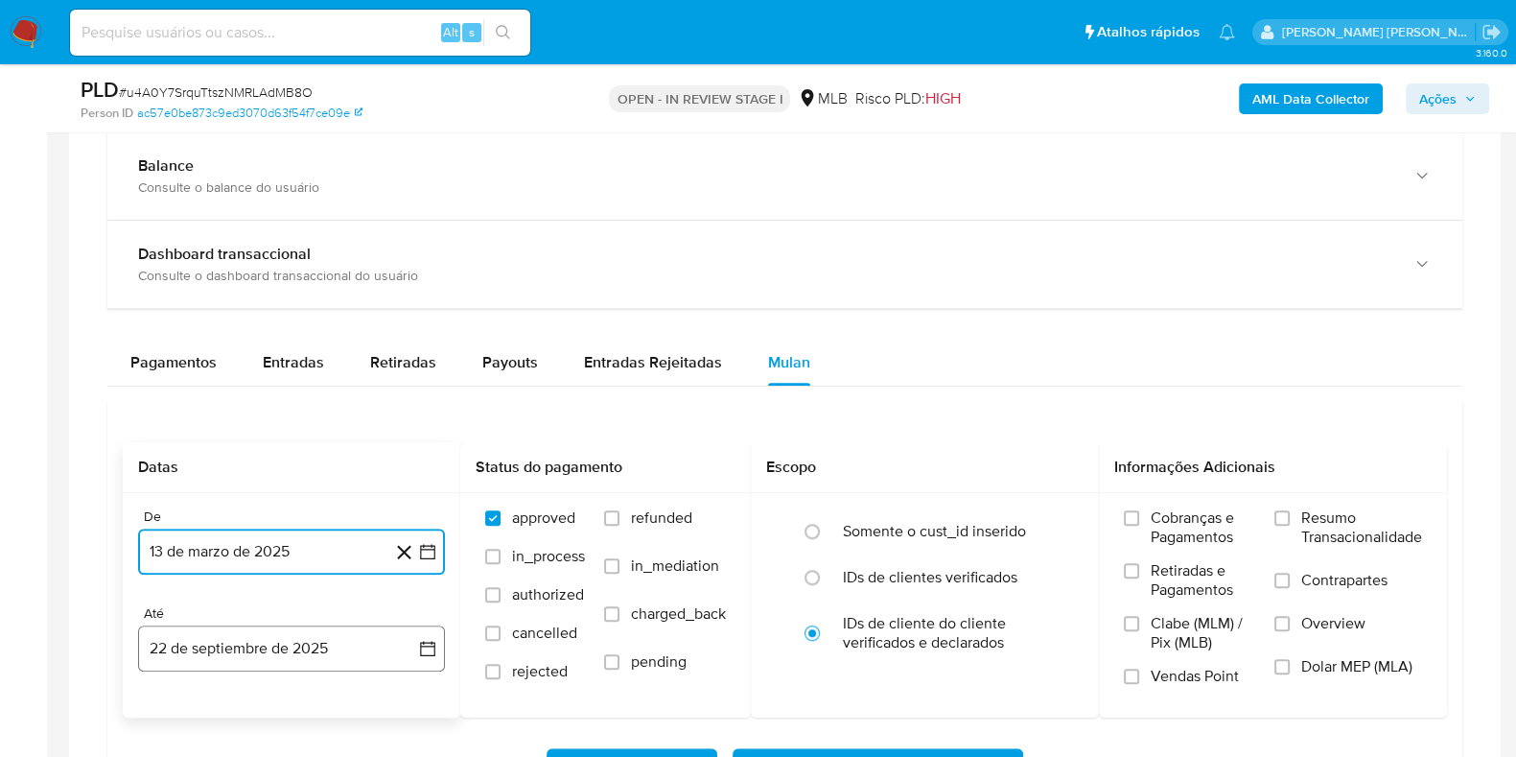
click at [270, 637] on button "22 de septiembre de 2025" at bounding box center [291, 648] width 307 height 46
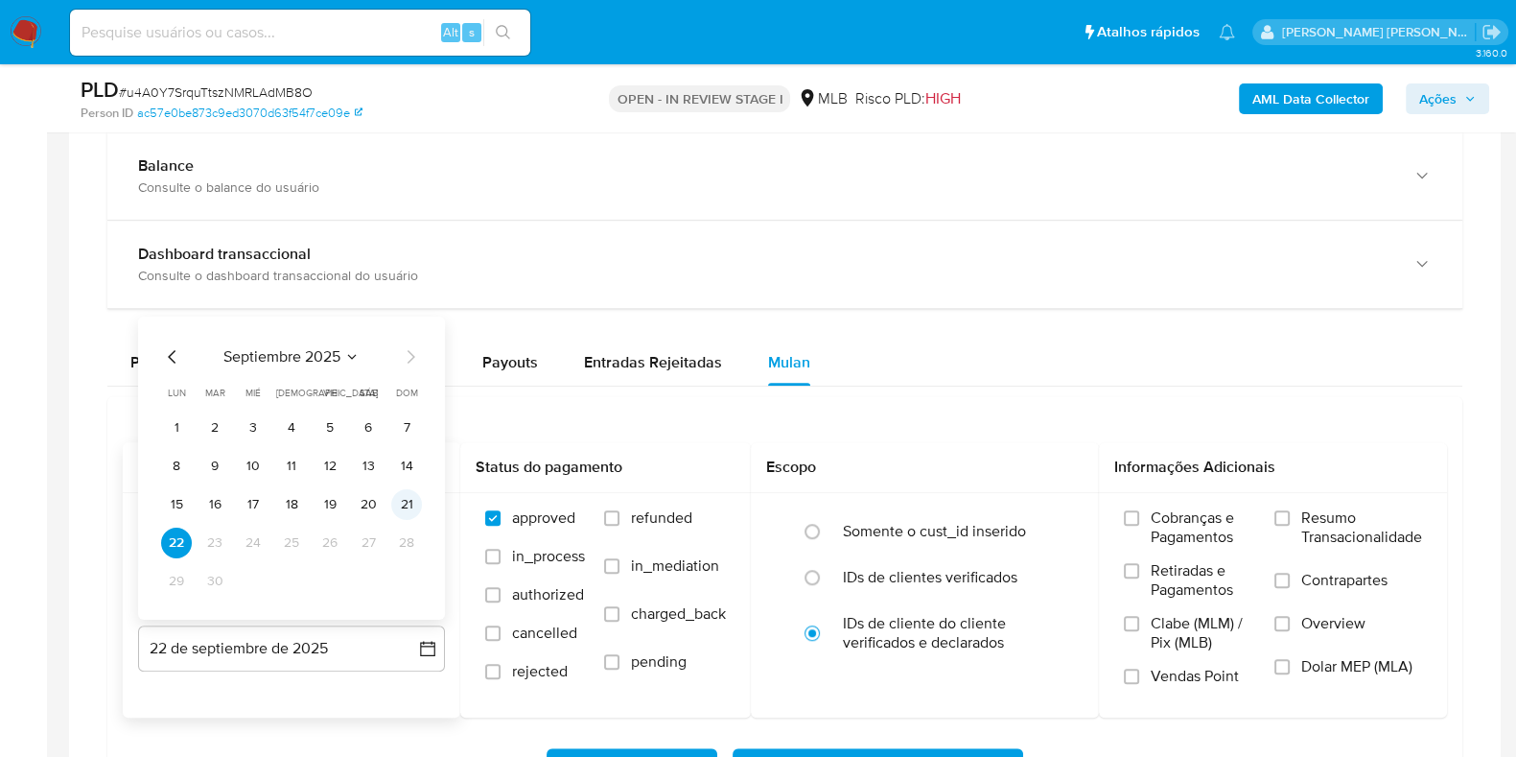
click at [407, 502] on button "21" at bounding box center [406, 504] width 31 height 31
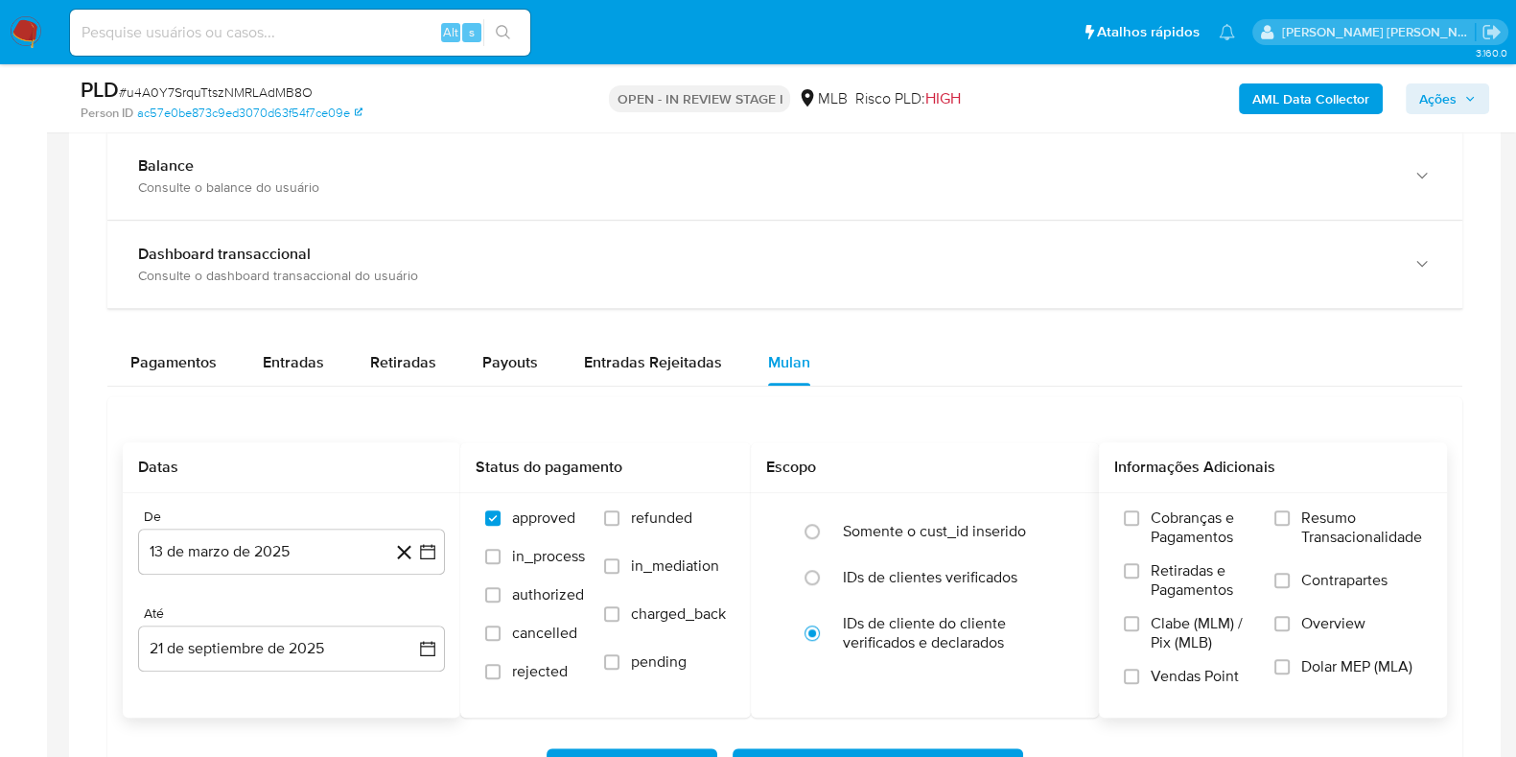
click at [1316, 510] on span "Resumo Transacionalidade" at bounding box center [1362, 527] width 121 height 38
click at [1290, 510] on input "Resumo Transacionalidade" at bounding box center [1282, 517] width 15 height 15
click at [1328, 577] on span "Contrapartes" at bounding box center [1345, 580] width 86 height 19
click at [1290, 577] on input "Contrapartes" at bounding box center [1282, 580] width 15 height 15
click at [891, 750] on span "Baixar operações + Baixar CaseLog" at bounding box center [878, 771] width 241 height 42
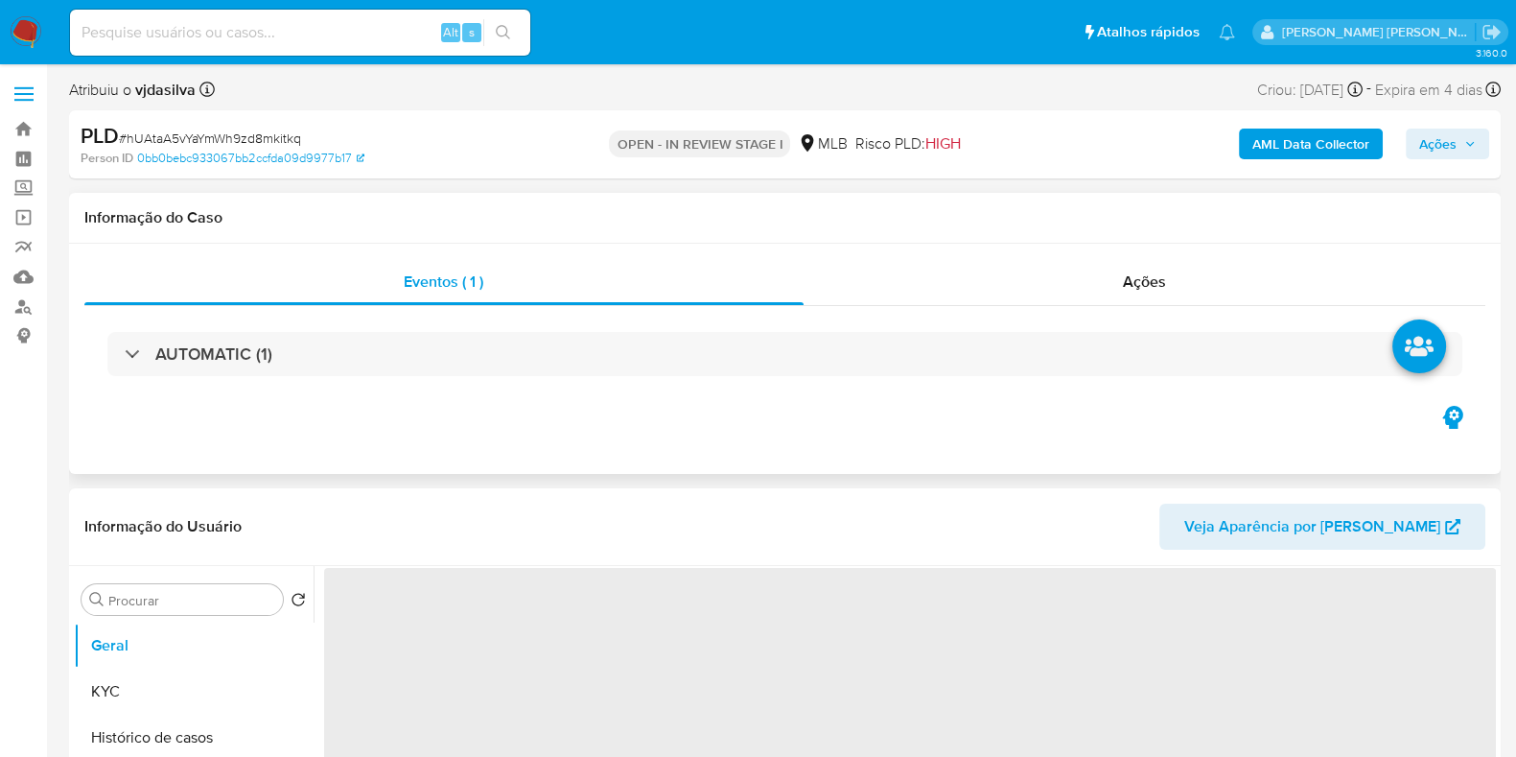
select select "10"
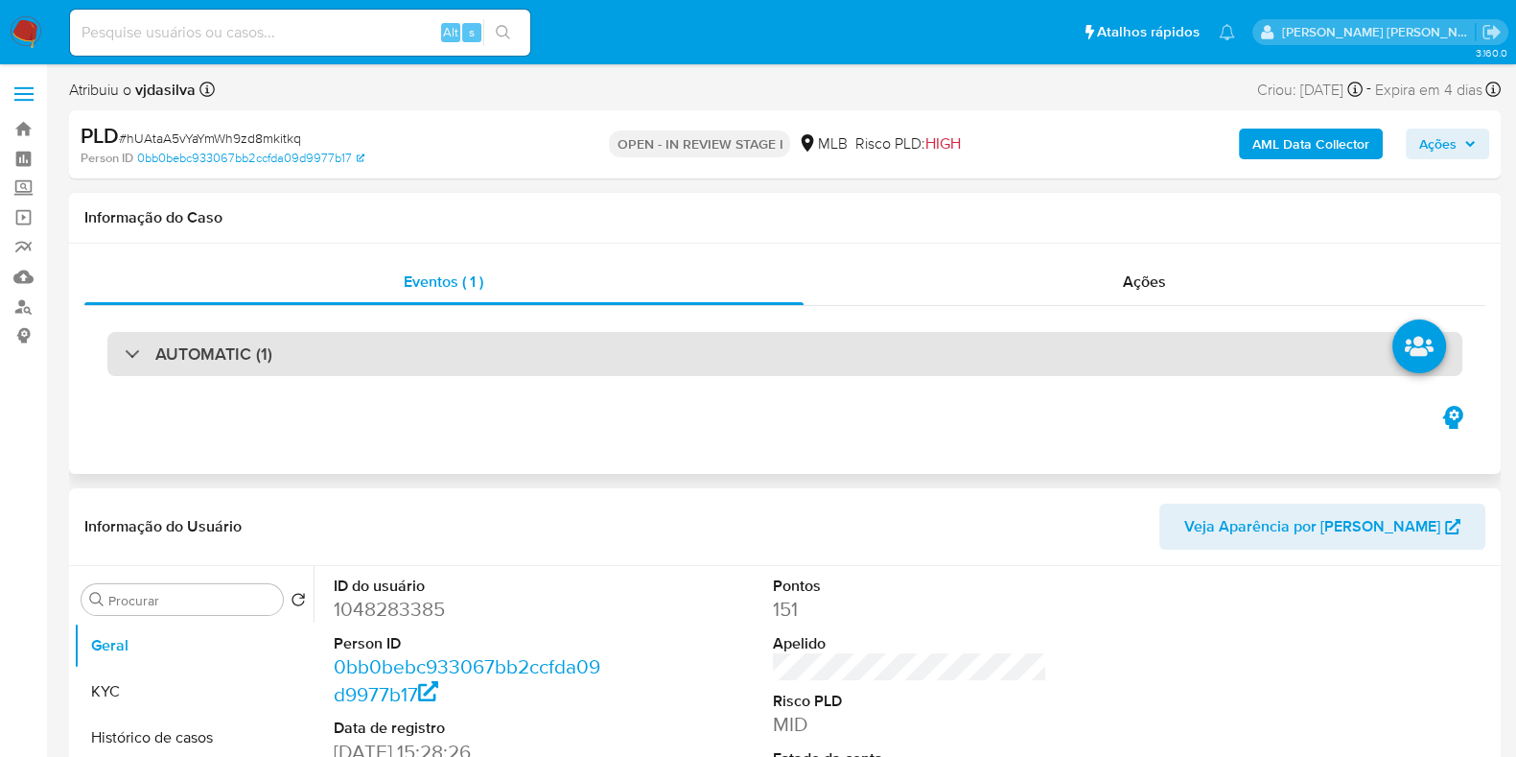
click at [695, 376] on div "AUTOMATIC (1)" at bounding box center [784, 354] width 1355 height 44
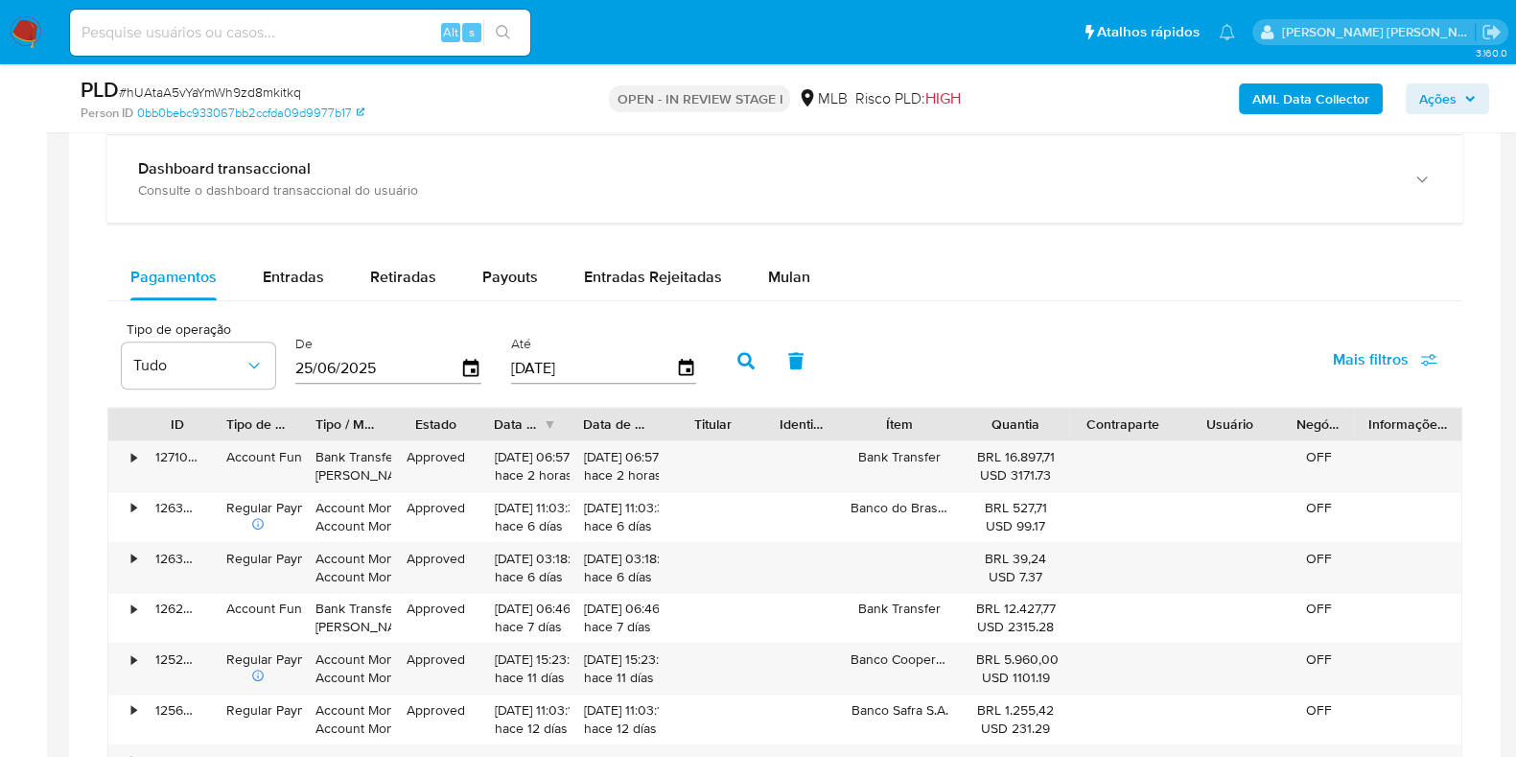
scroll to position [1884, 0]
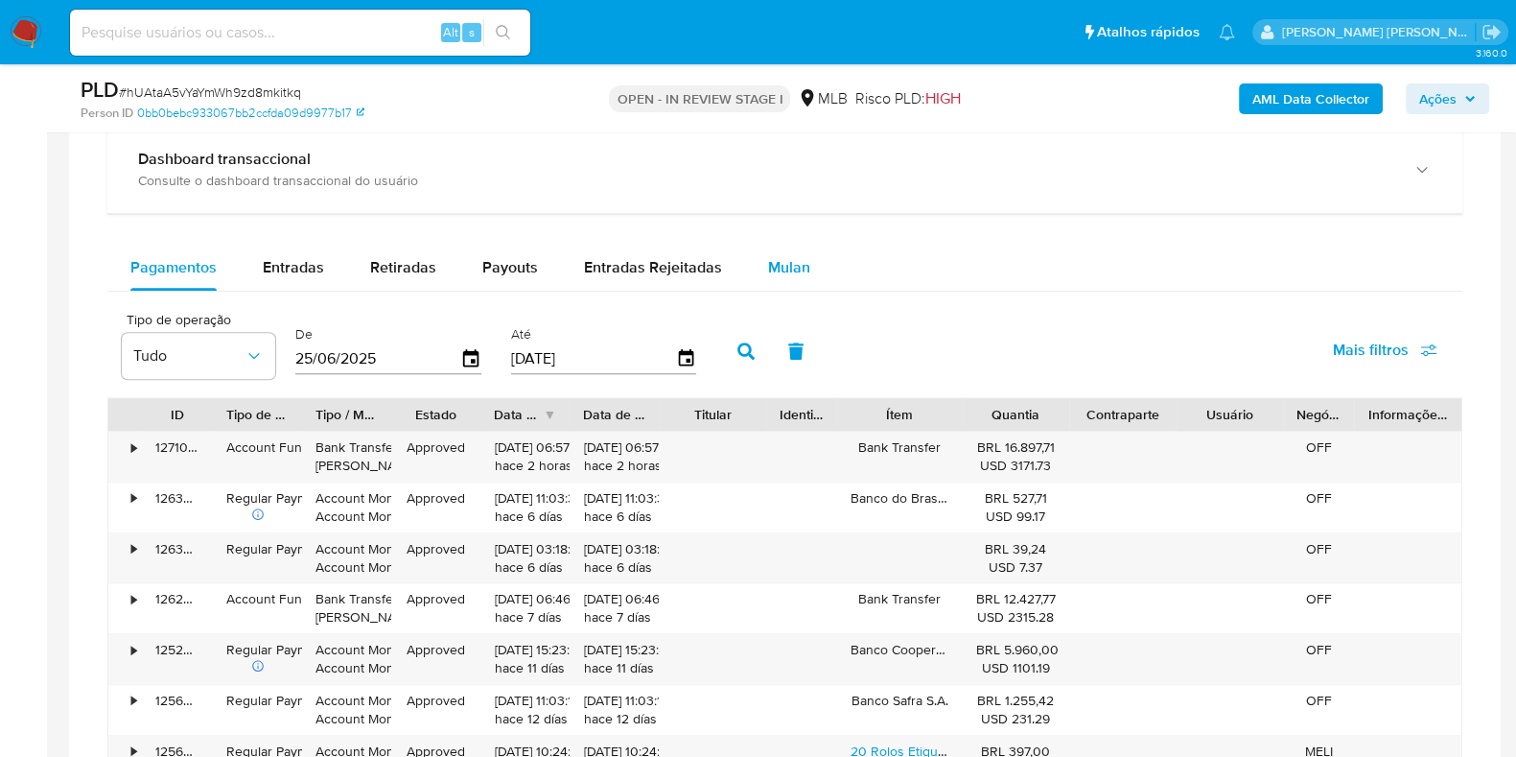
click at [770, 256] on span "Mulan" at bounding box center [789, 267] width 42 height 22
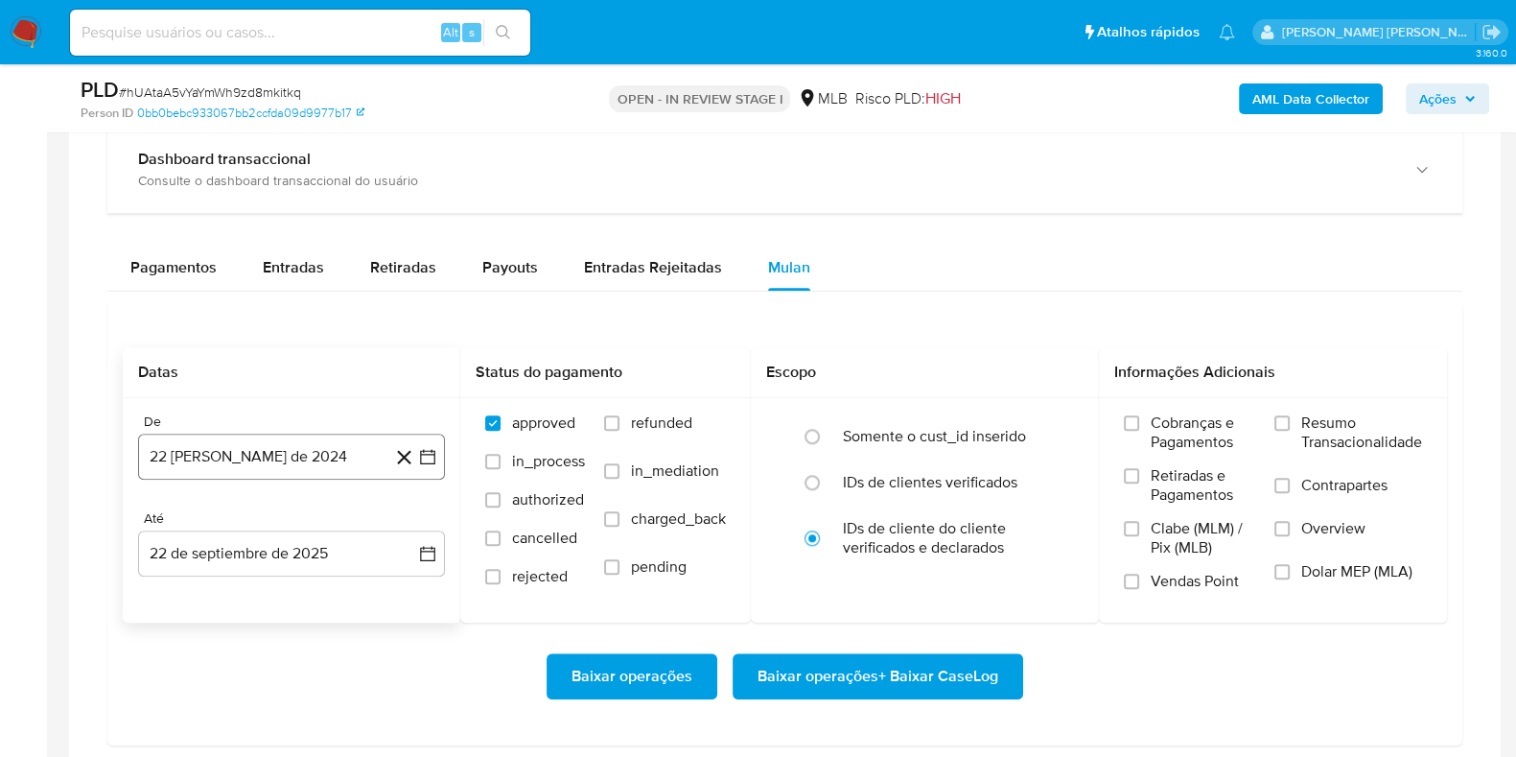
click at [205, 470] on button "22 [PERSON_NAME] de 2024" at bounding box center [291, 457] width 307 height 46
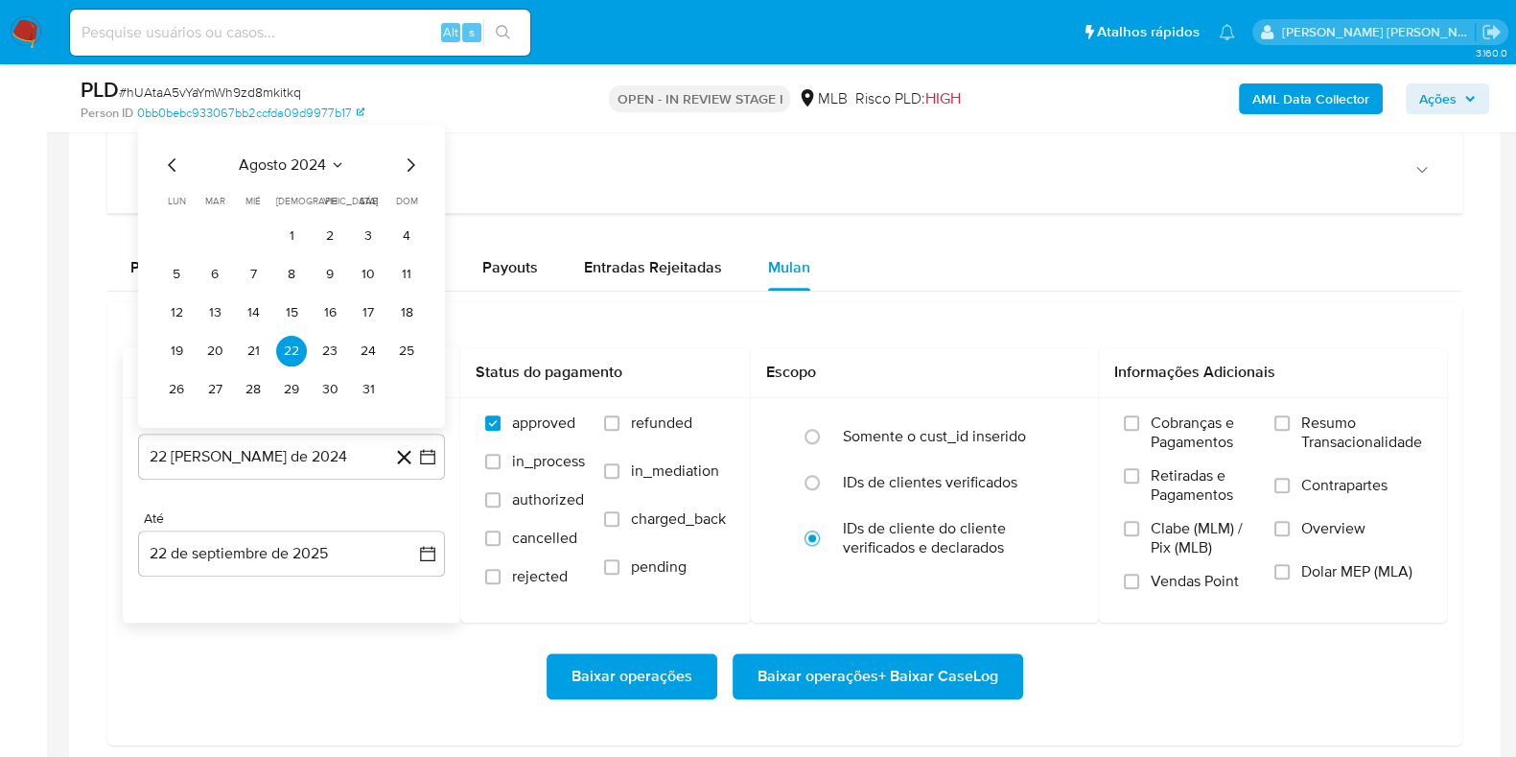
click at [288, 166] on span "agosto 2024" at bounding box center [282, 164] width 87 height 19
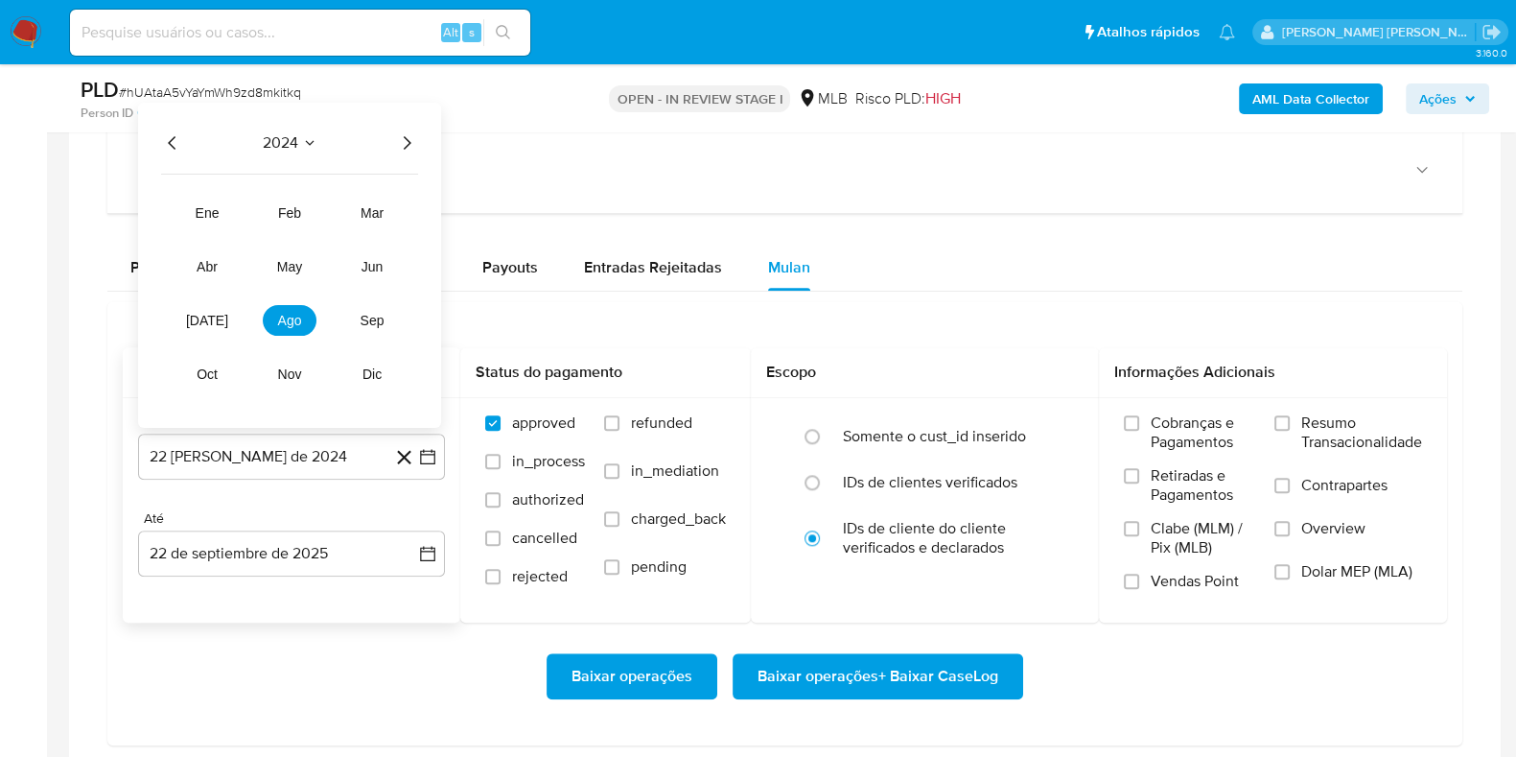
click at [412, 135] on icon "Año siguiente" at bounding box center [406, 142] width 23 height 23
click at [210, 320] on span "[DATE]" at bounding box center [207, 320] width 42 height 15
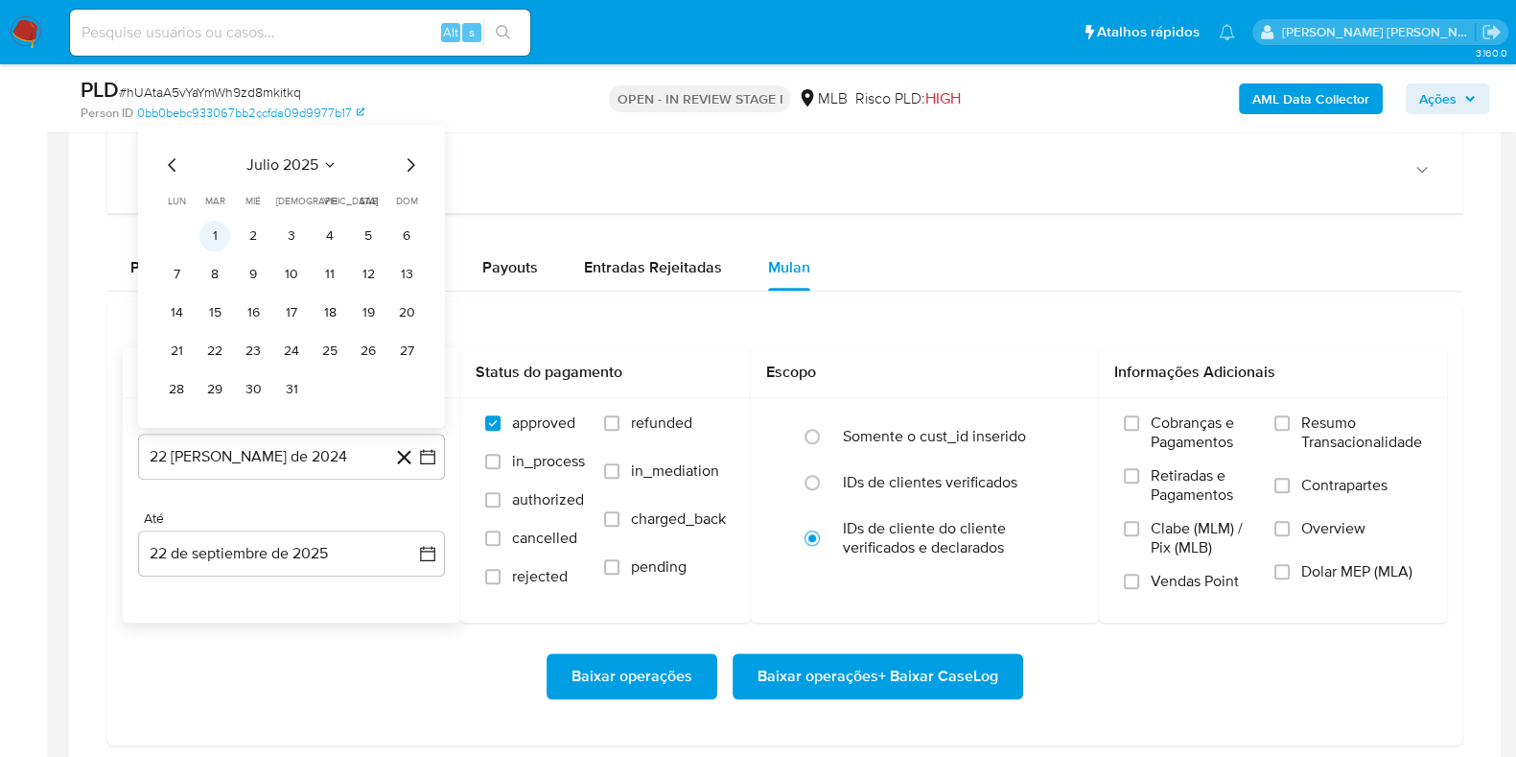
click at [213, 231] on button "1" at bounding box center [215, 236] width 31 height 31
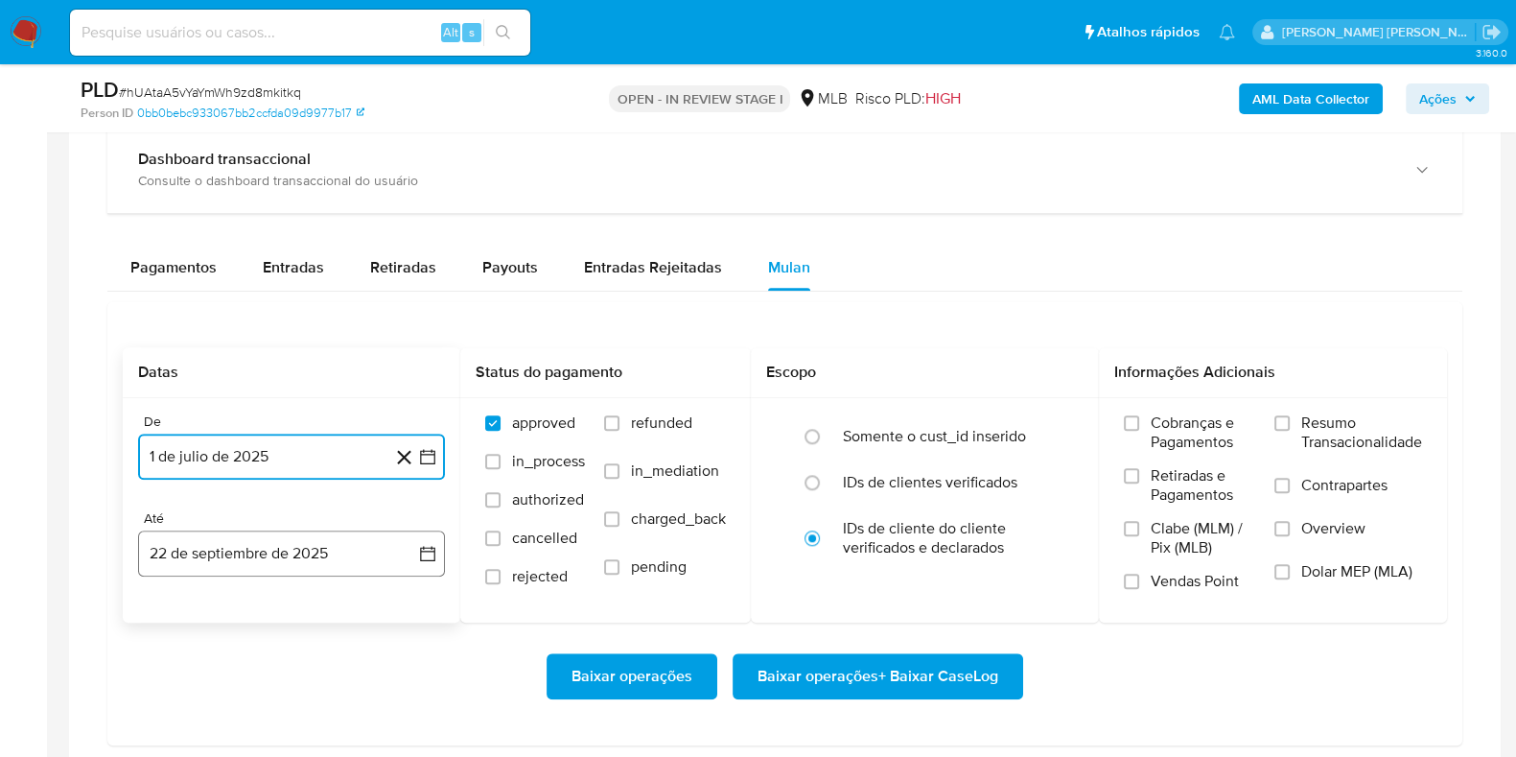
click at [259, 549] on button "22 de septiembre de 2025" at bounding box center [291, 553] width 307 height 46
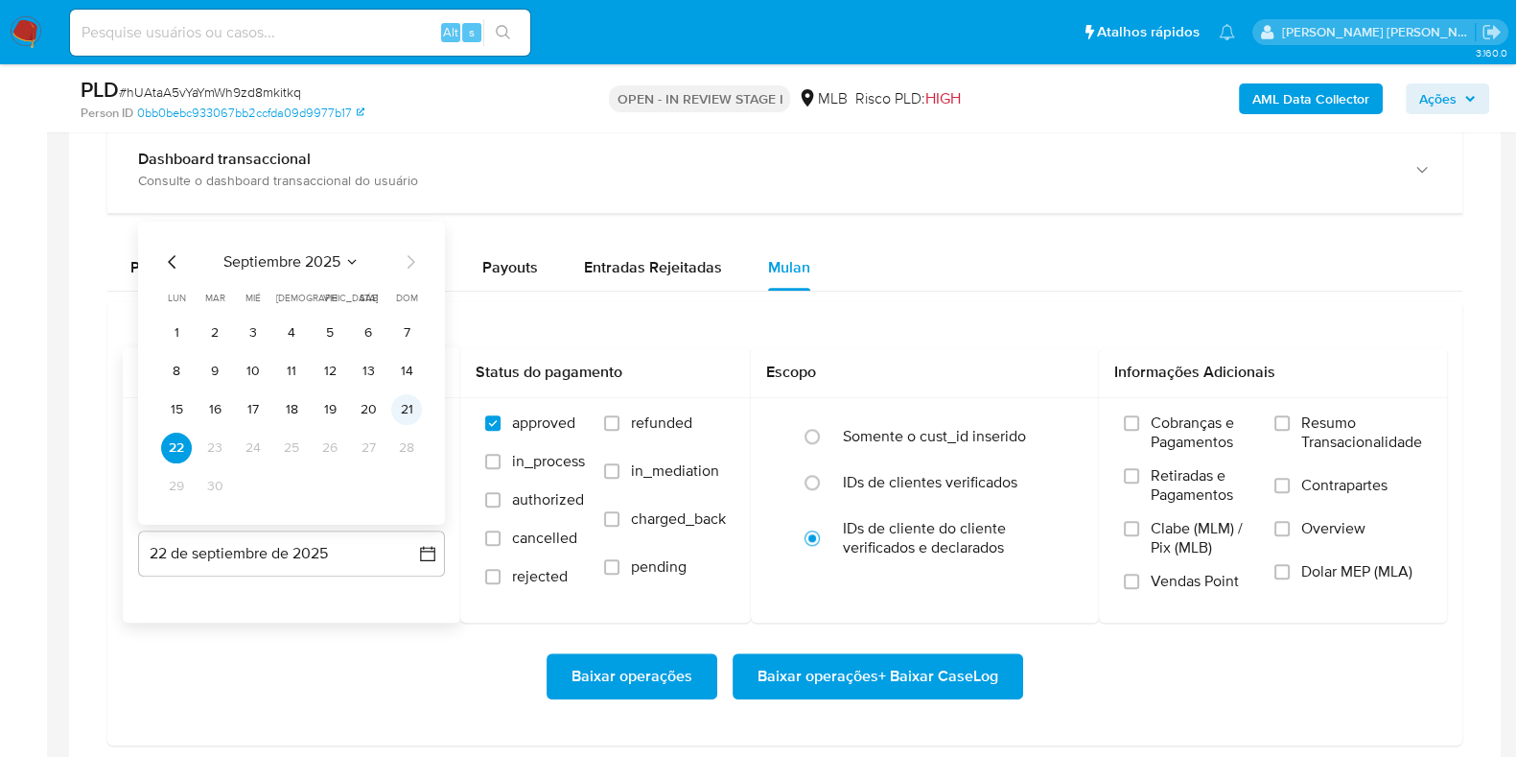
click at [406, 405] on button "21" at bounding box center [406, 409] width 31 height 31
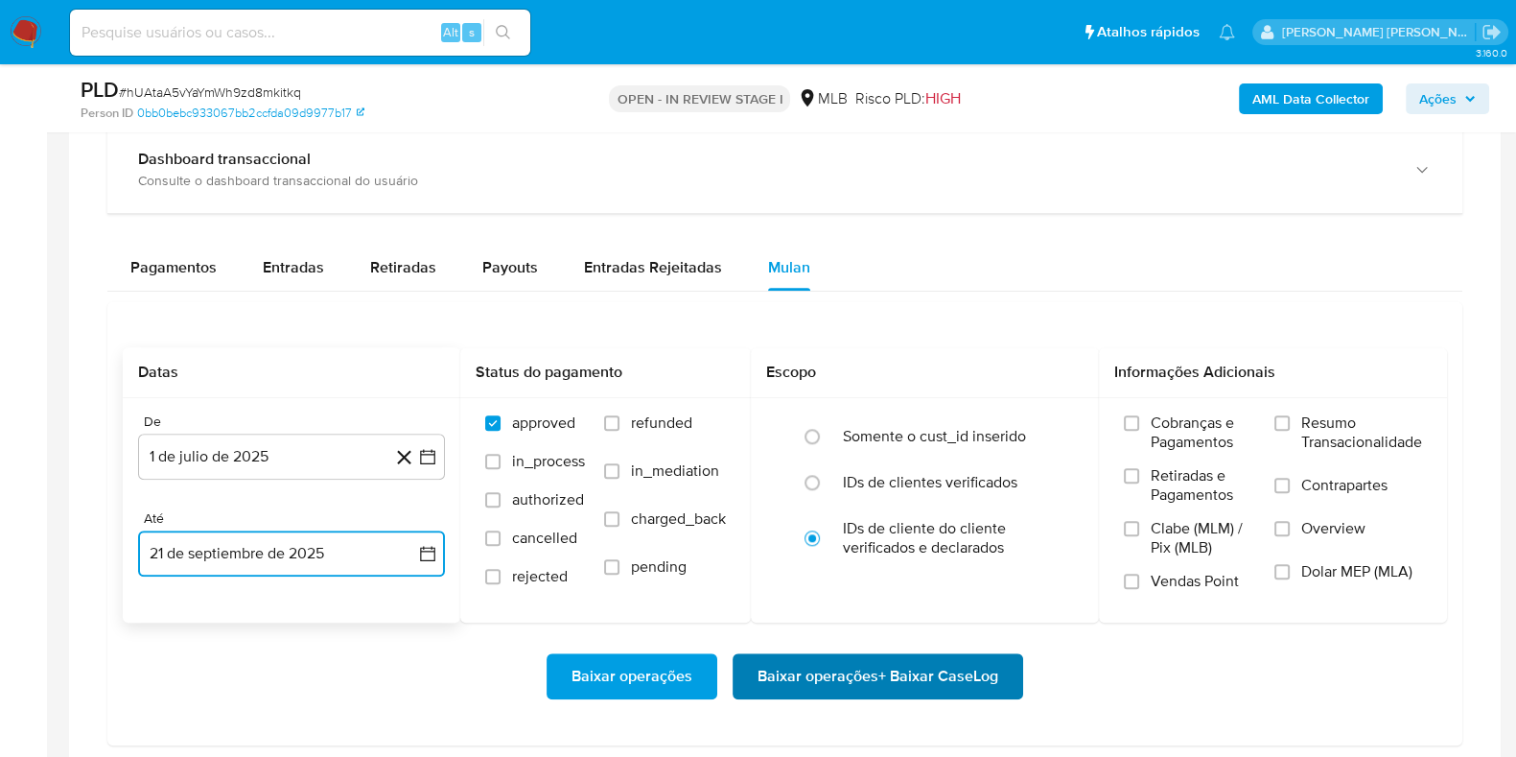
click at [879, 673] on span "Baixar operações + Baixar CaseLog" at bounding box center [878, 676] width 241 height 42
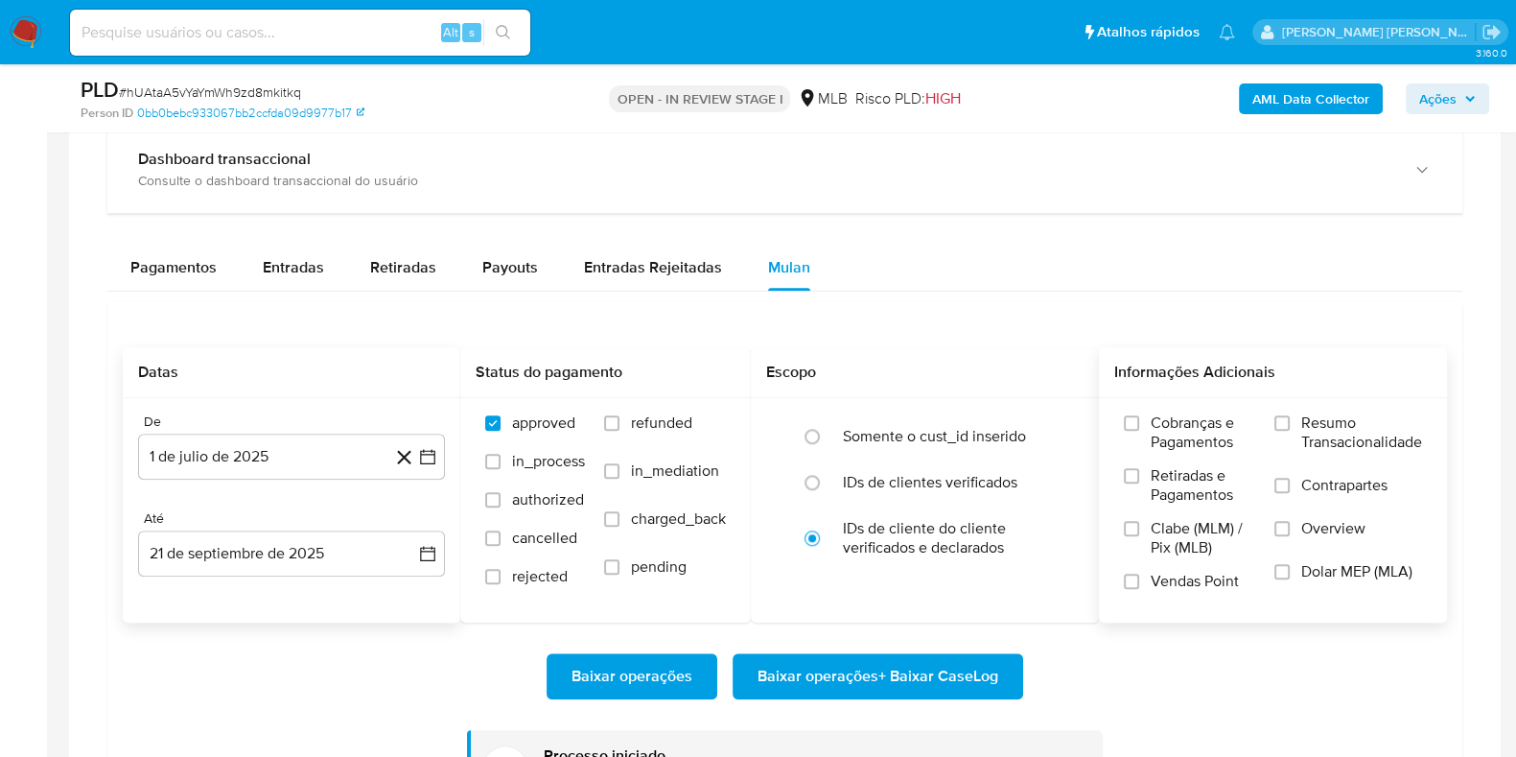
click at [1288, 427] on span at bounding box center [1282, 422] width 15 height 15
click at [1288, 427] on input "Resumo Transacionalidade" at bounding box center [1282, 422] width 15 height 15
click at [1303, 476] on span "Contrapartes" at bounding box center [1345, 485] width 86 height 19
click at [1290, 478] on input "Contrapartes" at bounding box center [1282, 485] width 15 height 15
click at [935, 677] on span "Baixar operações + Baixar CaseLog" at bounding box center [878, 676] width 241 height 42
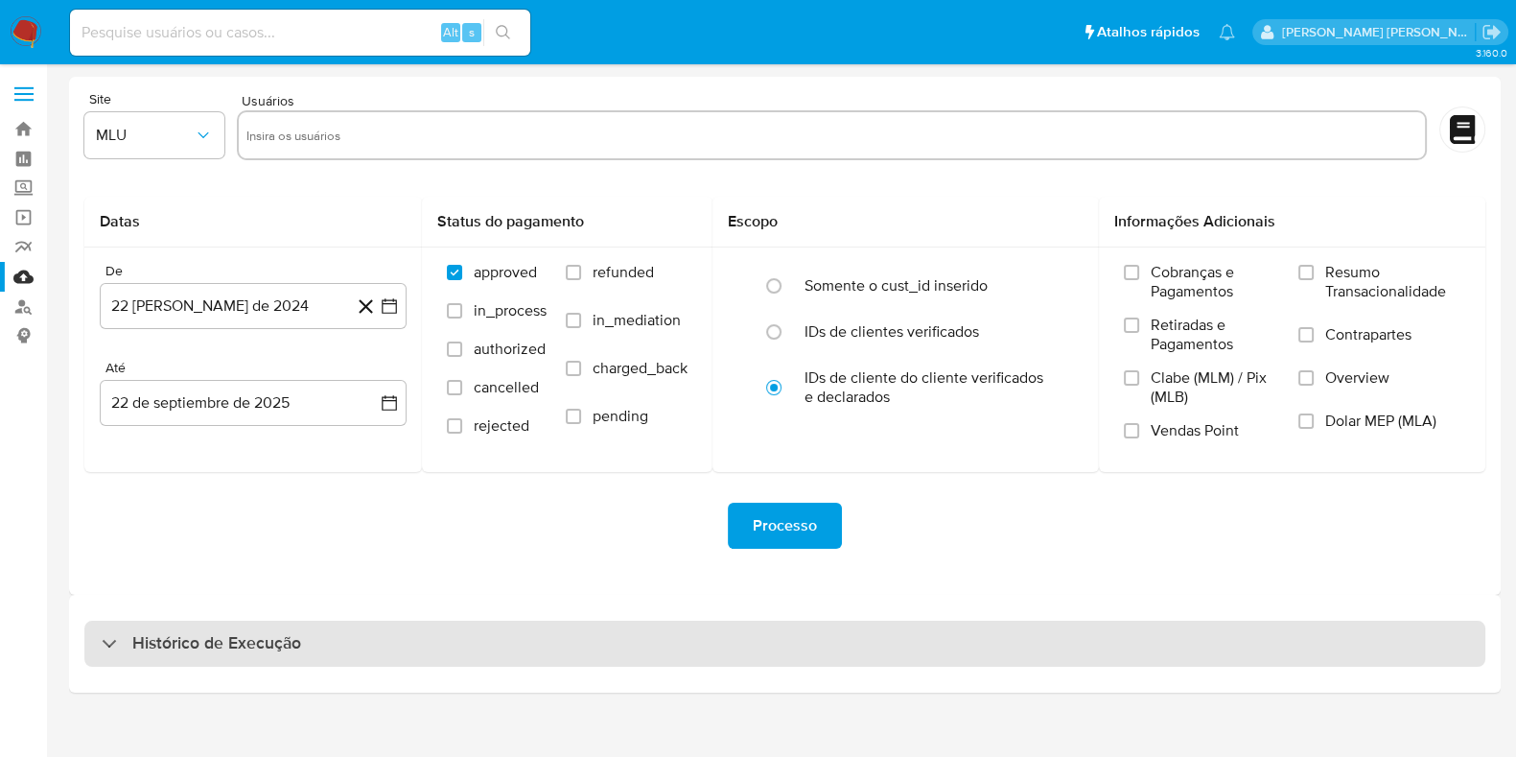
click at [408, 647] on div "Histórico de Execução" at bounding box center [784, 644] width 1401 height 46
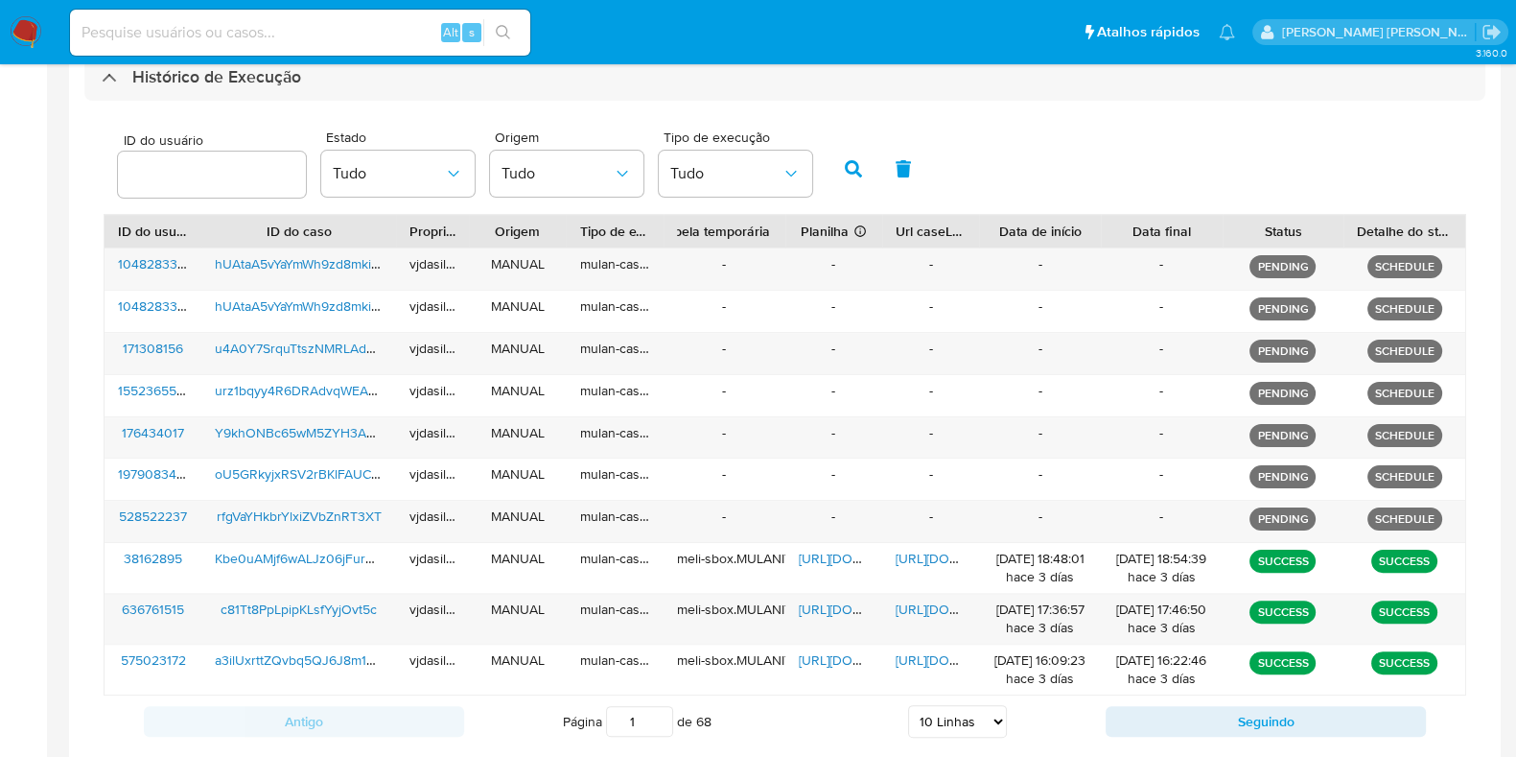
scroll to position [591, 0]
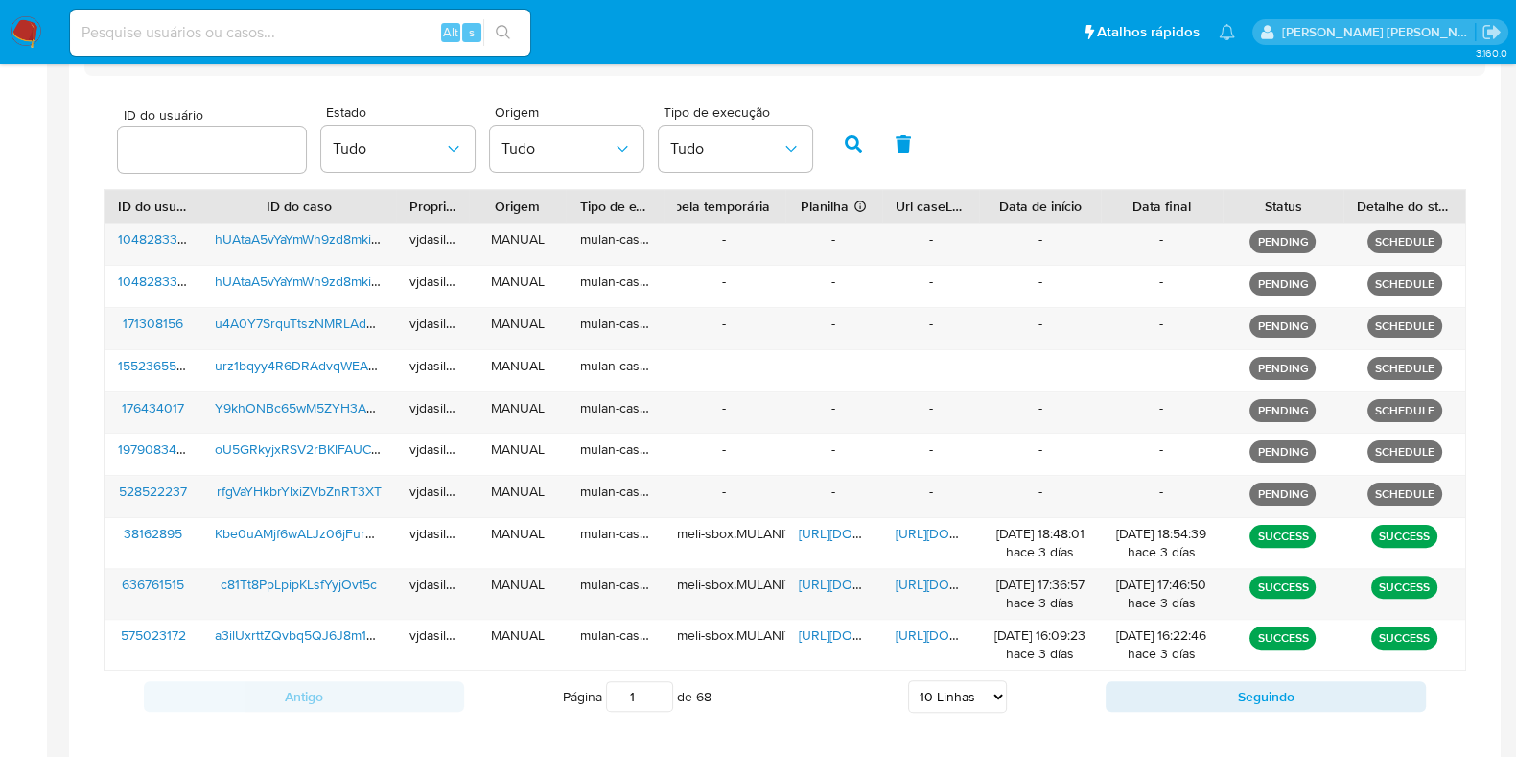
click at [969, 692] on select "5 Linhas 10 Linhas 20 Linhas 25 Linhas 50 Linhas 100 Linhas" at bounding box center [957, 696] width 99 height 33
select select "100"
click at [908, 680] on select "5 Linhas 10 Linhas 20 Linhas 25 Linhas 50 Linhas 100 Linhas" at bounding box center [957, 696] width 99 height 33
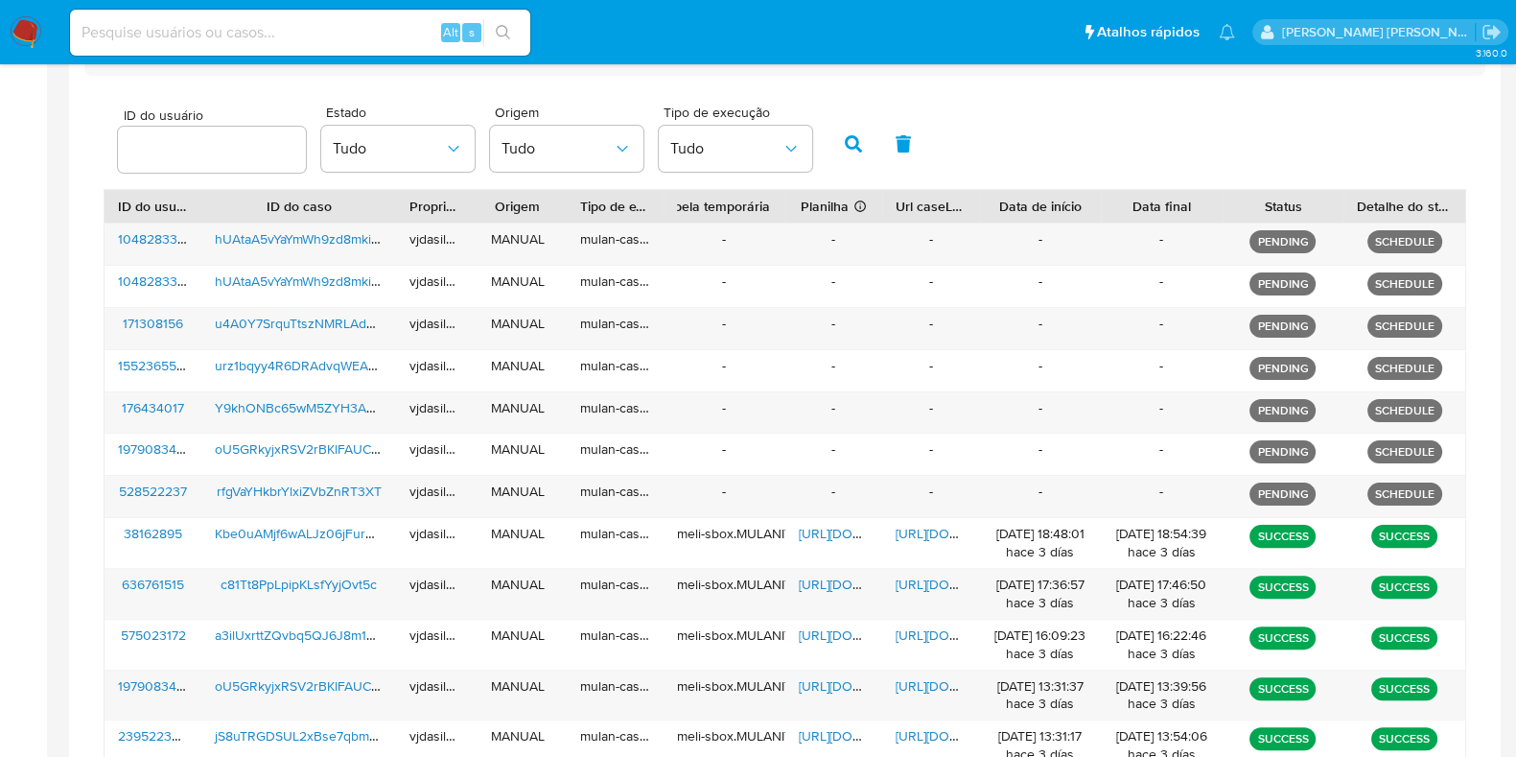
scroll to position [1851, 0]
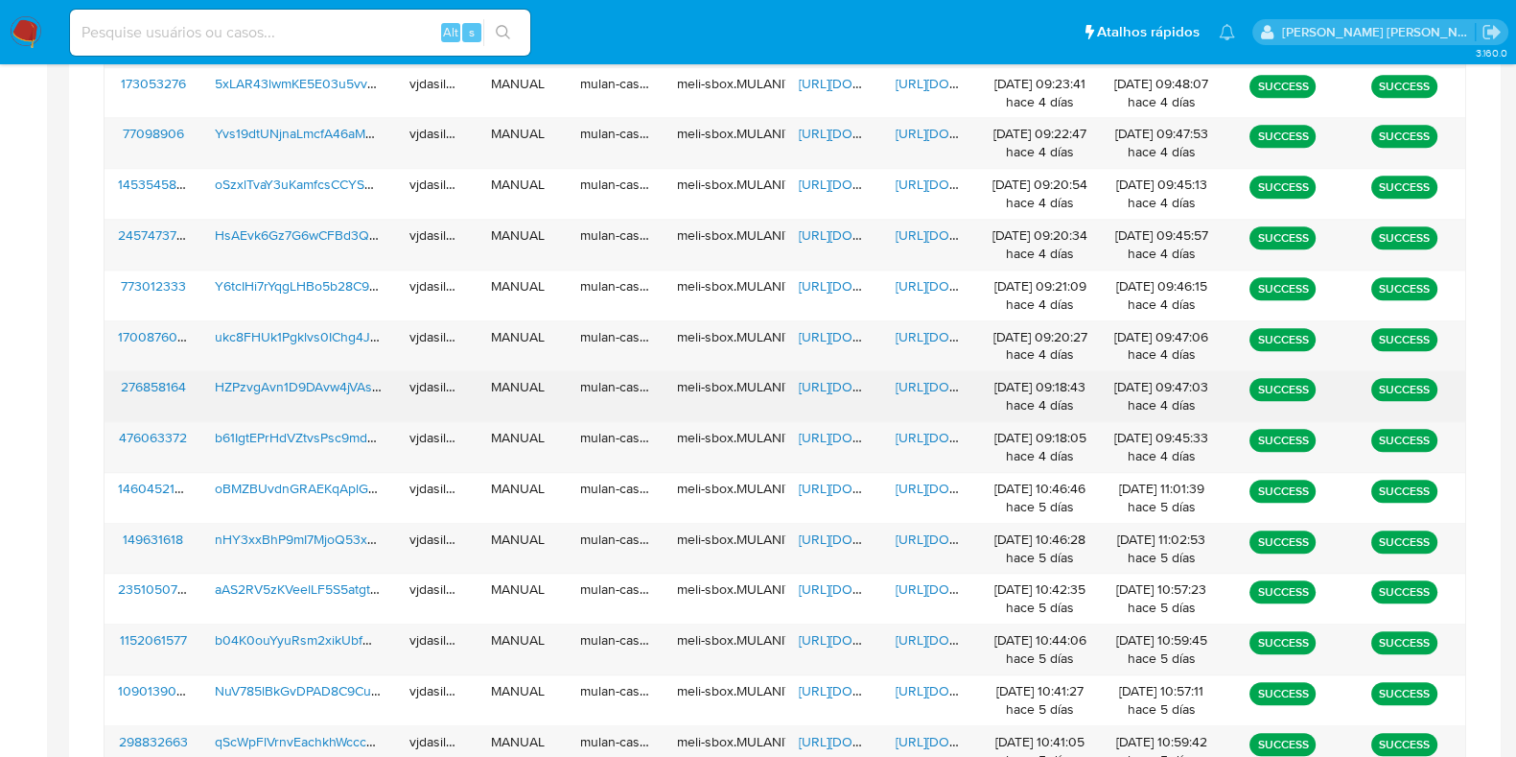
click at [927, 377] on span "https://docs.google.com/document/d/1IEsKxSkK2jqHq9MAA3VLtgSCilYebIz6wg0sEcsugD4…" at bounding box center [962, 386] width 132 height 19
click at [821, 379] on span "https://docs.google.com/spreadsheets/d/1ACulM_Lg5-HhWXrllywqtIC0za4q8AMhU6kfAIa…" at bounding box center [865, 386] width 132 height 19
click at [343, 382] on span "HZPzvgAvn1D9DAvw4jVAs8ka" at bounding box center [304, 386] width 178 height 19
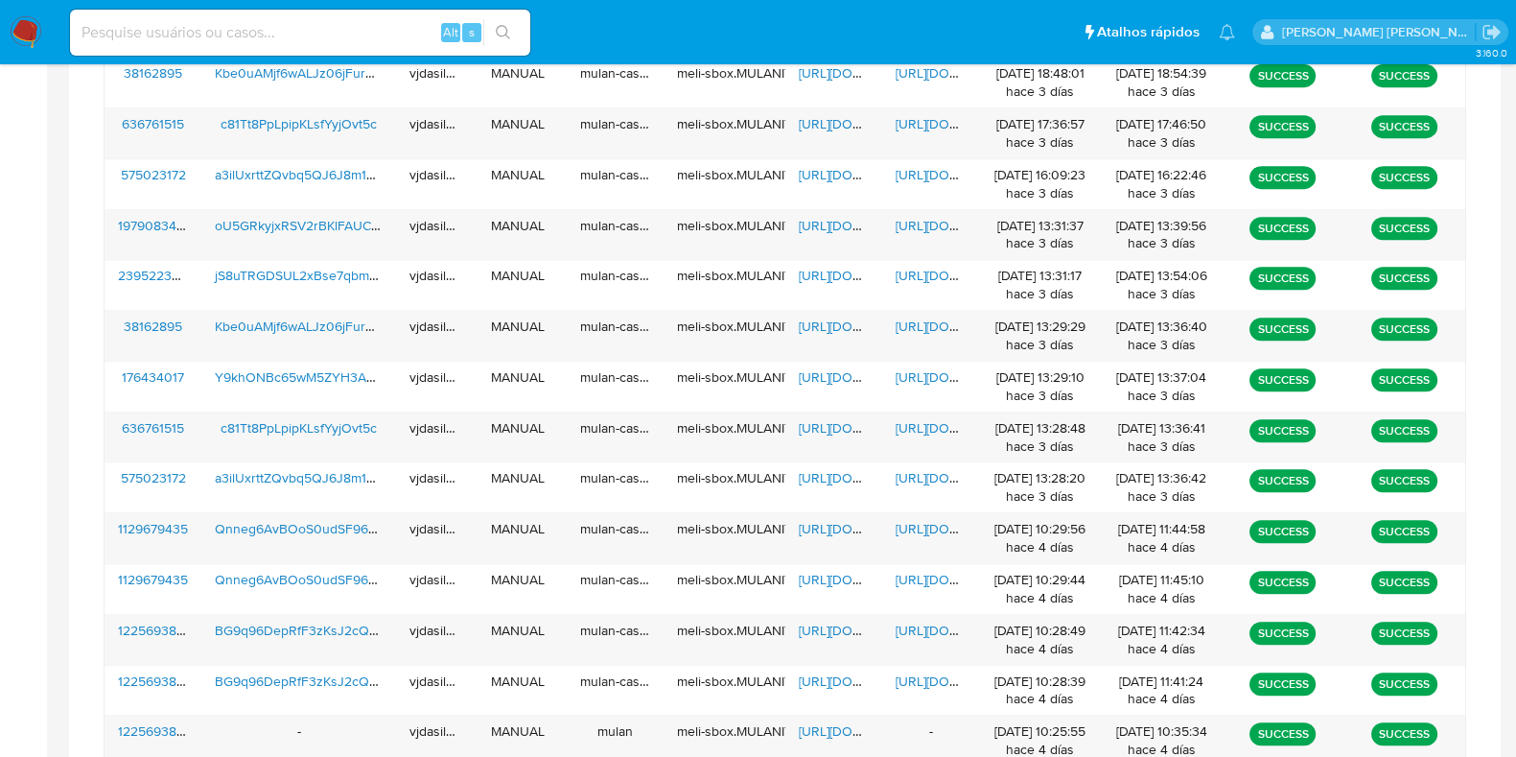
scroll to position [1039, 0]
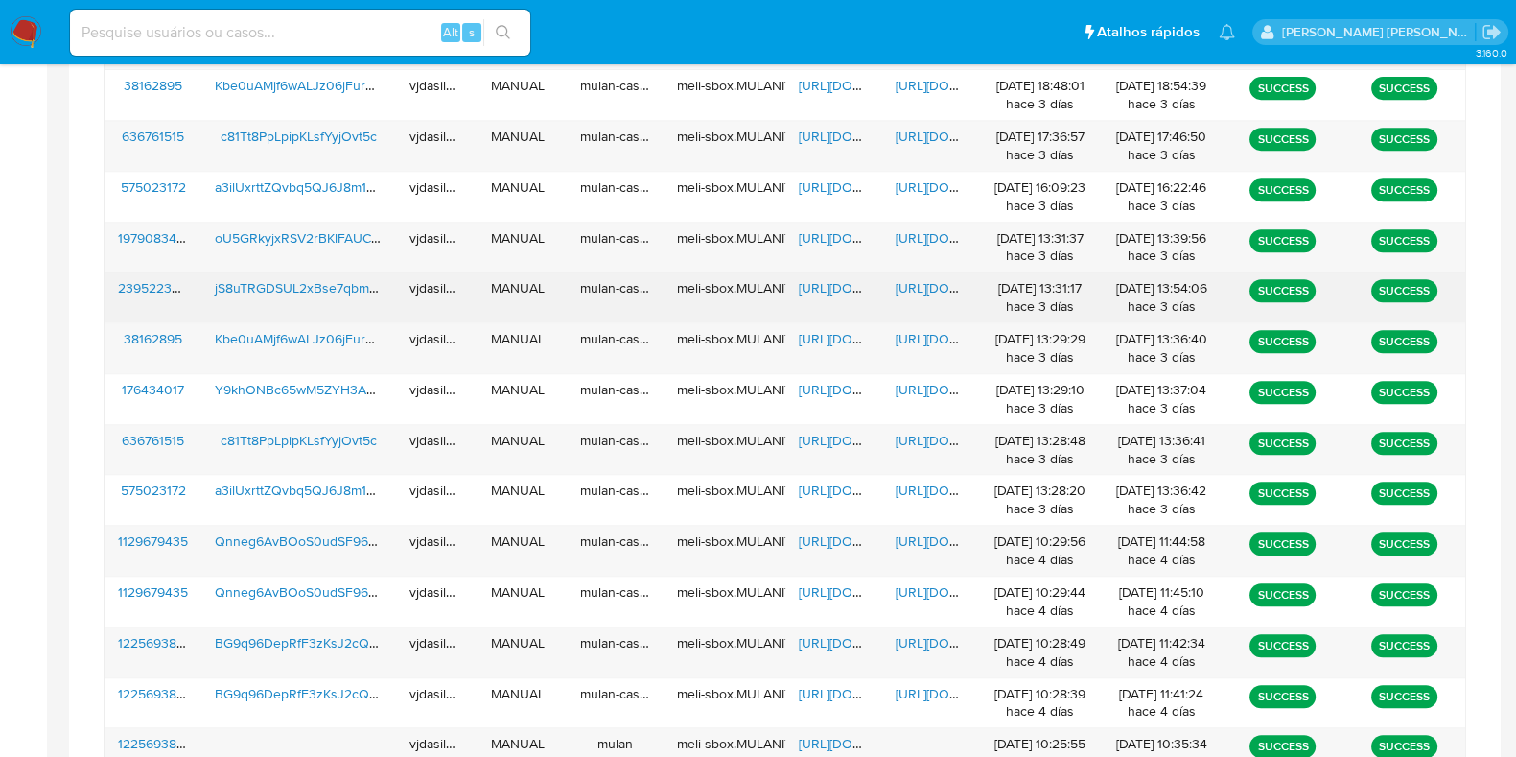
click at [930, 280] on span "https://docs.google.com/document/d/1PI1jnDmpSGqlPSyyGyBj0jJbUvSLTAEB7GLmc4EuPVs…" at bounding box center [962, 287] width 132 height 19
click at [352, 284] on span "jS8uTRGDSUL2xBse7qbmEepZ" at bounding box center [307, 287] width 185 height 19
click at [840, 280] on span "https://docs.google.com/spreadsheets/d/1B6QEYbN8nM9Ivkag7lVrw45texIFT8hA1iC_LU1…" at bounding box center [865, 287] width 132 height 19
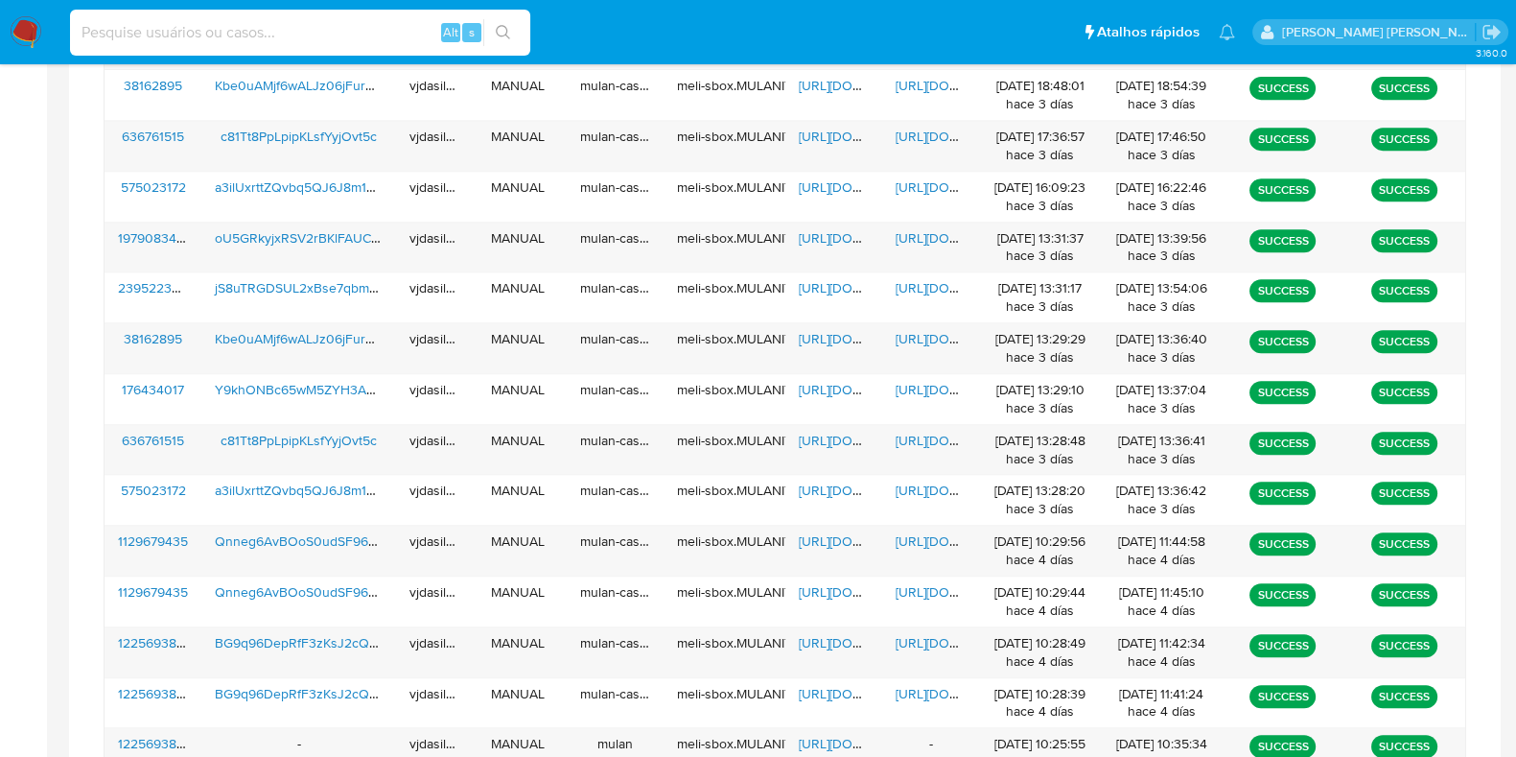
click at [340, 33] on input at bounding box center [300, 32] width 460 height 25
paste input "aAS2RV5zKVeelLF5S5atgt03"
type input "aAS2RV5zKVeelLF5S5atgt03"
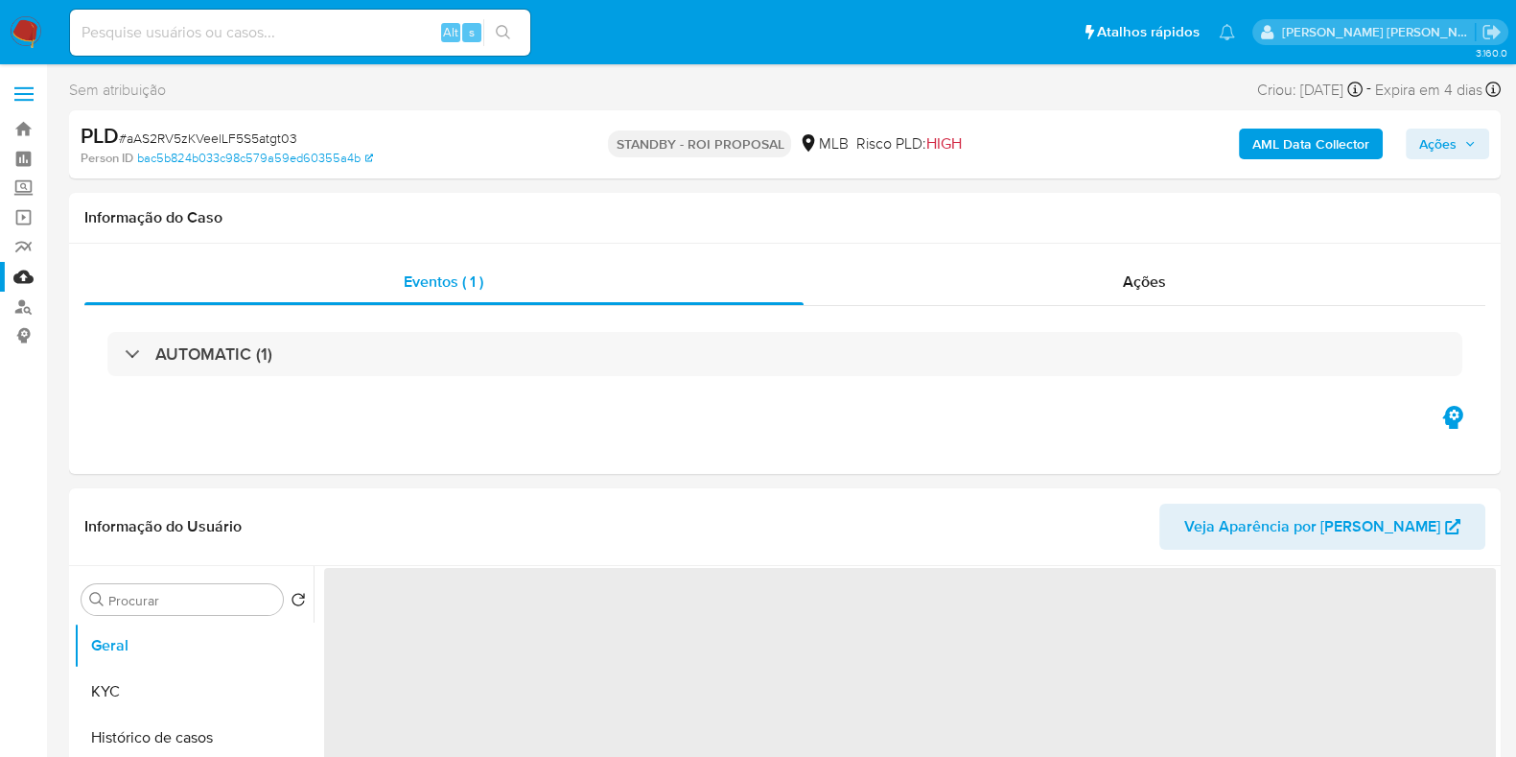
select select "10"
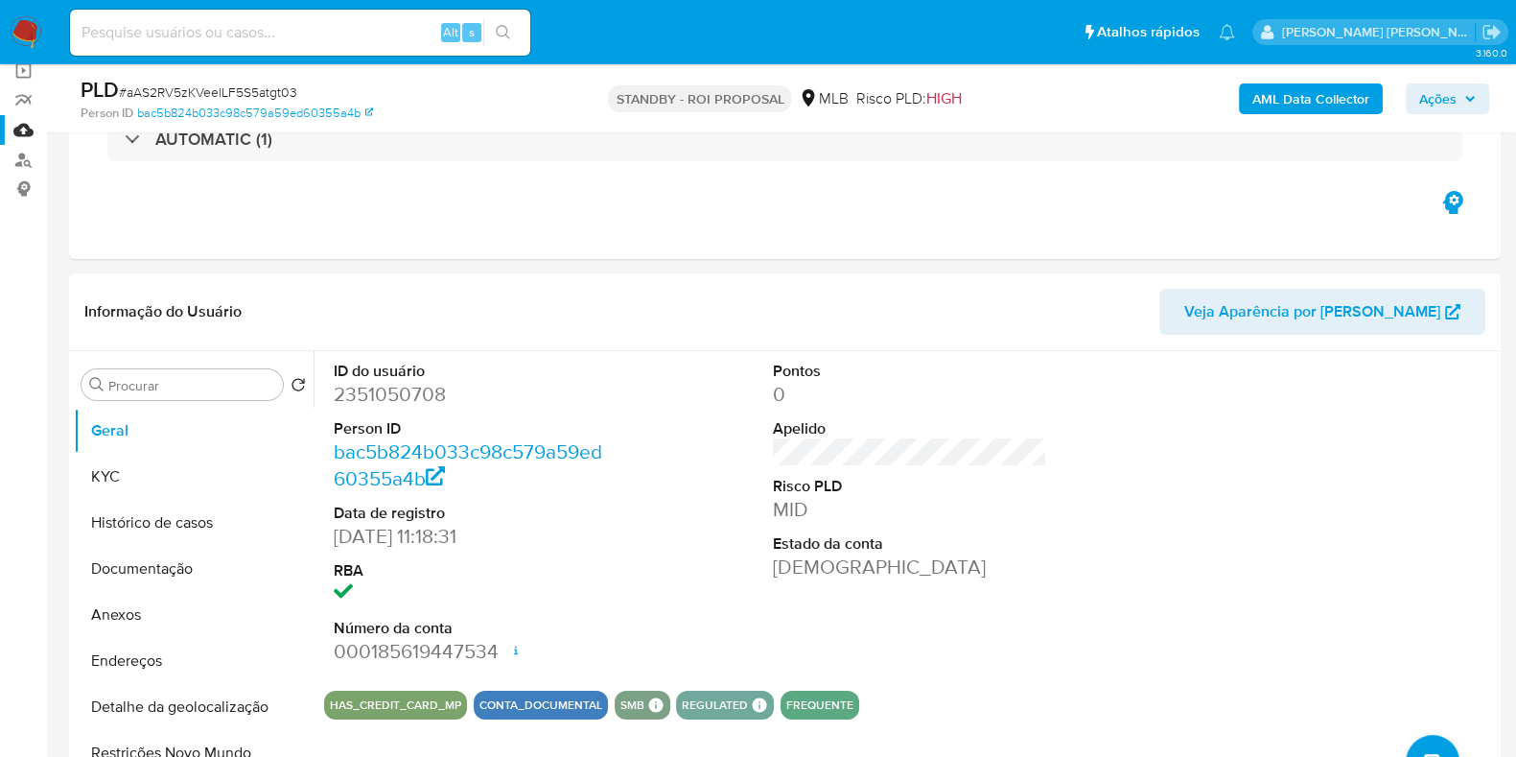
scroll to position [130, 0]
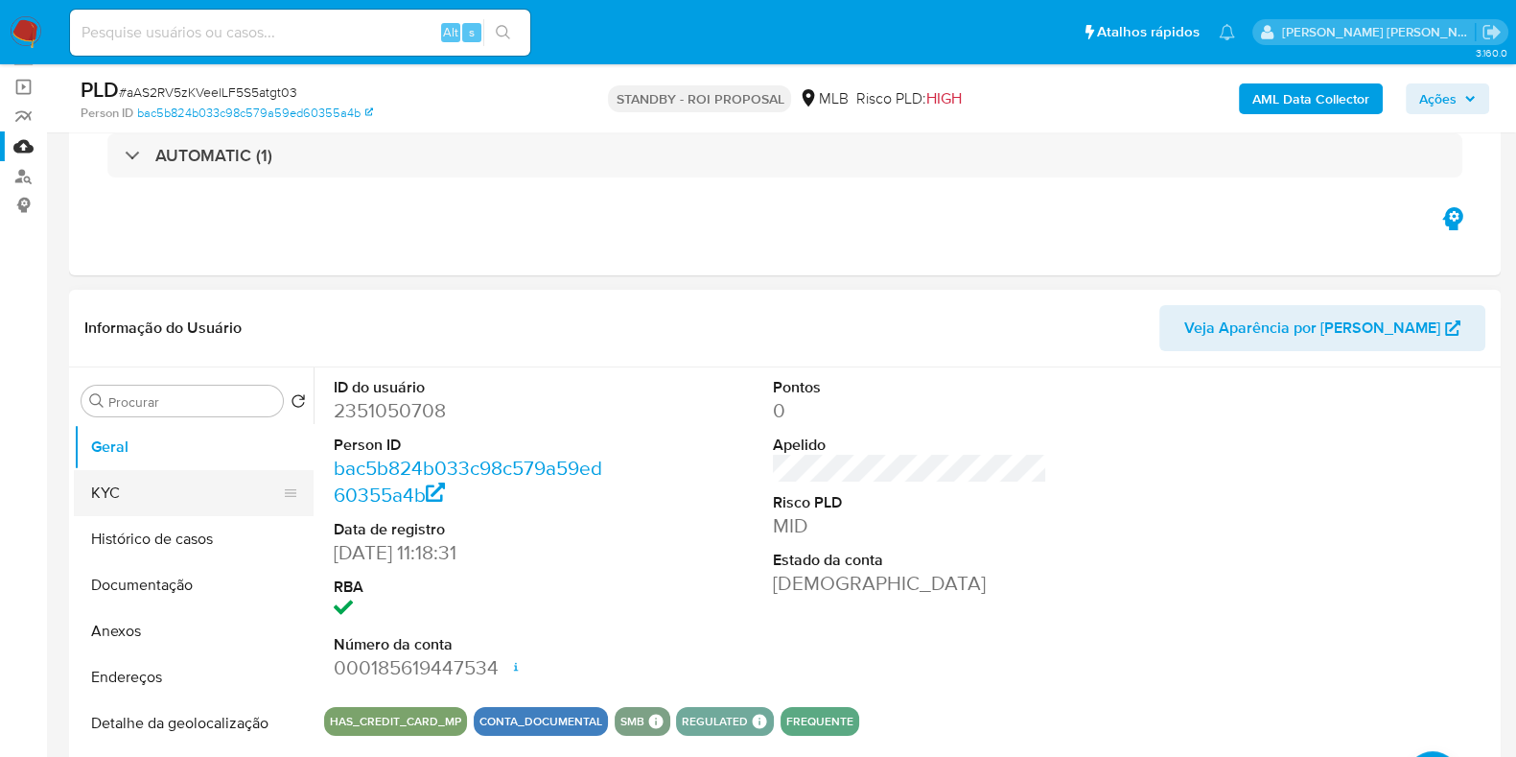
click at [113, 492] on button "KYC" at bounding box center [186, 493] width 224 height 46
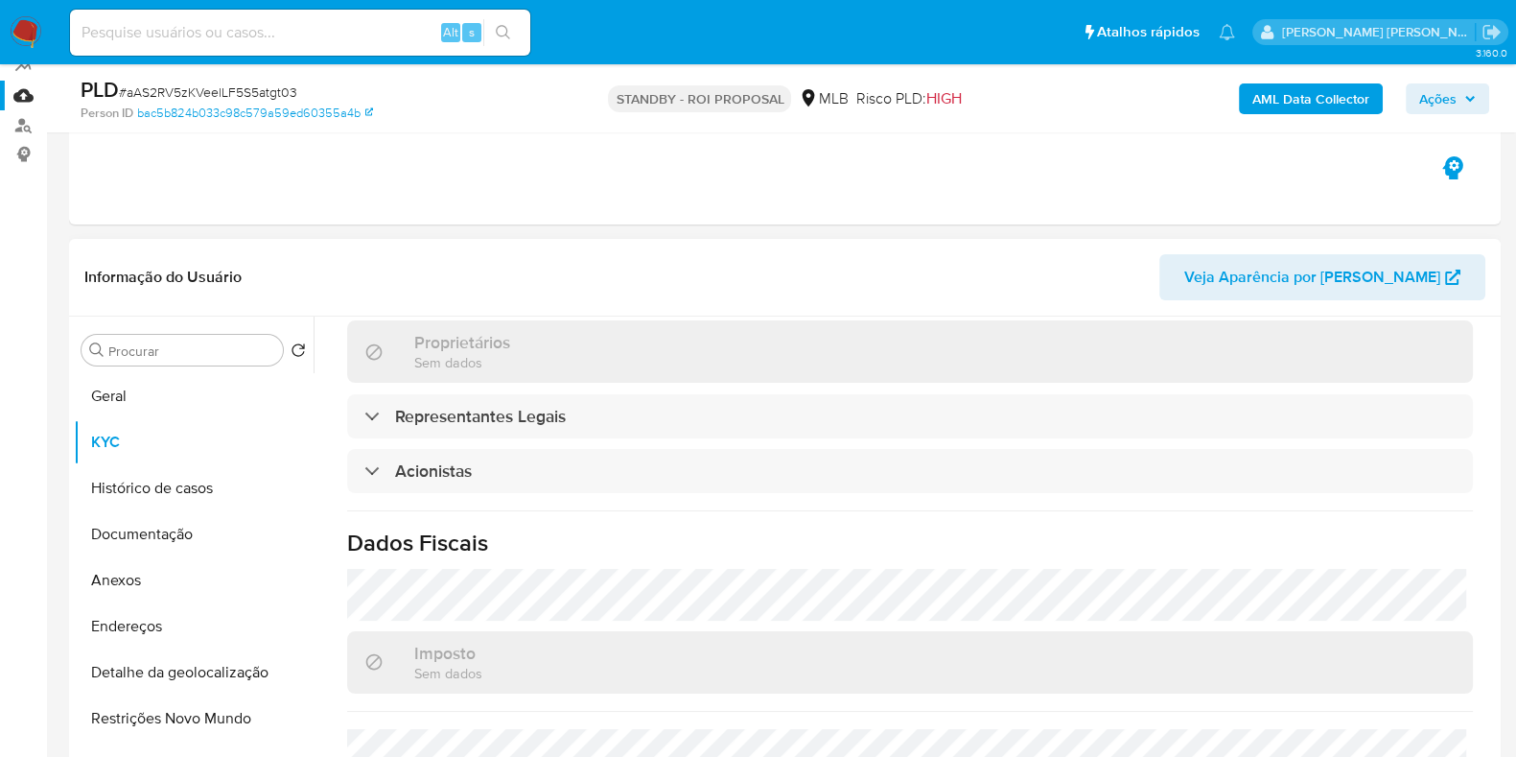
scroll to position [1045, 0]
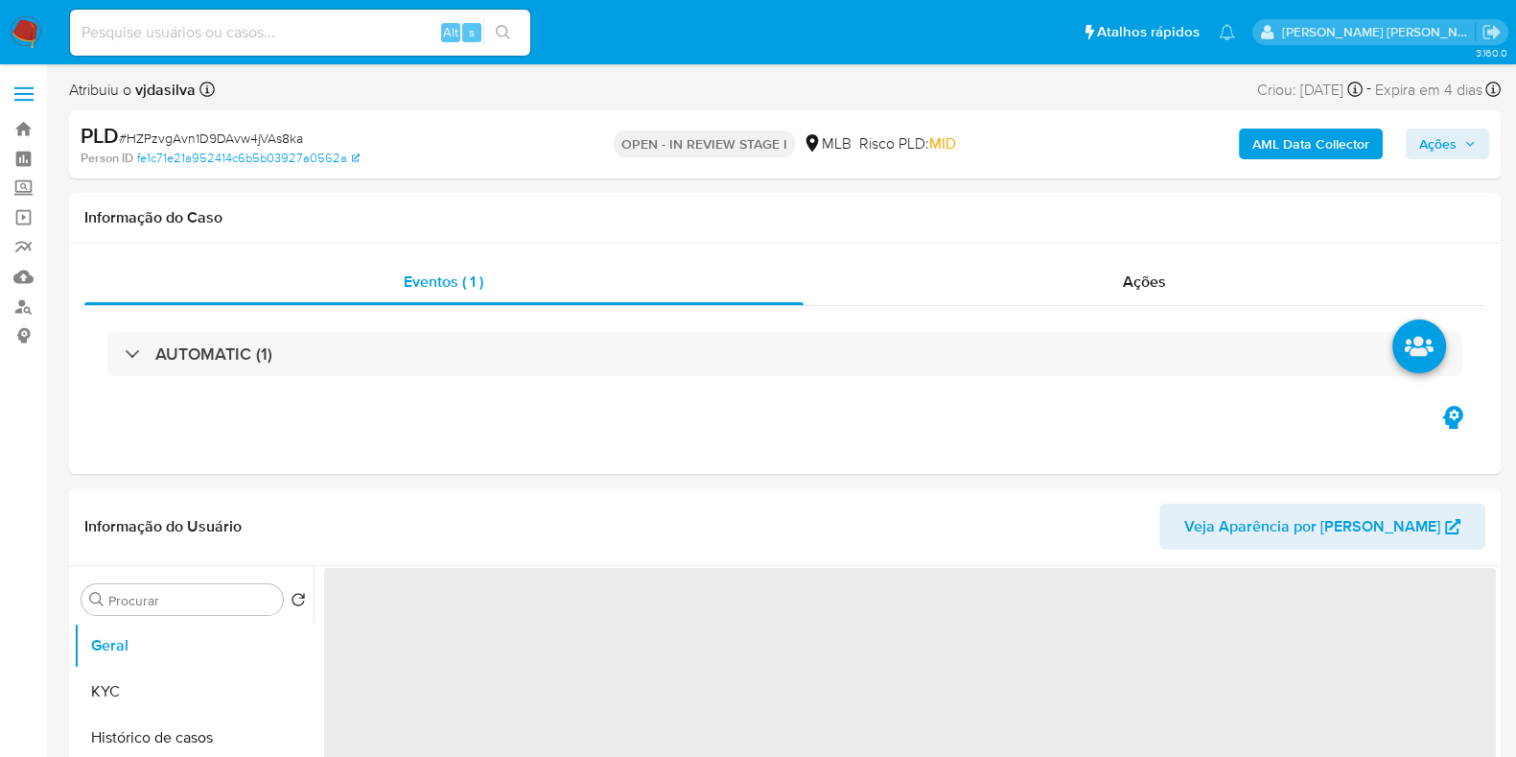
select select "10"
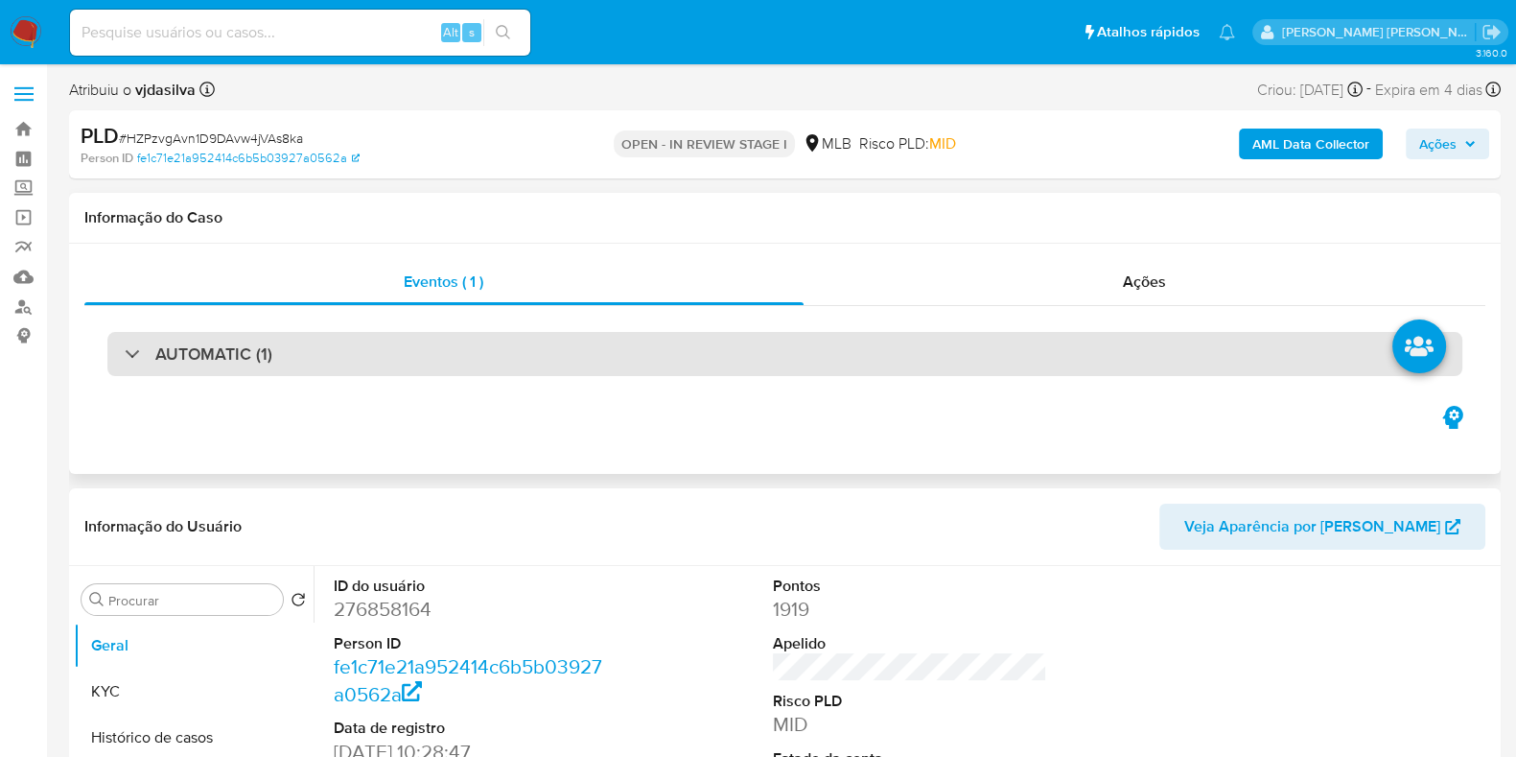
click at [1221, 359] on div "AUTOMATIC (1)" at bounding box center [784, 354] width 1355 height 44
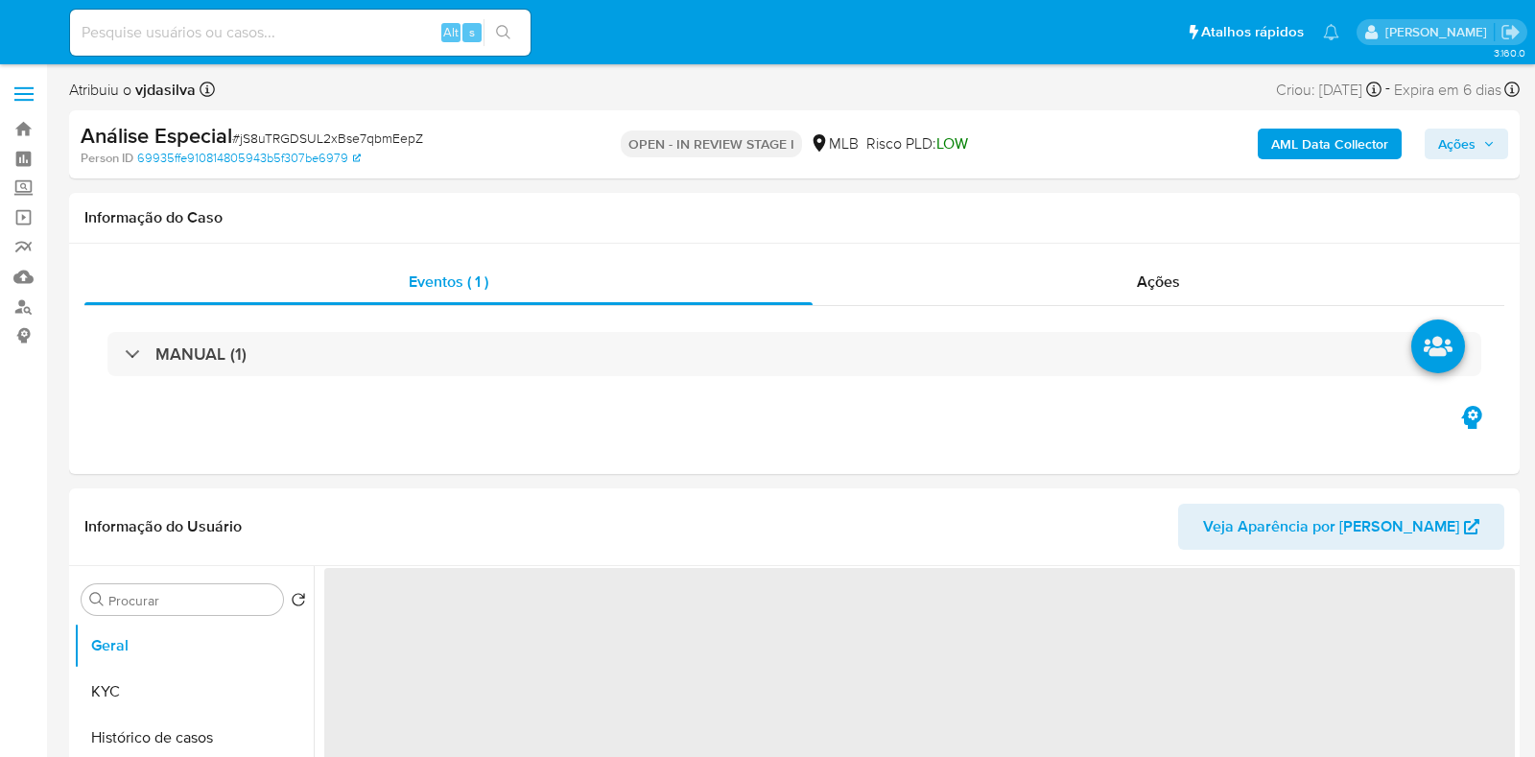
select select "10"
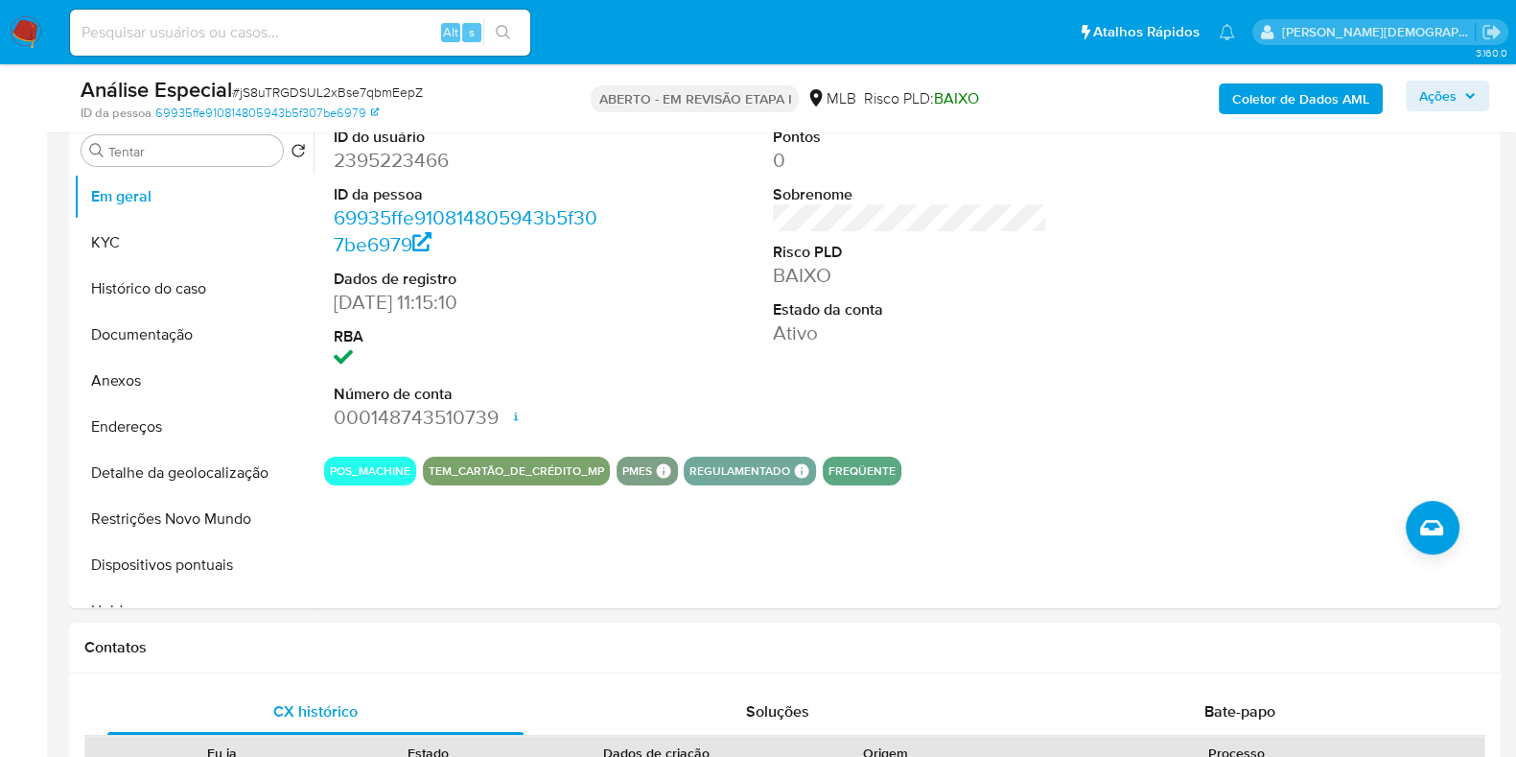
scroll to position [378, 0]
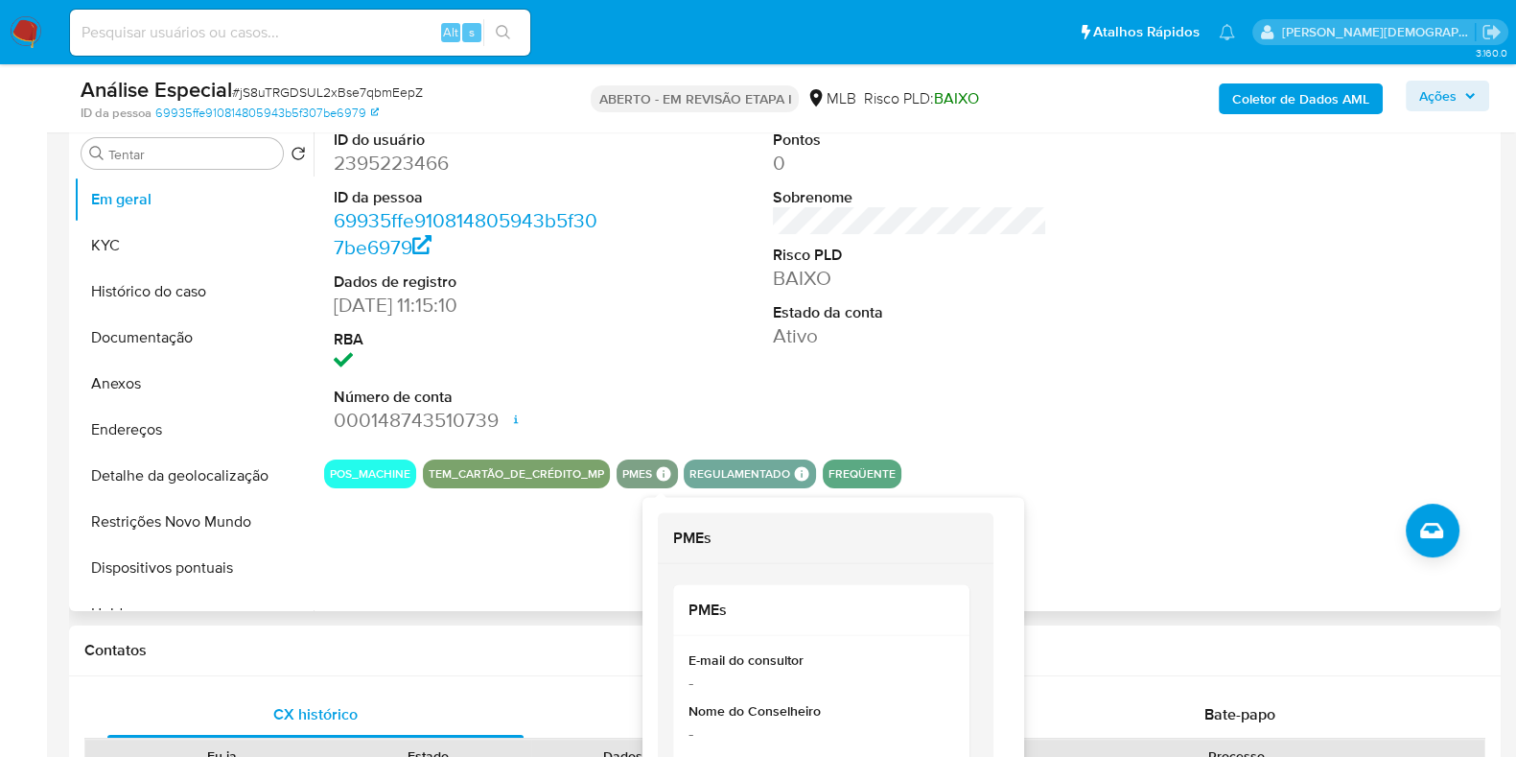
click at [656, 475] on icon at bounding box center [663, 473] width 14 height 14
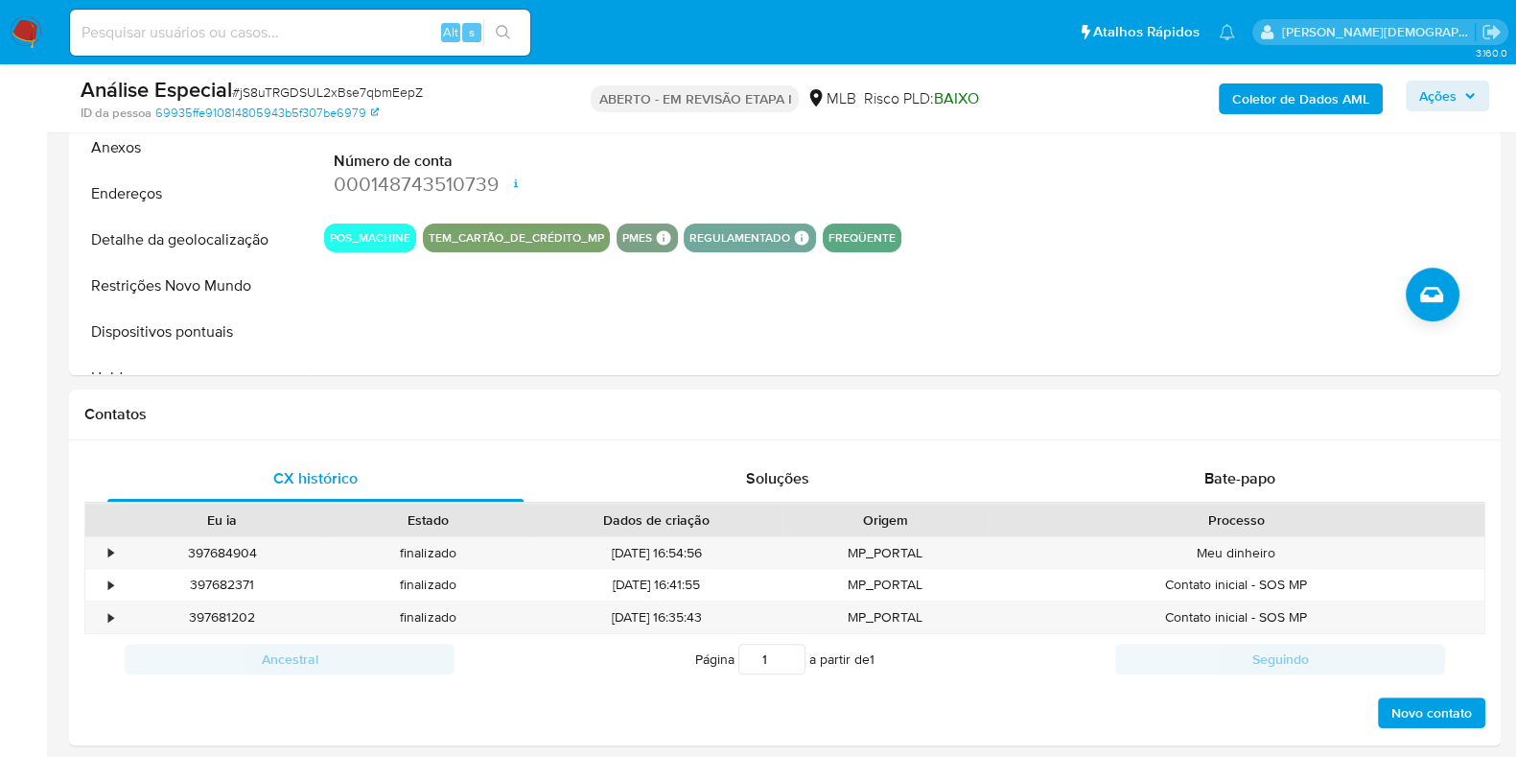
scroll to position [623, 0]
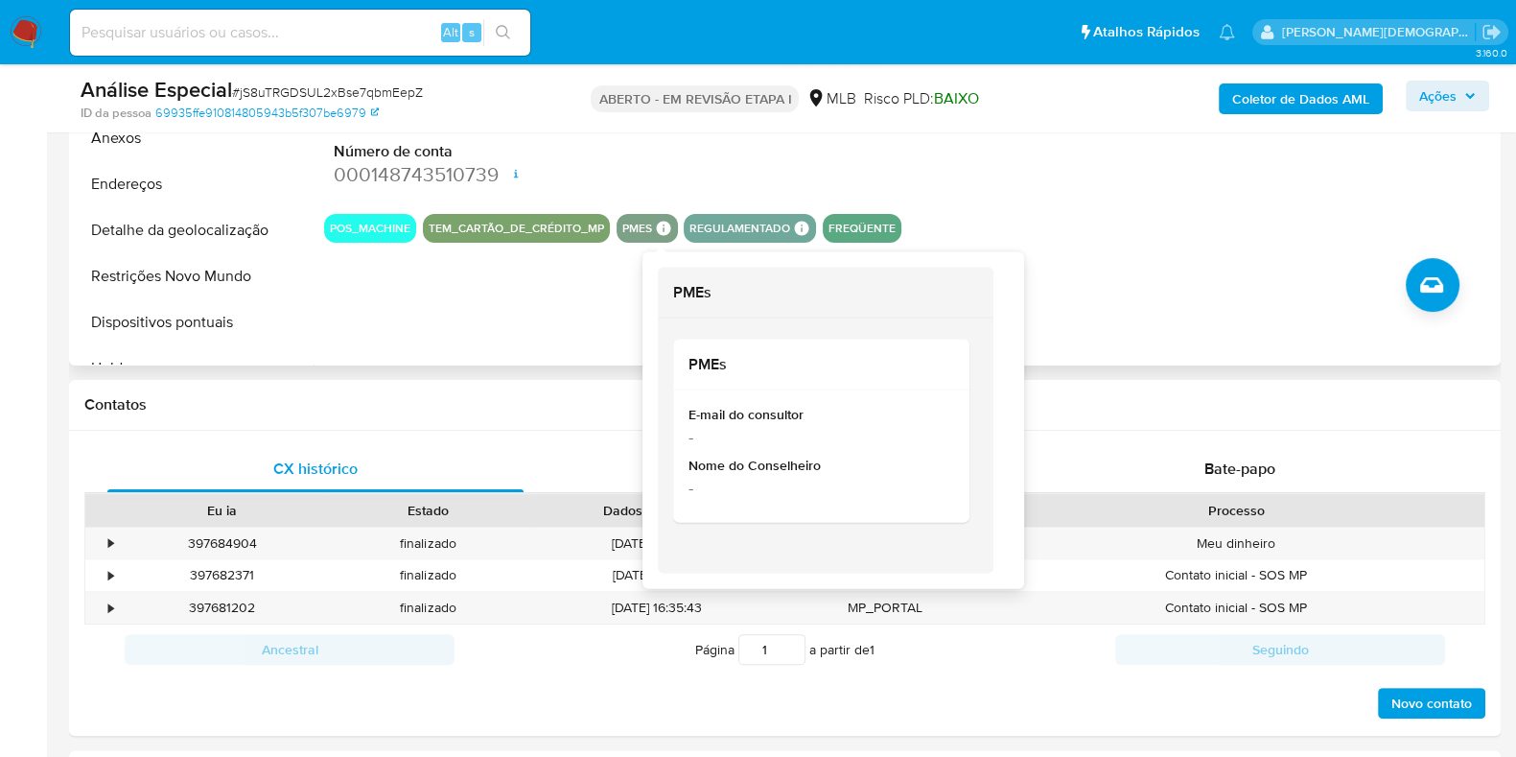
click at [656, 227] on icon at bounding box center [663, 228] width 14 height 14
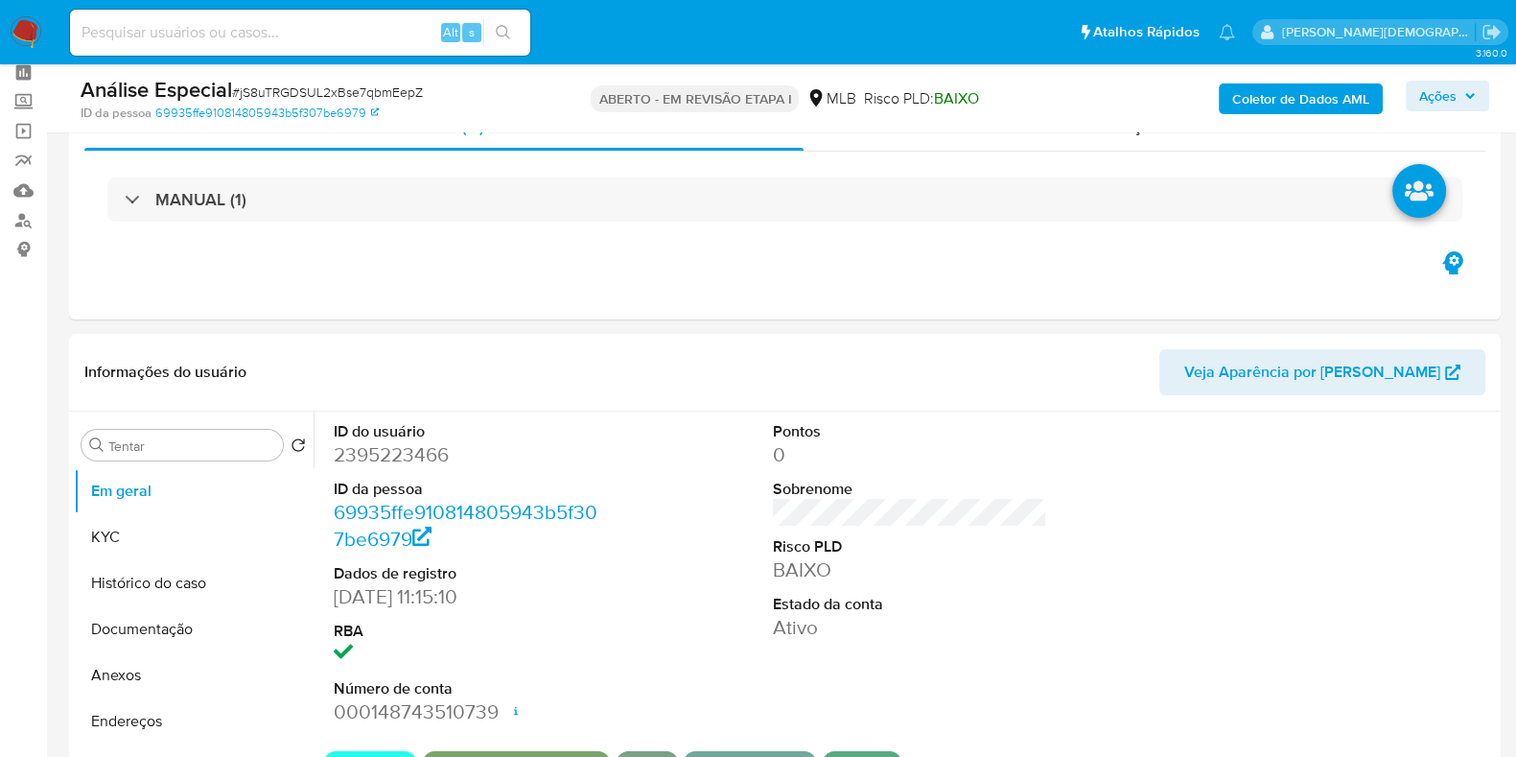
scroll to position [24, 0]
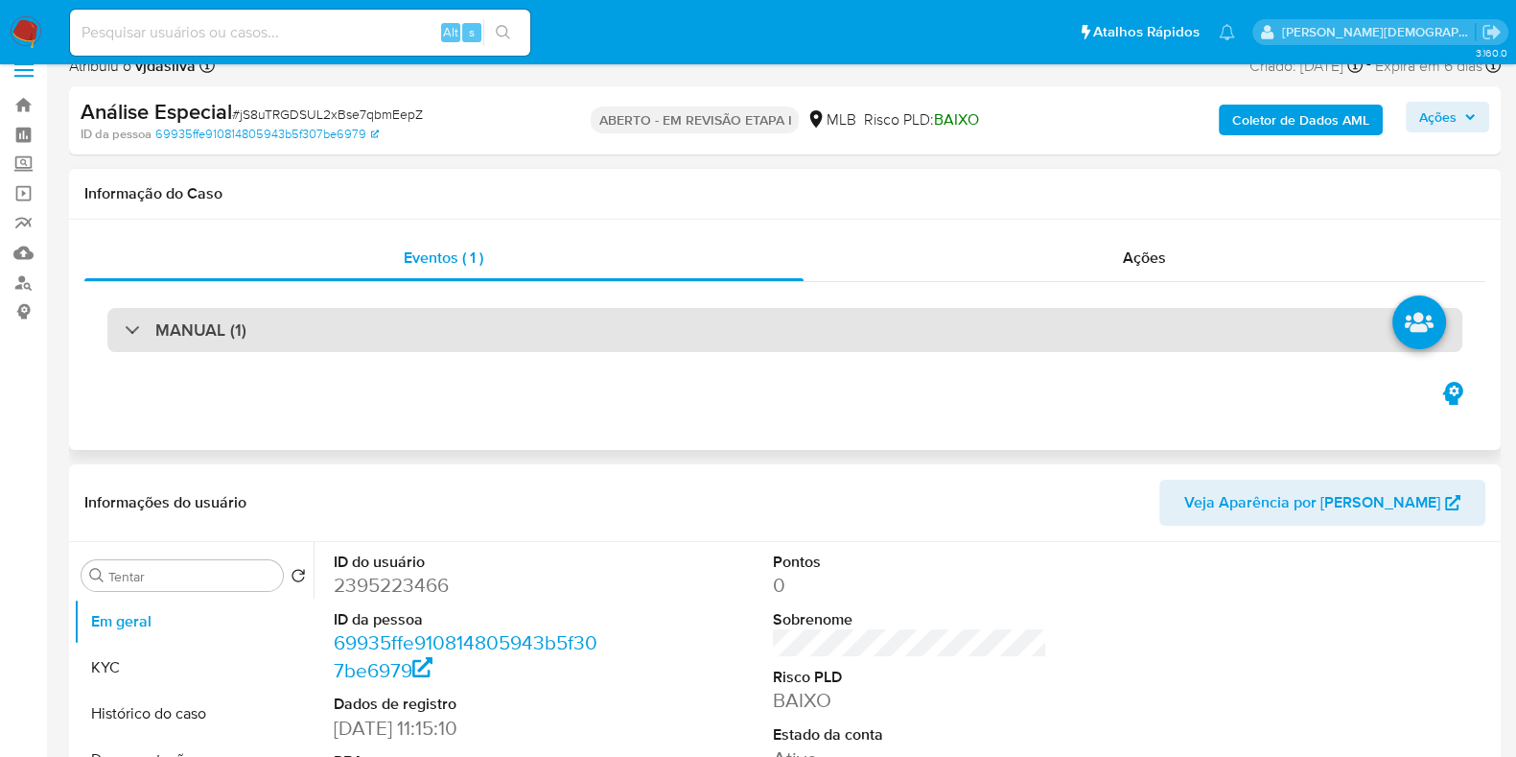
click at [1170, 347] on div "MANUAL (1)" at bounding box center [784, 330] width 1355 height 44
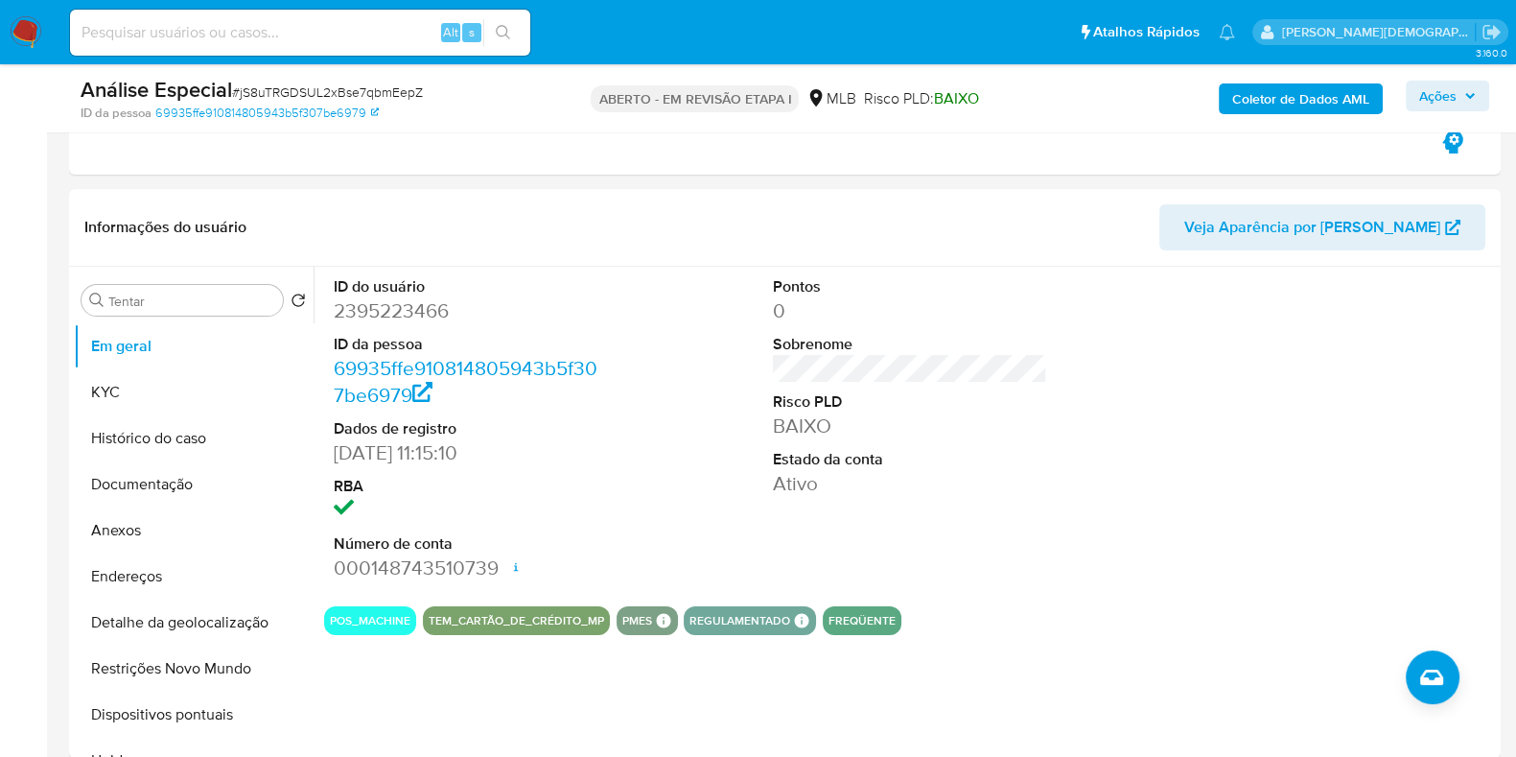
scroll to position [402, 0]
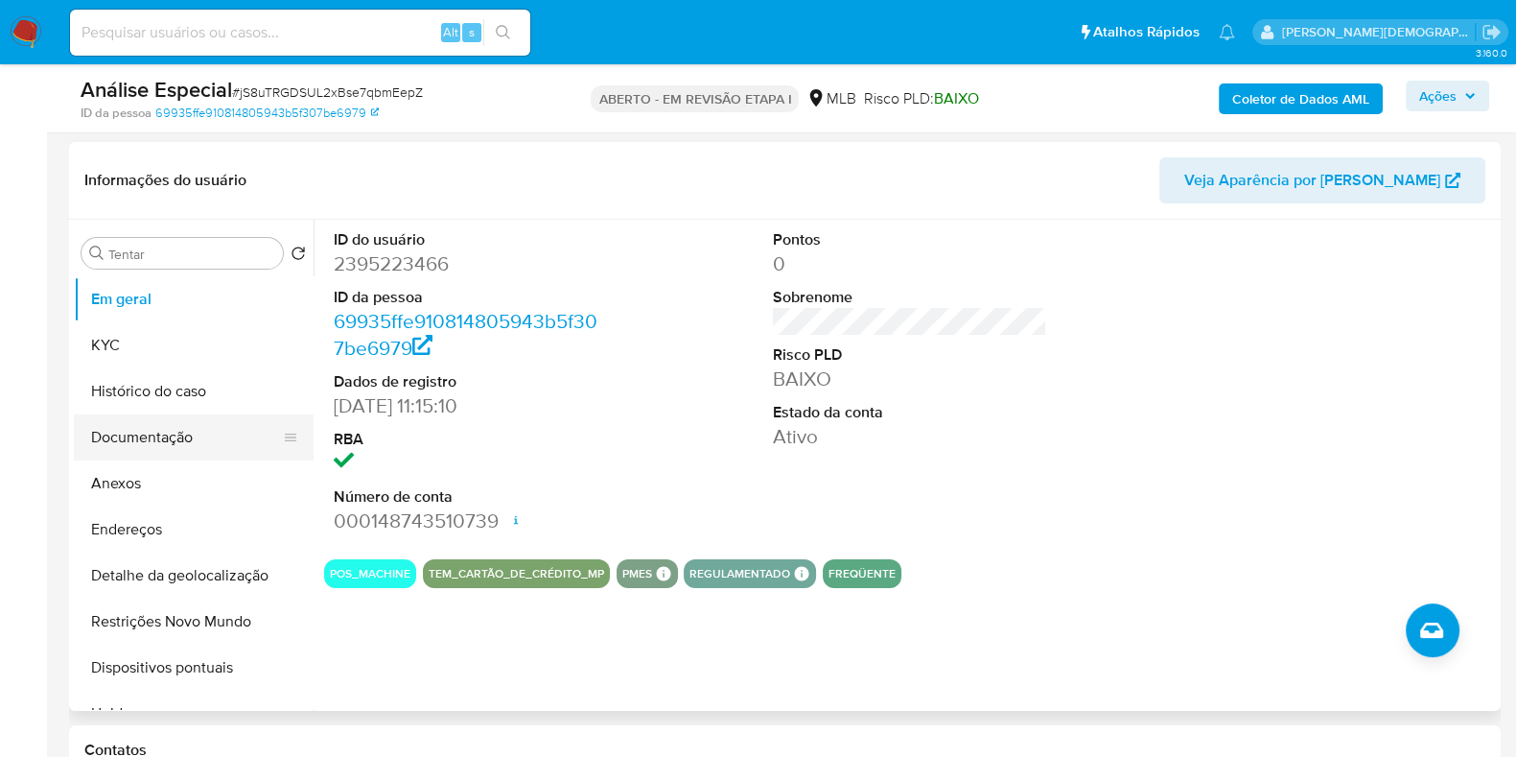
click at [167, 451] on button "Documentação" at bounding box center [186, 437] width 224 height 46
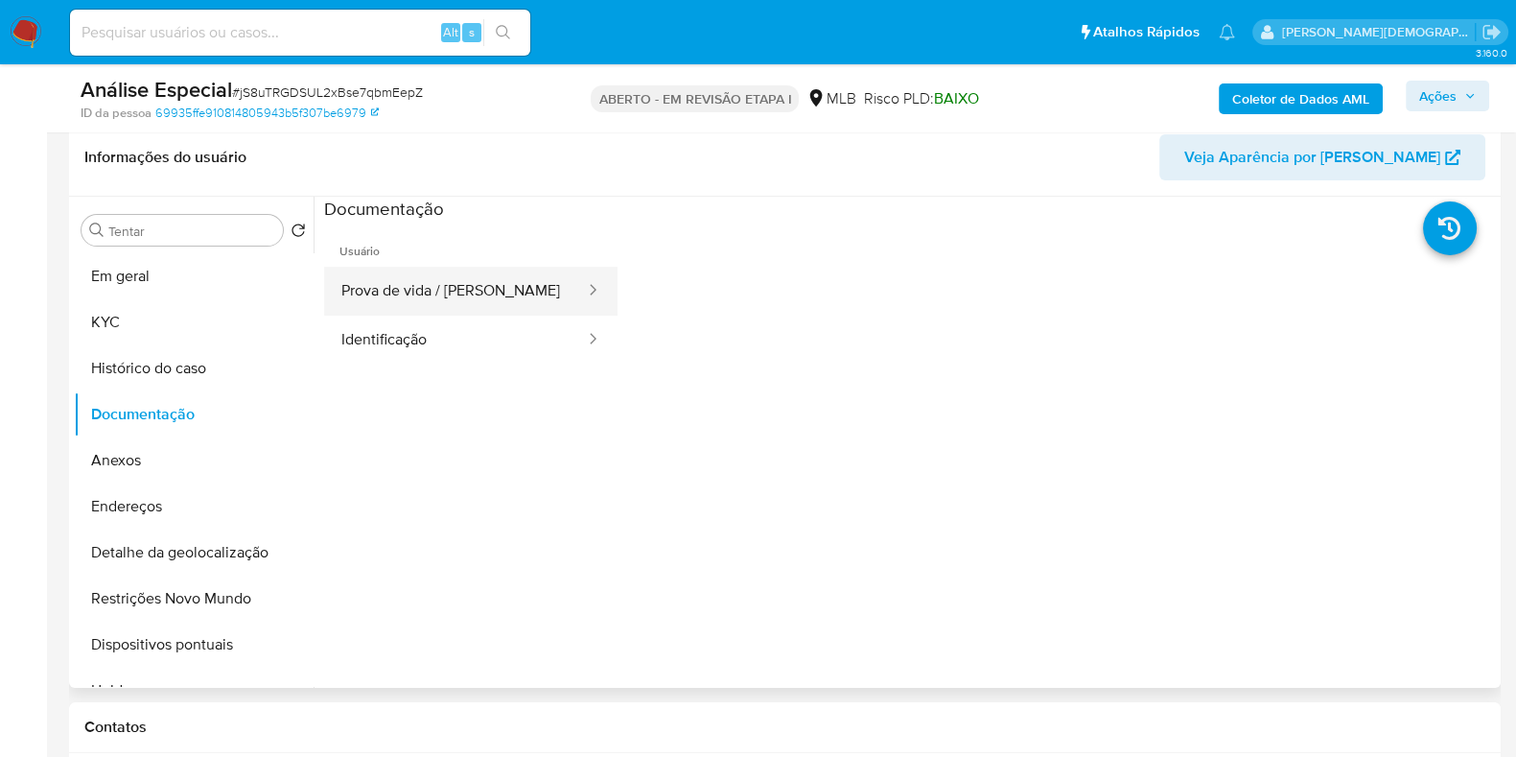
click at [499, 311] on button "Prova de vida / Selfie" at bounding box center [455, 291] width 263 height 49
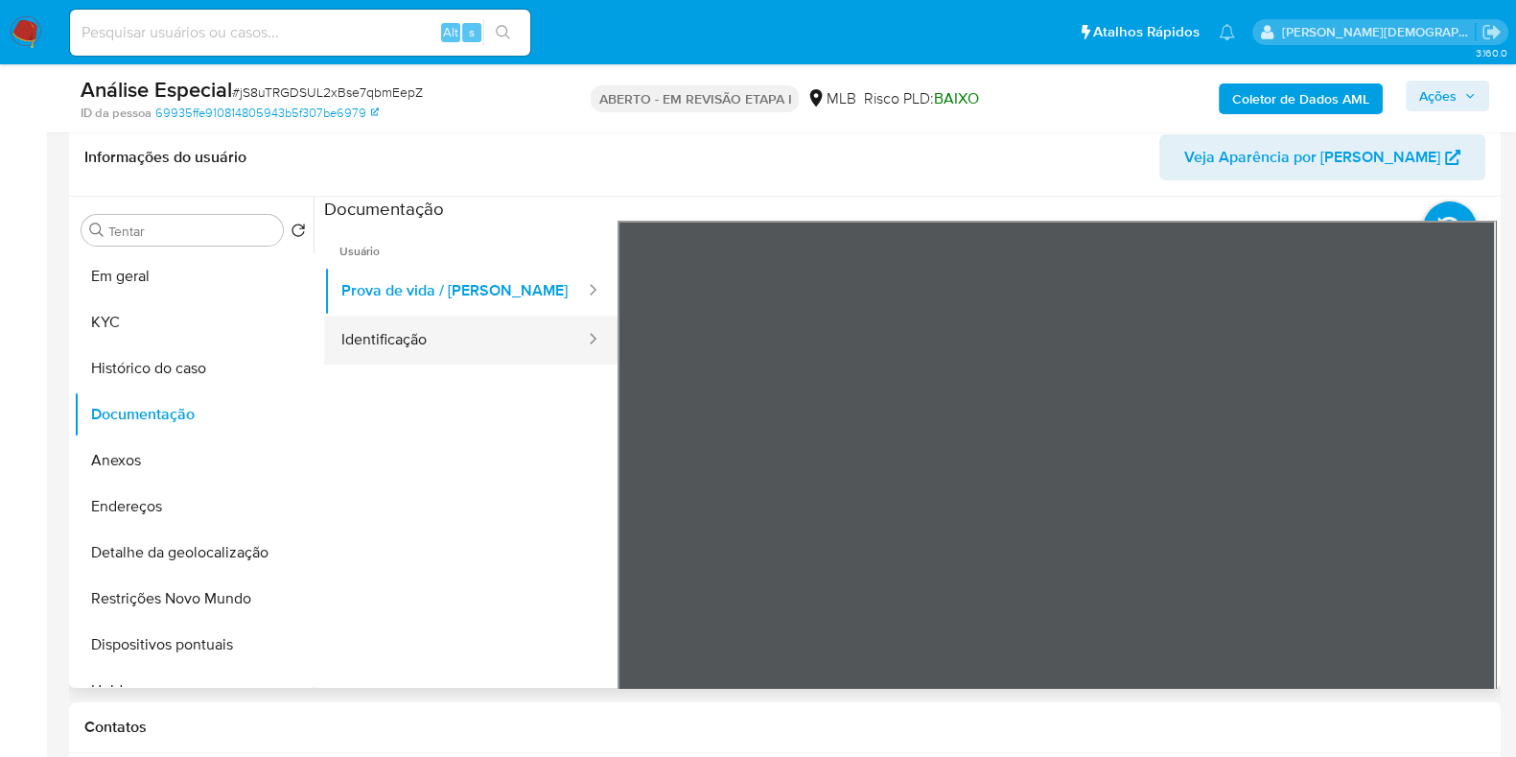
click at [502, 355] on button "Identificação" at bounding box center [455, 340] width 263 height 49
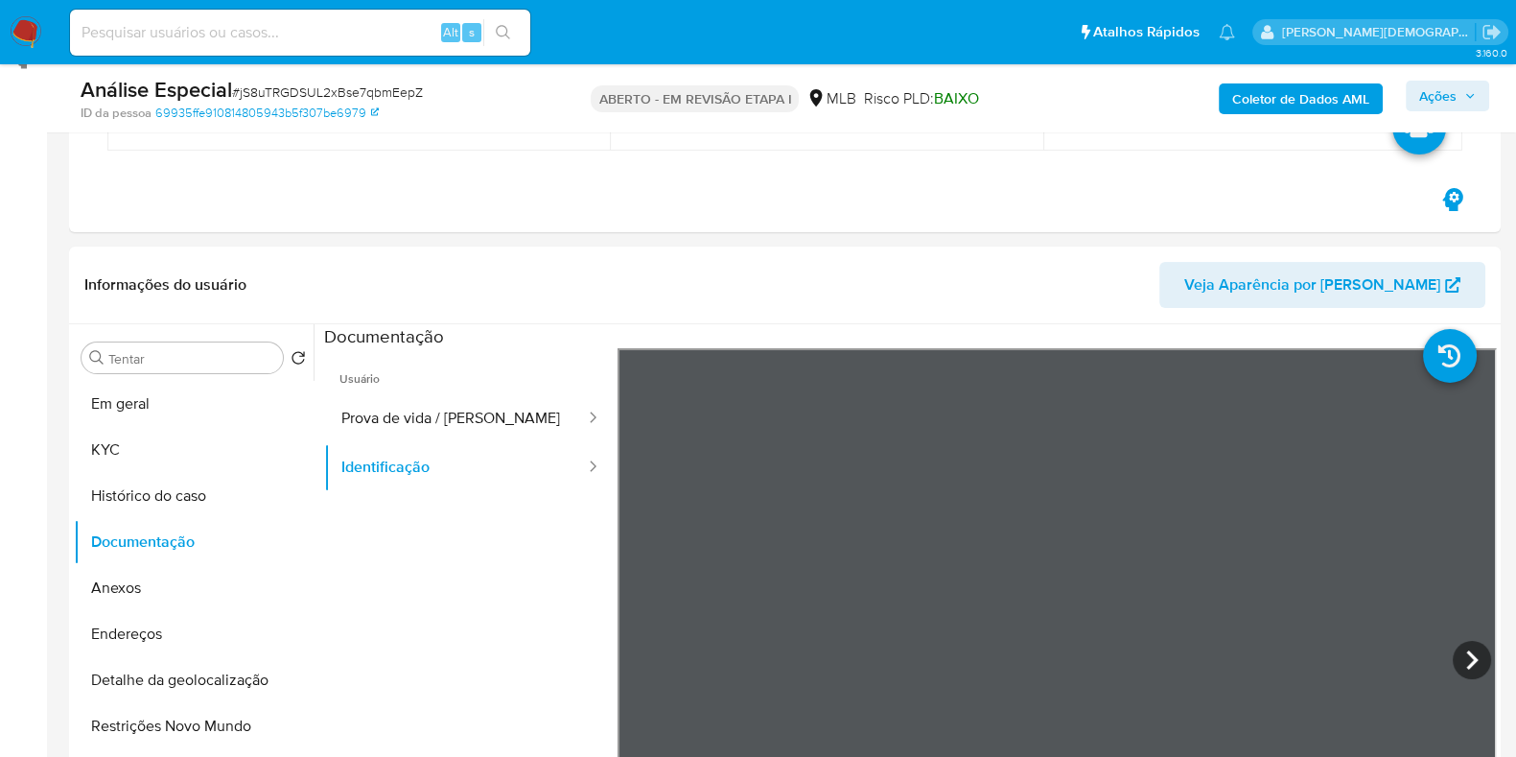
scroll to position [210, 0]
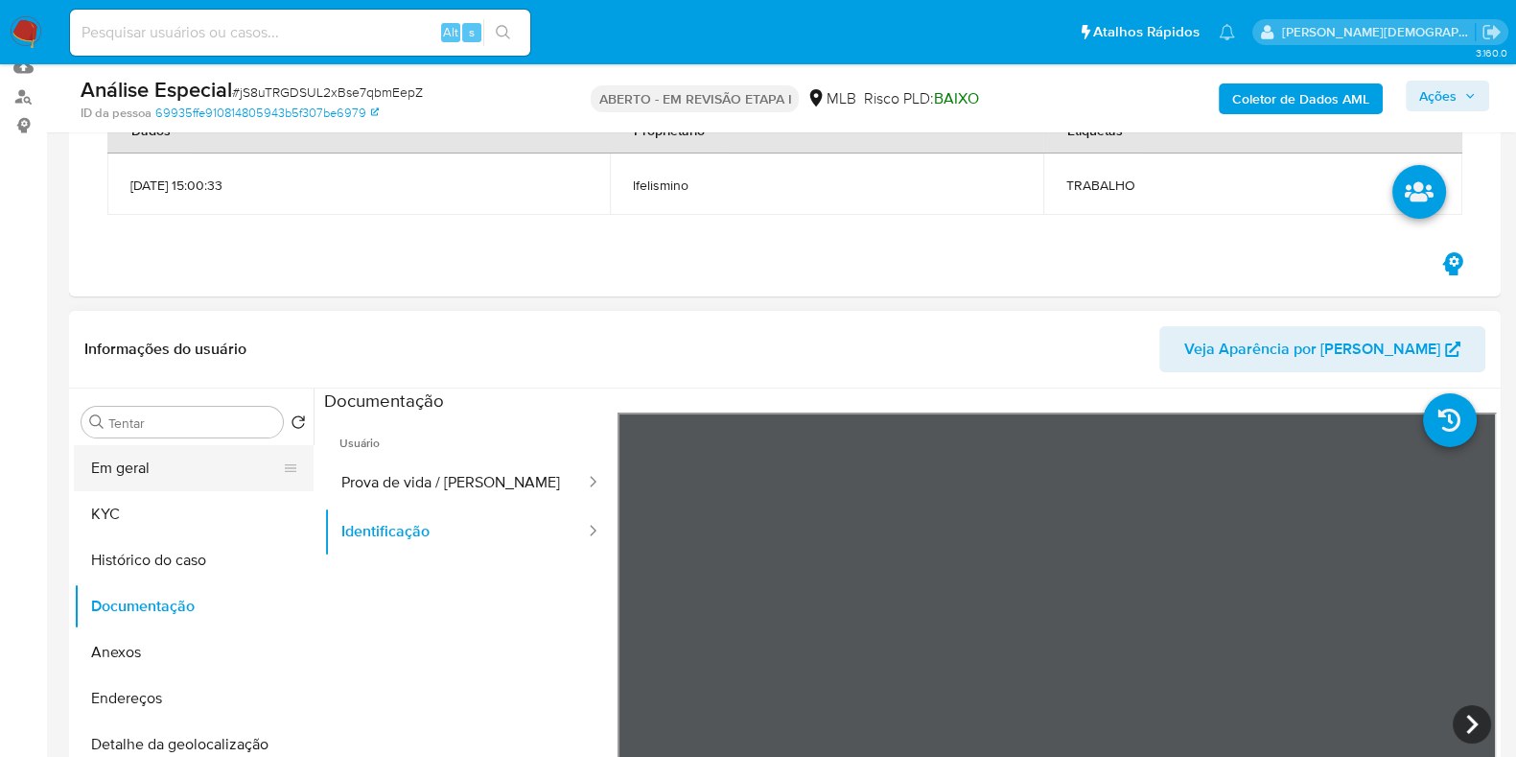
click at [118, 477] on button "Em geral" at bounding box center [186, 468] width 224 height 46
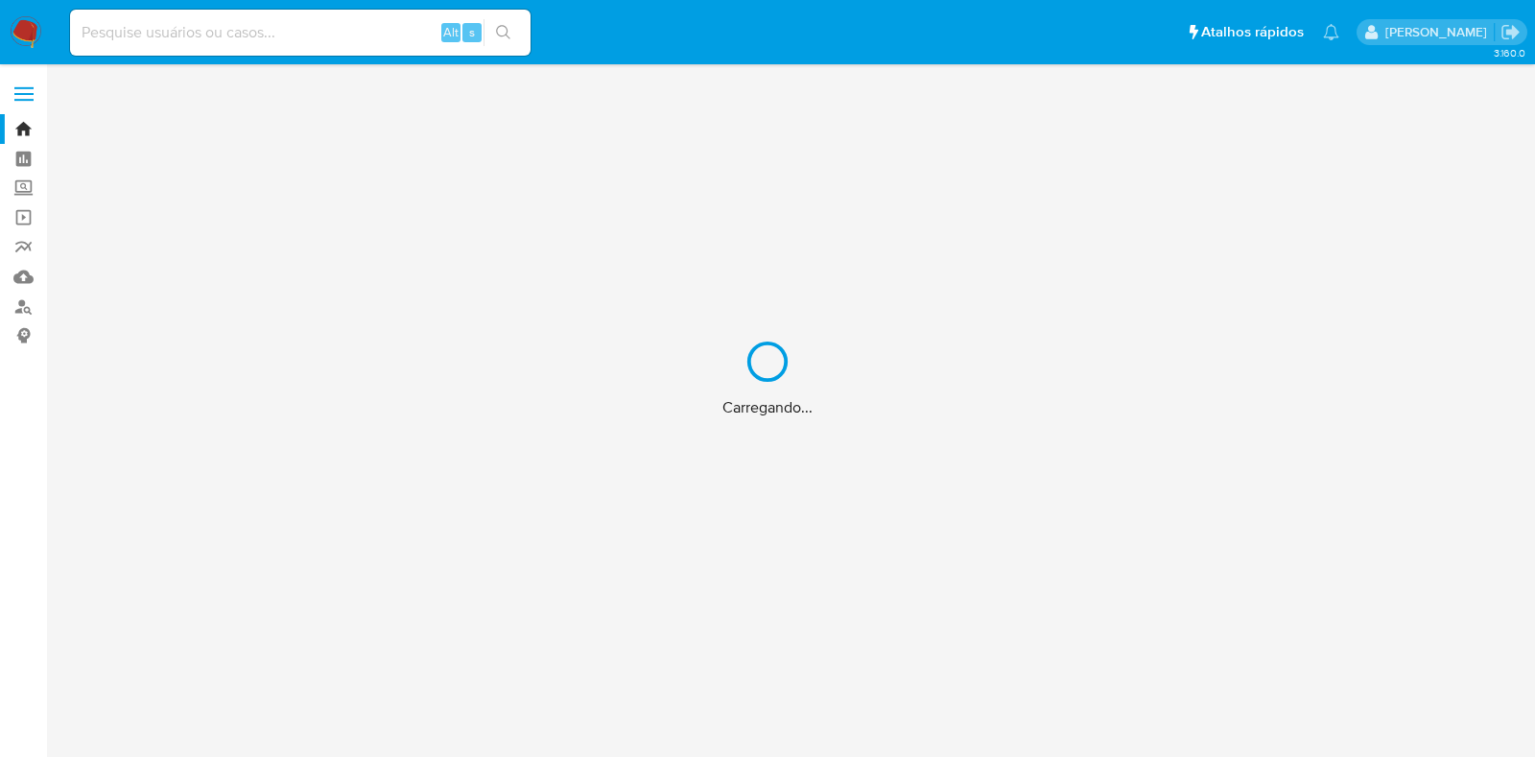
click at [153, 28] on div "Carregando..." at bounding box center [767, 378] width 1535 height 757
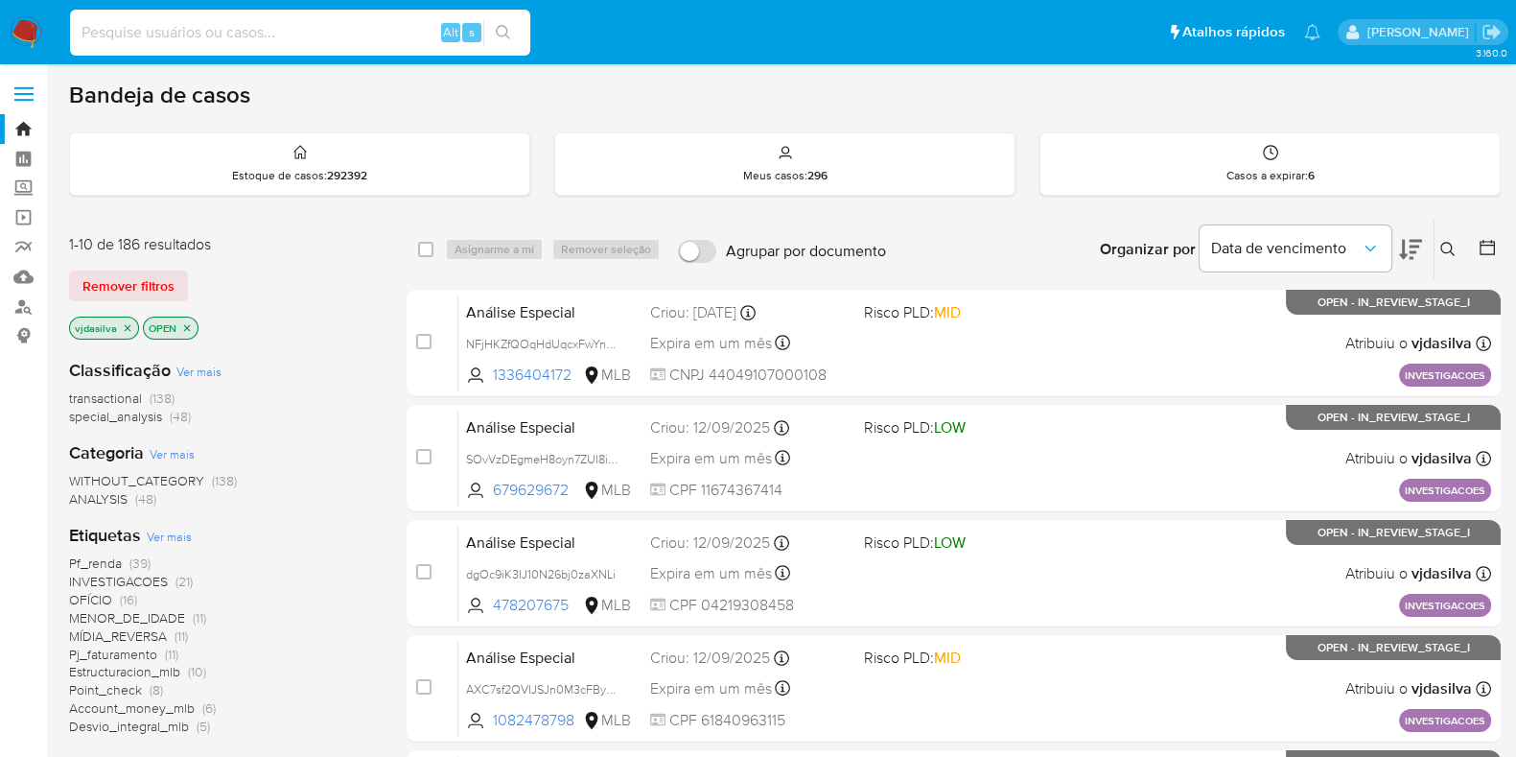
click at [153, 28] on input at bounding box center [300, 32] width 460 height 25
paste input "aAS2RV5zKVeelLF5S5atgt03"
type input "aAS2RV5zKVeelLF5S5atgt03"
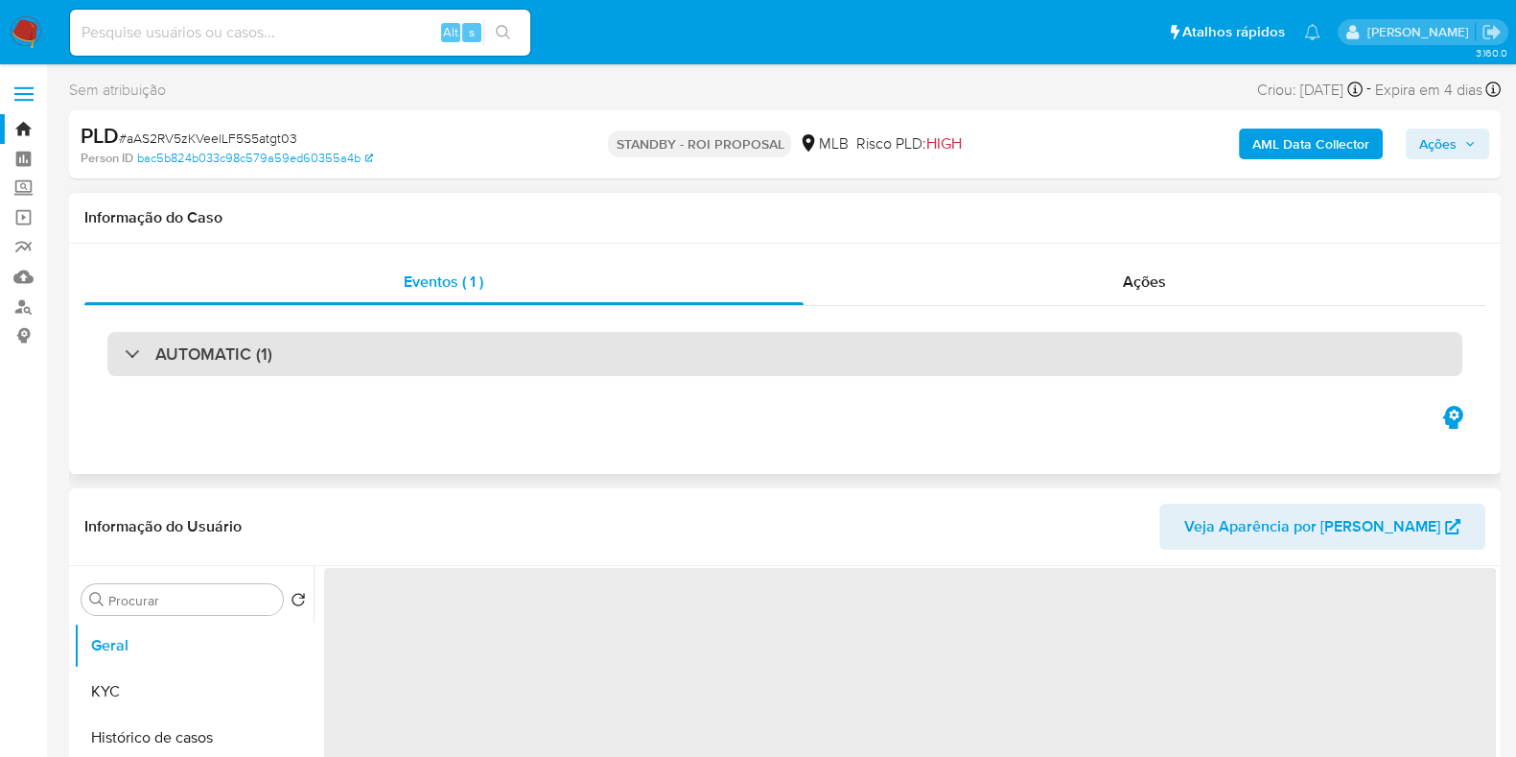
select select "10"
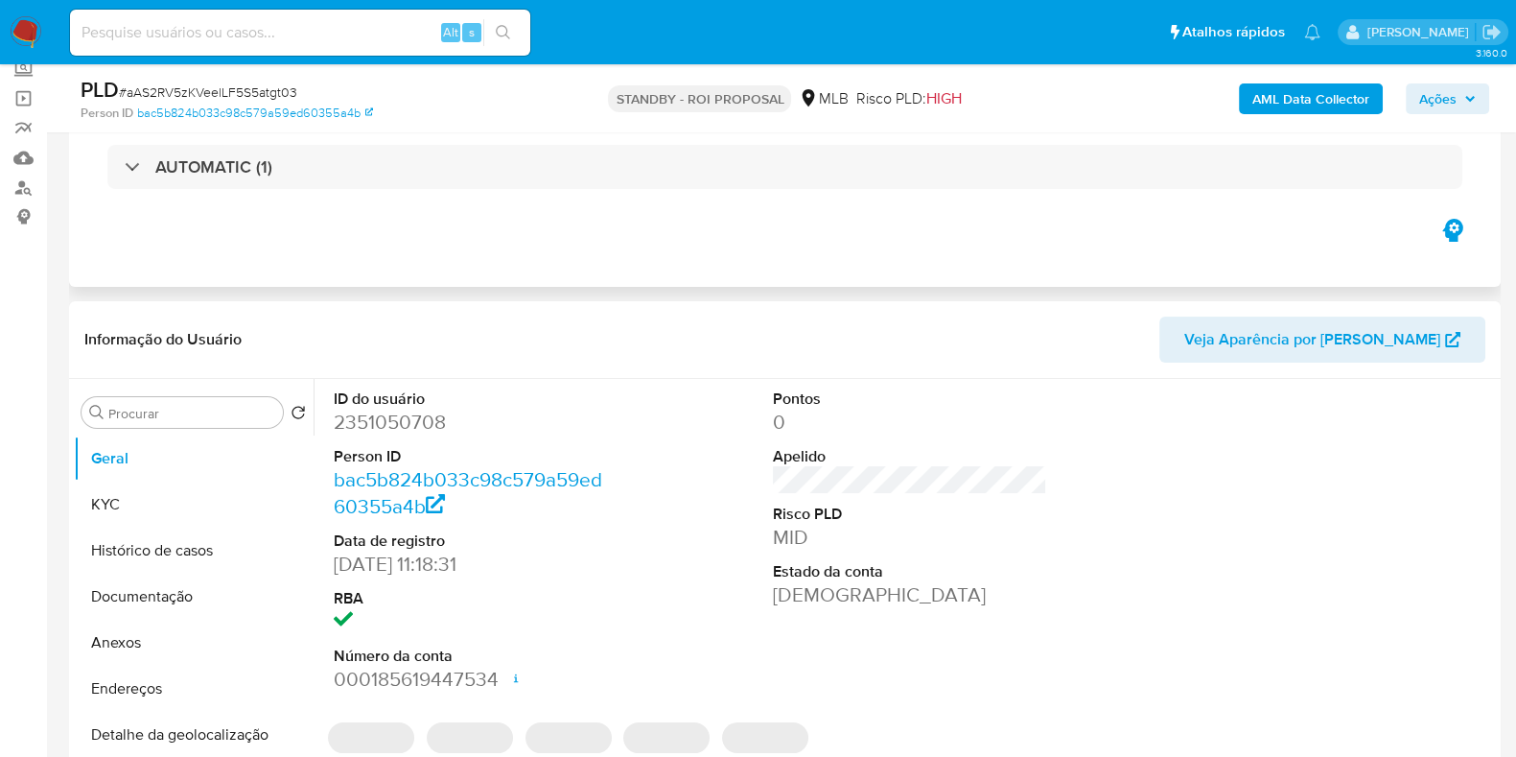
scroll to position [239, 0]
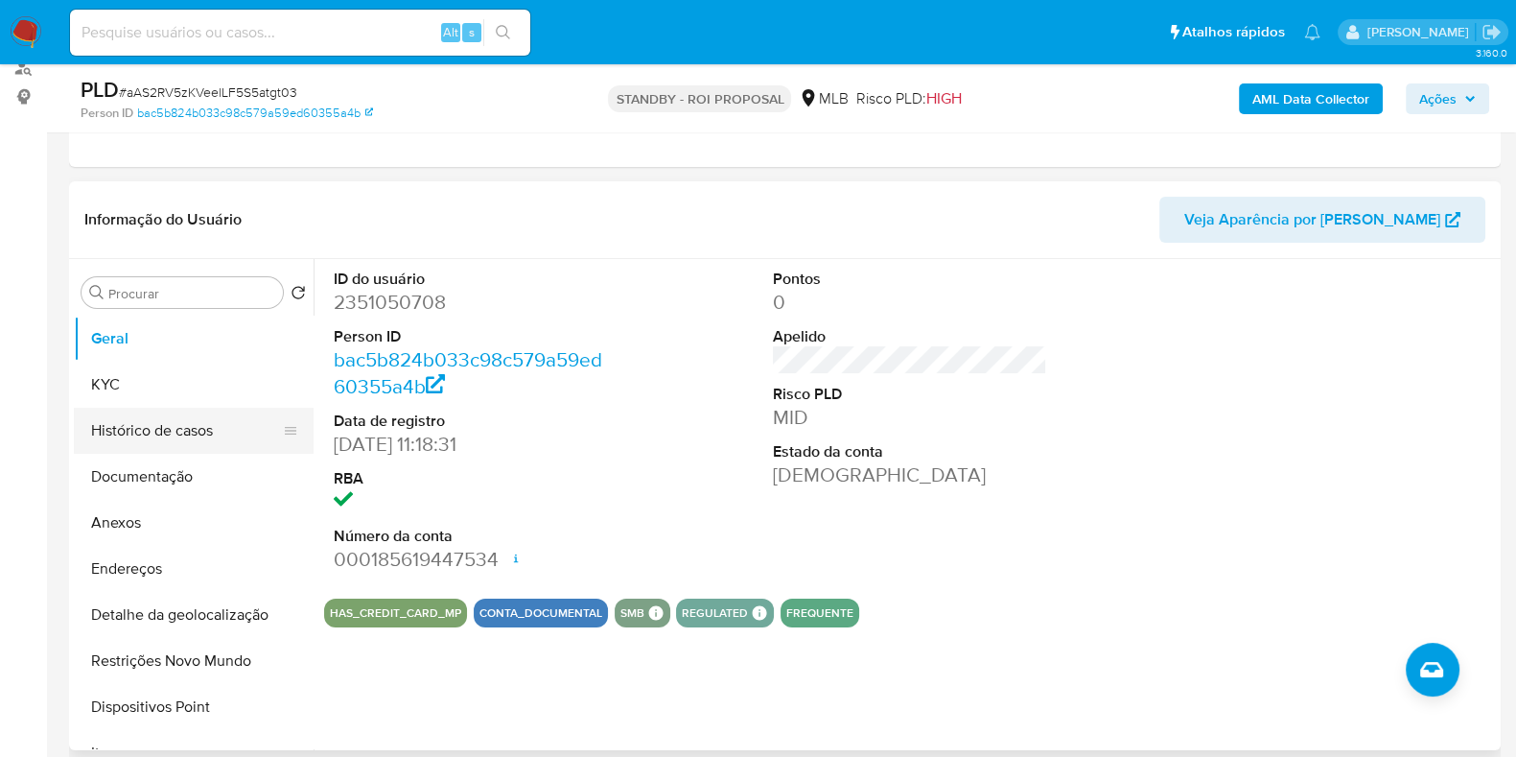
click at [178, 426] on button "Histórico de casos" at bounding box center [186, 431] width 224 height 46
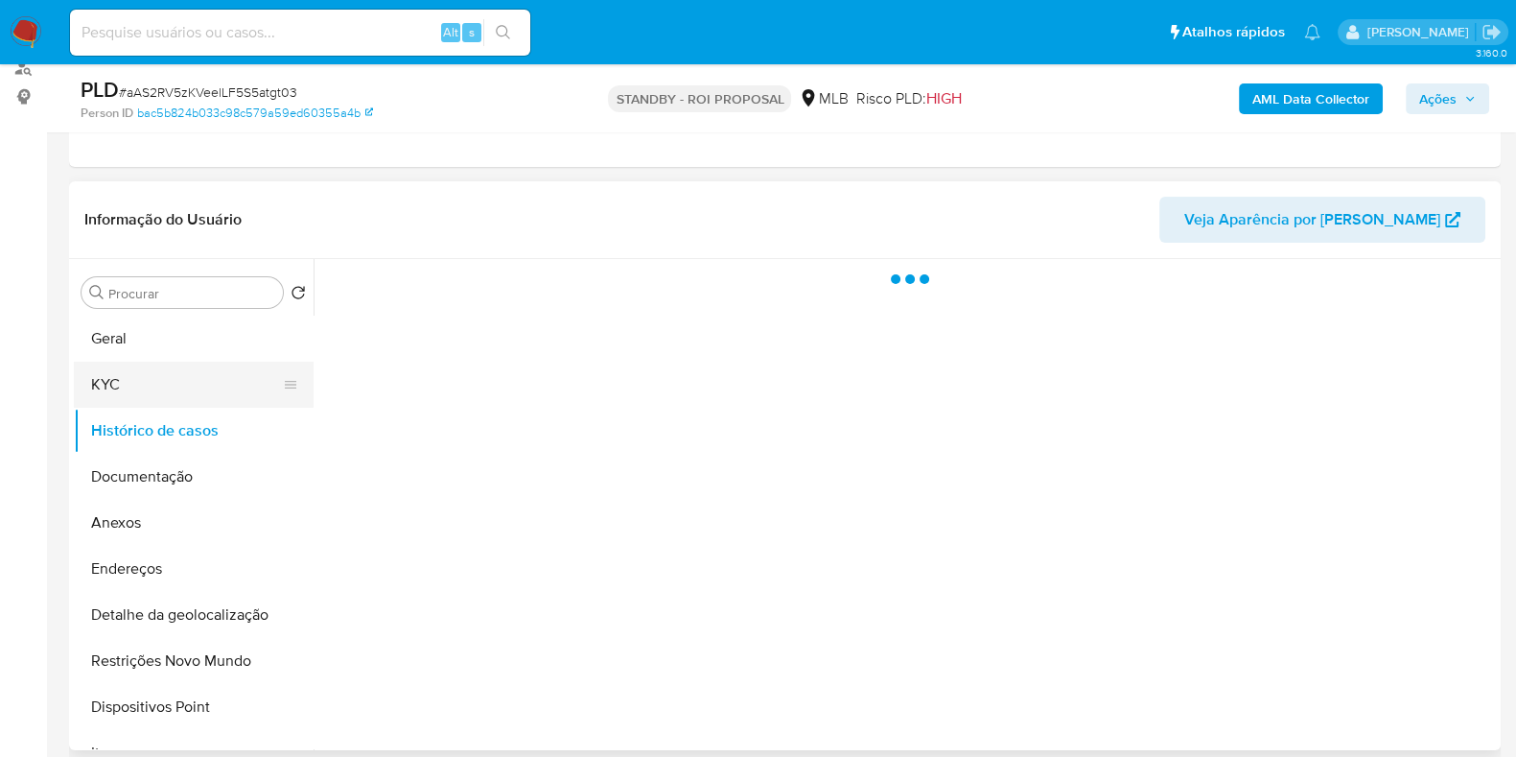
click at [181, 387] on button "KYC" at bounding box center [186, 385] width 224 height 46
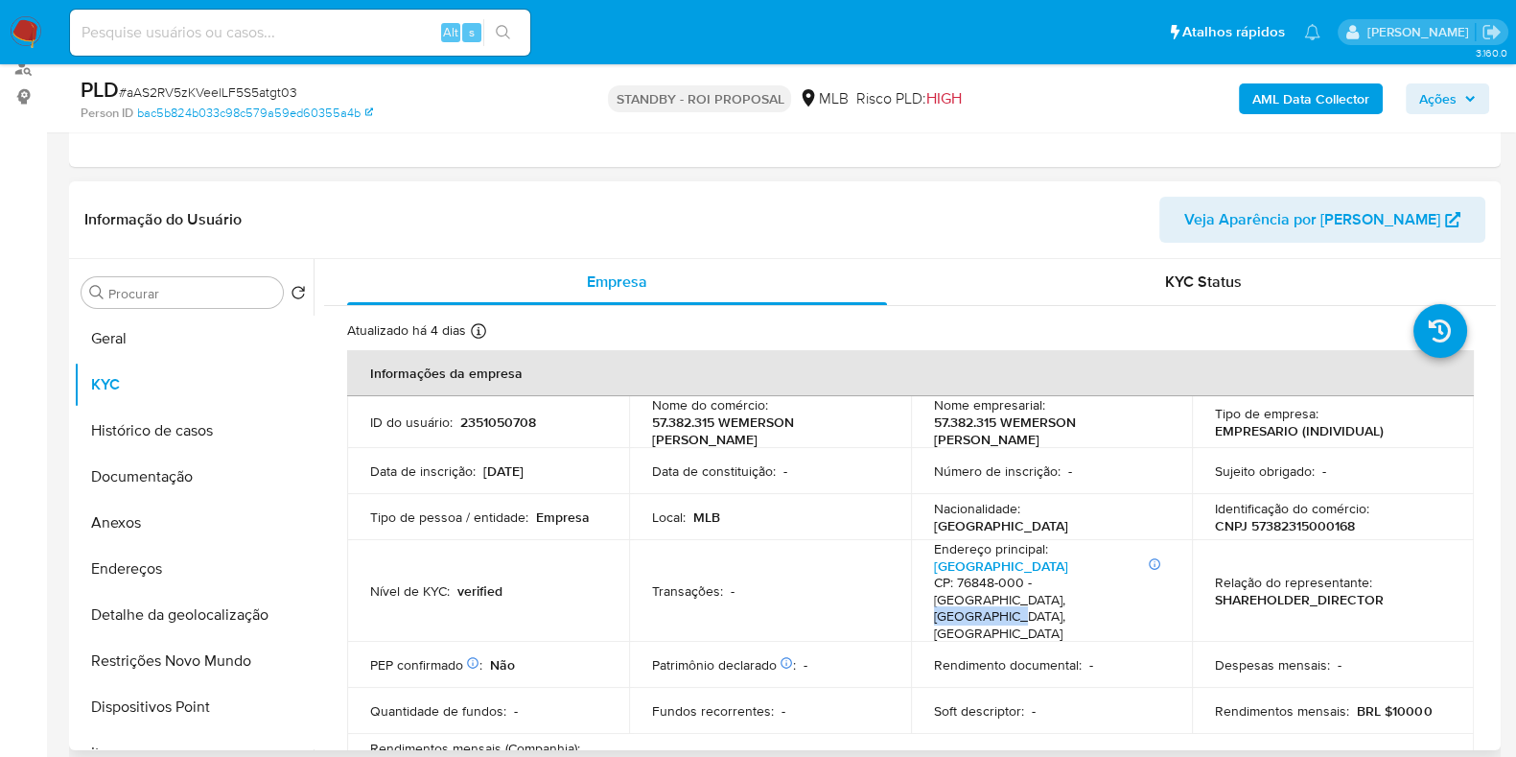
drag, startPoint x: 934, startPoint y: 601, endPoint x: 1019, endPoint y: 600, distance: 84.4
click at [1019, 600] on h4 "CP: 76848-000 - [GEOGRAPHIC_DATA], [GEOGRAPHIC_DATA], [GEOGRAPHIC_DATA]" at bounding box center [1048, 608] width 228 height 67
drag, startPoint x: 1034, startPoint y: 579, endPoint x: 1133, endPoint y: 578, distance: 98.8
click at [1133, 578] on h4 "CP: 76848-000 - [GEOGRAPHIC_DATA], [GEOGRAPHIC_DATA], [GEOGRAPHIC_DATA]" at bounding box center [1048, 608] width 228 height 67
copy h4 "[GEOGRAPHIC_DATA],"
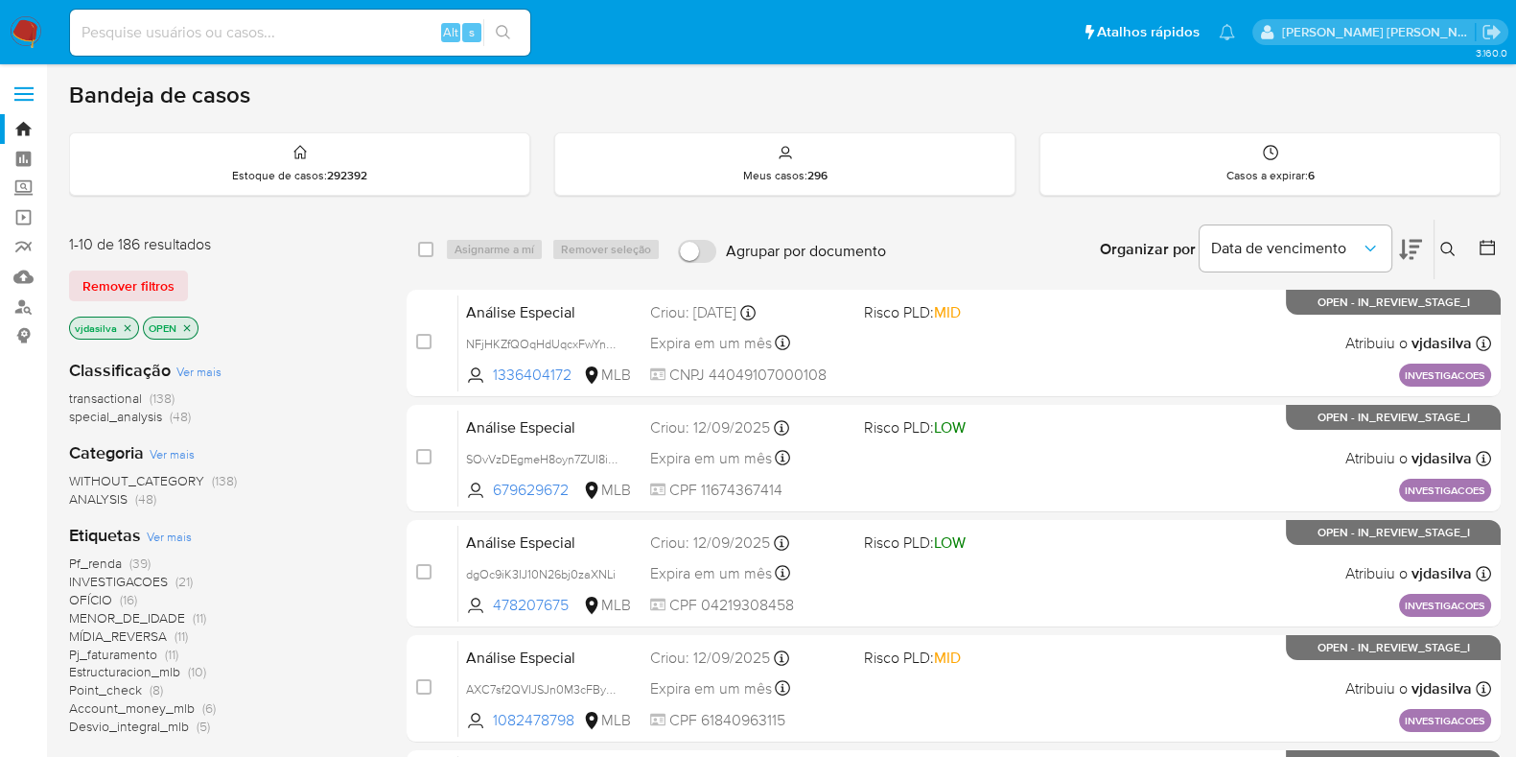
click at [173, 38] on input at bounding box center [300, 32] width 460 height 25
click at [173, 37] on input at bounding box center [300, 32] width 460 height 25
paste input "jS8uTRGDSUL2xBse7qbmEepZ"
type input "jS8uTRGDSUL2xBse7qbmEepZ"
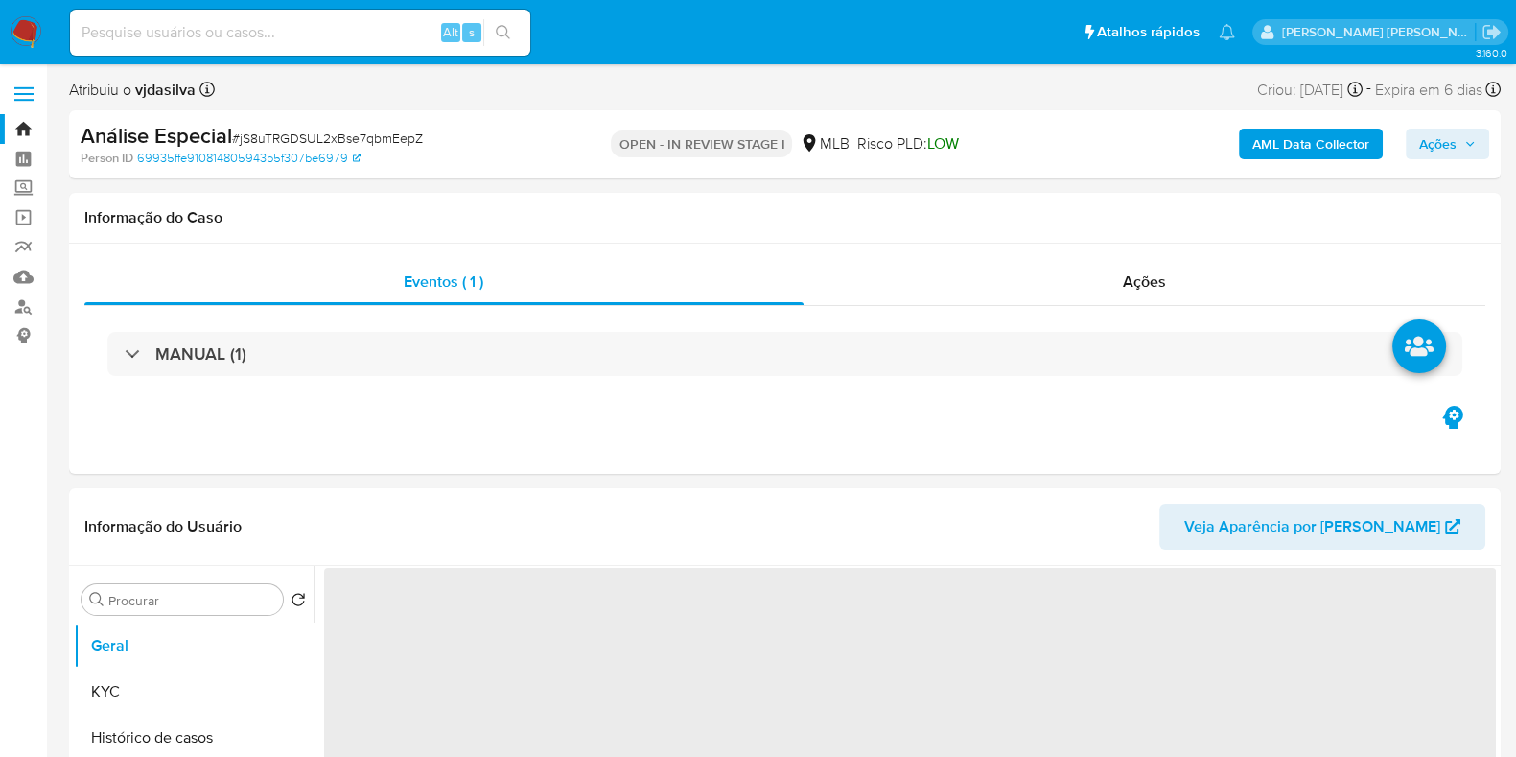
select select "10"
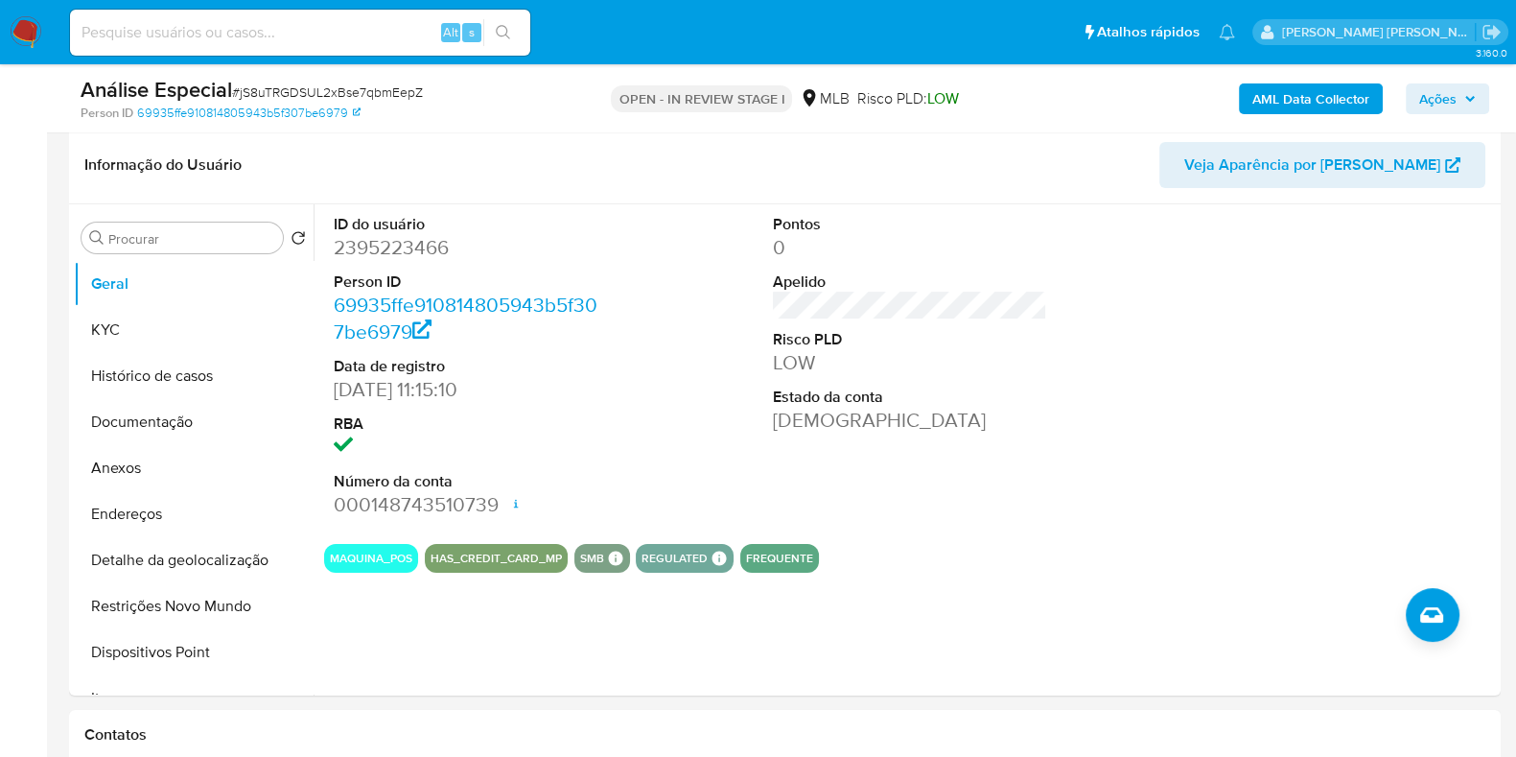
scroll to position [301, 0]
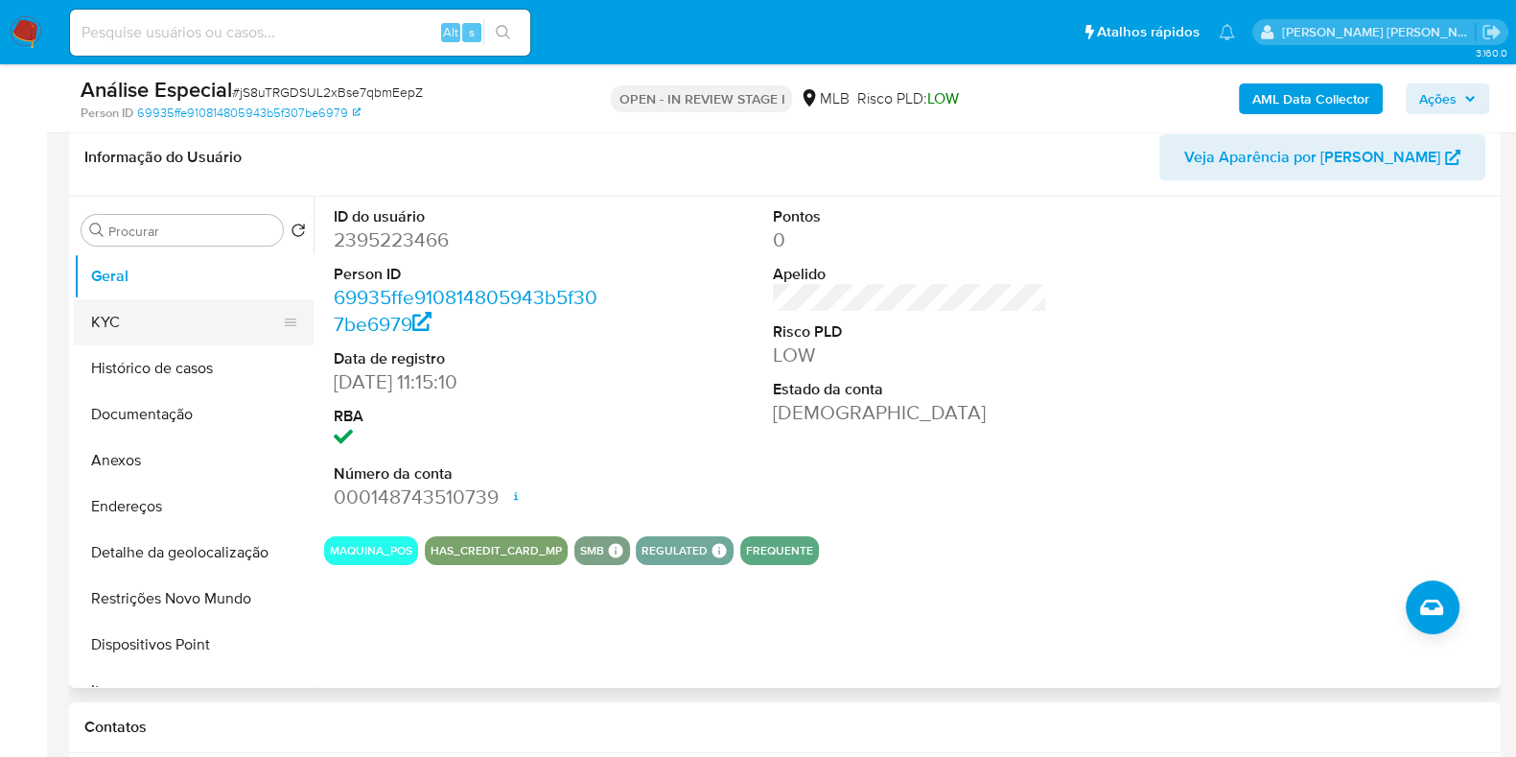
click at [190, 327] on button "KYC" at bounding box center [186, 322] width 224 height 46
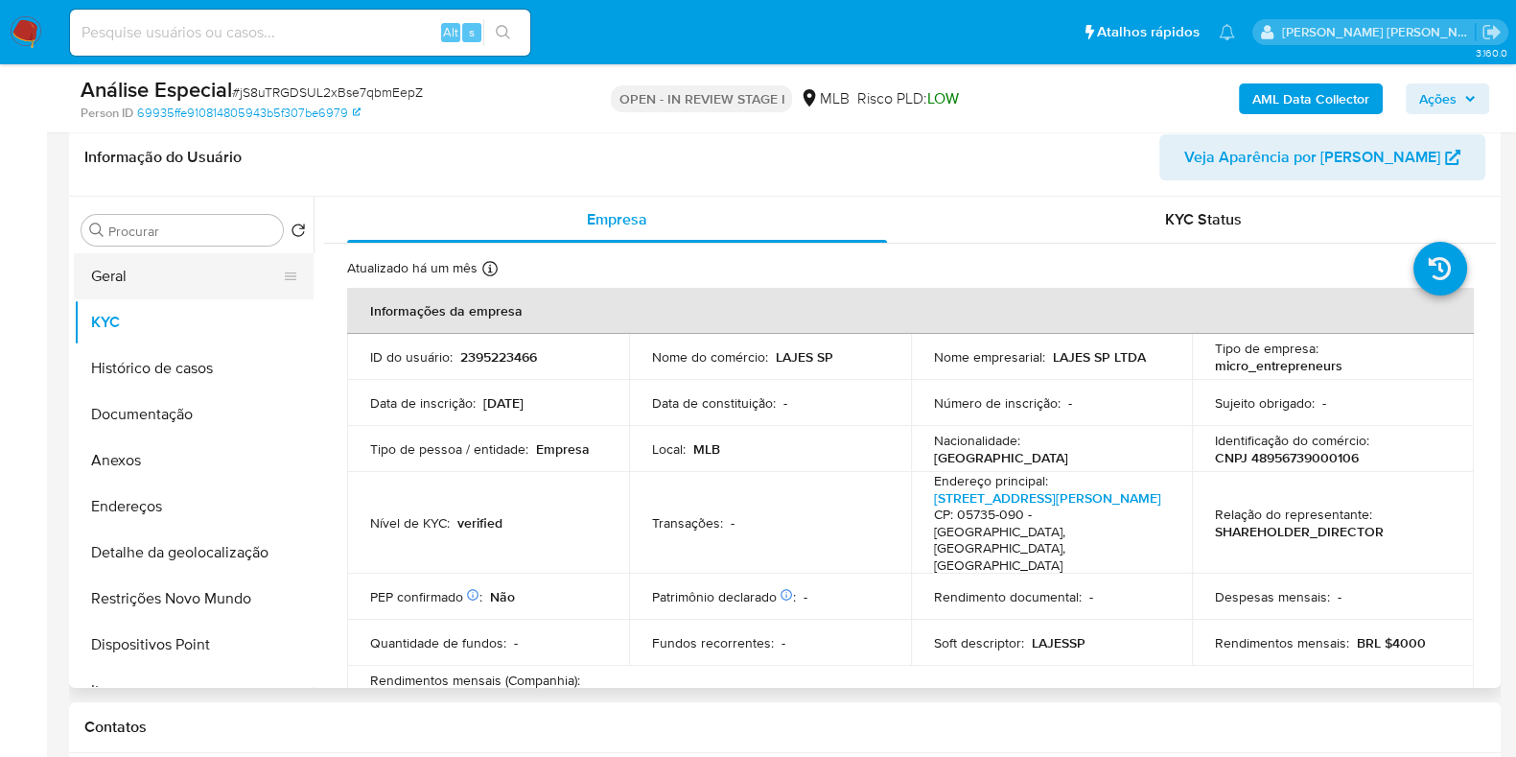
click at [202, 270] on button "Geral" at bounding box center [186, 276] width 224 height 46
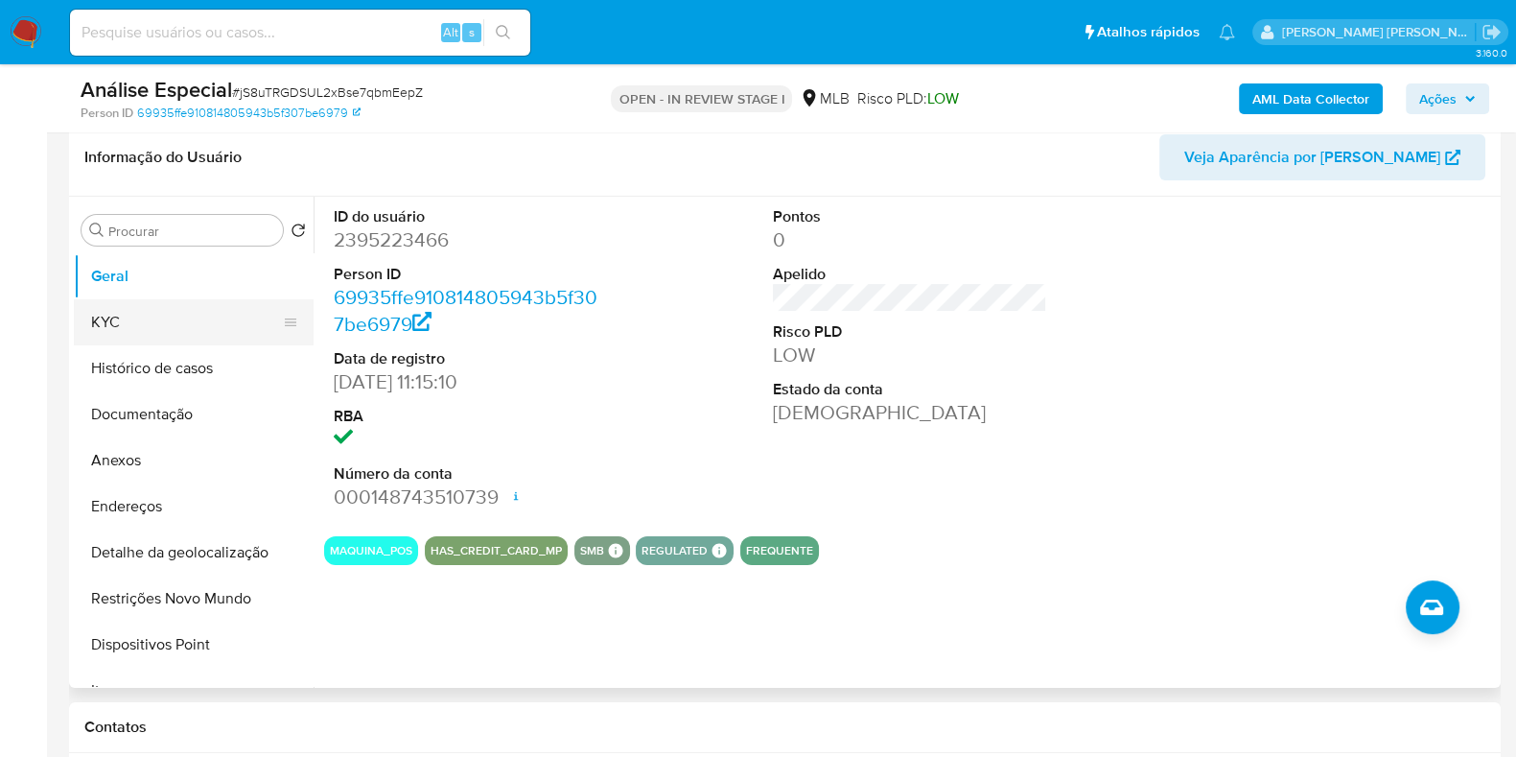
click at [198, 313] on button "KYC" at bounding box center [186, 322] width 224 height 46
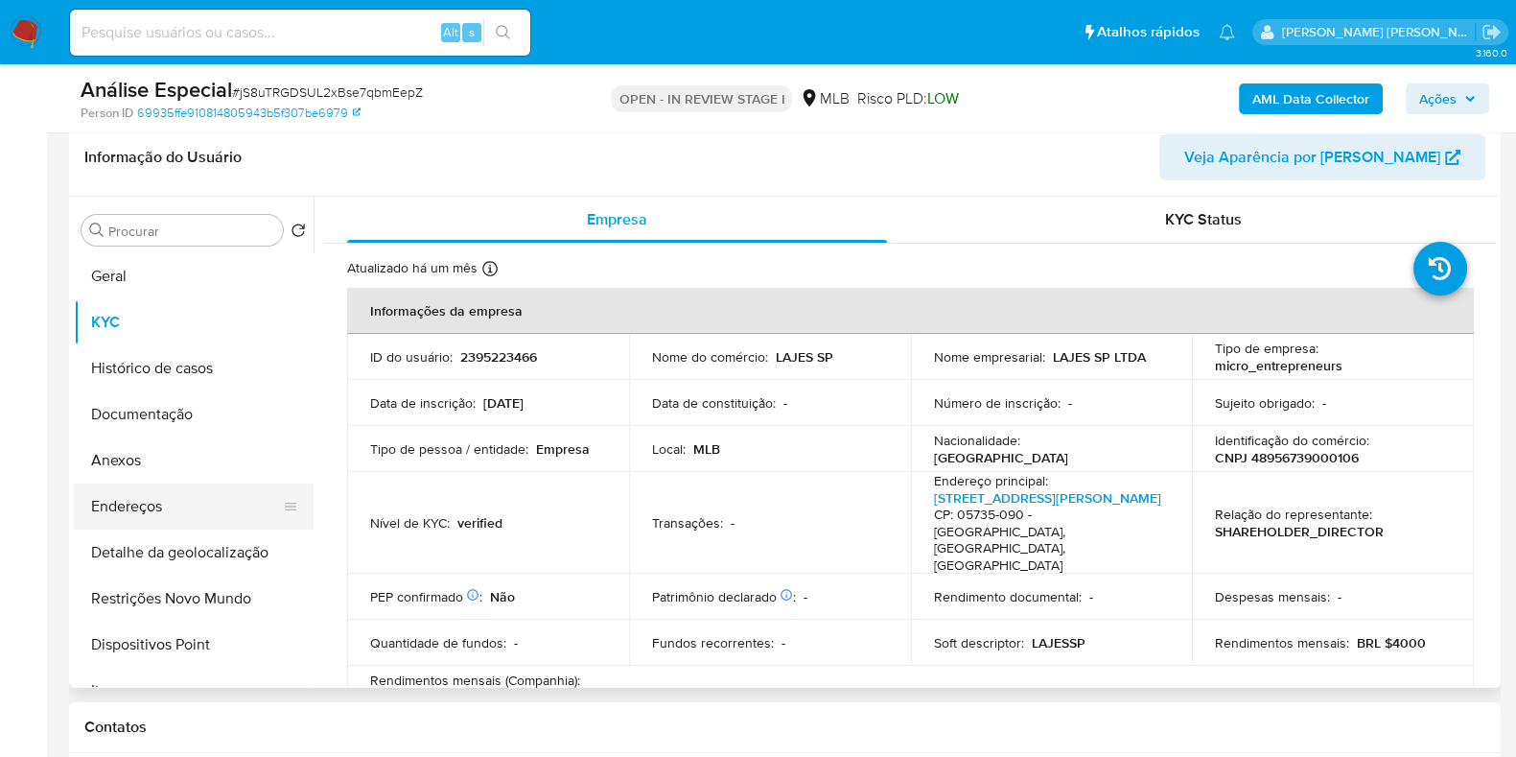
click at [227, 497] on button "Endereços" at bounding box center [186, 506] width 224 height 46
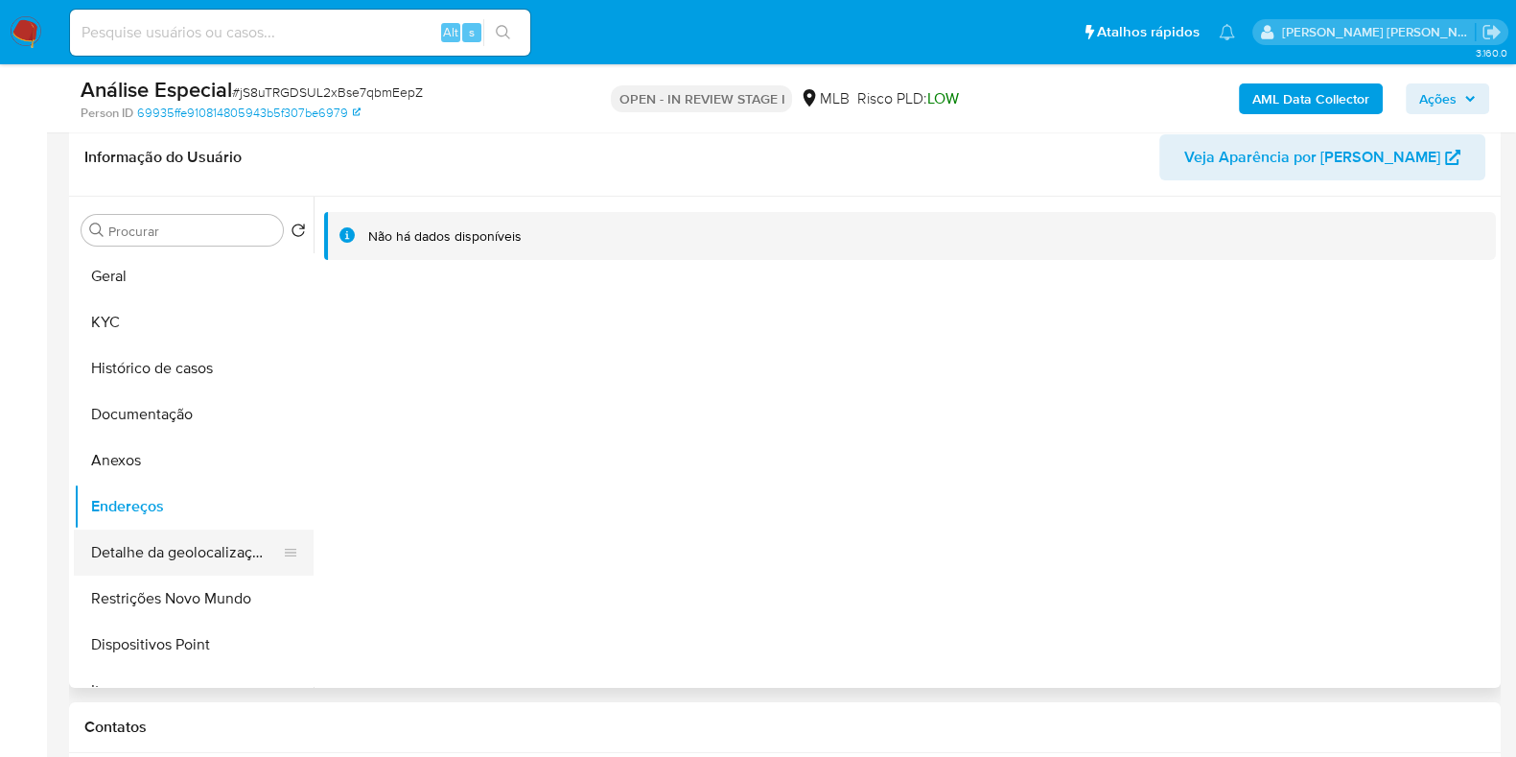
click at [176, 548] on button "Detalhe da geolocalização" at bounding box center [186, 552] width 224 height 46
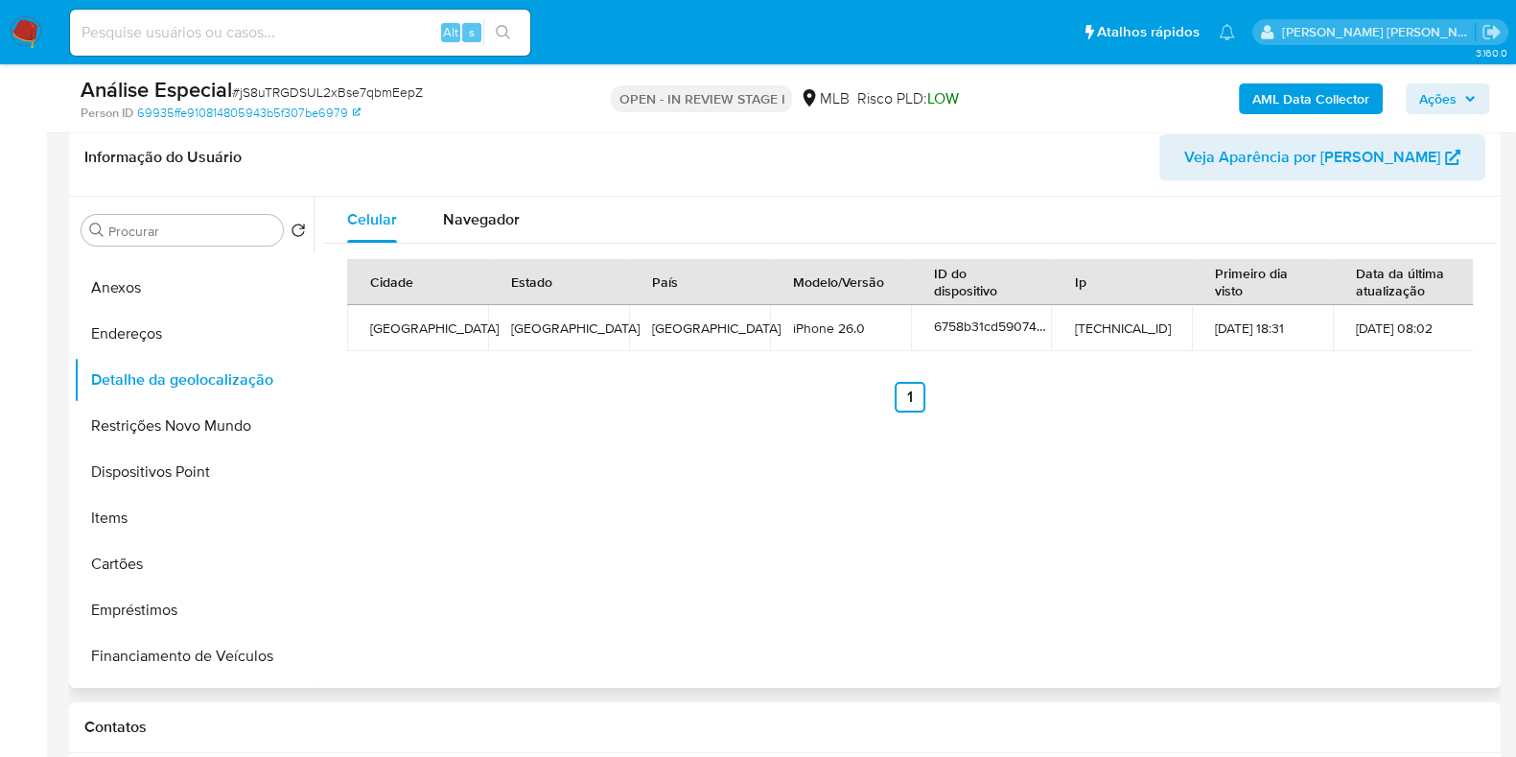
scroll to position [170, 0]
click at [505, 213] on span "Navegador" at bounding box center [481, 219] width 77 height 22
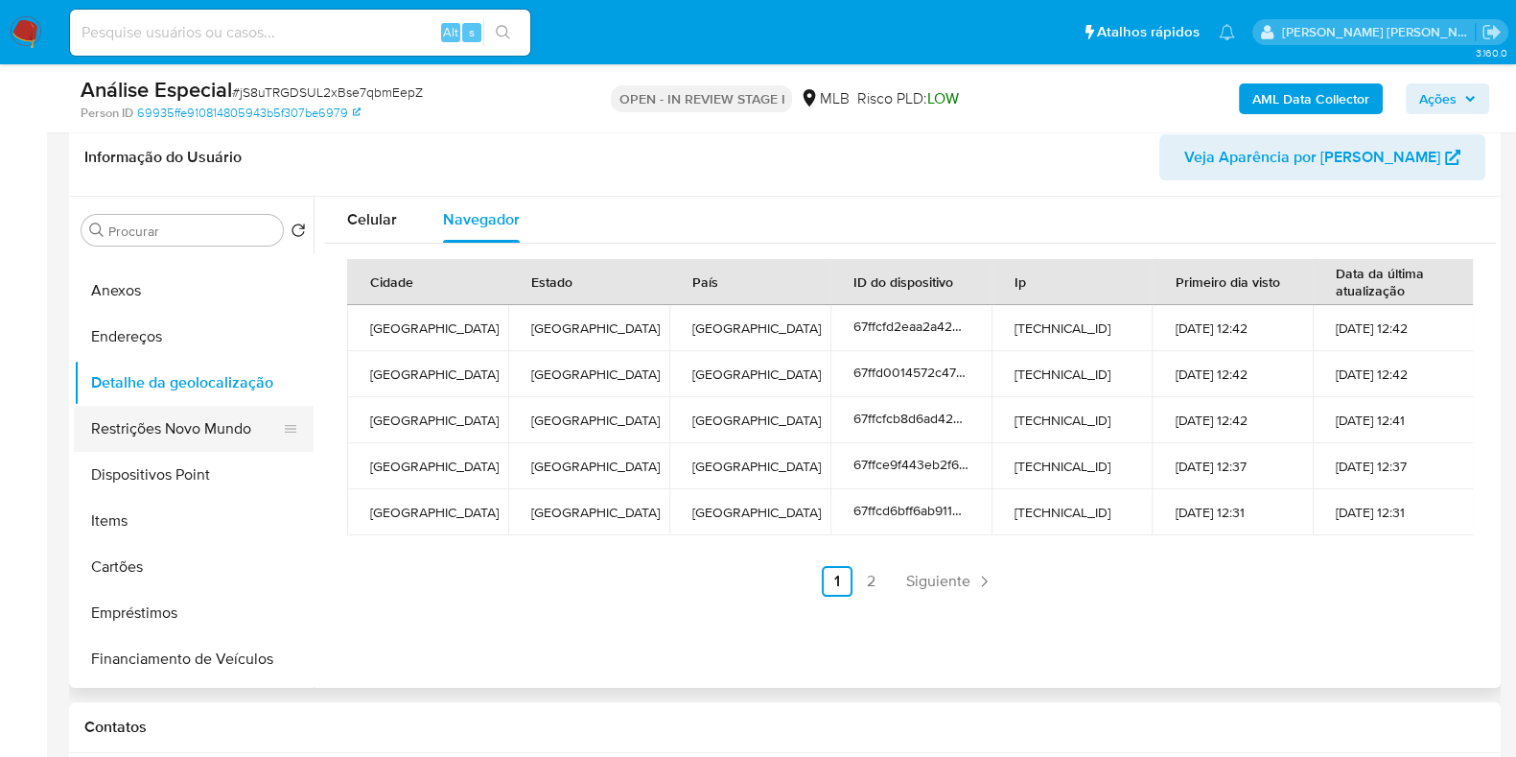
click at [227, 434] on button "Restrições Novo Mundo" at bounding box center [186, 429] width 224 height 46
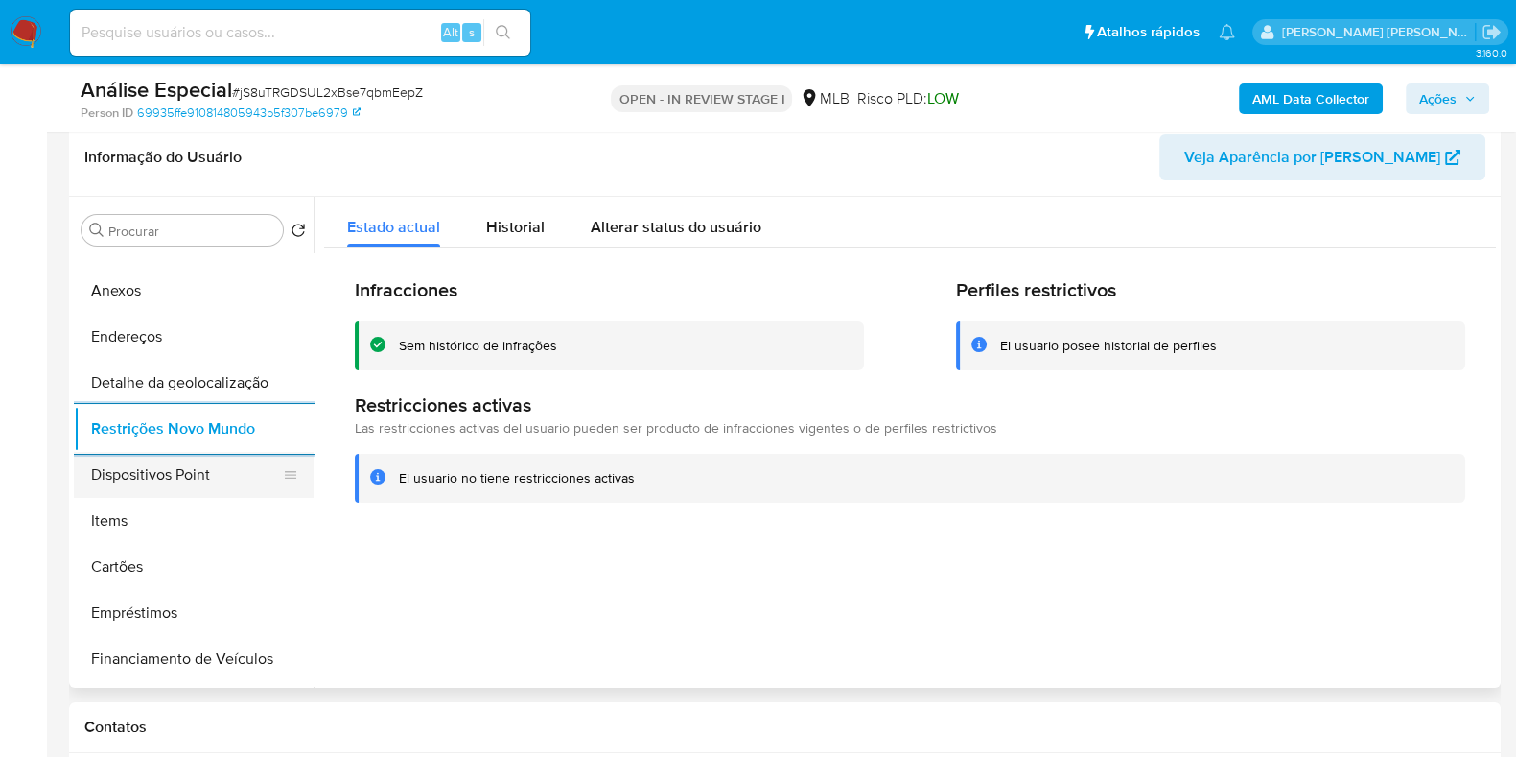
click at [190, 492] on button "Dispositivos Point" at bounding box center [186, 475] width 224 height 46
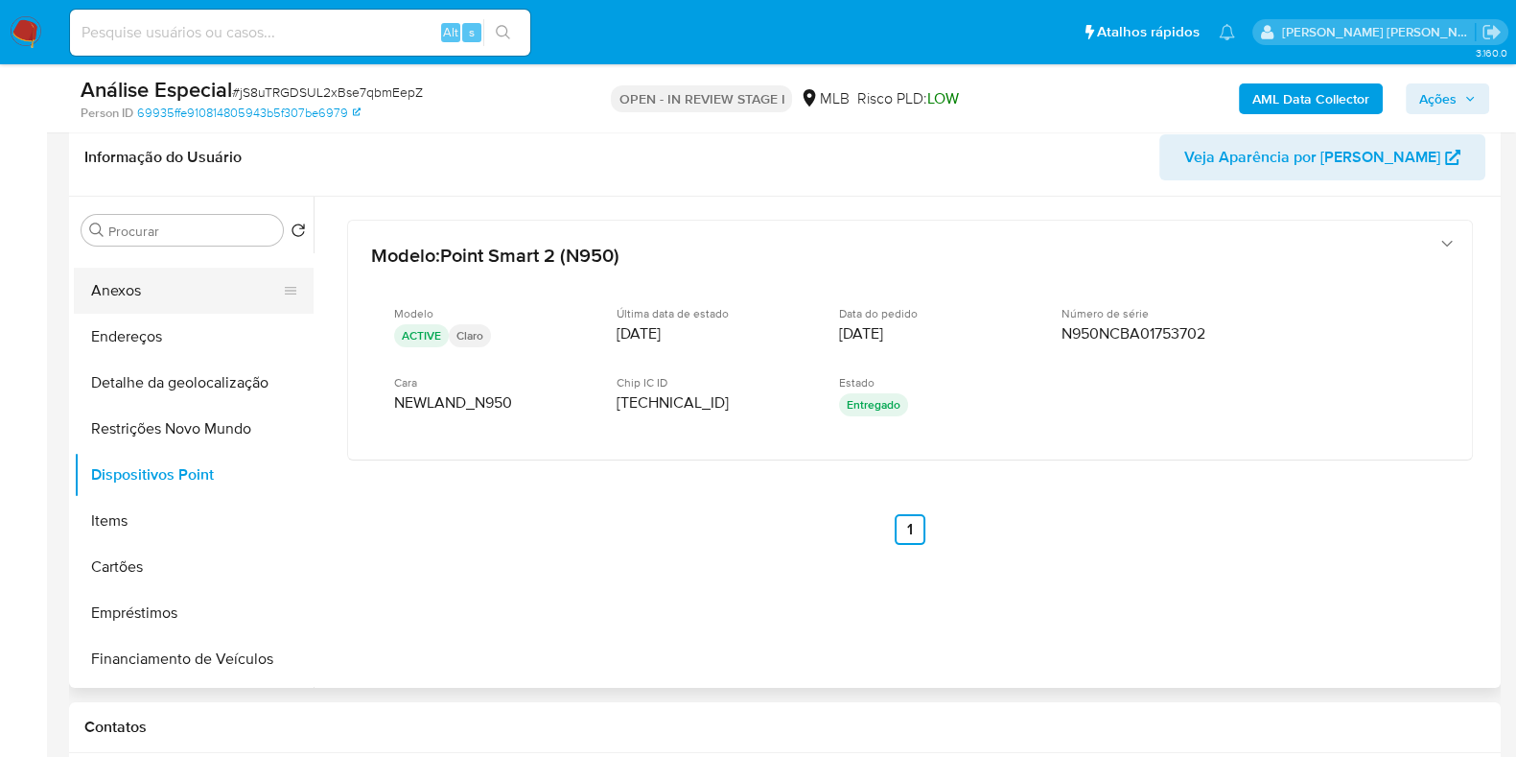
click at [230, 299] on button "Anexos" at bounding box center [186, 291] width 224 height 46
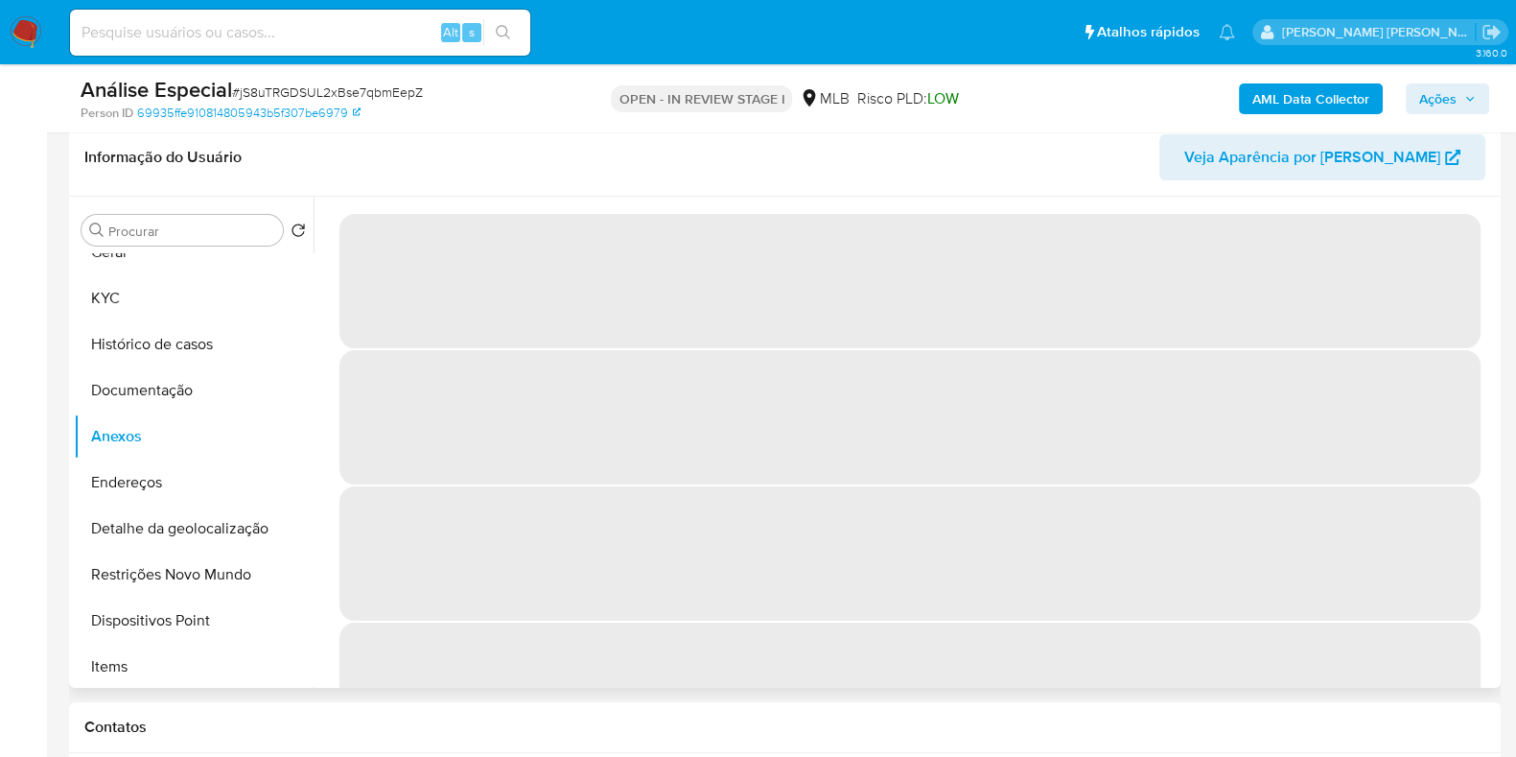
scroll to position [0, 0]
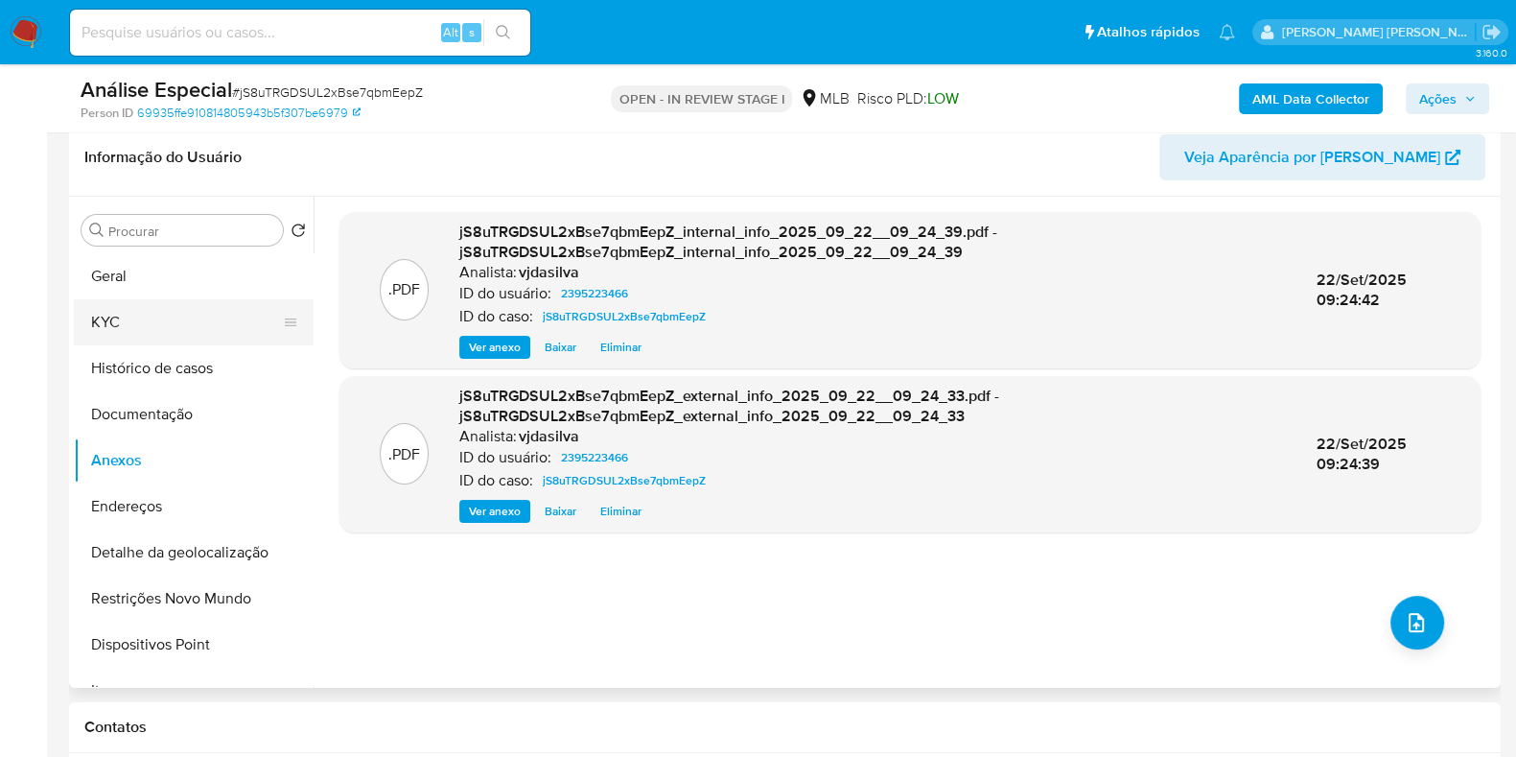
click at [143, 314] on button "KYC" at bounding box center [186, 322] width 224 height 46
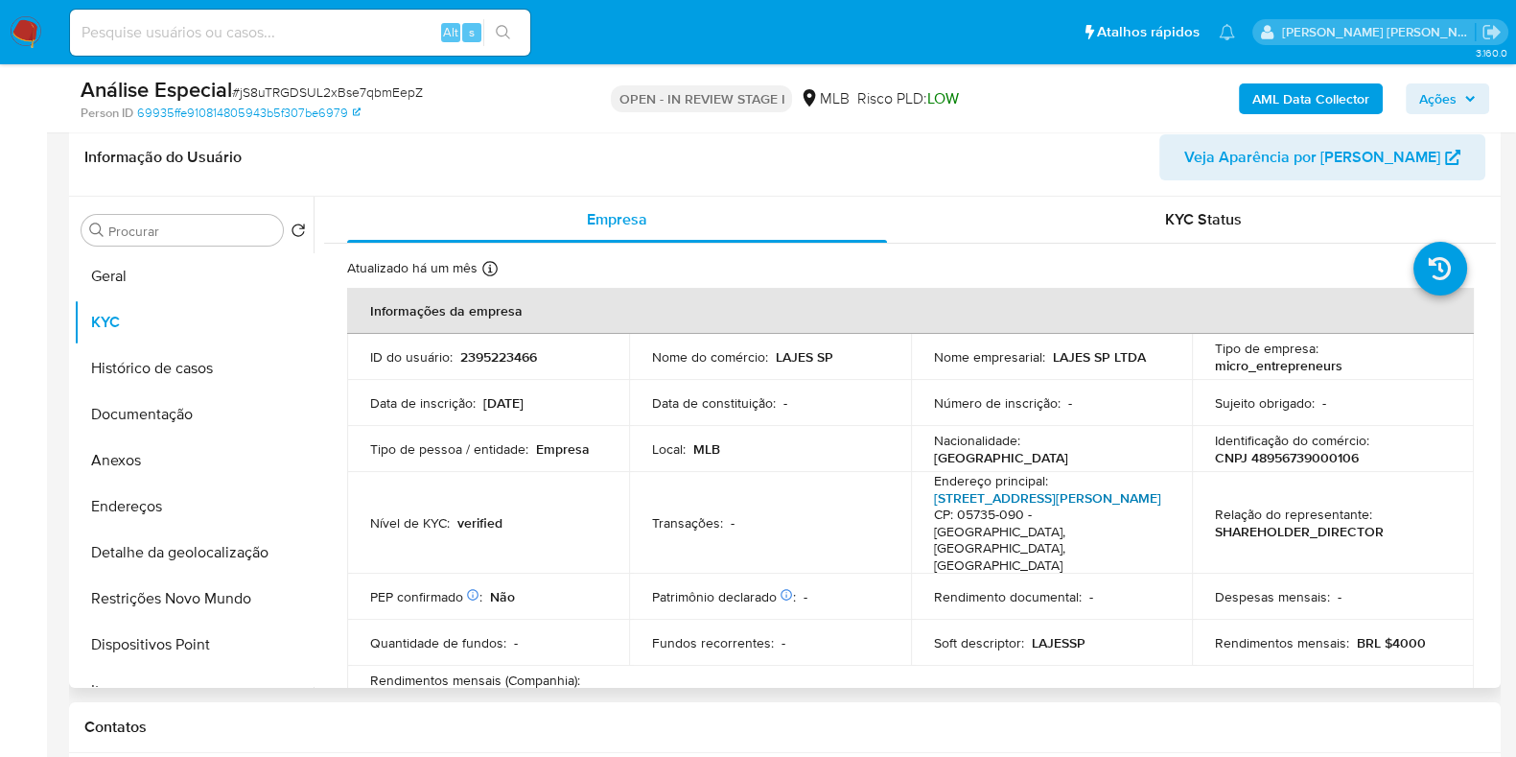
click at [1034, 491] on link "Rua Clemente Rocha 456, Parque Reboucas" at bounding box center [1047, 497] width 227 height 19
click at [199, 376] on button "Histórico de casos" at bounding box center [186, 368] width 224 height 46
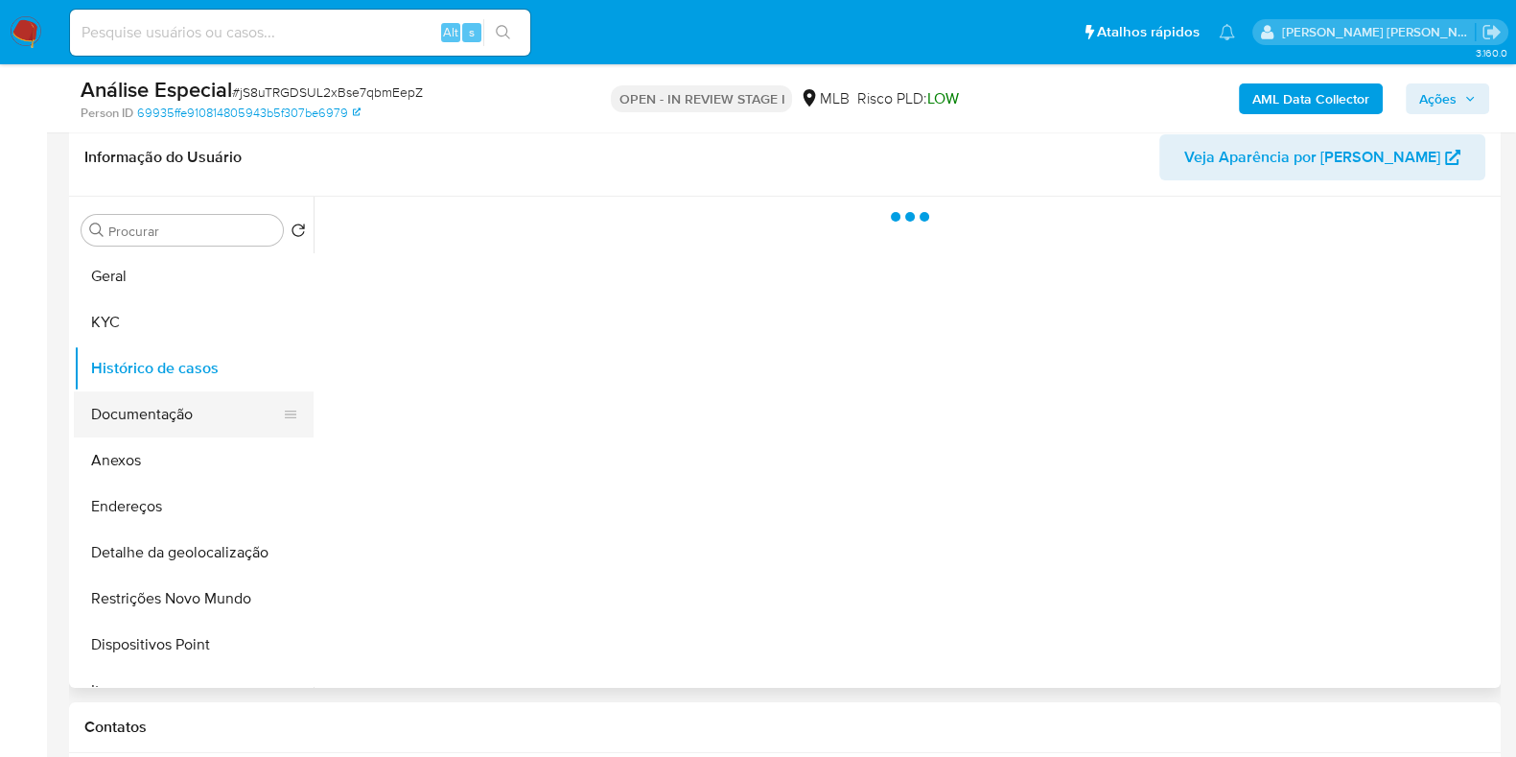
click at [198, 409] on button "Documentação" at bounding box center [186, 414] width 224 height 46
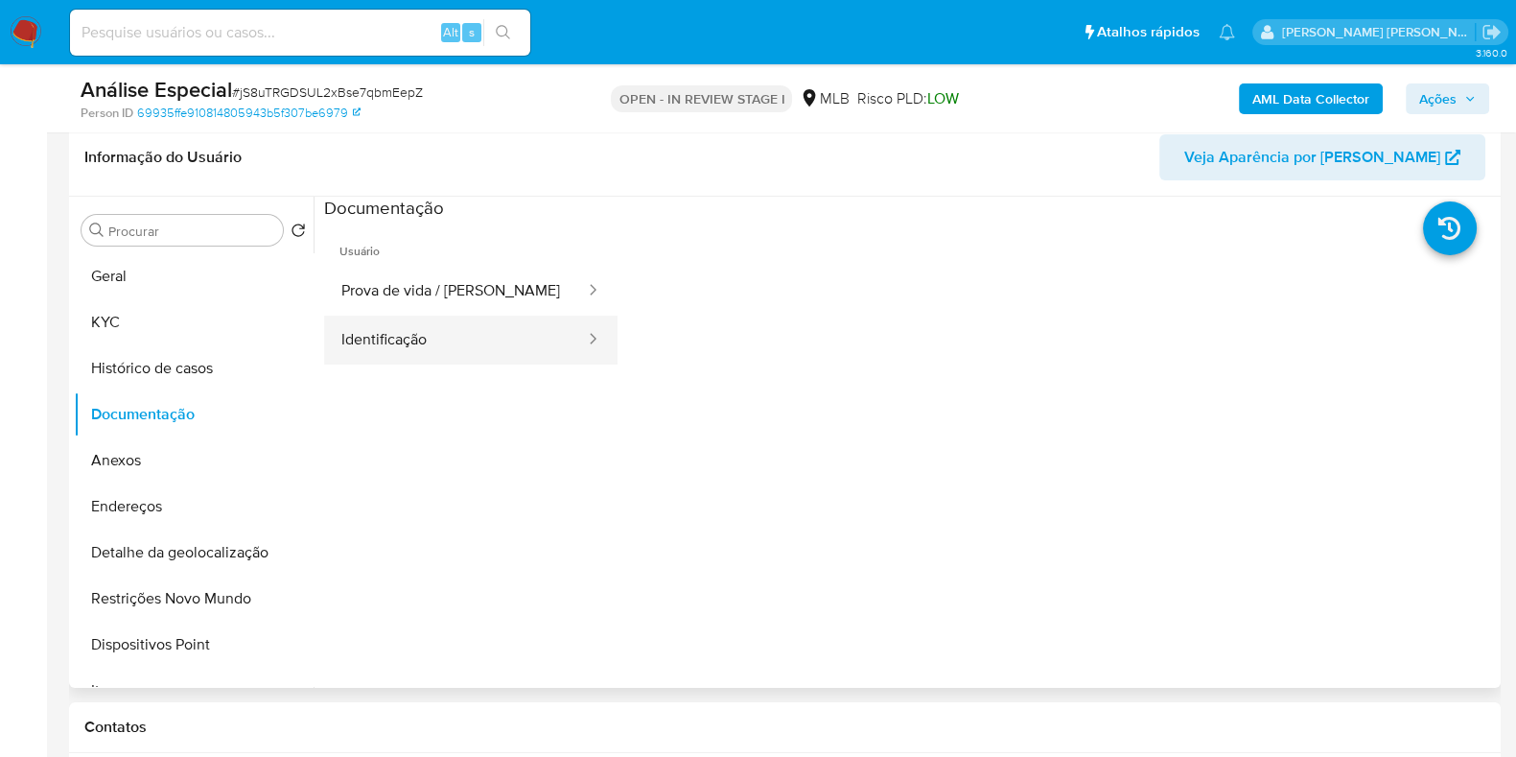
click at [439, 359] on button "Identificação" at bounding box center [455, 340] width 263 height 49
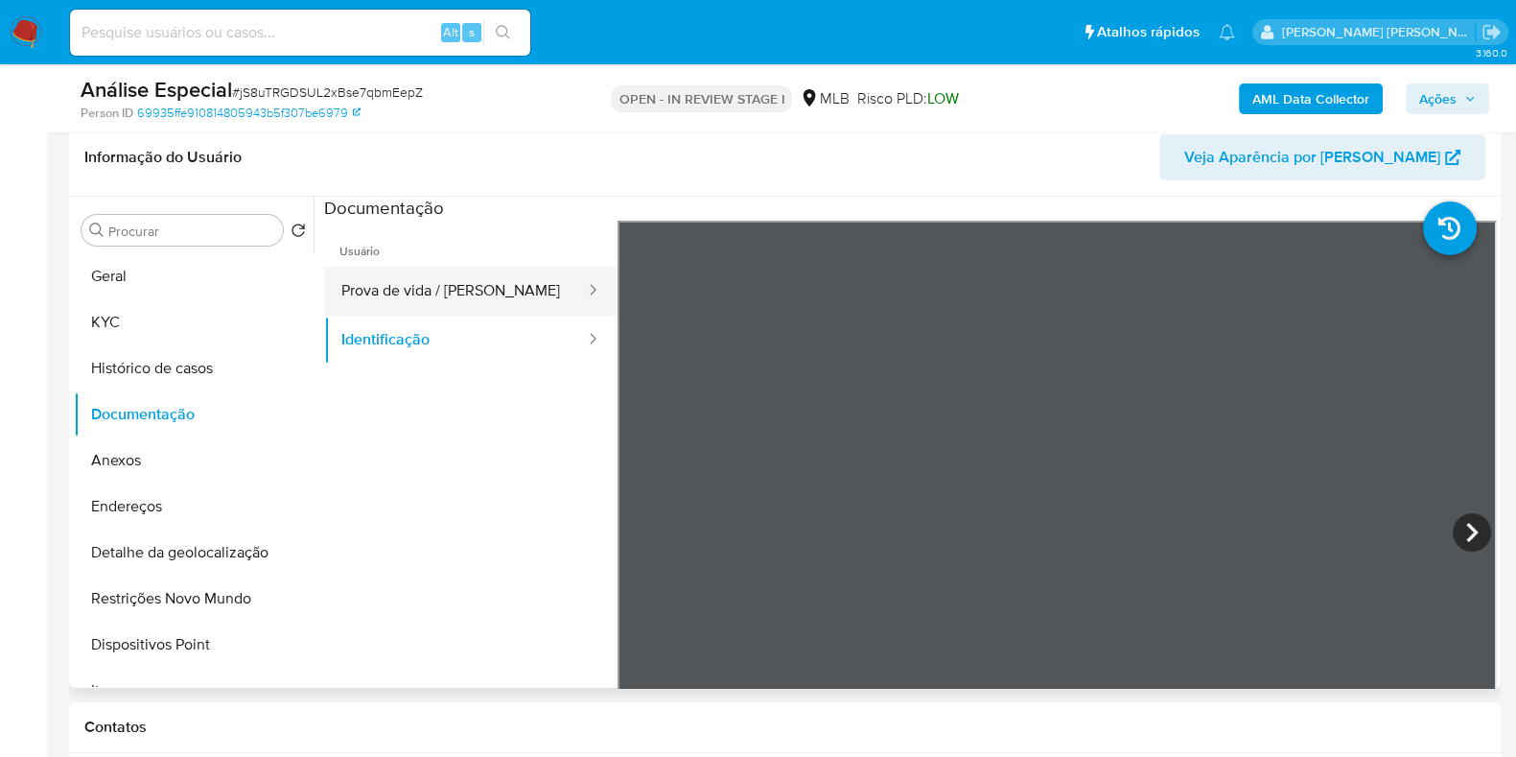
click at [530, 287] on button "Prova de vida / Selfie" at bounding box center [455, 291] width 263 height 49
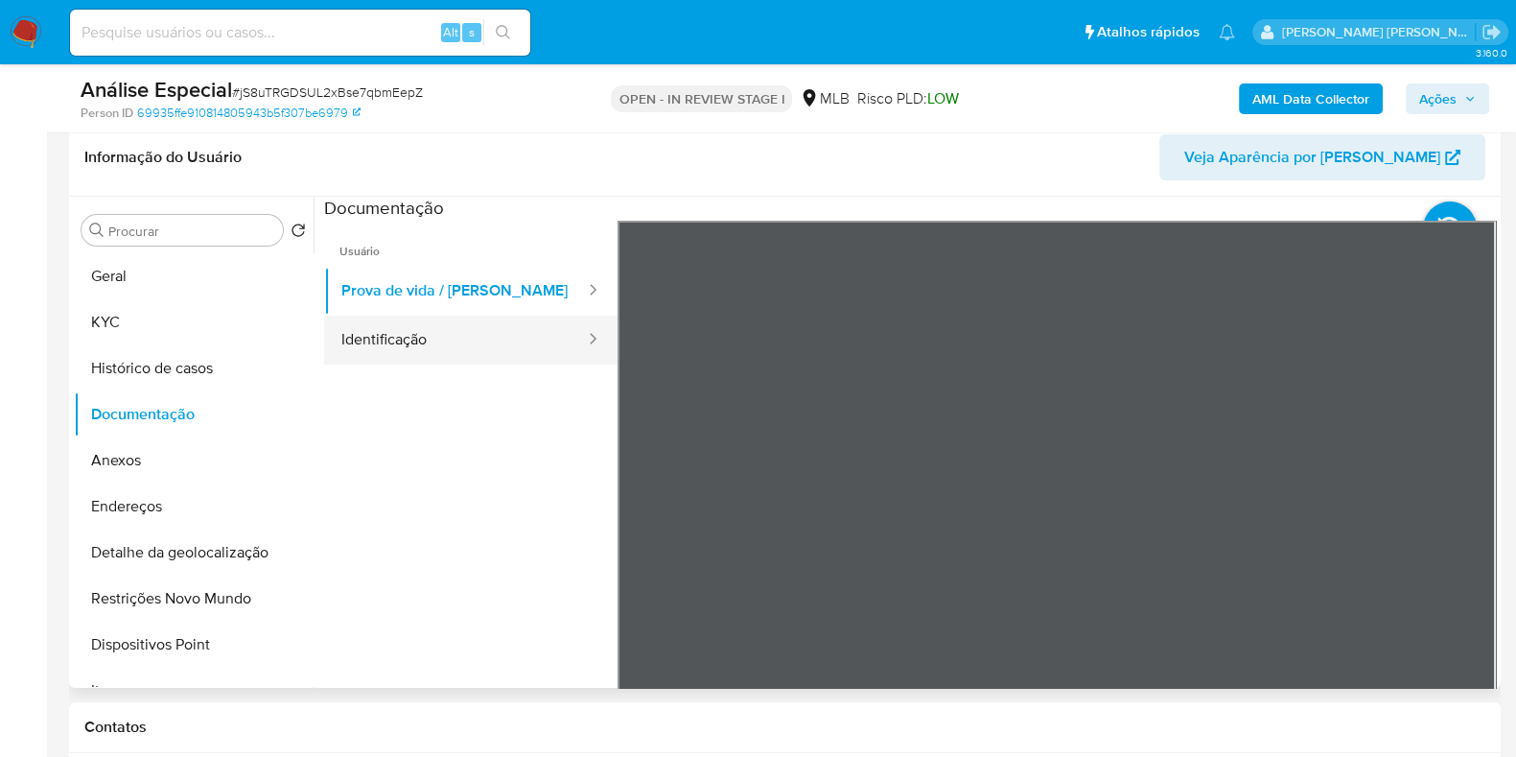
click at [532, 343] on button "Identificação" at bounding box center [455, 340] width 263 height 49
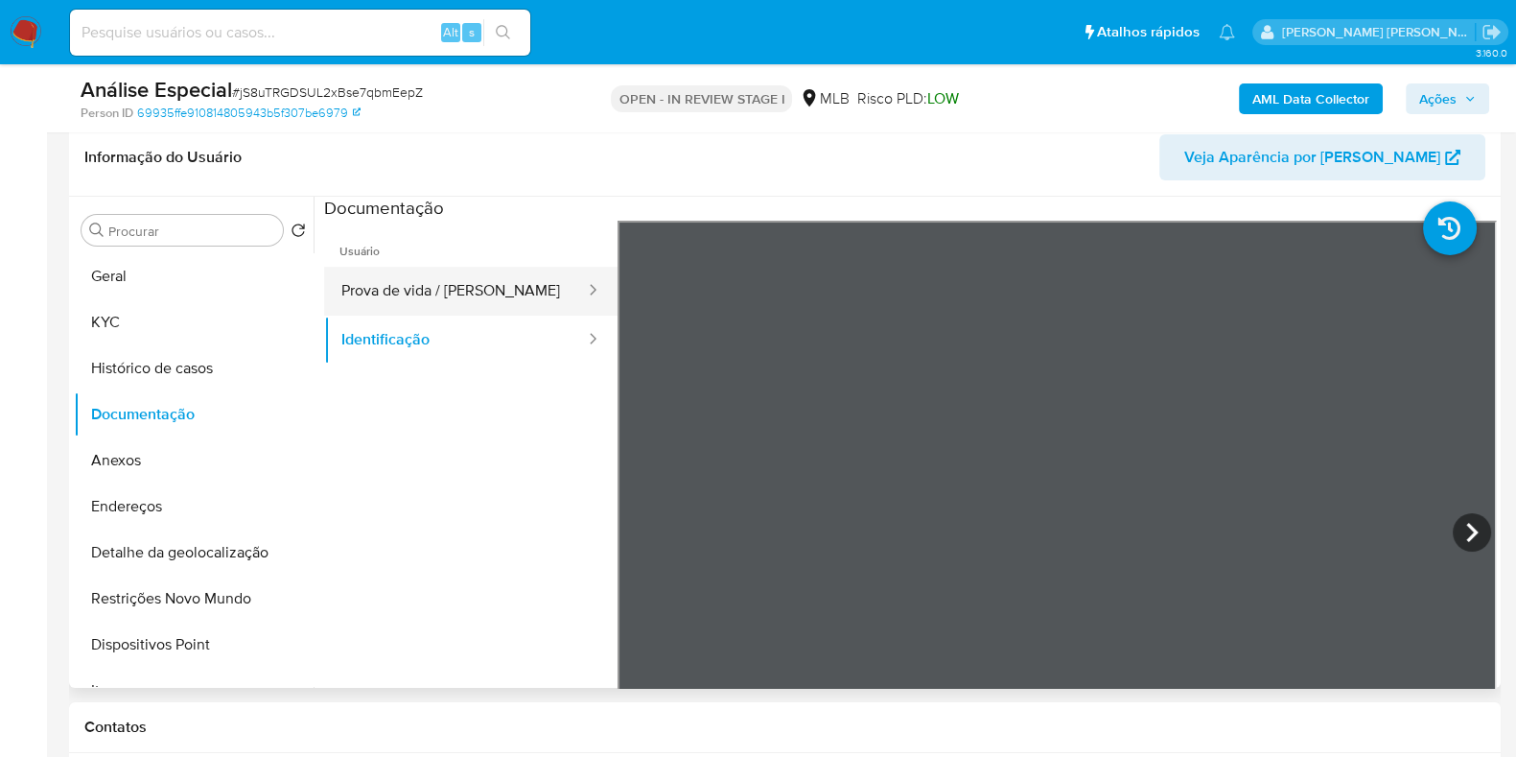
click at [446, 307] on button "Prova de vida / Selfie" at bounding box center [455, 291] width 263 height 49
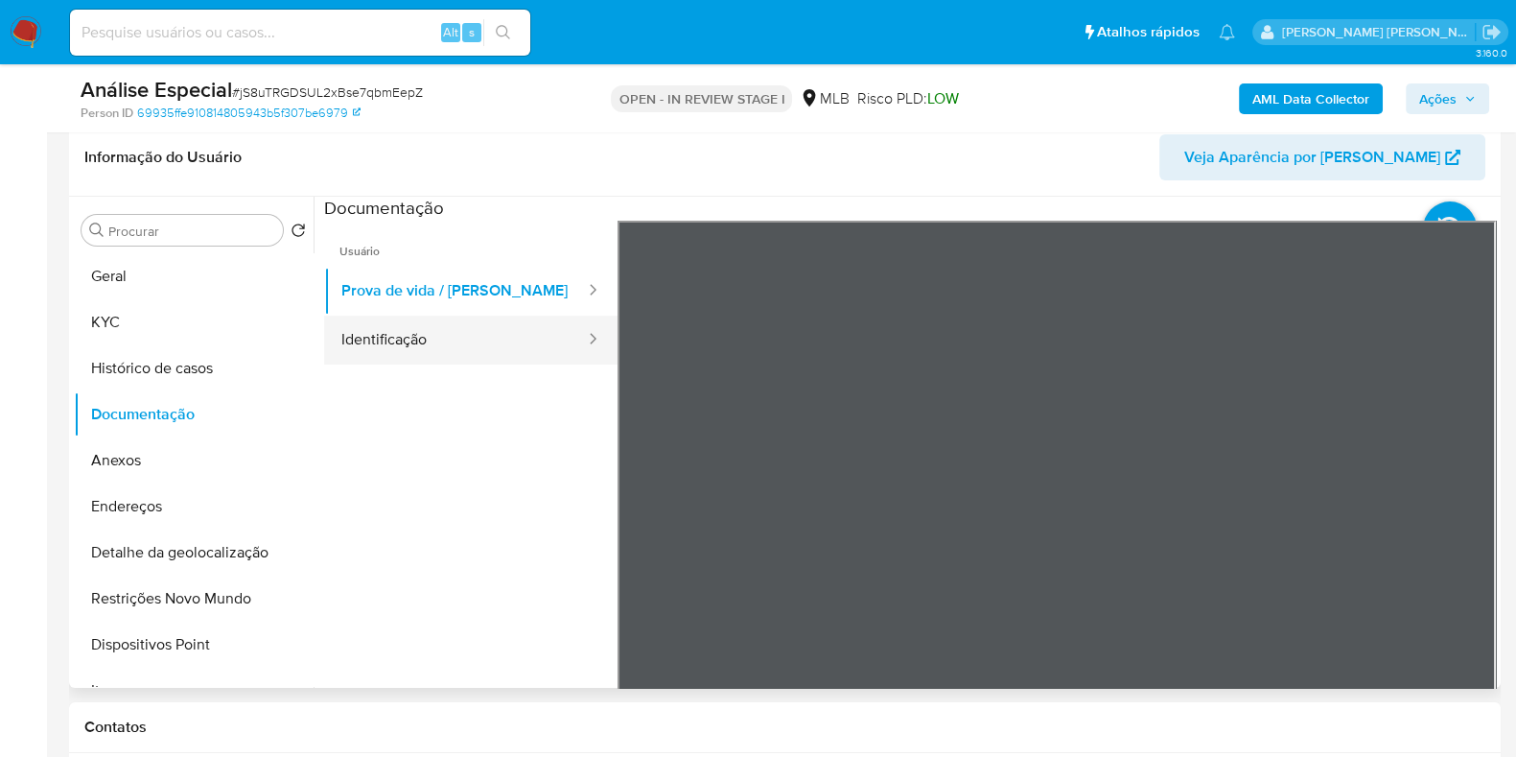
click at [478, 341] on button "Identificação" at bounding box center [455, 340] width 263 height 49
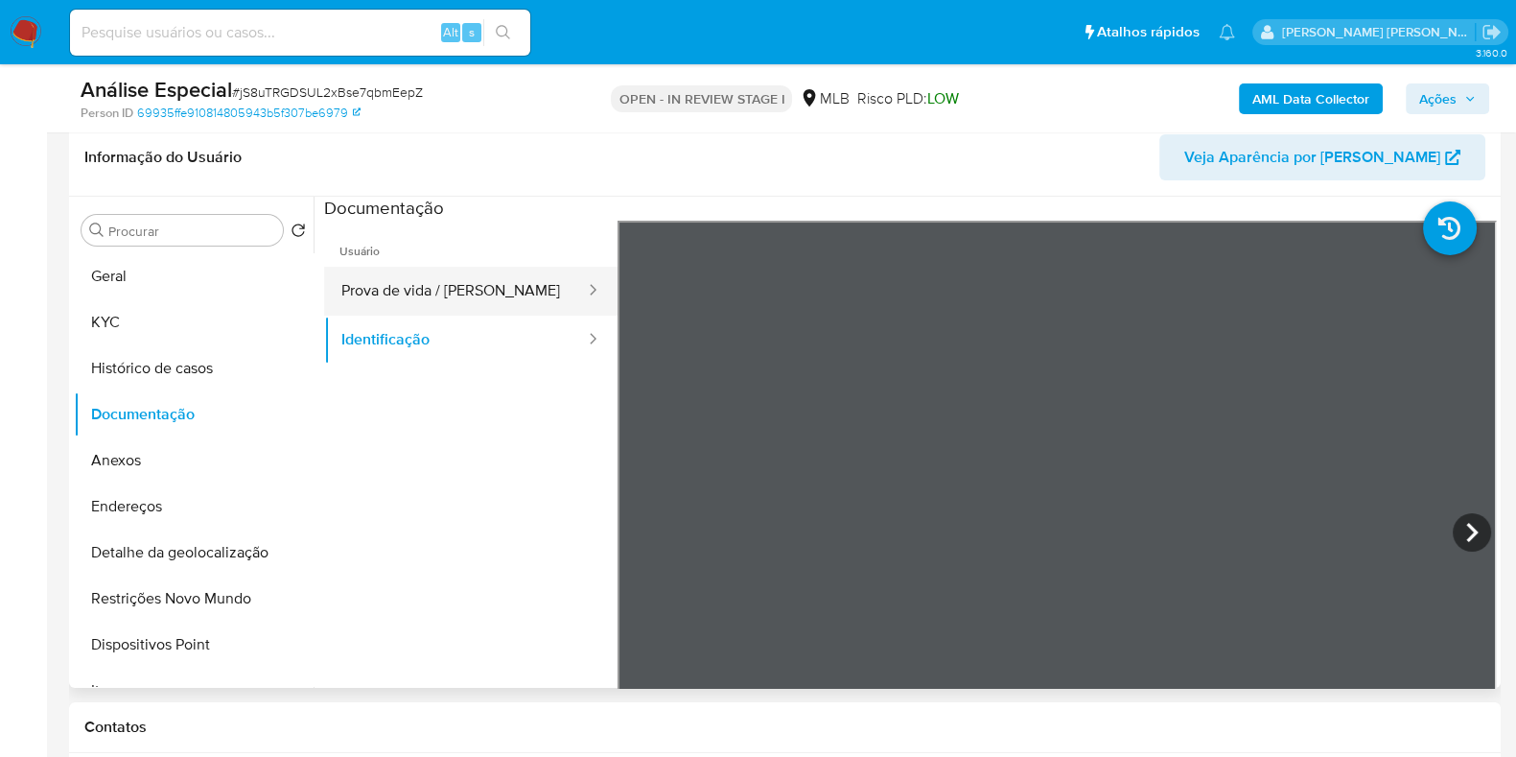
click at [505, 281] on button "Prova de vida / Selfie" at bounding box center [455, 291] width 263 height 49
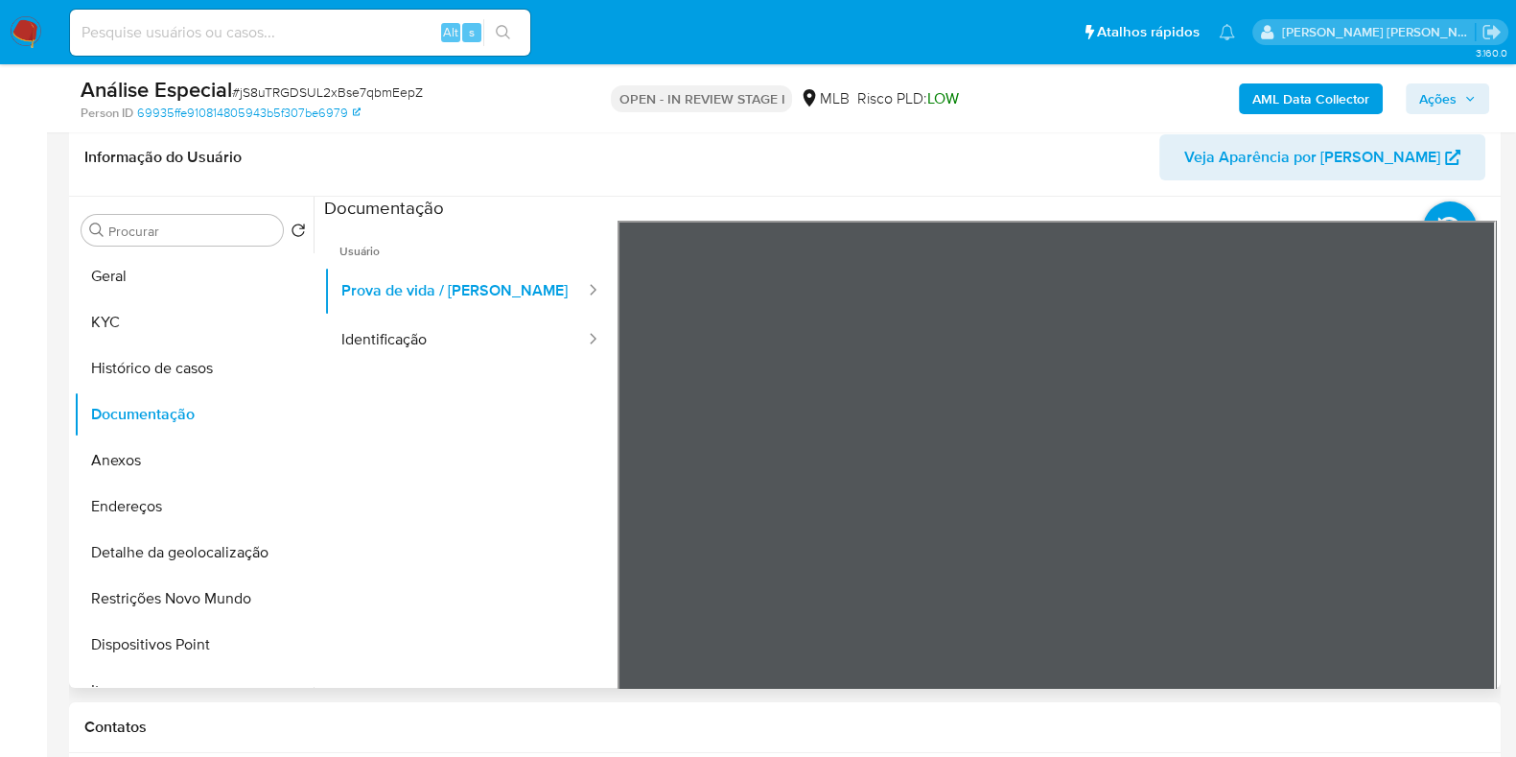
scroll to position [41, 0]
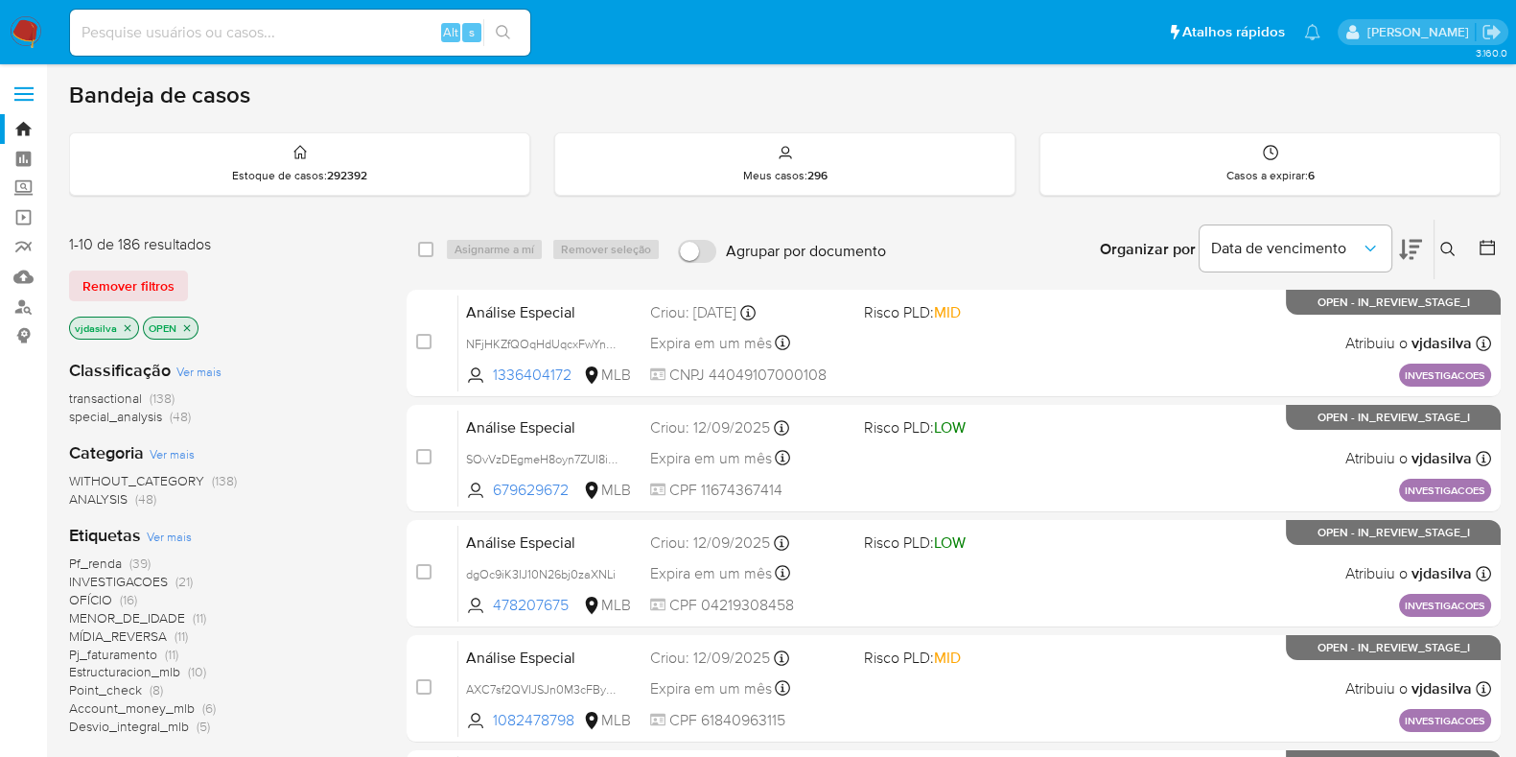
click at [304, 35] on input at bounding box center [300, 32] width 460 height 25
paste input "SXwssJaGc73ddYIpbI86nBXh"
type input "SXwssJaGc73ddYIpbI86nBXh"
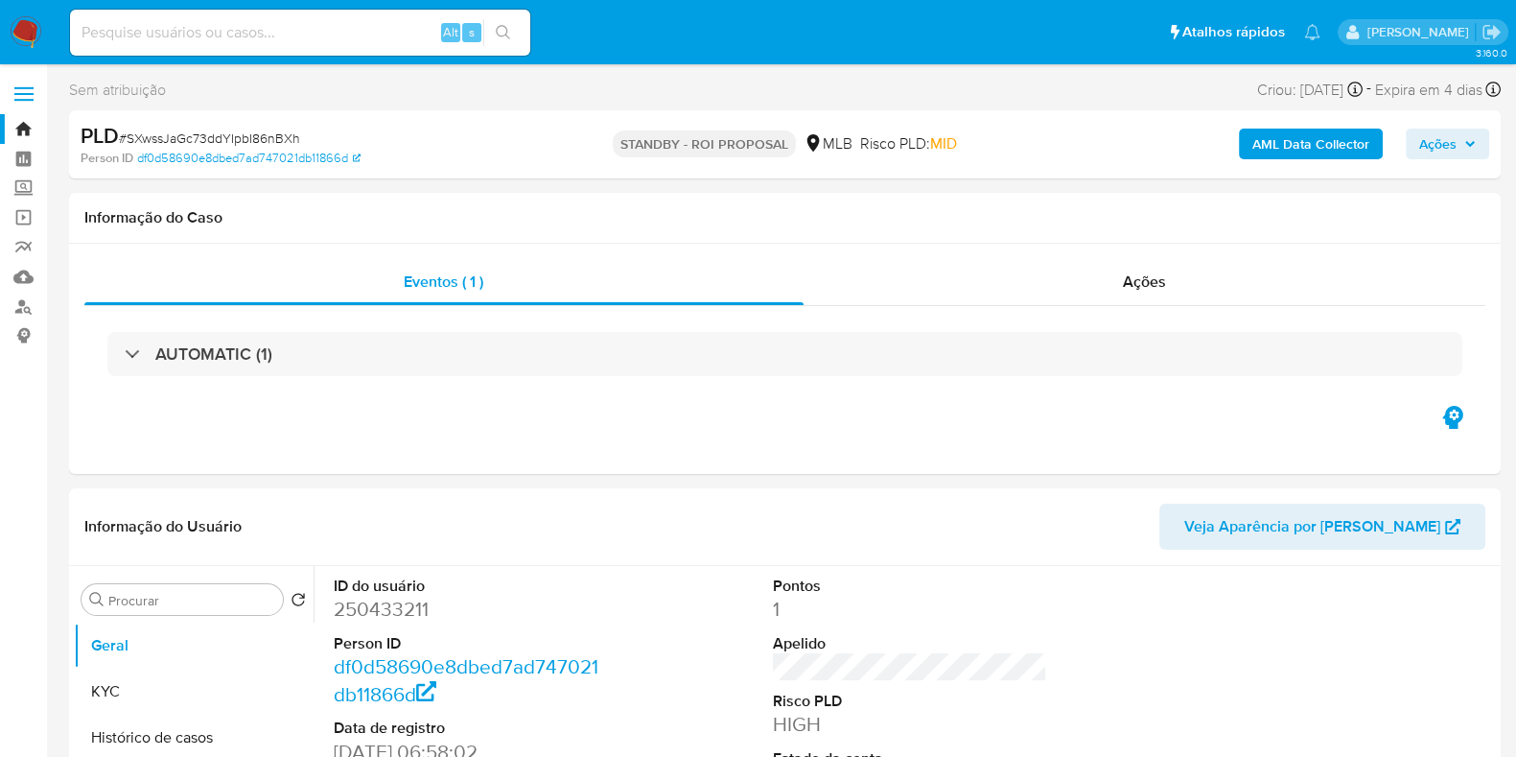
select select "10"
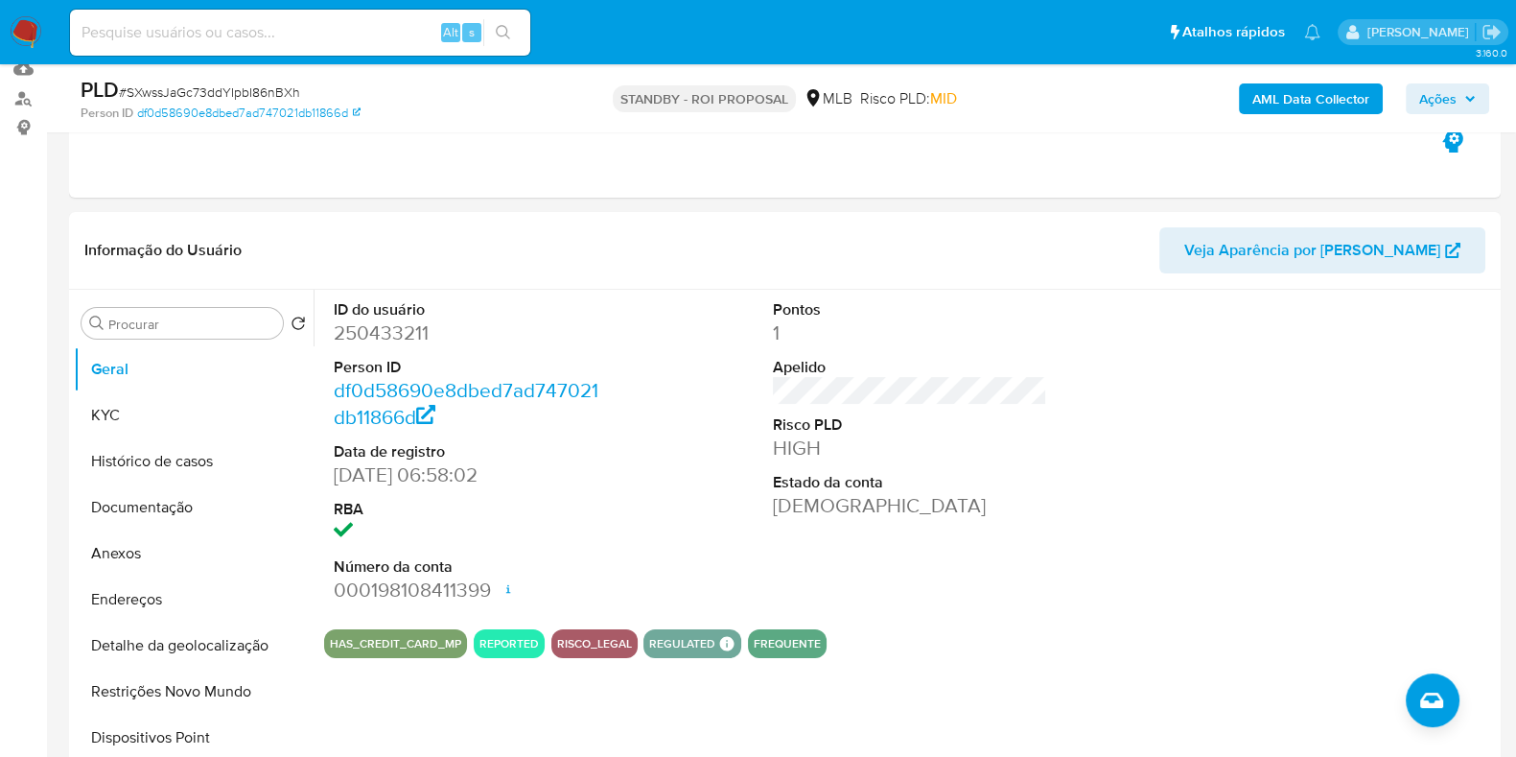
scroll to position [215, 0]
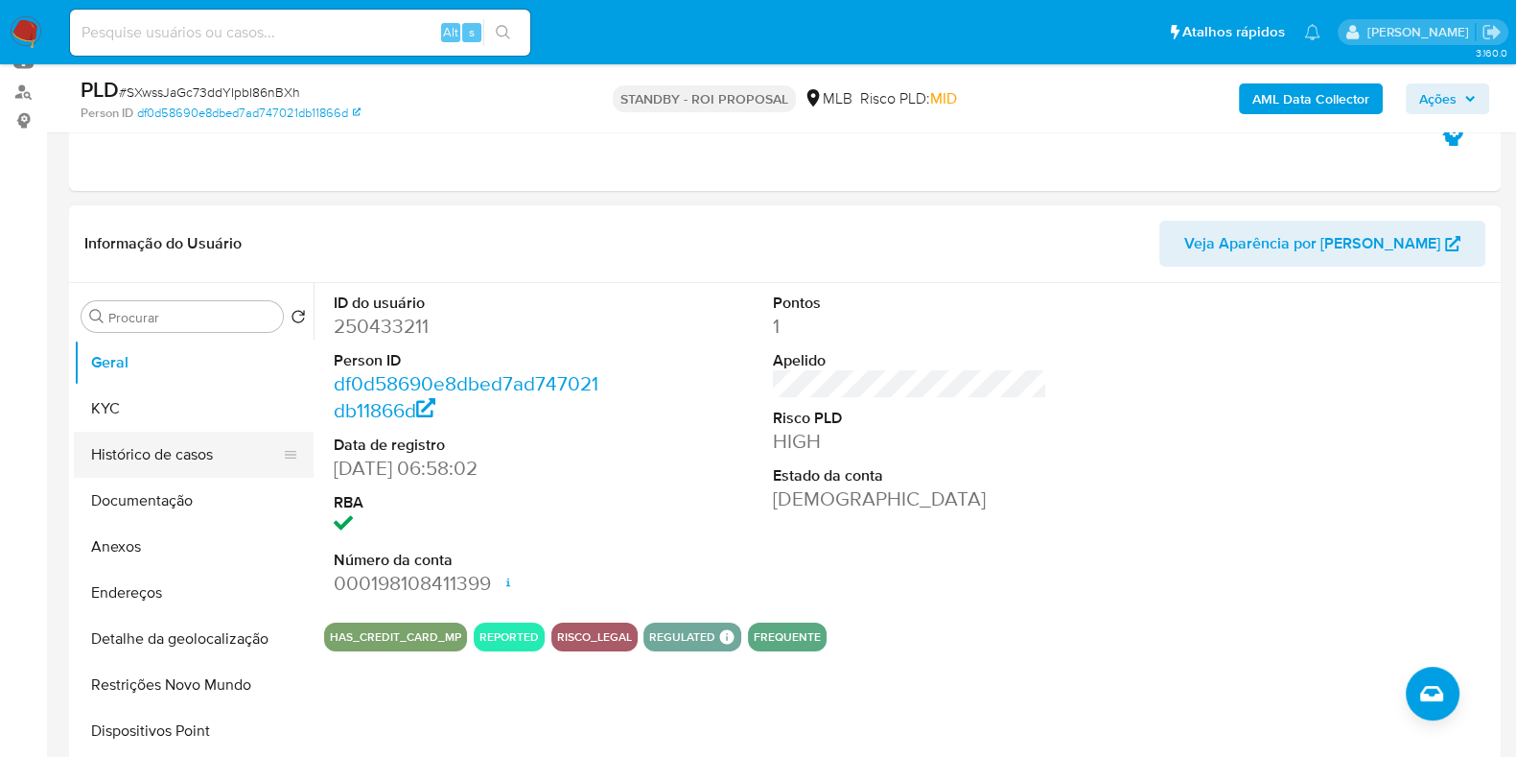
click at [150, 459] on button "Histórico de casos" at bounding box center [186, 455] width 224 height 46
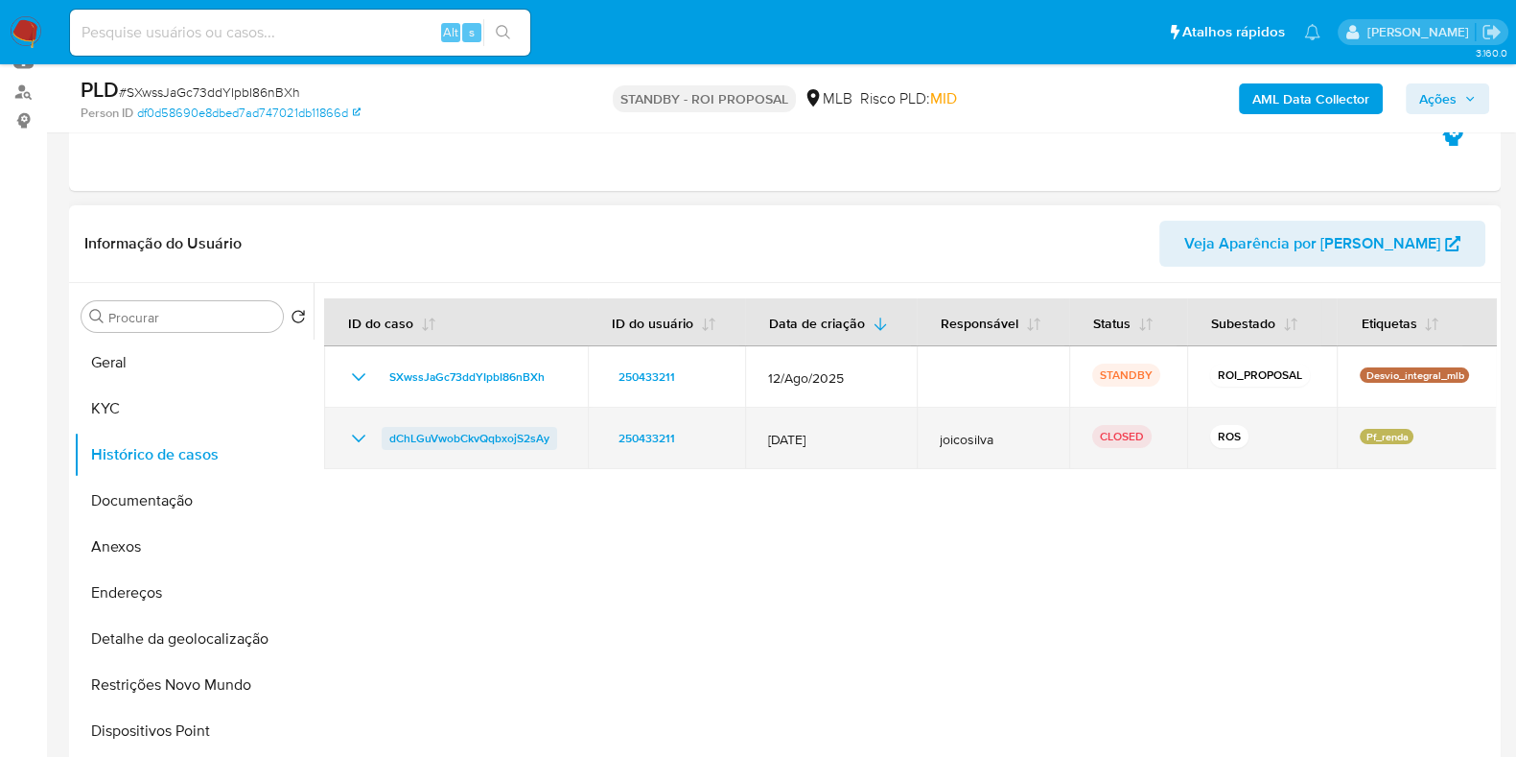
drag, startPoint x: 558, startPoint y: 438, endPoint x: 381, endPoint y: 438, distance: 177.4
click at [381, 438] on div "dChLGuVwobCkvQqbxojS2sAy" at bounding box center [456, 438] width 218 height 23
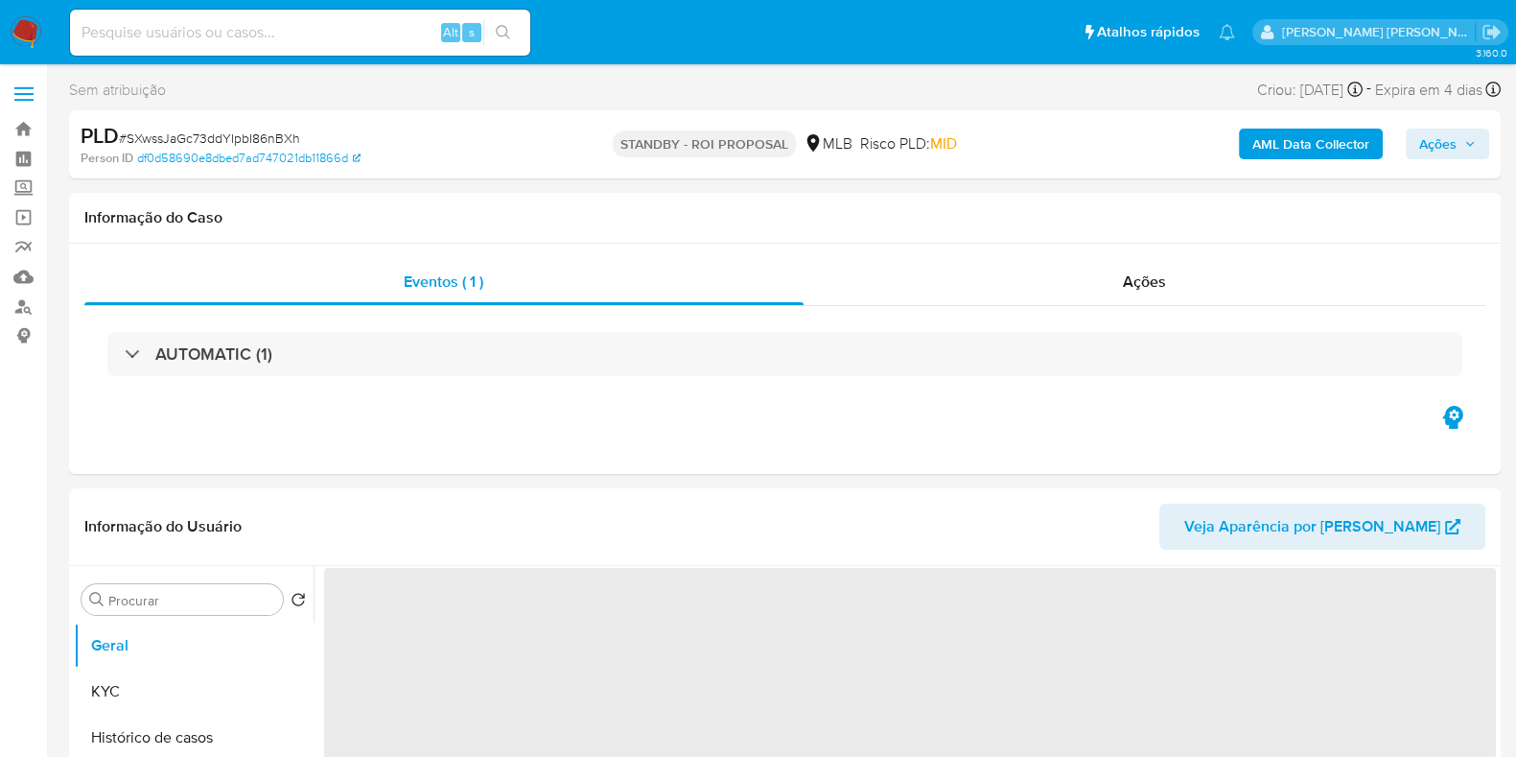
select select "10"
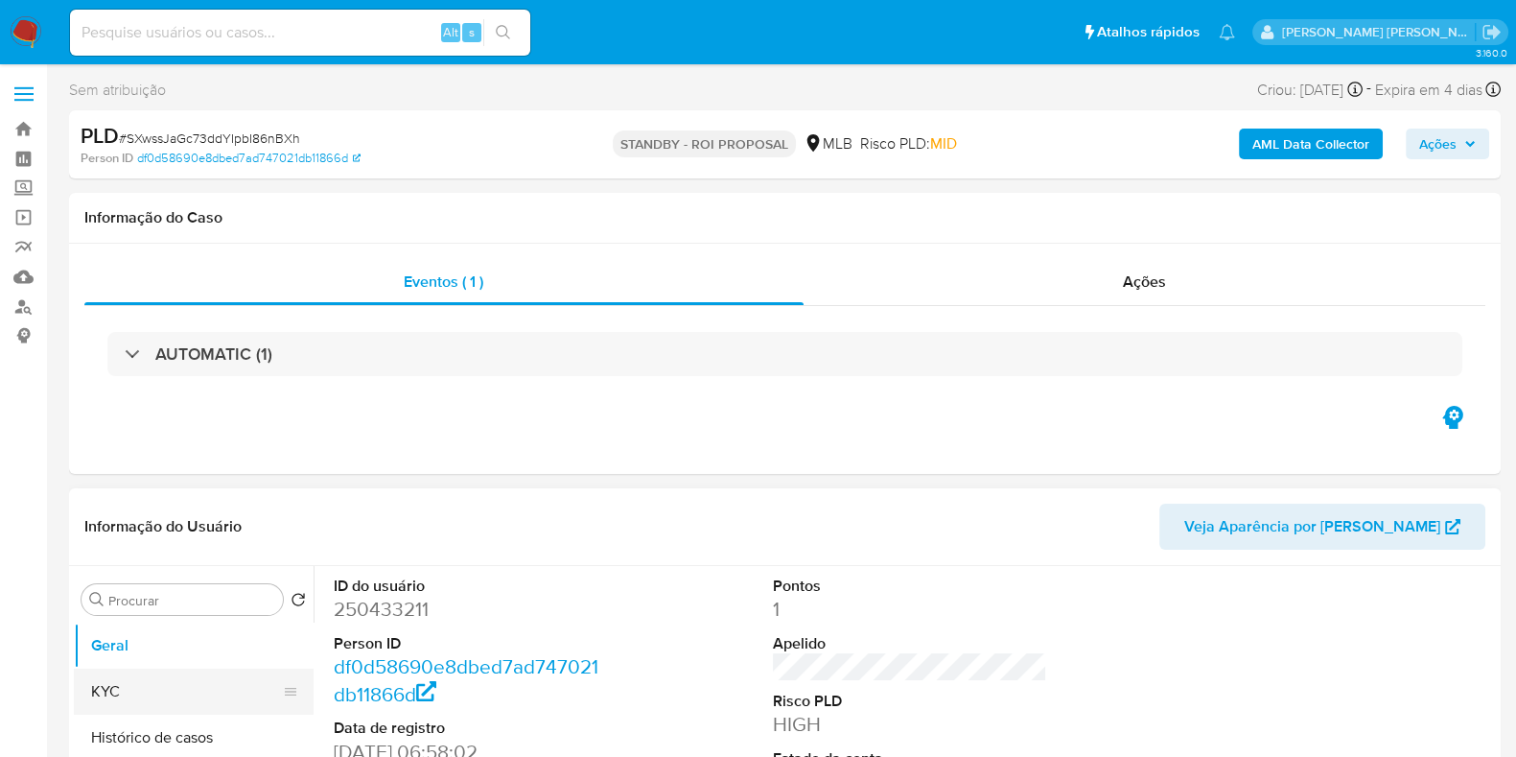
click at [175, 692] on button "KYC" at bounding box center [186, 692] width 224 height 46
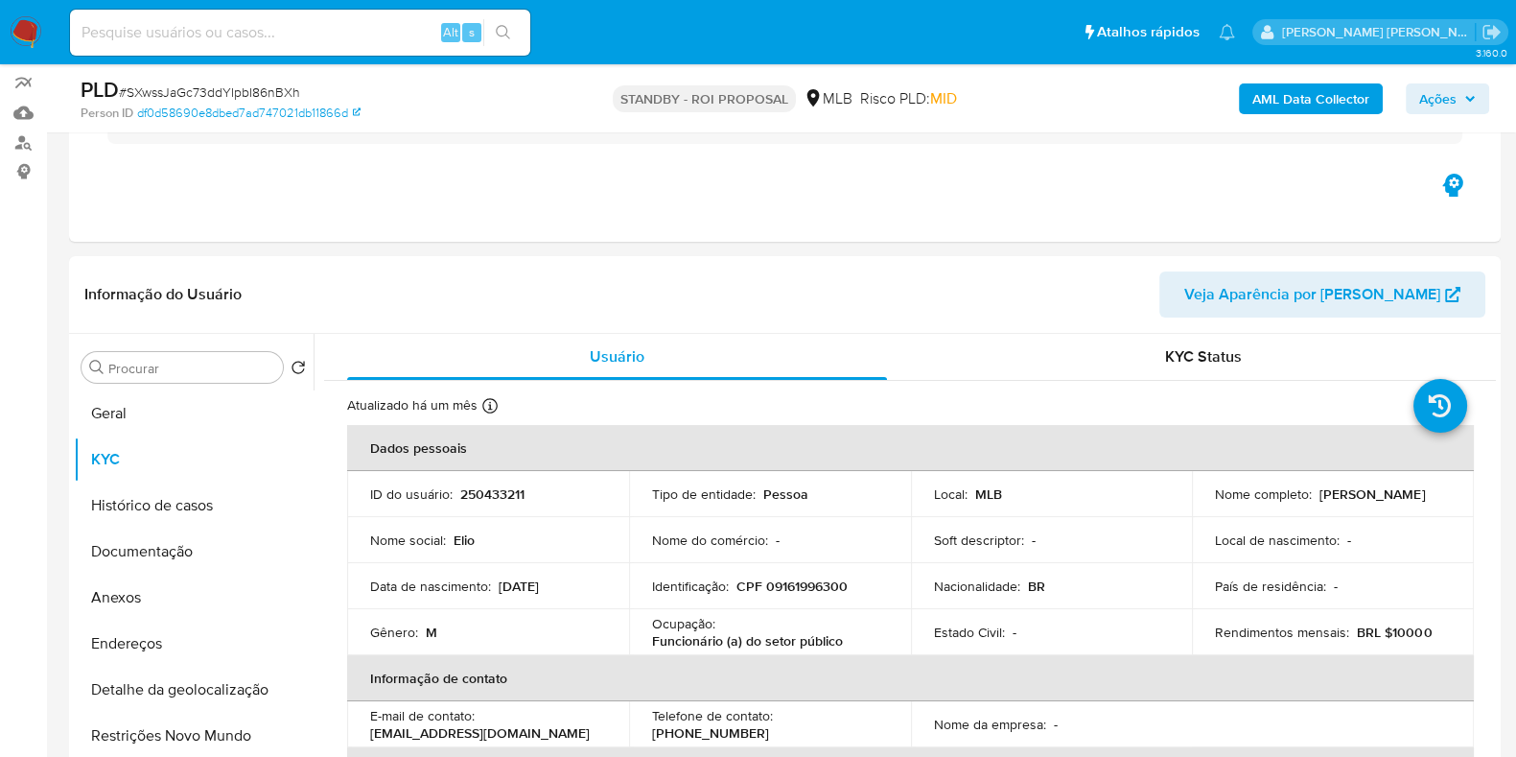
scroll to position [168, 0]
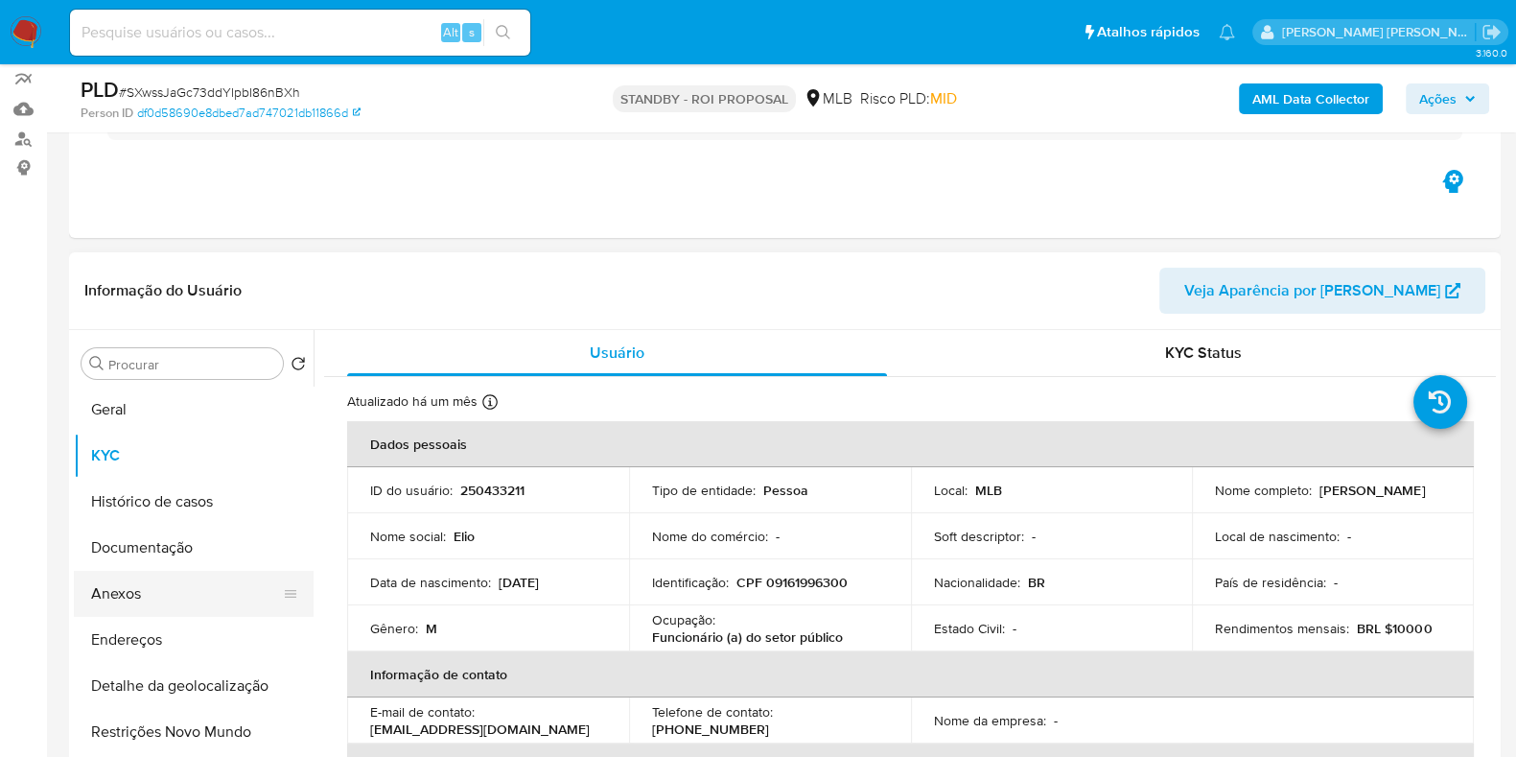
click at [185, 596] on button "Anexos" at bounding box center [186, 594] width 224 height 46
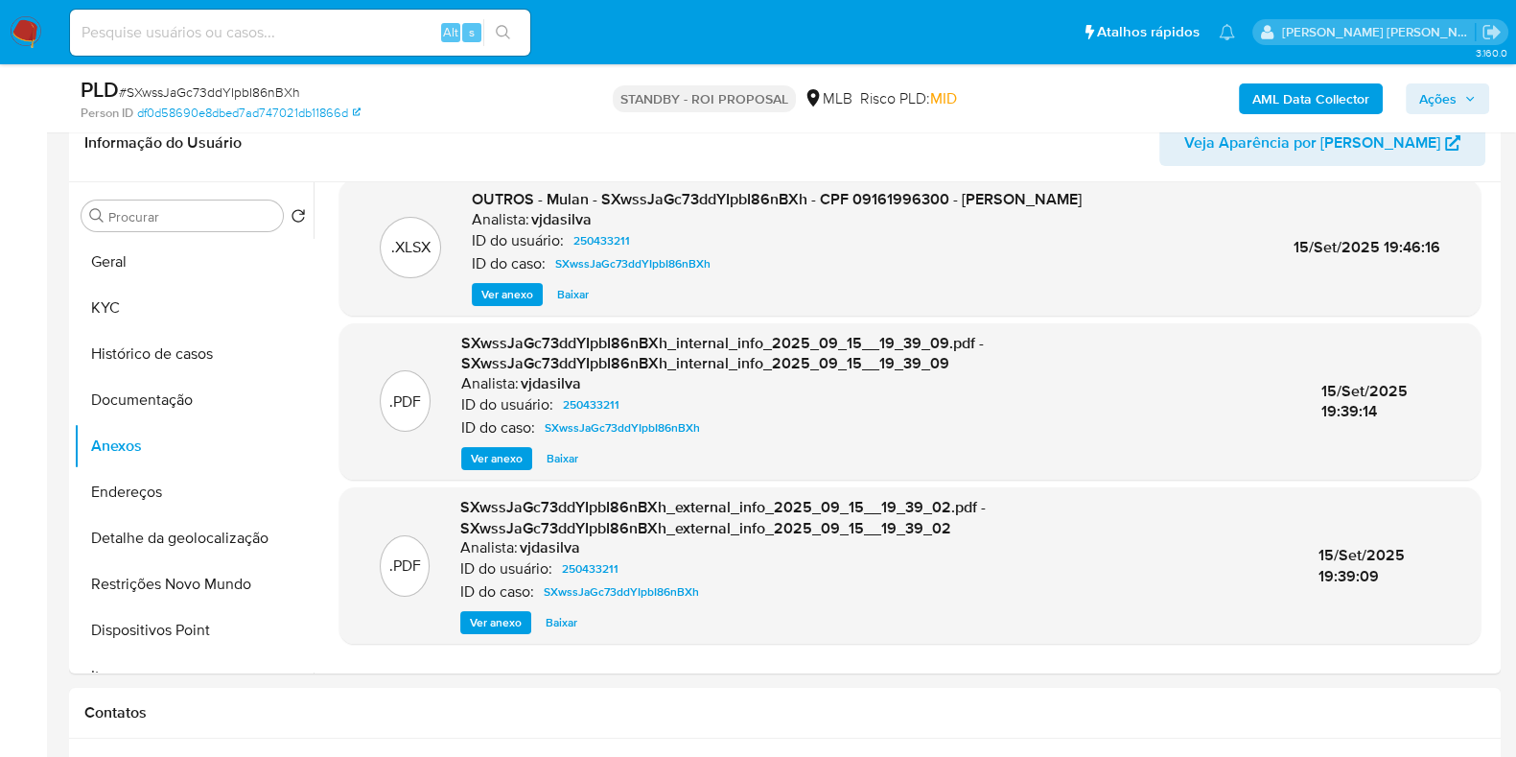
scroll to position [306, 0]
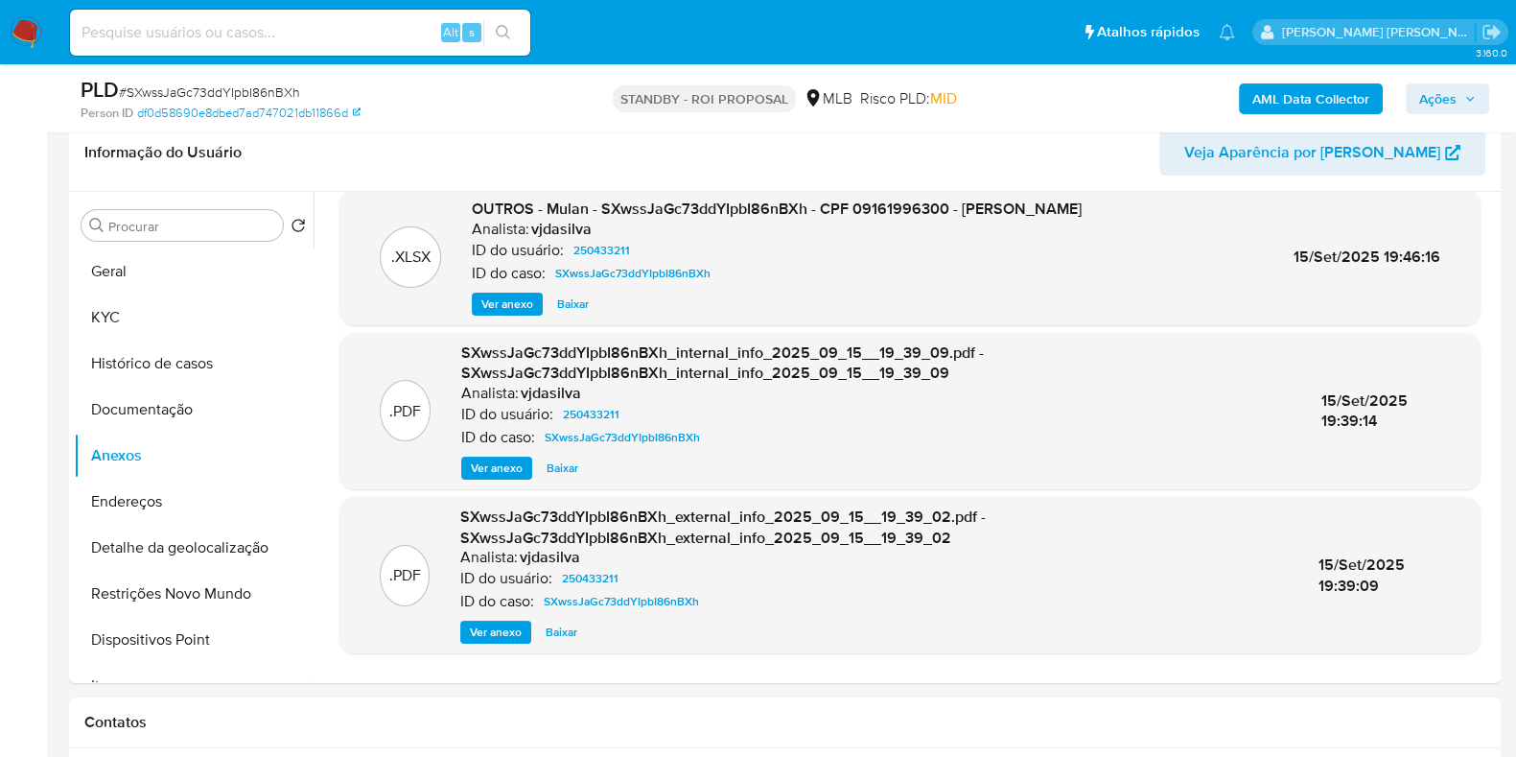
click at [761, 105] on p "STANDBY - ROI PROPOSAL" at bounding box center [704, 98] width 183 height 27
click at [1444, 98] on span "Ações" at bounding box center [1438, 98] width 37 height 31
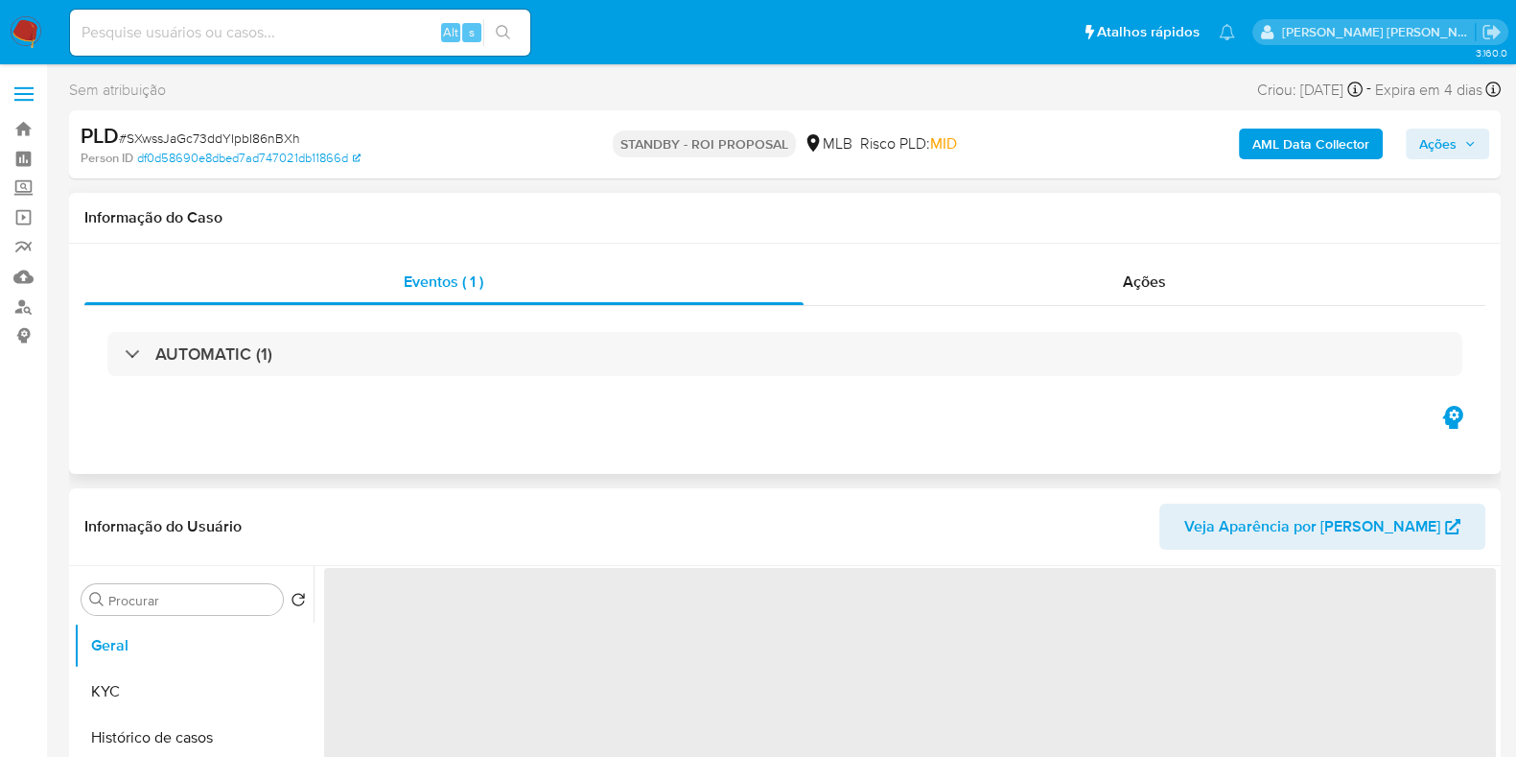
select select "10"
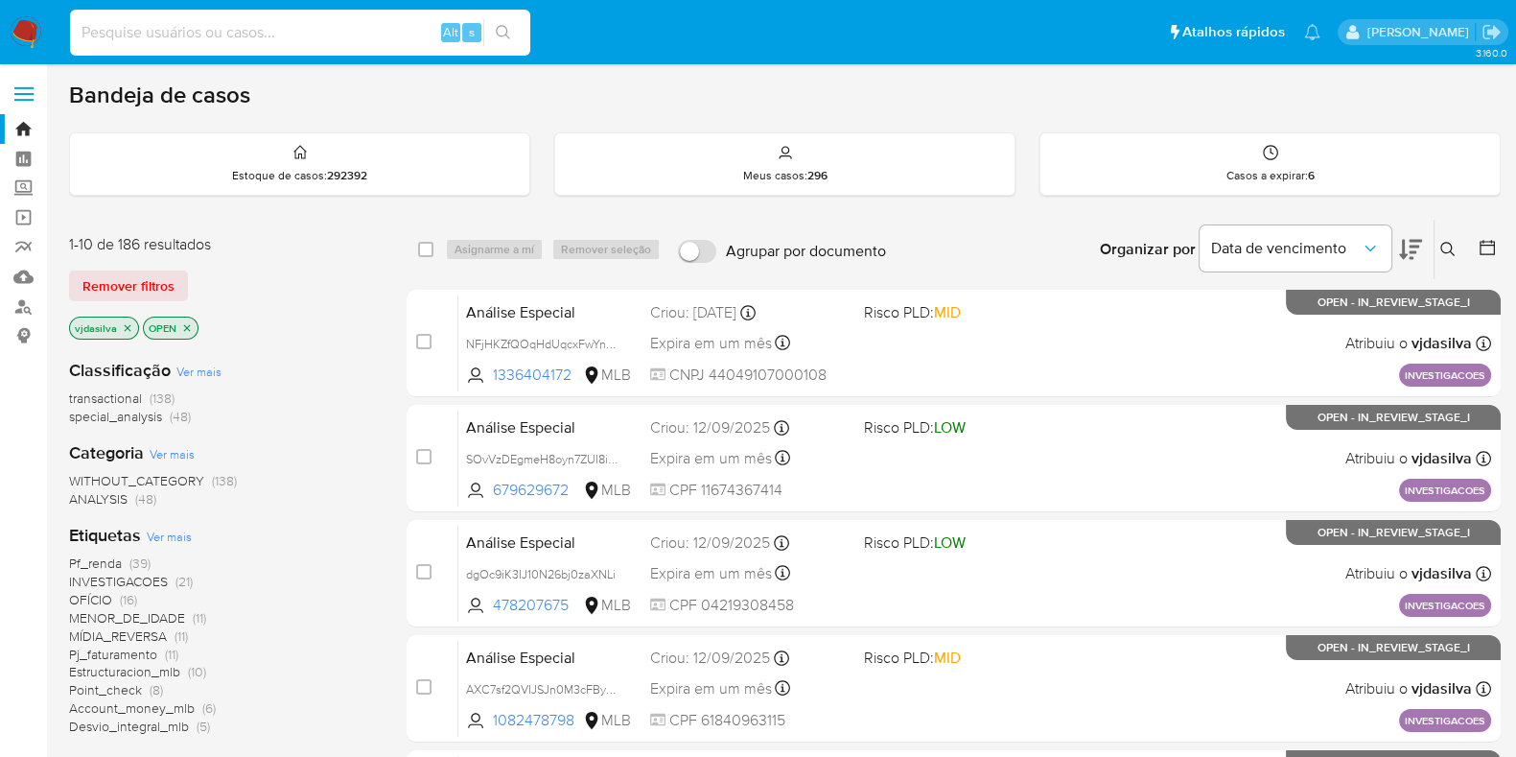
click at [238, 42] on input at bounding box center [300, 32] width 460 height 25
paste input "pqlg7q2kyswnZYxBDt2LpdHk"
type input "pqlg7q2kyswnZYxBDt2LpdHk"
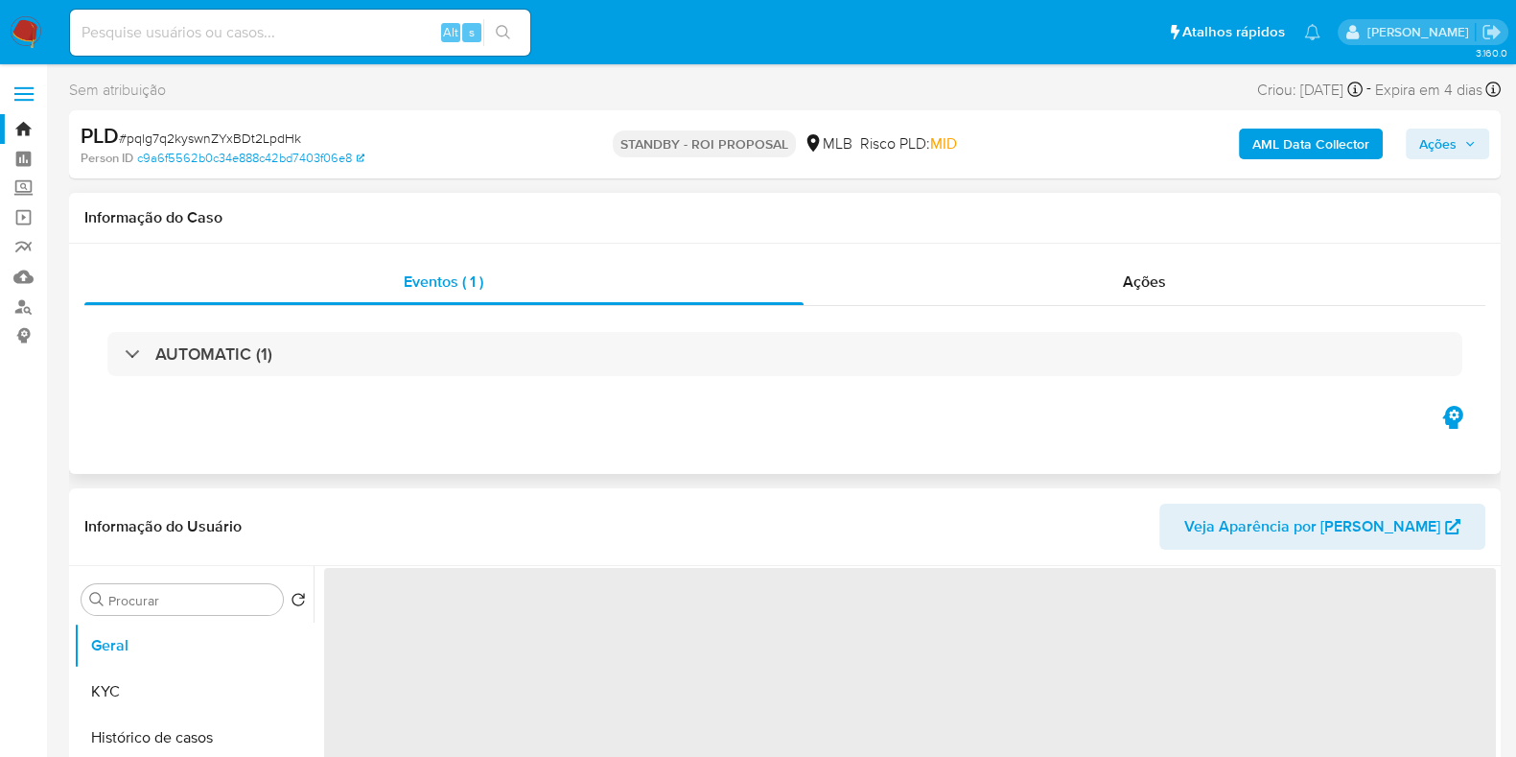
select select "10"
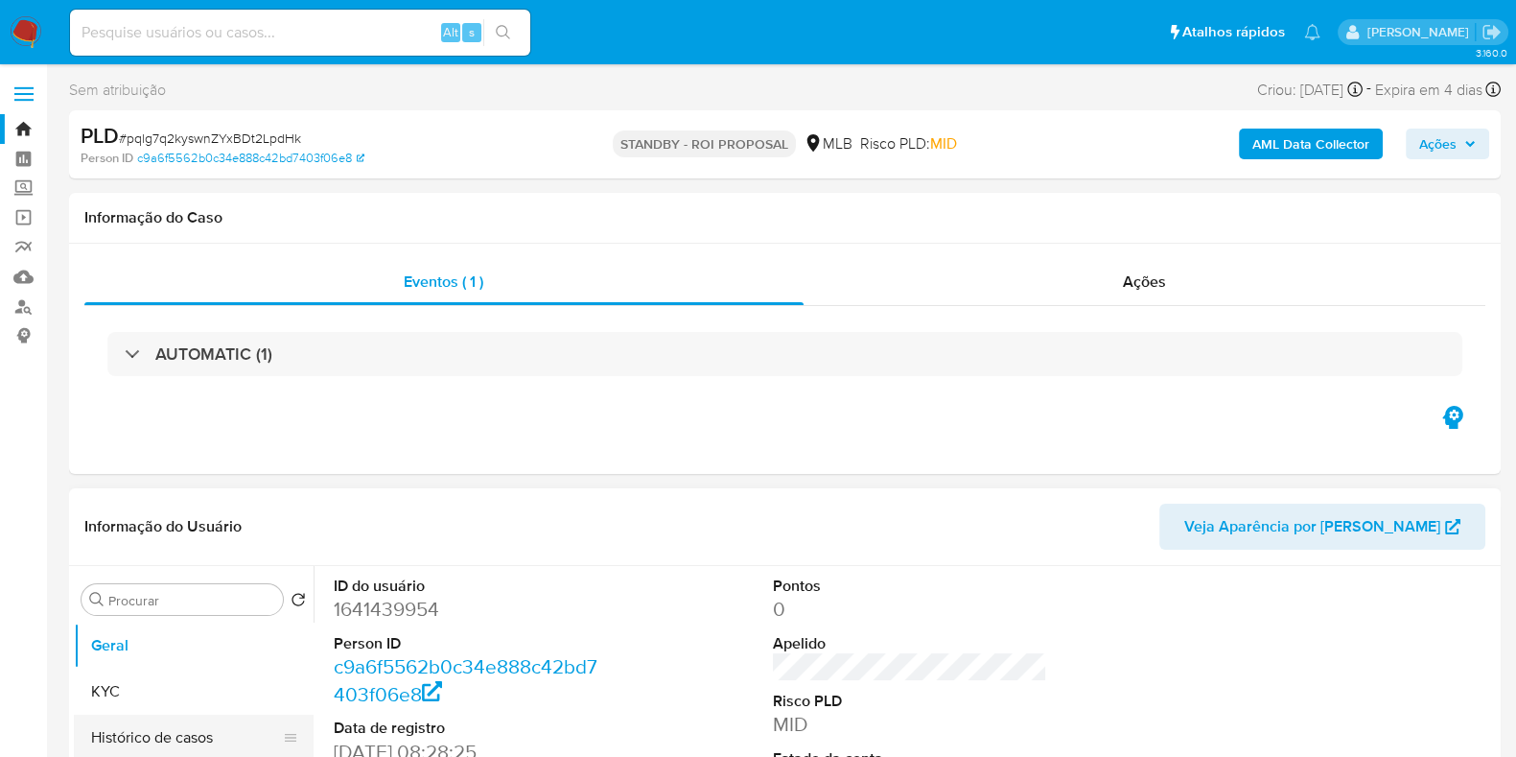
click at [221, 727] on button "Histórico de casos" at bounding box center [186, 738] width 224 height 46
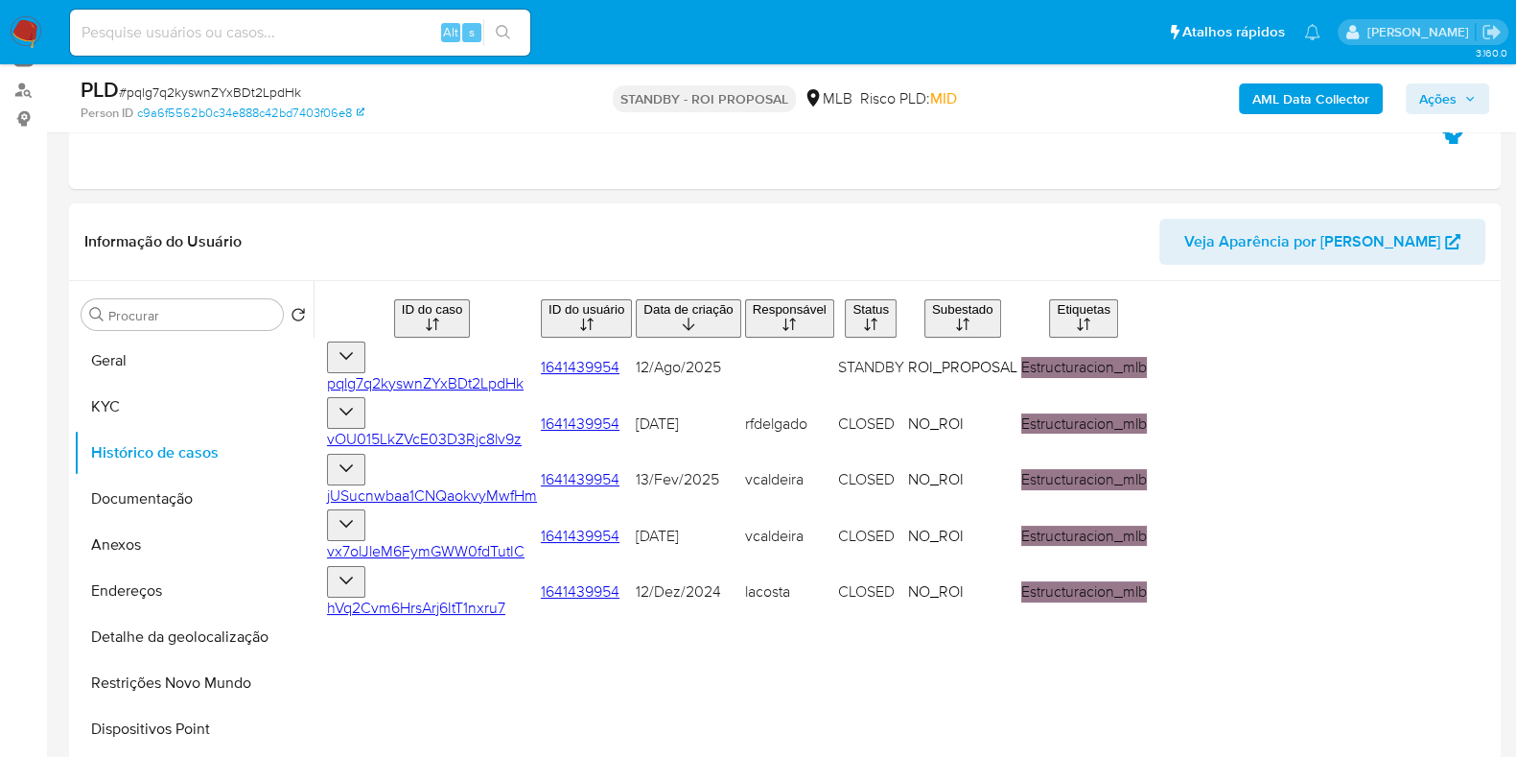
scroll to position [220, 0]
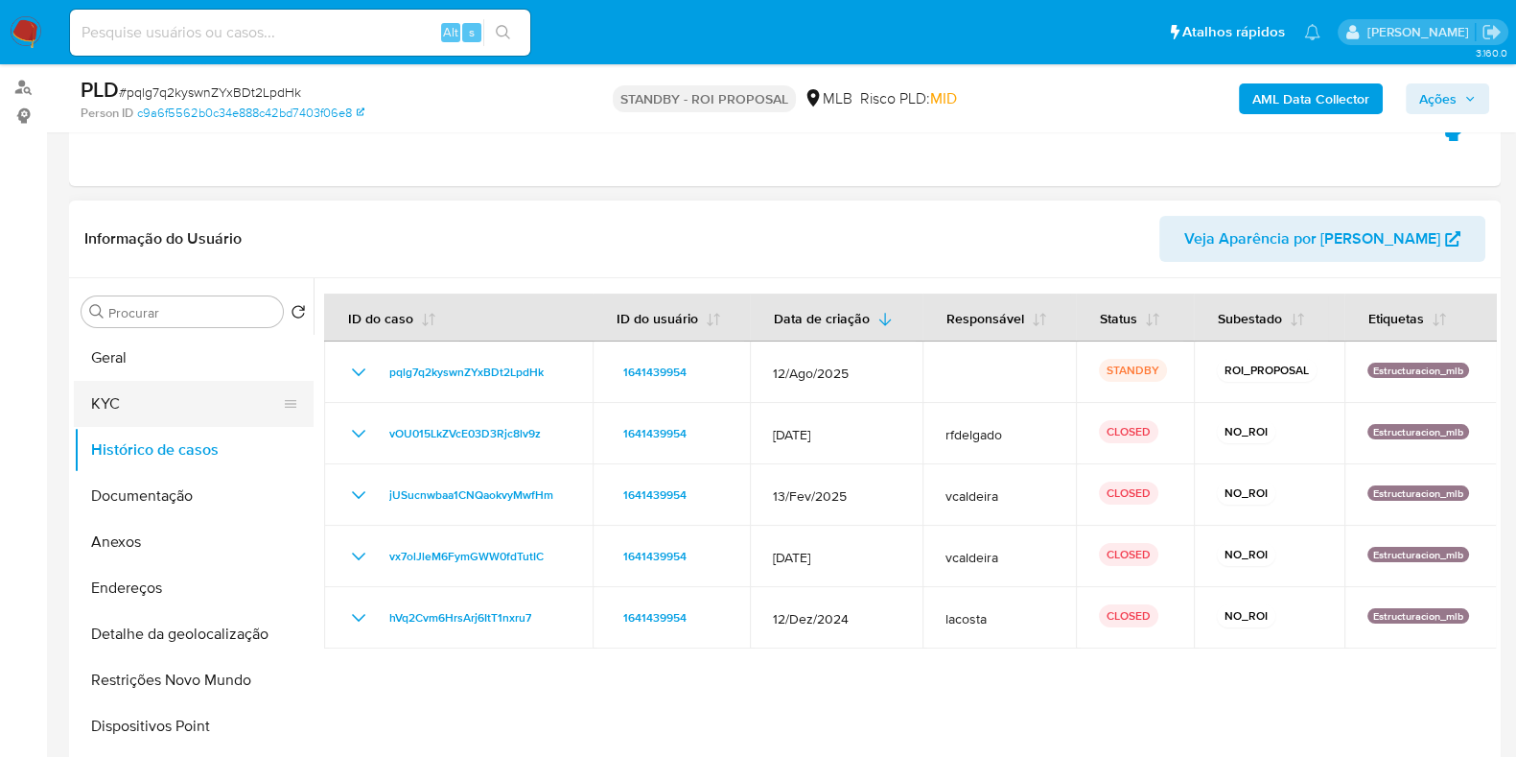
click at [216, 402] on button "KYC" at bounding box center [186, 404] width 224 height 46
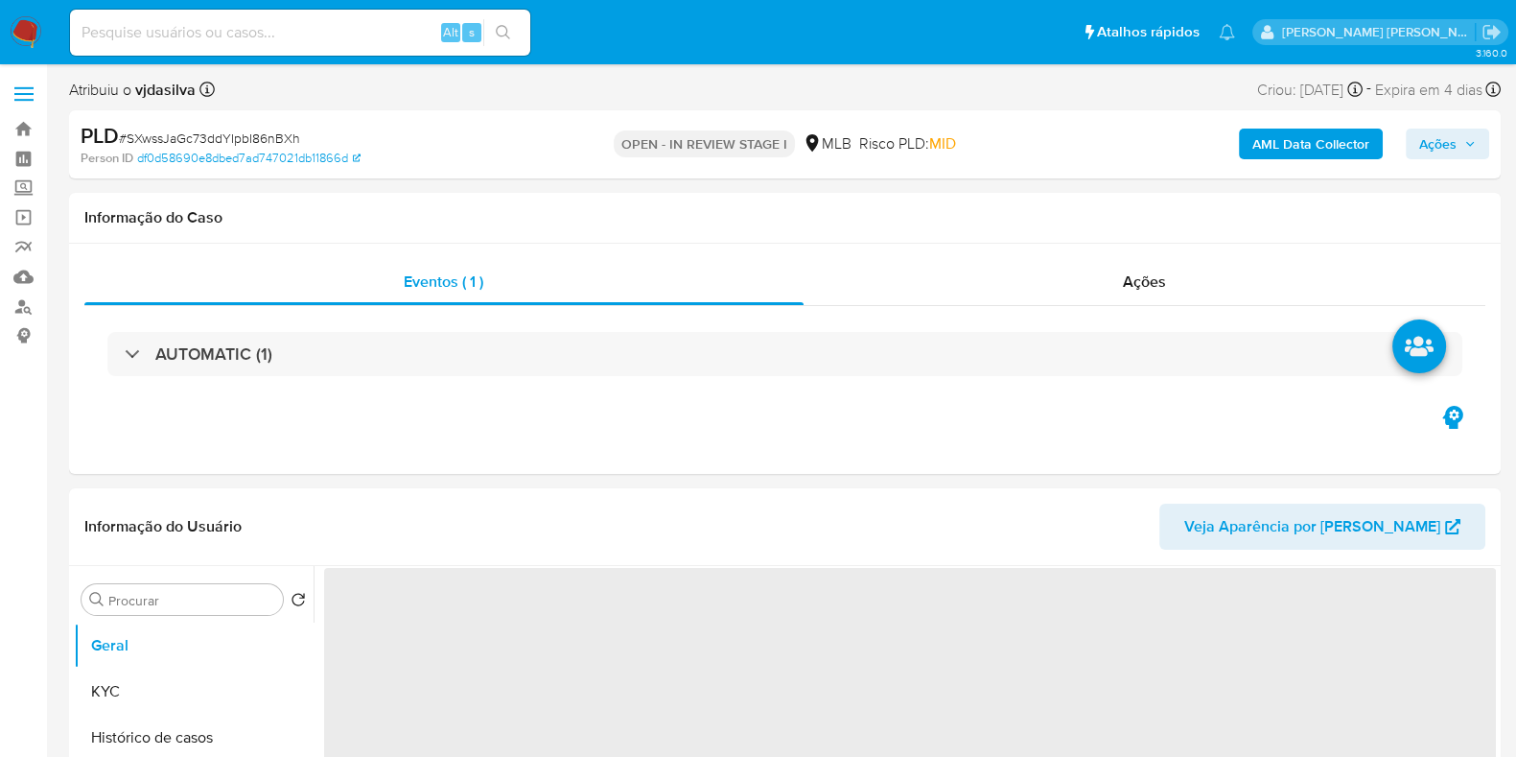
select select "10"
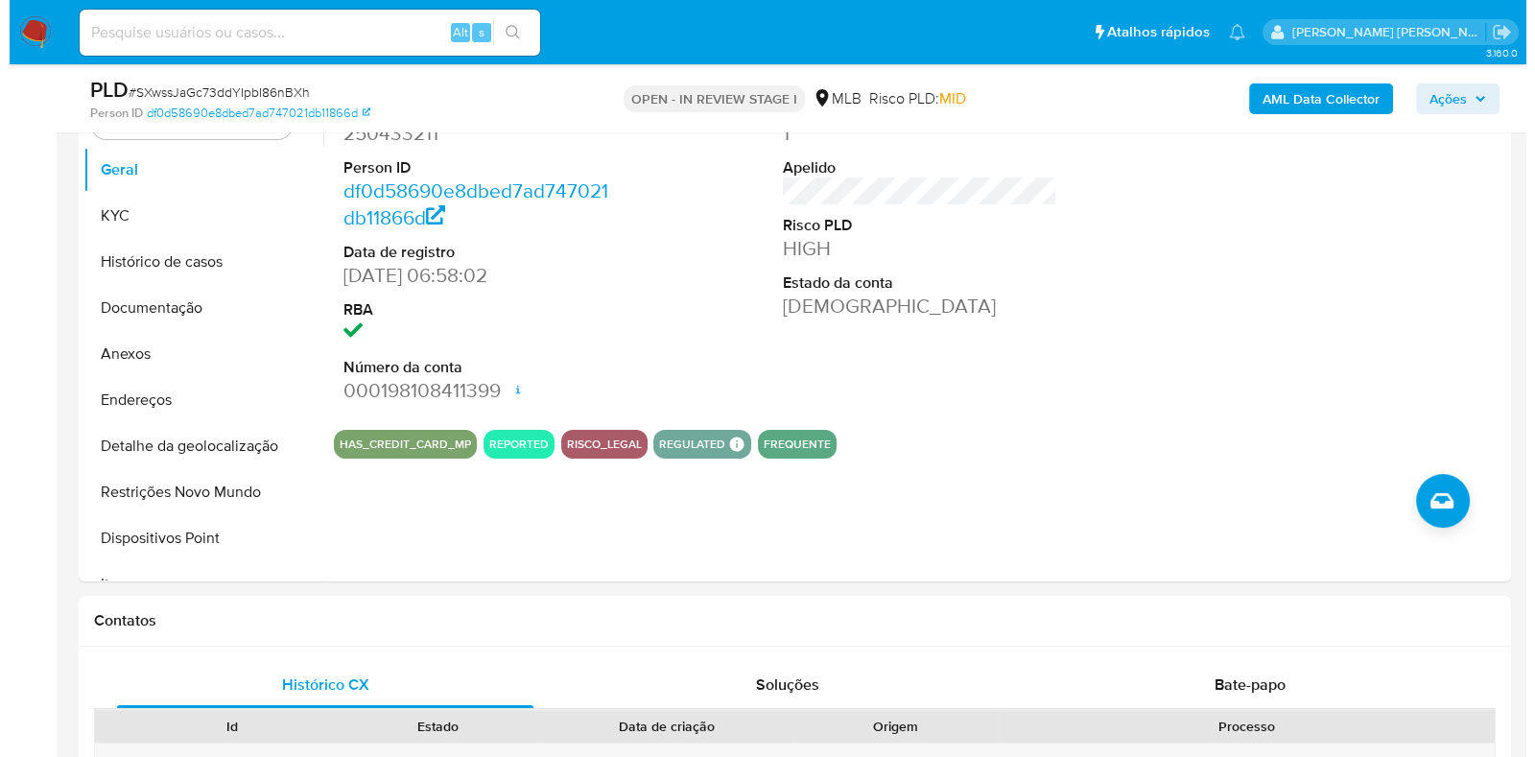
scroll to position [416, 0]
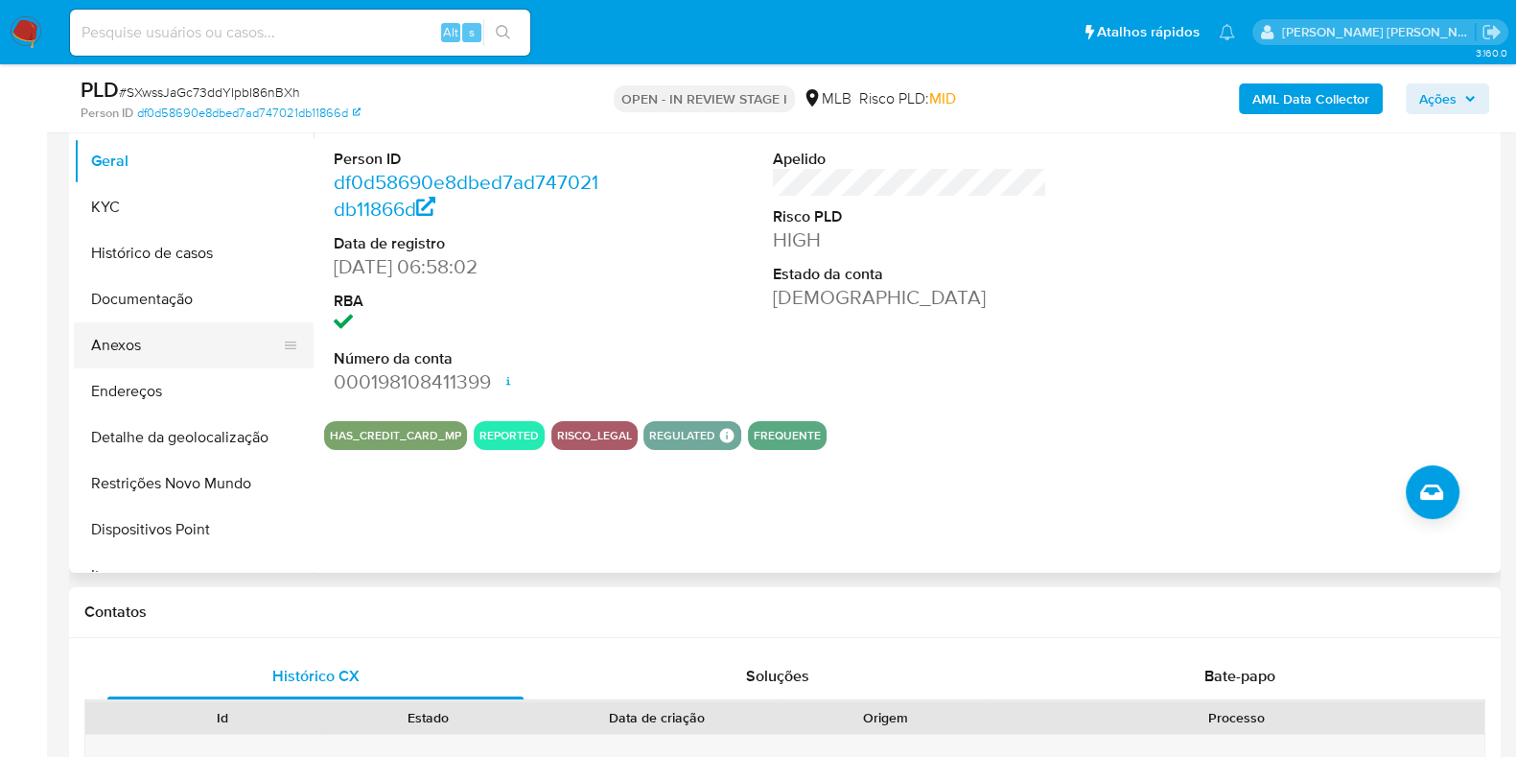
click at [123, 347] on button "Anexos" at bounding box center [186, 345] width 224 height 46
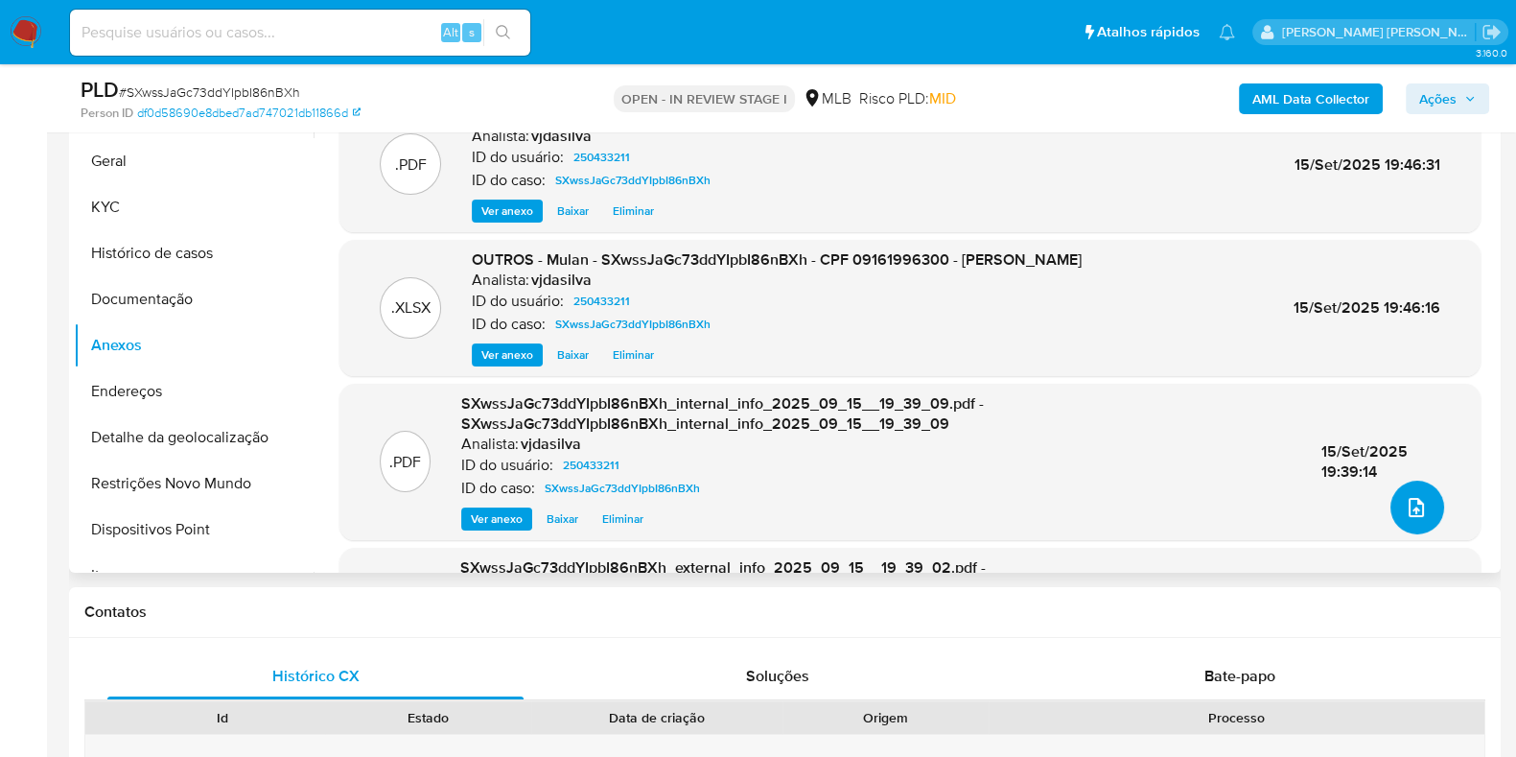
click at [1405, 502] on icon "upload-file" at bounding box center [1416, 507] width 23 height 23
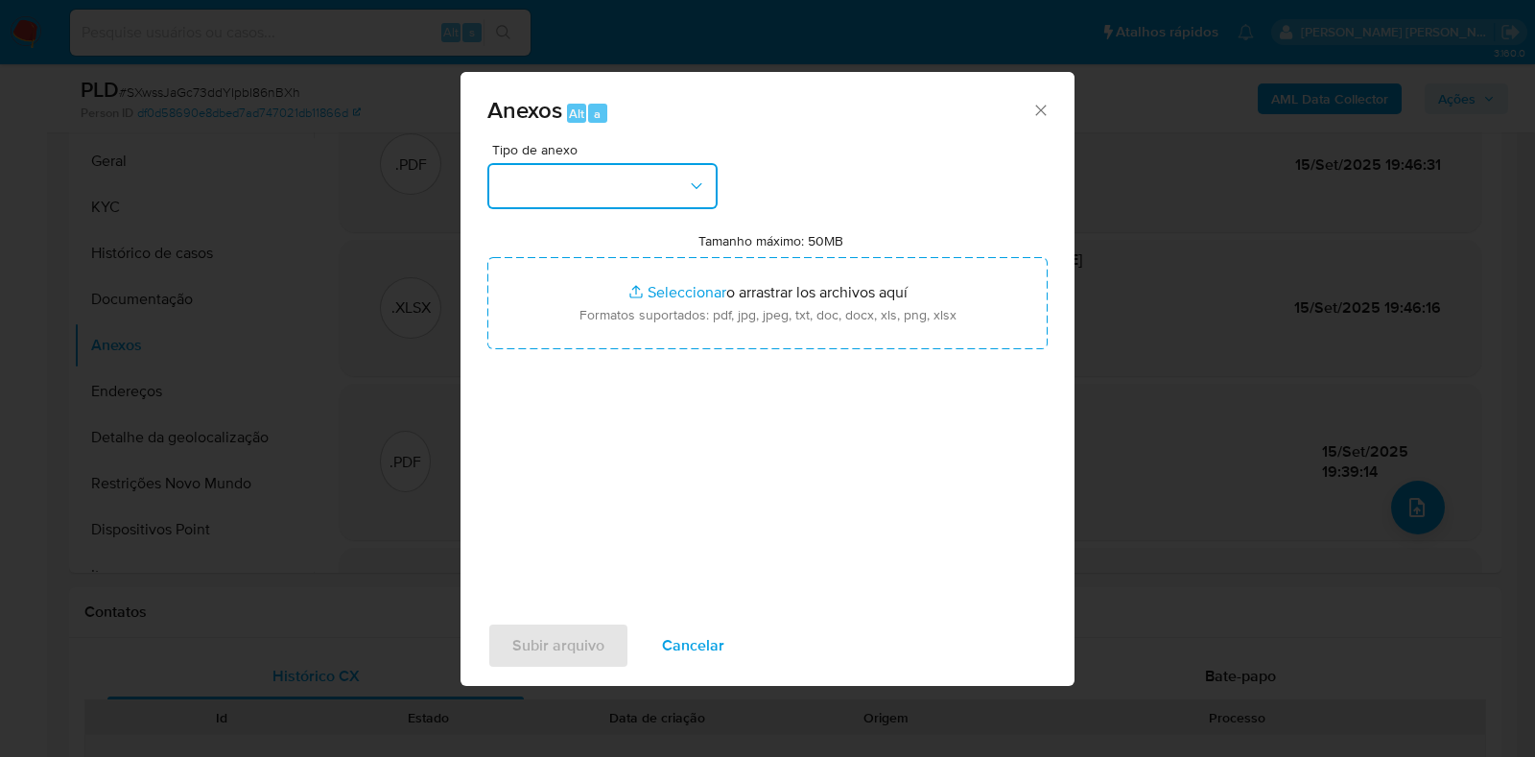
click at [700, 192] on icon "button" at bounding box center [696, 185] width 19 height 19
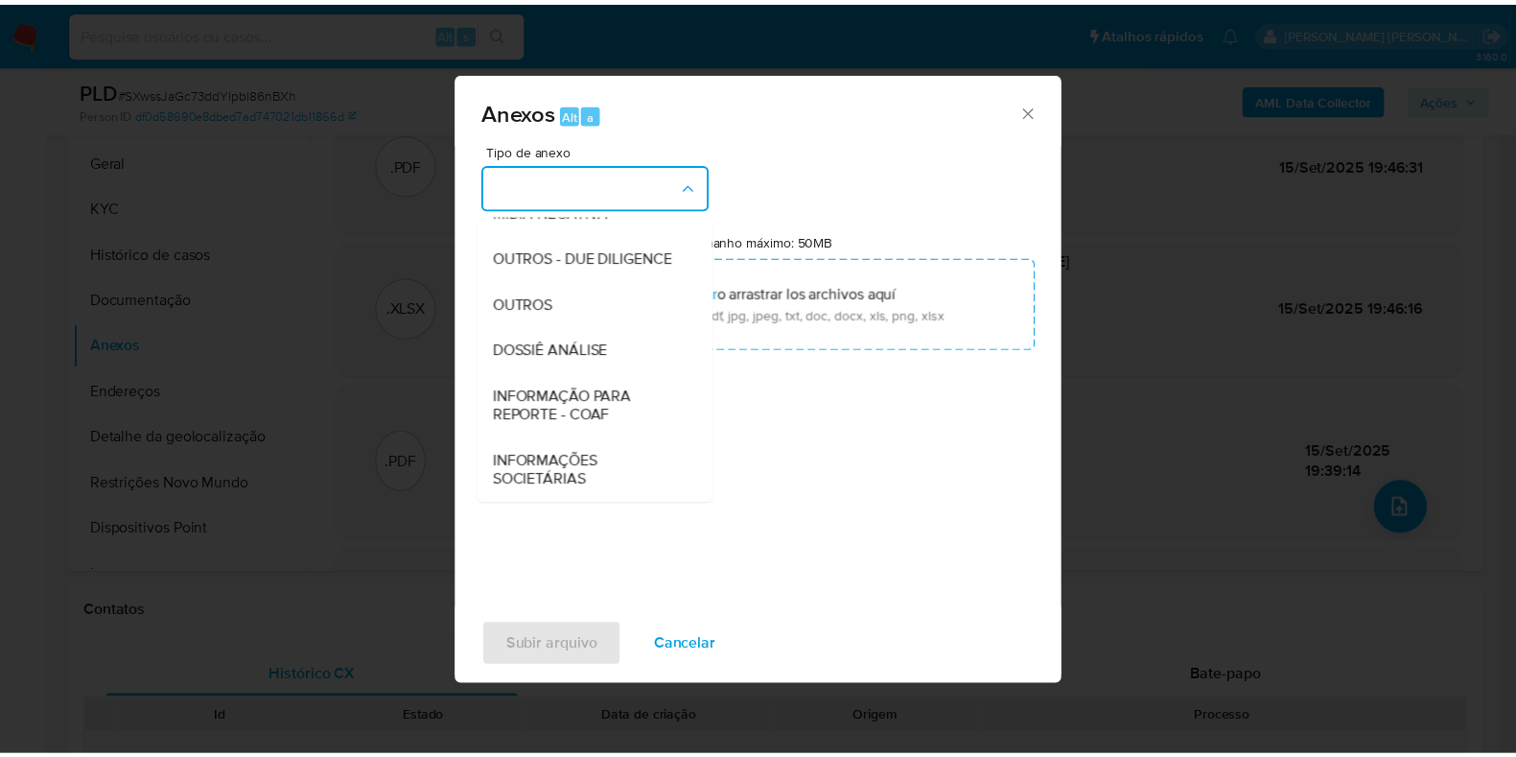
scroll to position [295, 0]
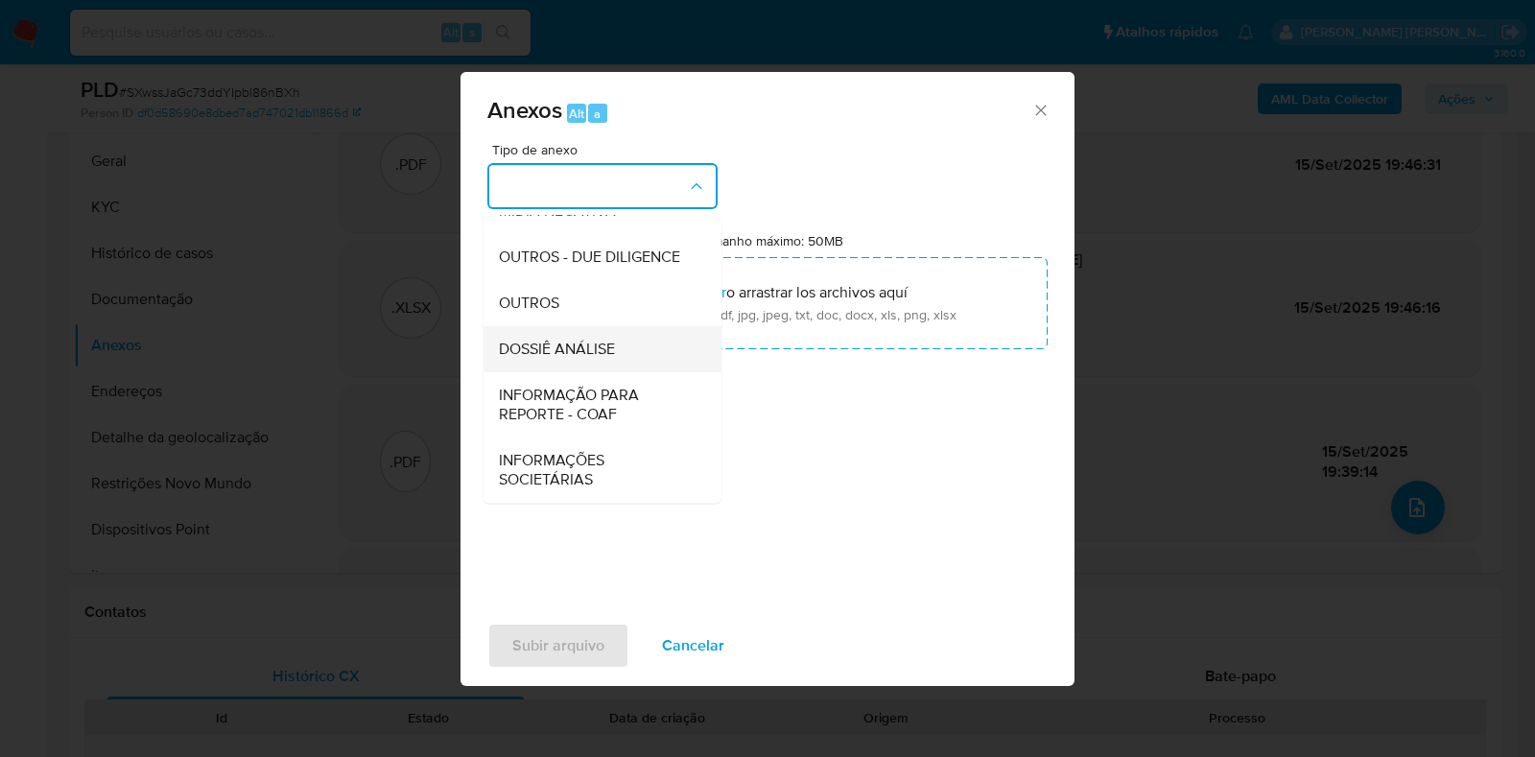
click at [618, 361] on div "DOSSIÊ ANÁLISE" at bounding box center [597, 349] width 196 height 46
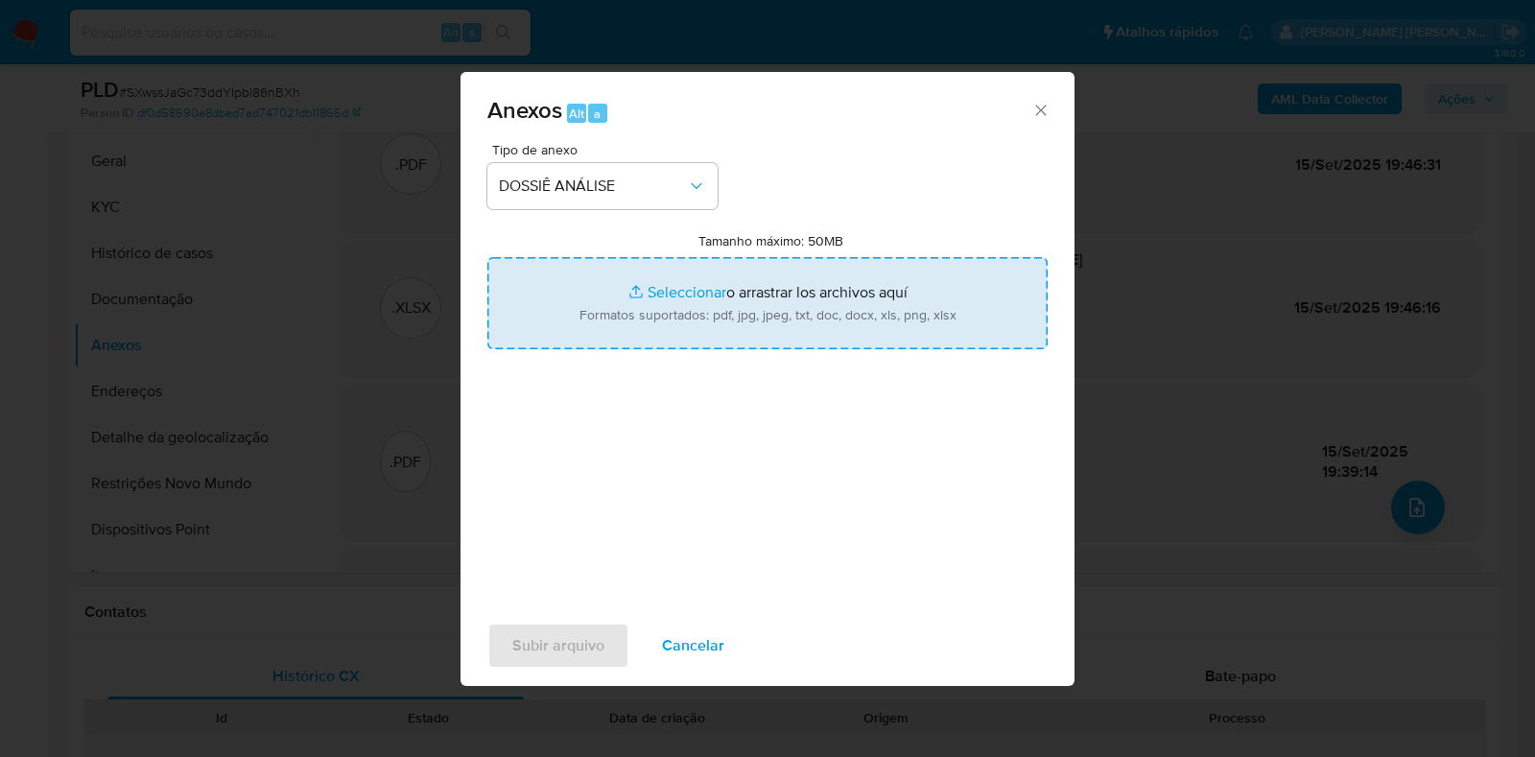
type input "C:\fakepath\DECLÍNIO - XXXX - CPF 09161996300 - [PERSON_NAME].pdf"
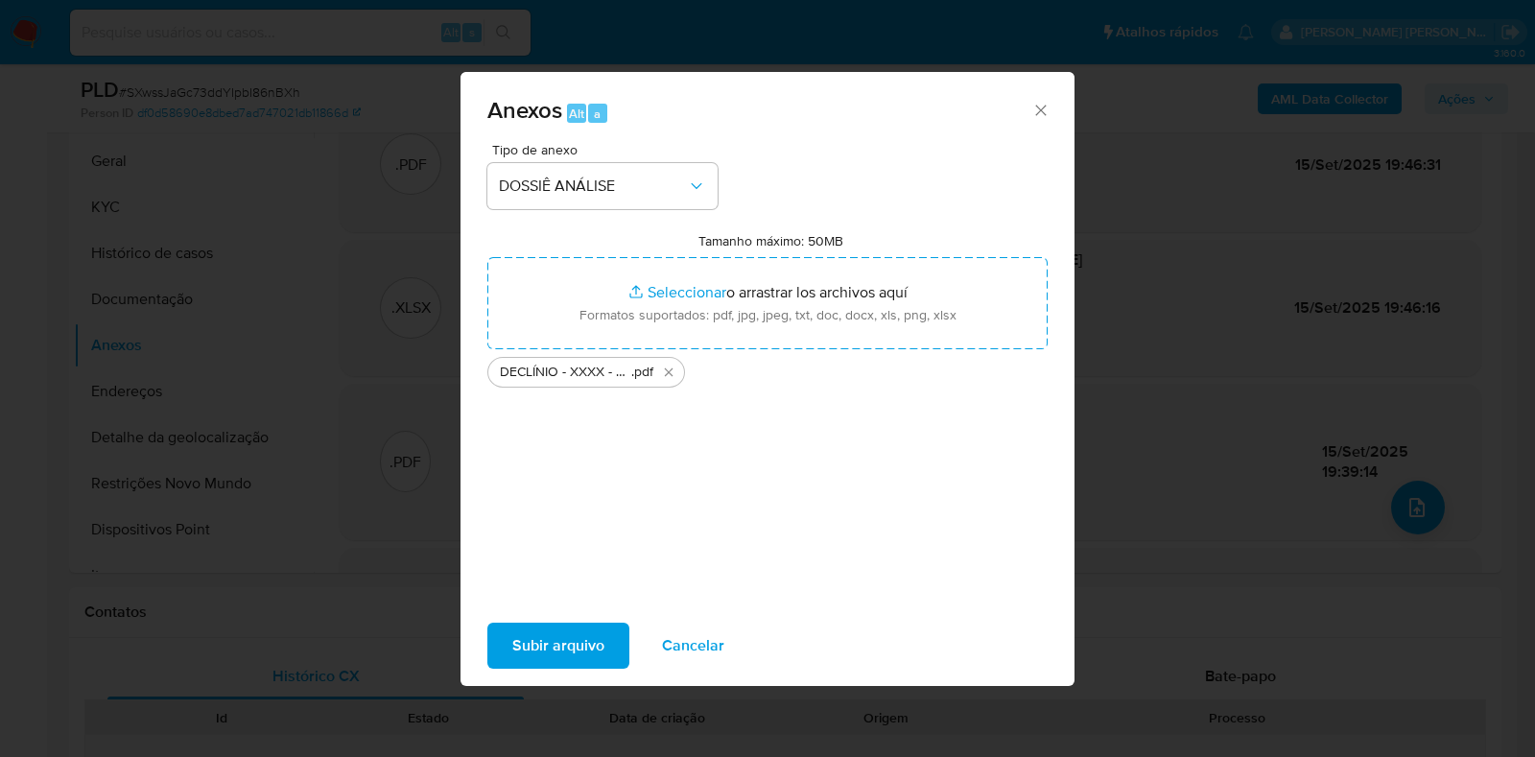
click at [571, 649] on span "Subir arquivo" at bounding box center [558, 645] width 92 height 42
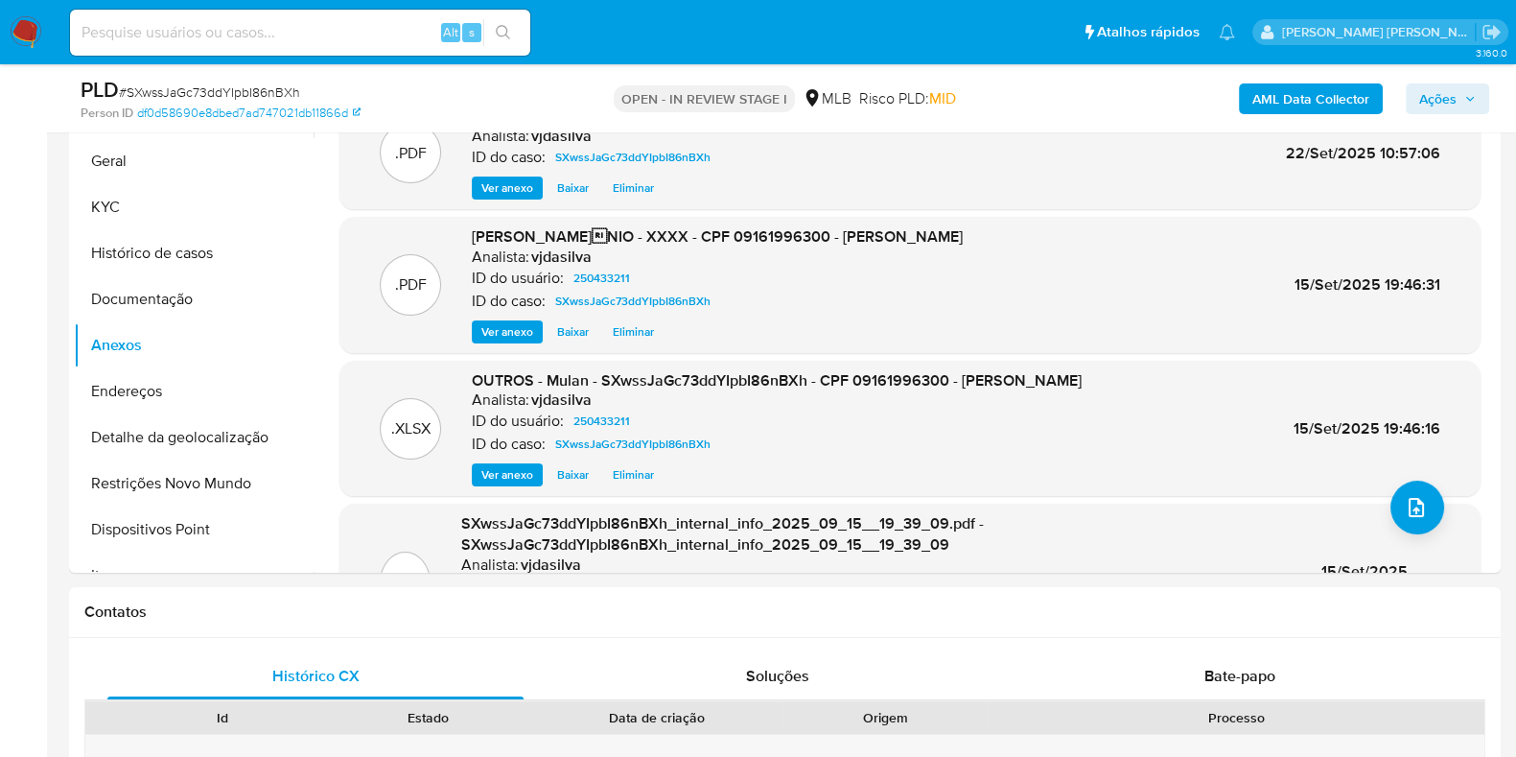
click at [1471, 101] on icon "button" at bounding box center [1471, 99] width 12 height 12
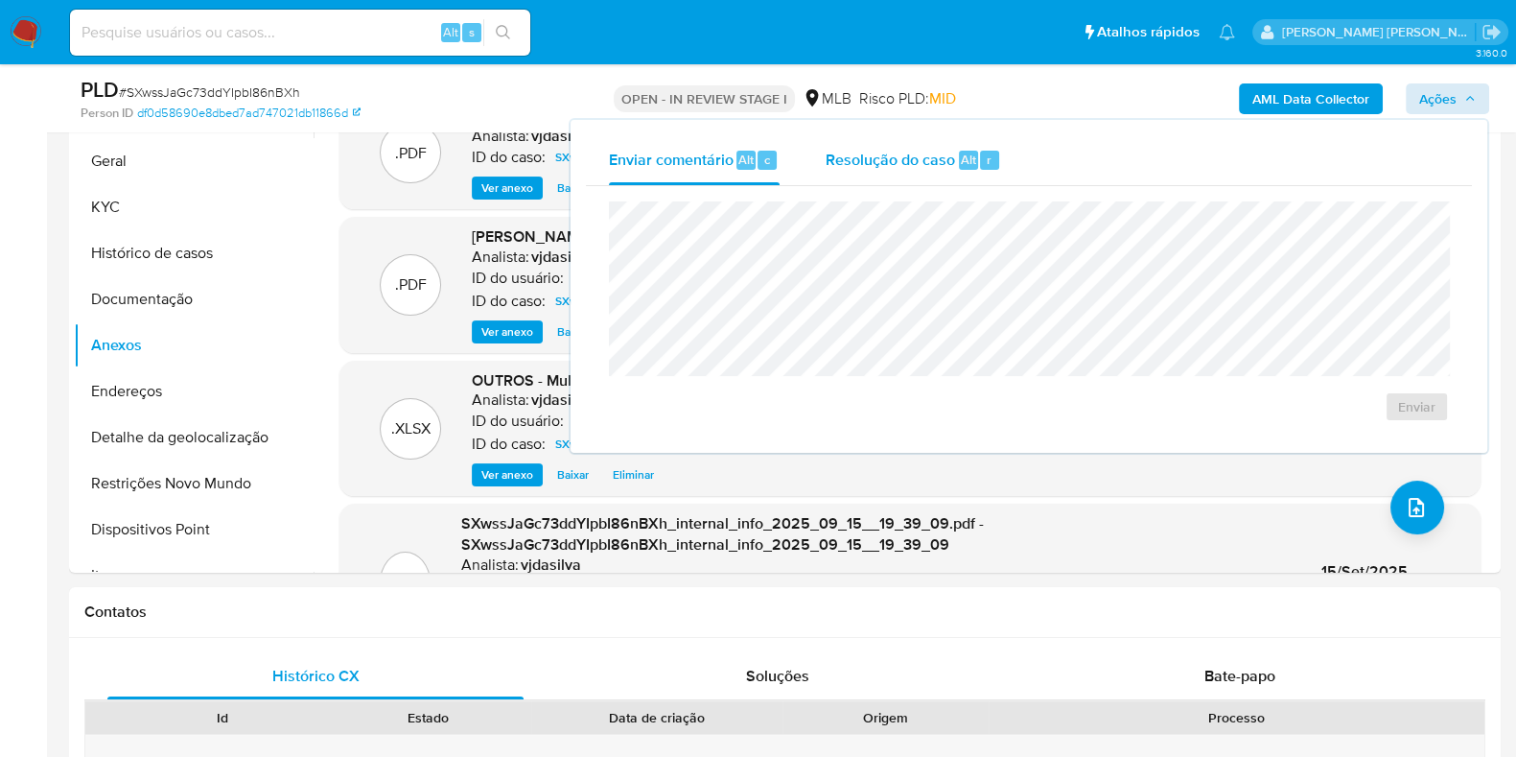
click at [921, 156] on span "Resolução do caso" at bounding box center [890, 159] width 129 height 22
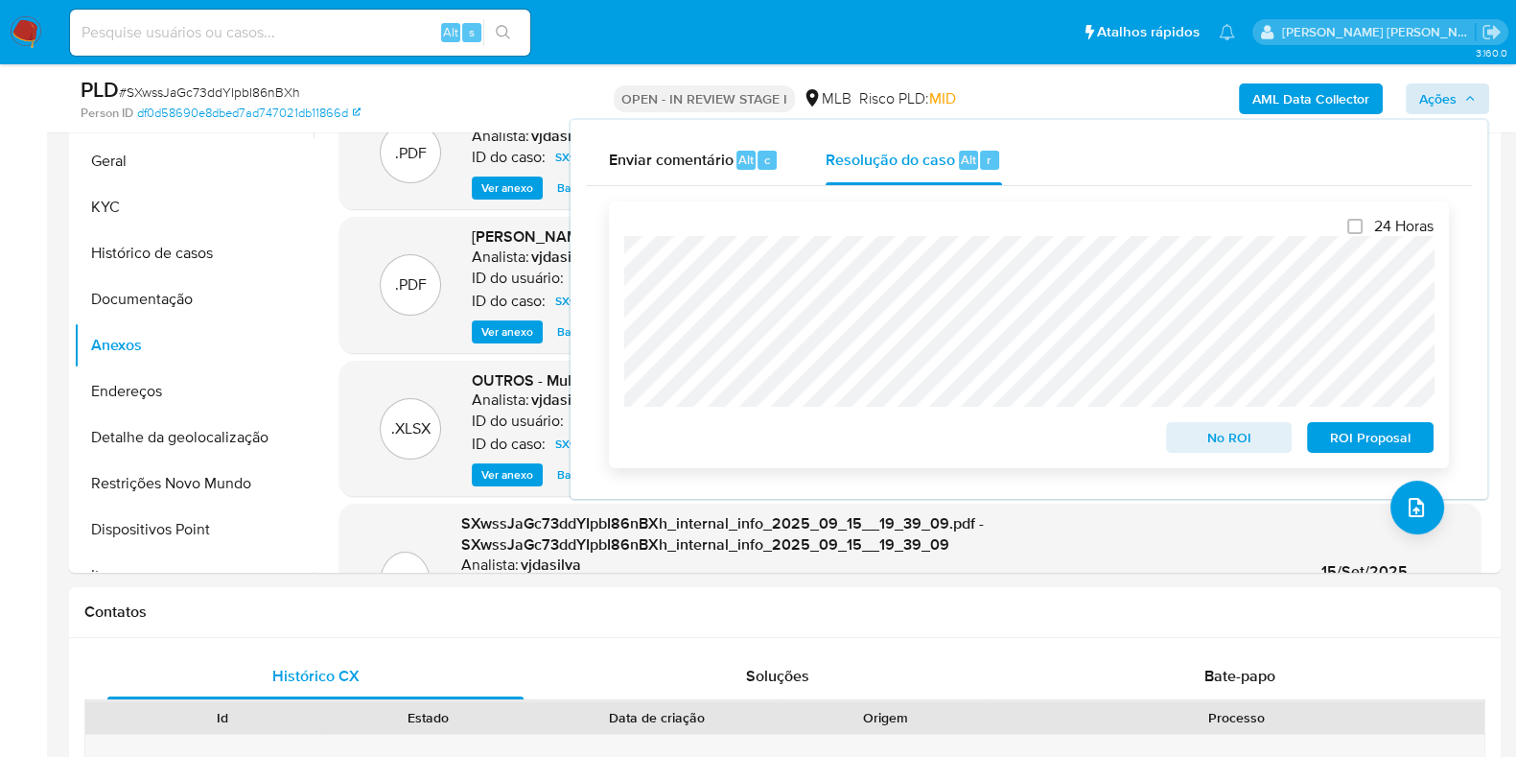
click at [1203, 434] on span "No ROI" at bounding box center [1230, 437] width 100 height 27
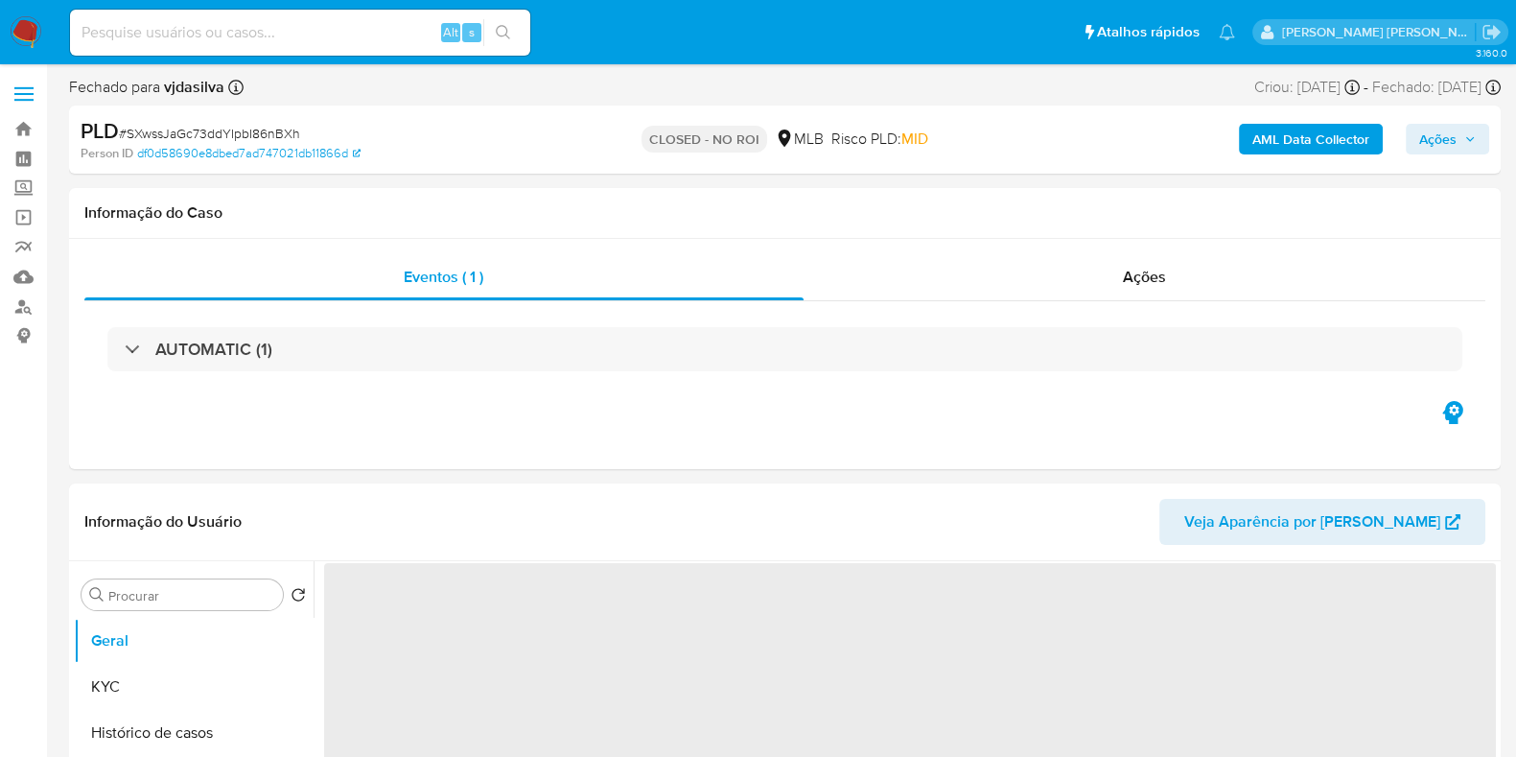
select select "10"
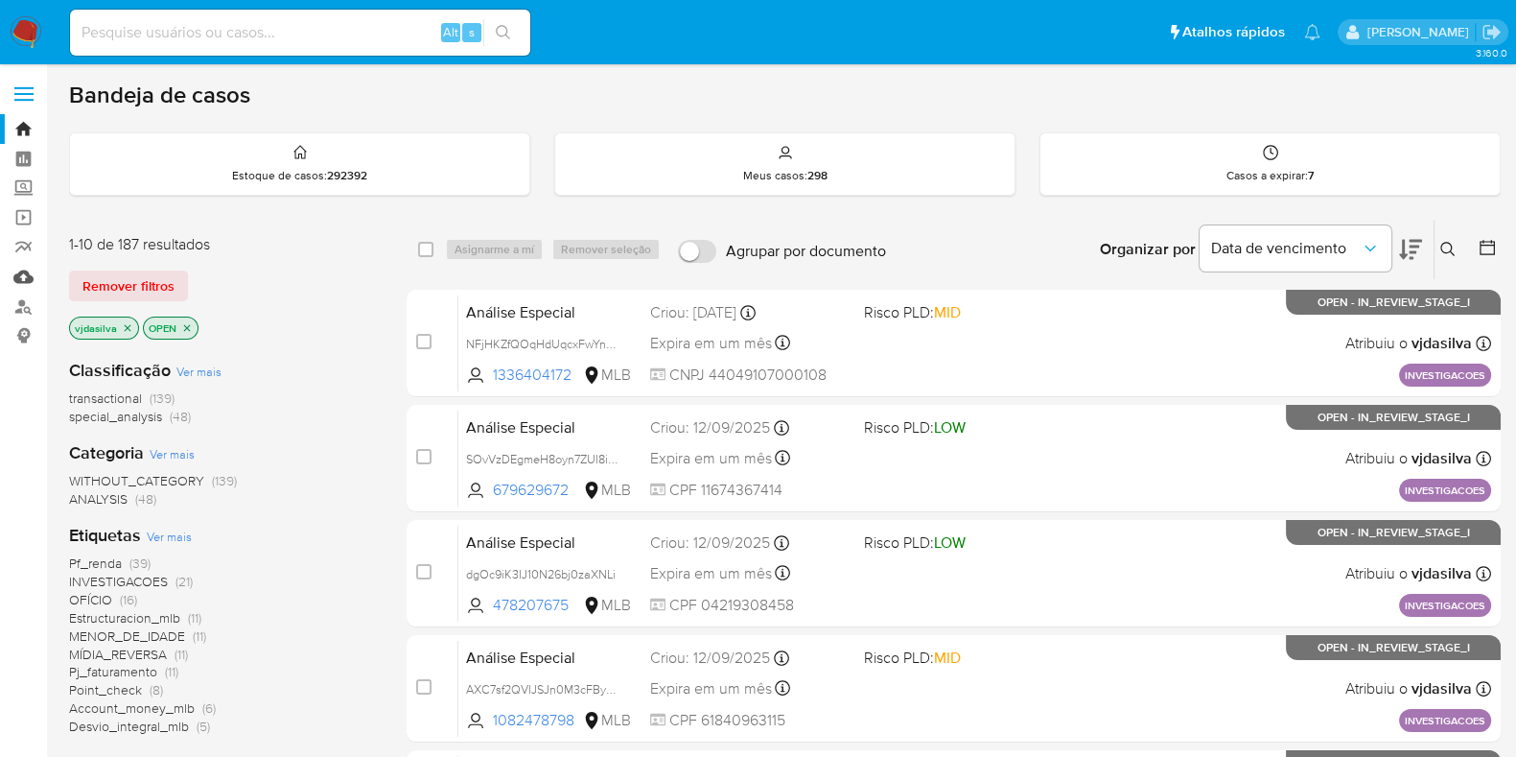
click at [27, 277] on link "Mulan" at bounding box center [114, 277] width 228 height 30
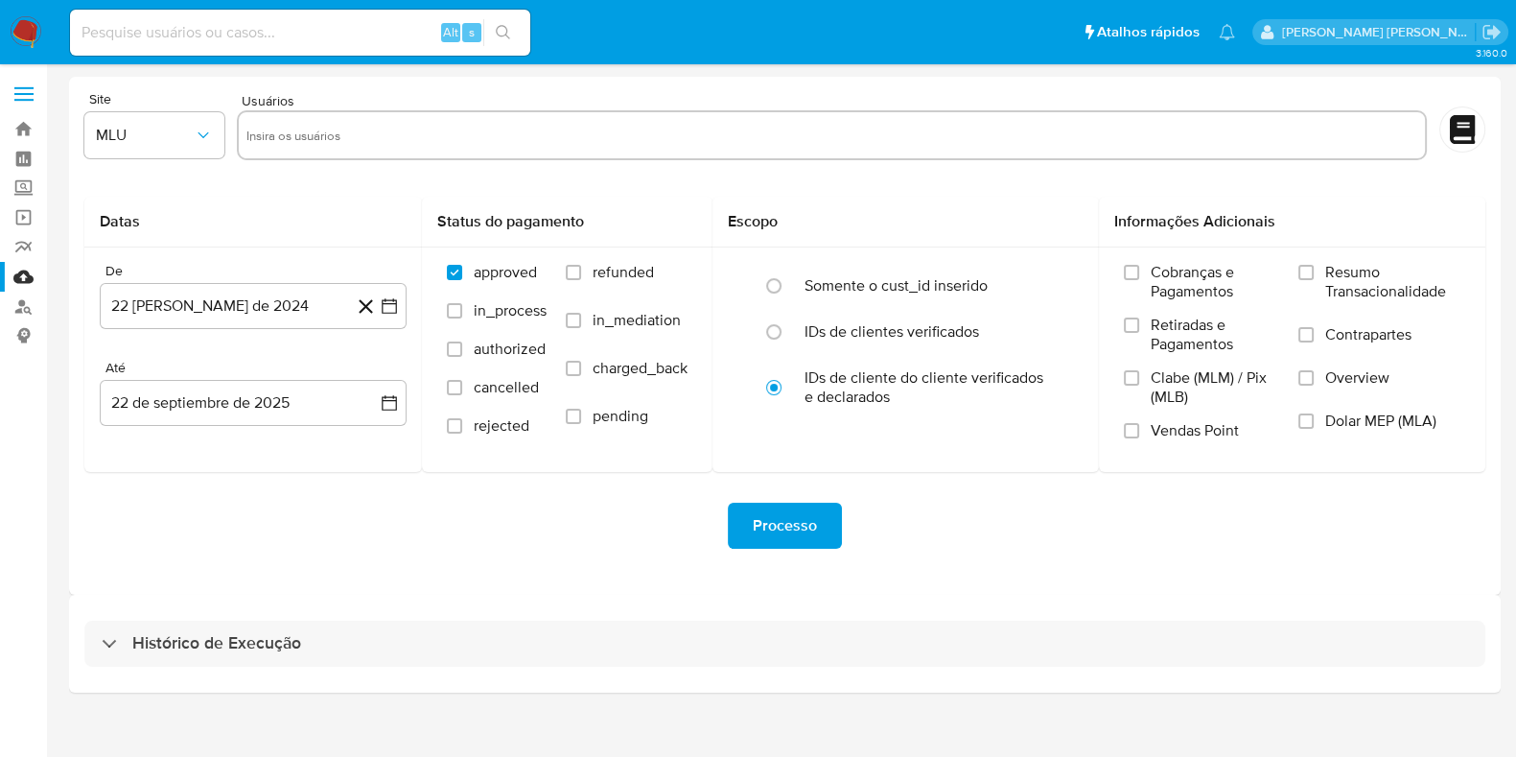
click at [393, 678] on div "Histórico de Execução" at bounding box center [785, 644] width 1432 height 98
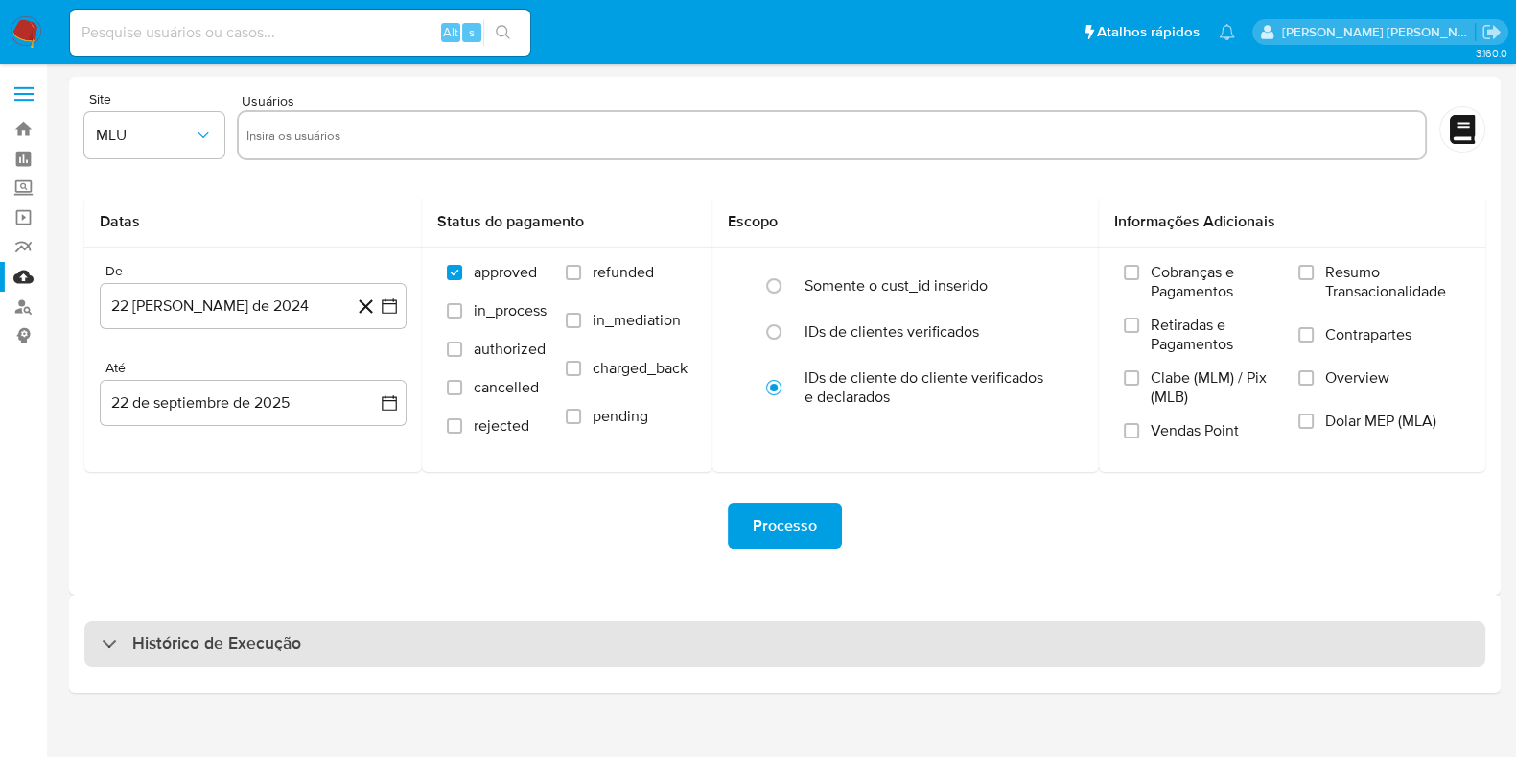
click at [401, 659] on div "Histórico de Execução" at bounding box center [784, 644] width 1401 height 46
select select "10"
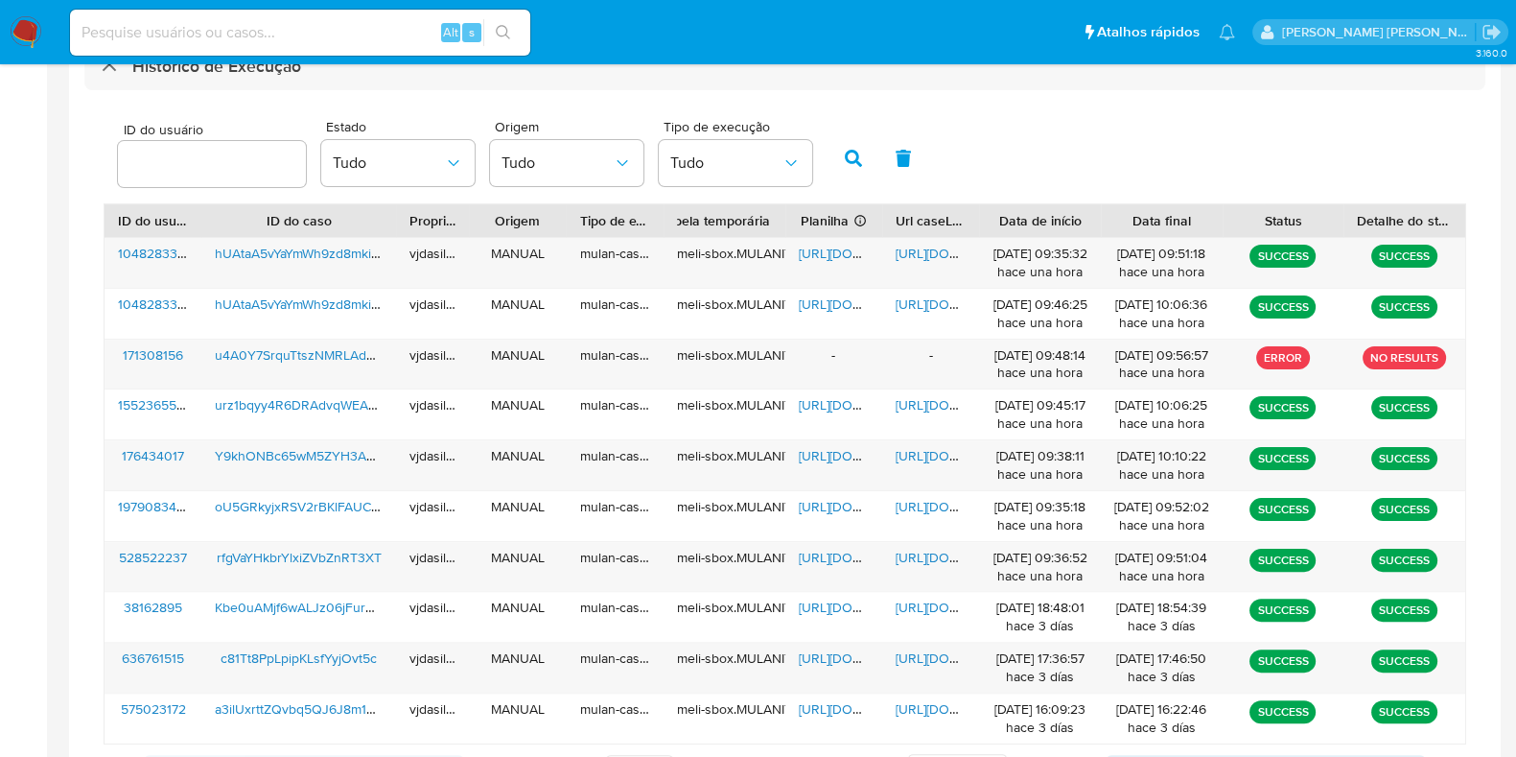
scroll to position [581, 0]
